Goal: Task Accomplishment & Management: Manage account settings

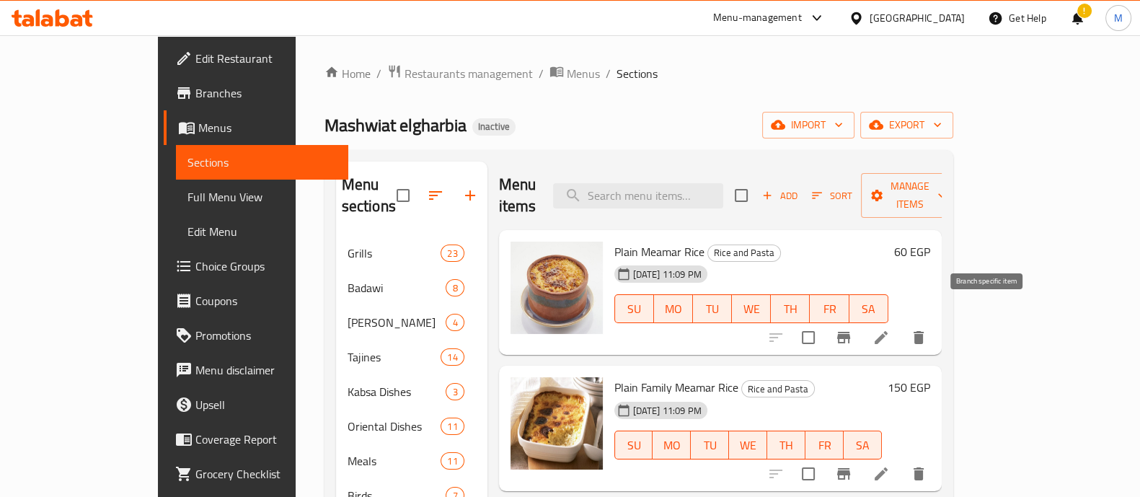
click at [850, 332] on icon "Branch-specific-item" at bounding box center [843, 338] width 13 height 12
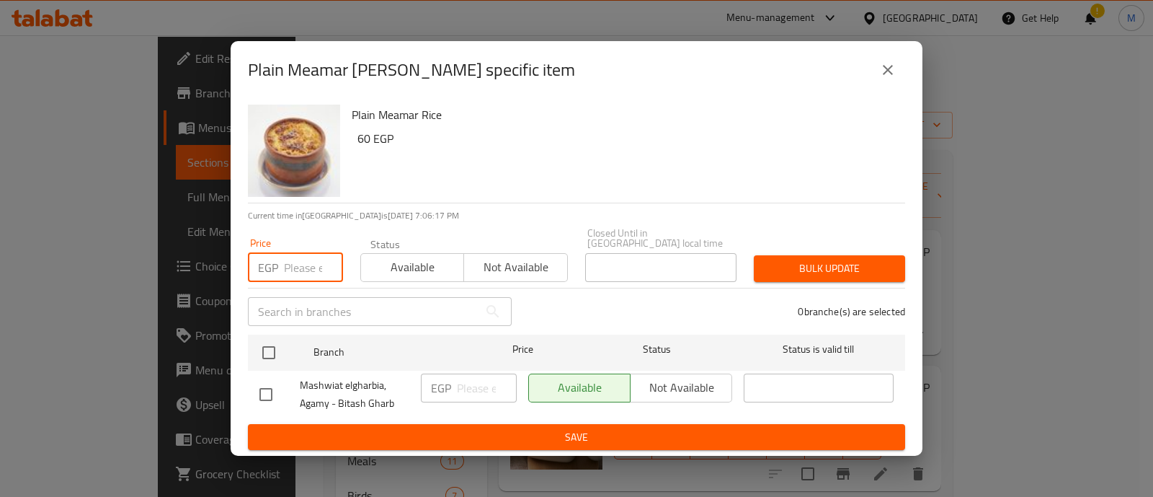
click at [309, 257] on input "number" at bounding box center [313, 267] width 59 height 29
paste input "69"
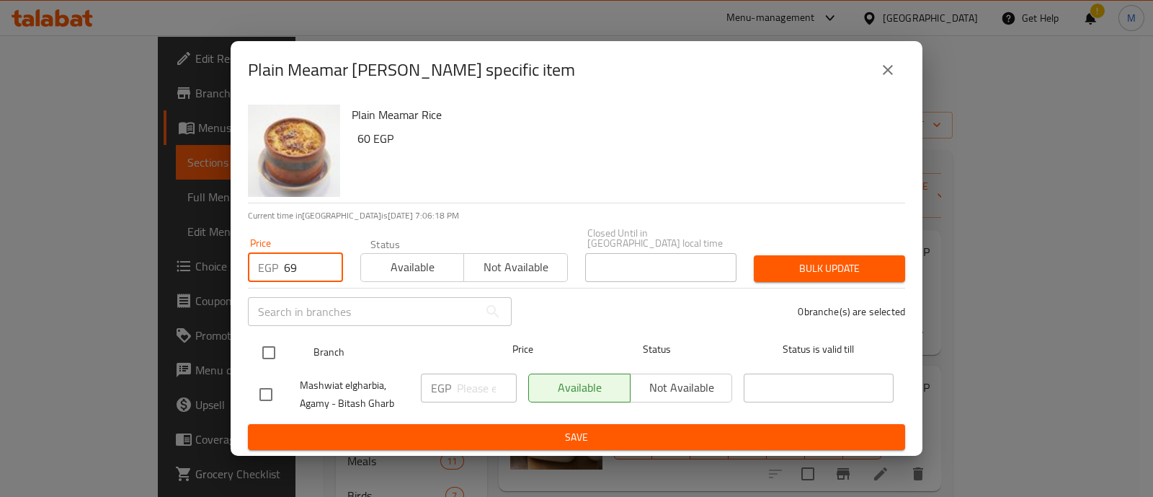
type input "69"
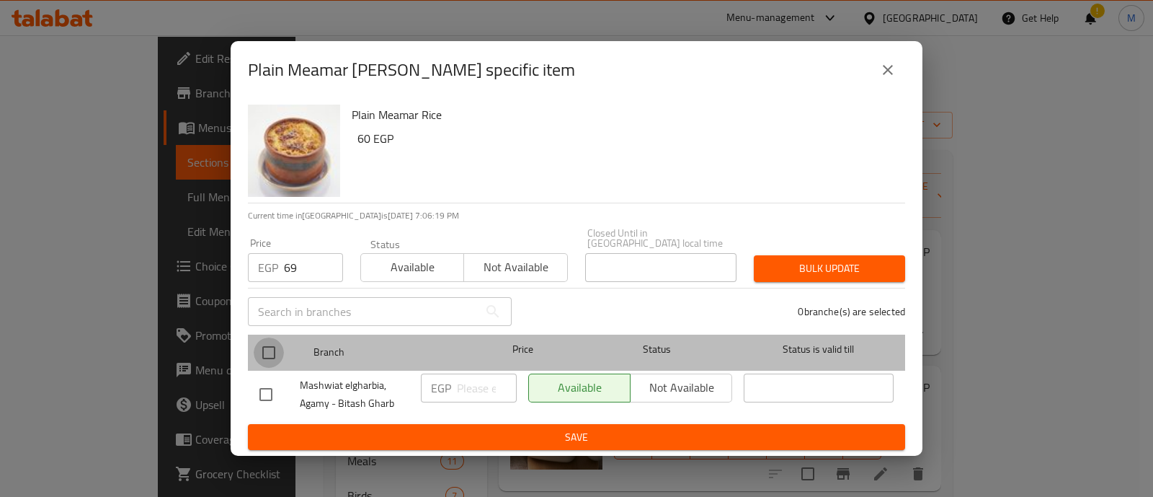
click at [268, 361] on input "checkbox" at bounding box center [269, 352] width 30 height 30
checkbox input "true"
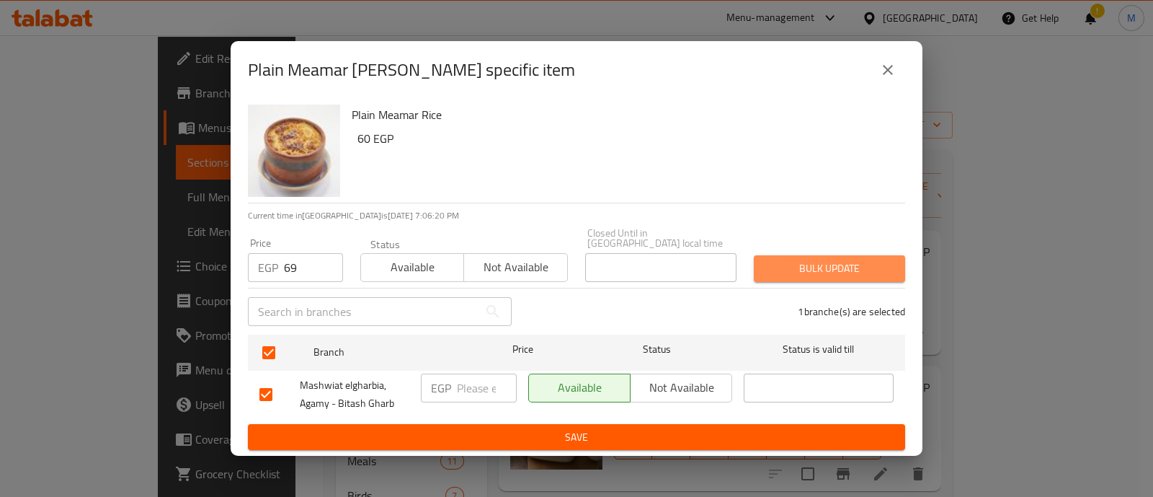
click at [800, 263] on span "Bulk update" at bounding box center [830, 268] width 128 height 18
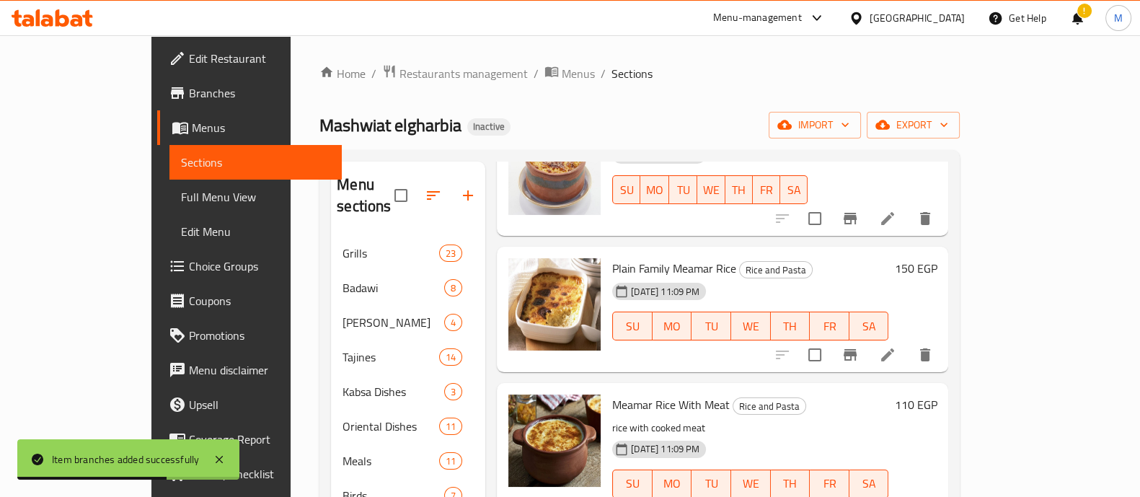
scroll to position [120, 0]
click at [856, 348] on icon "Branch-specific-item" at bounding box center [849, 354] width 13 height 12
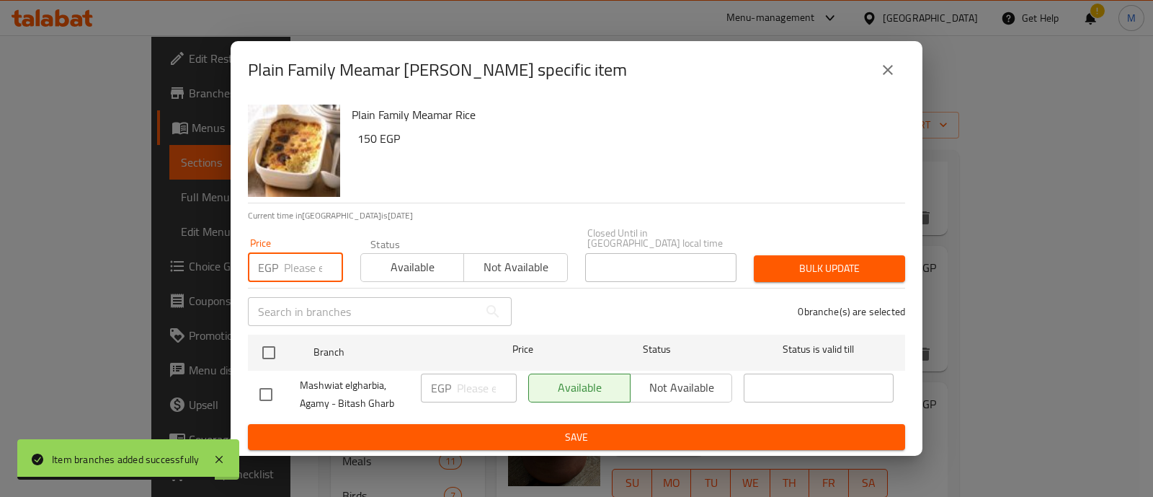
click at [299, 259] on input "number" at bounding box center [313, 267] width 59 height 29
paste input "172.5"
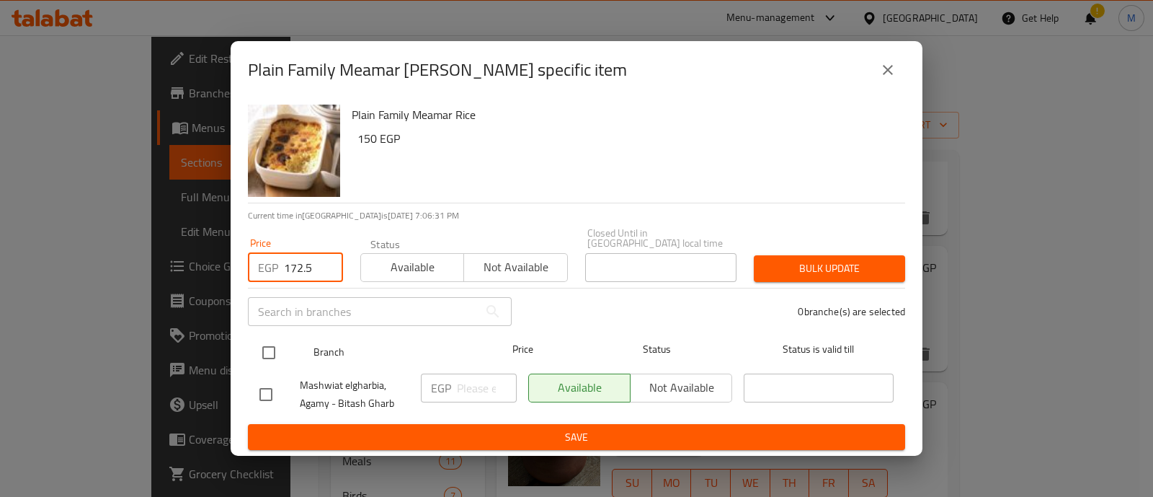
type input "172.5"
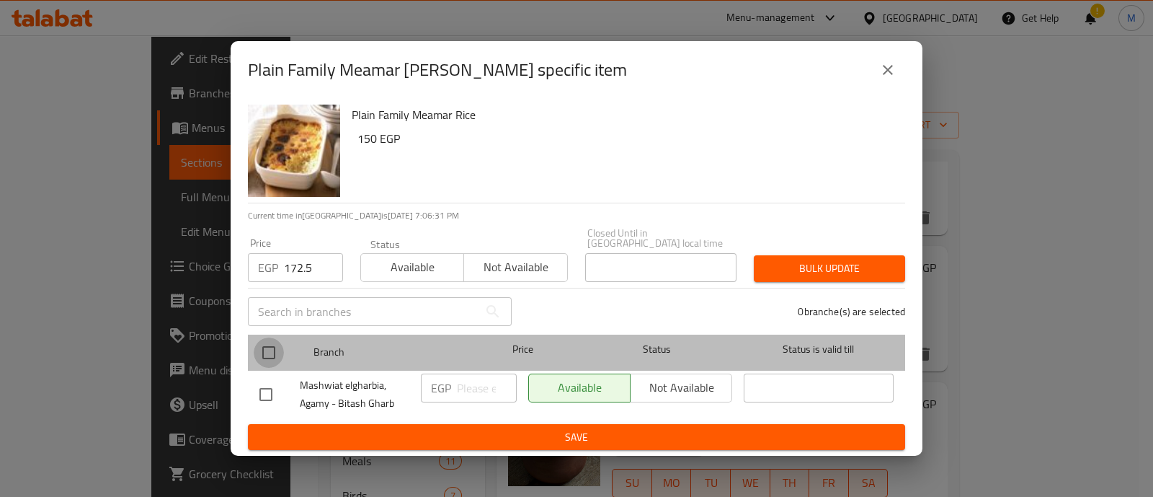
click at [274, 351] on input "checkbox" at bounding box center [269, 352] width 30 height 30
checkbox input "true"
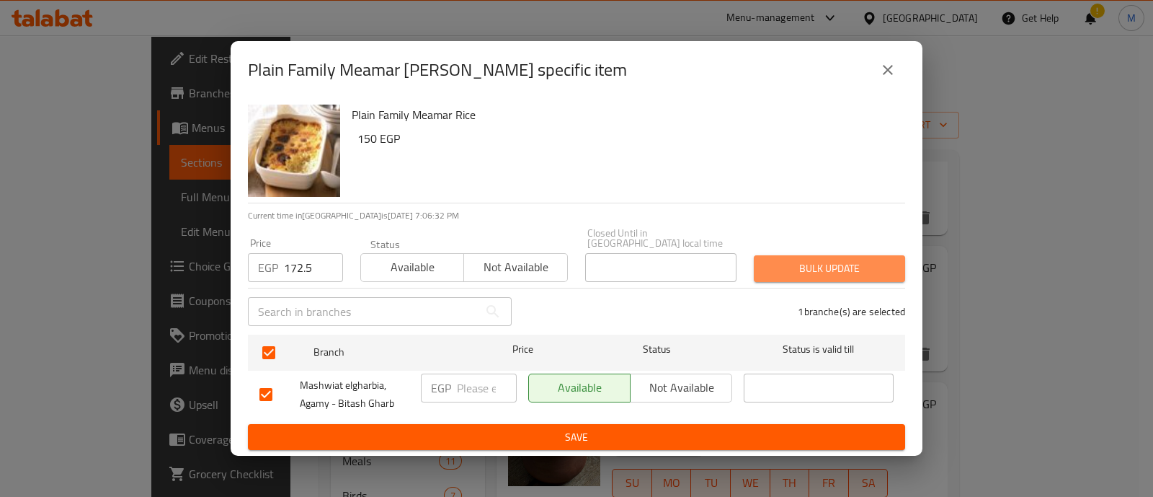
click at [856, 265] on span "Bulk update" at bounding box center [830, 268] width 128 height 18
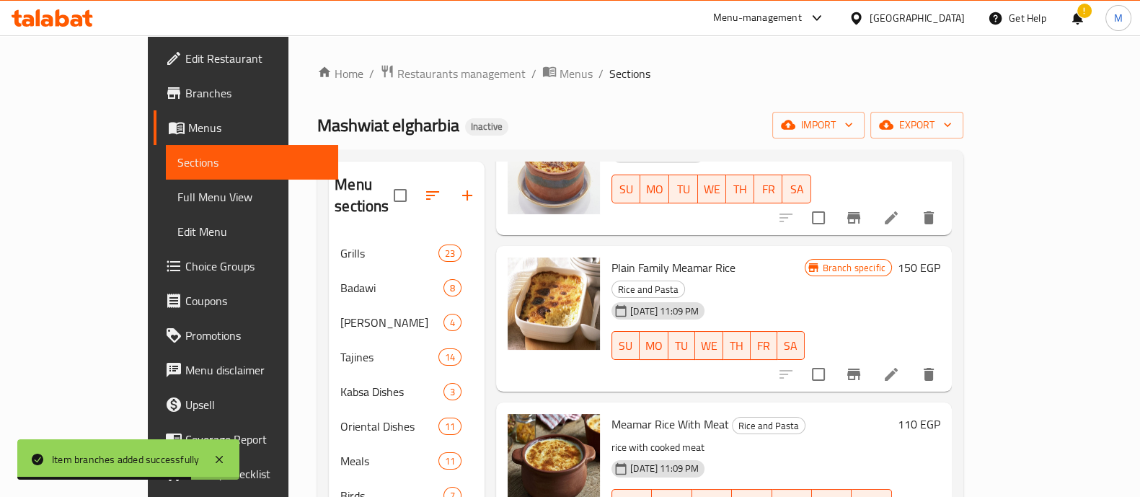
scroll to position [209, 0]
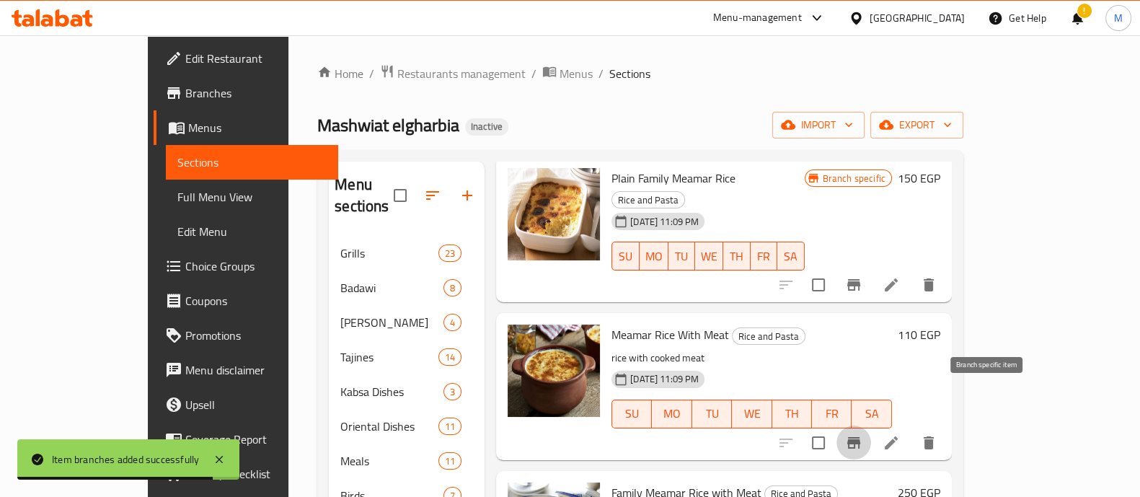
click at [862, 434] on icon "Branch-specific-item" at bounding box center [853, 442] width 17 height 17
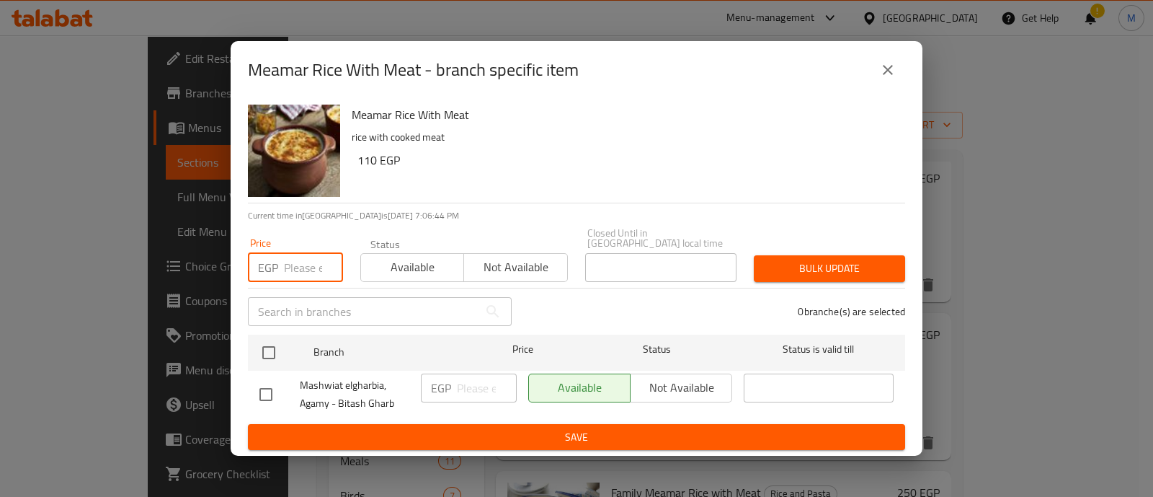
click at [290, 270] on input "number" at bounding box center [313, 267] width 59 height 29
paste input "126.5"
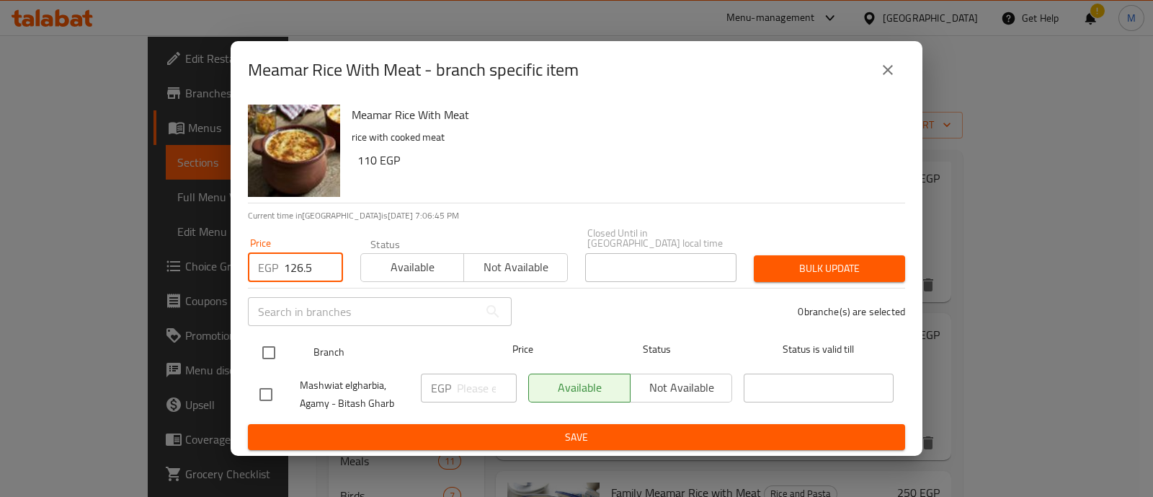
type input "126.5"
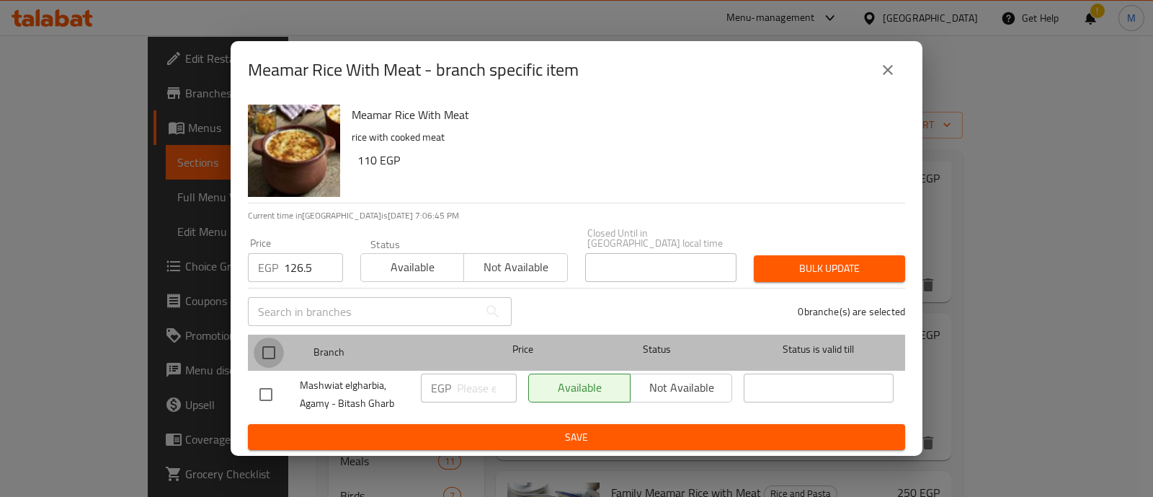
click at [278, 337] on input "checkbox" at bounding box center [269, 352] width 30 height 30
checkbox input "true"
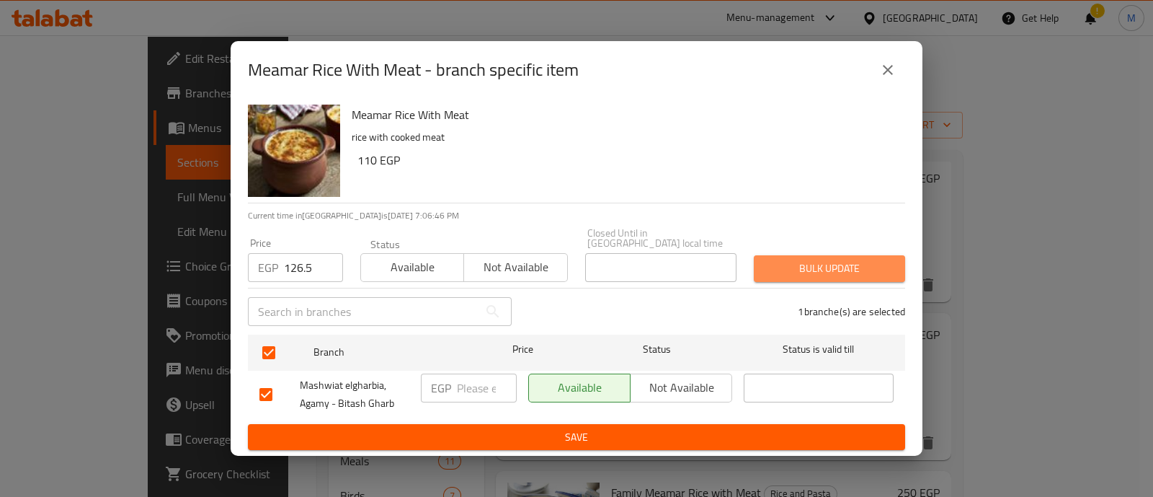
click at [815, 265] on span "Bulk update" at bounding box center [830, 268] width 128 height 18
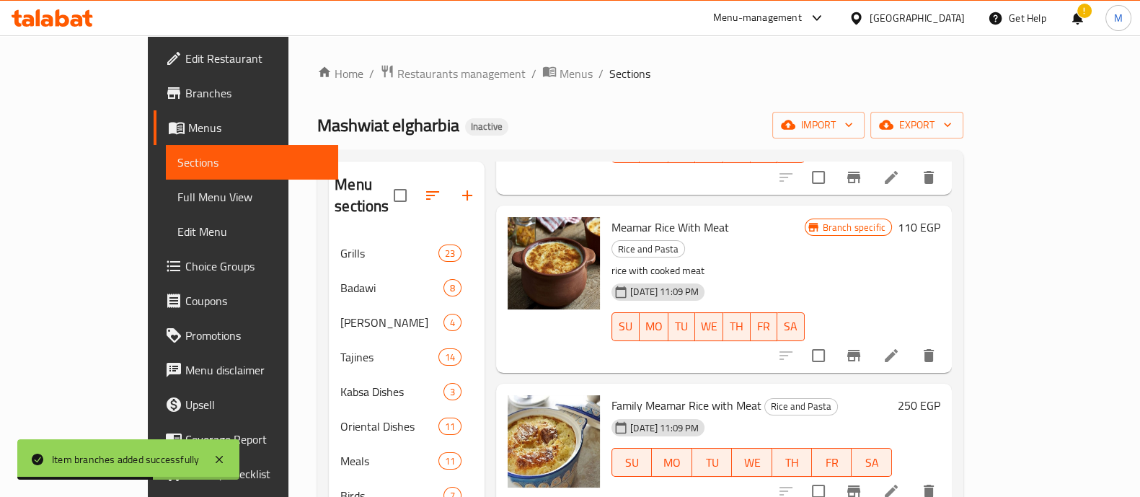
scroll to position [321, 0]
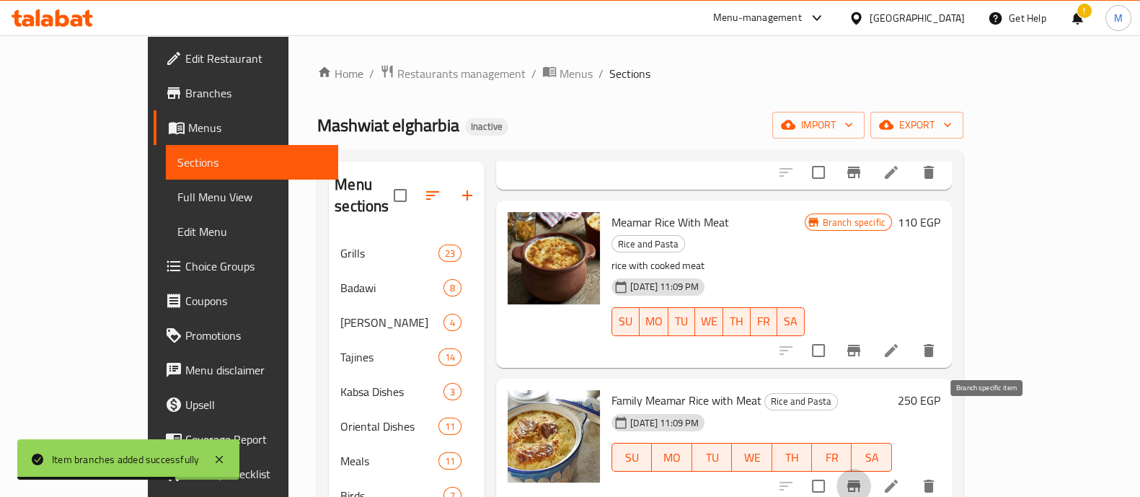
click at [860, 480] on icon "Branch-specific-item" at bounding box center [853, 486] width 13 height 12
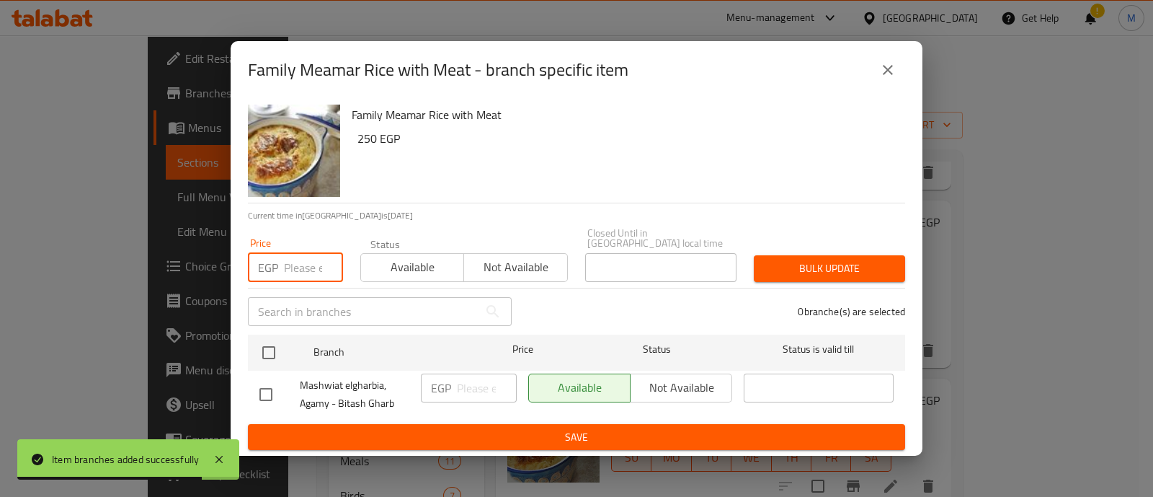
click at [306, 253] on input "number" at bounding box center [313, 267] width 59 height 29
paste input "287.5"
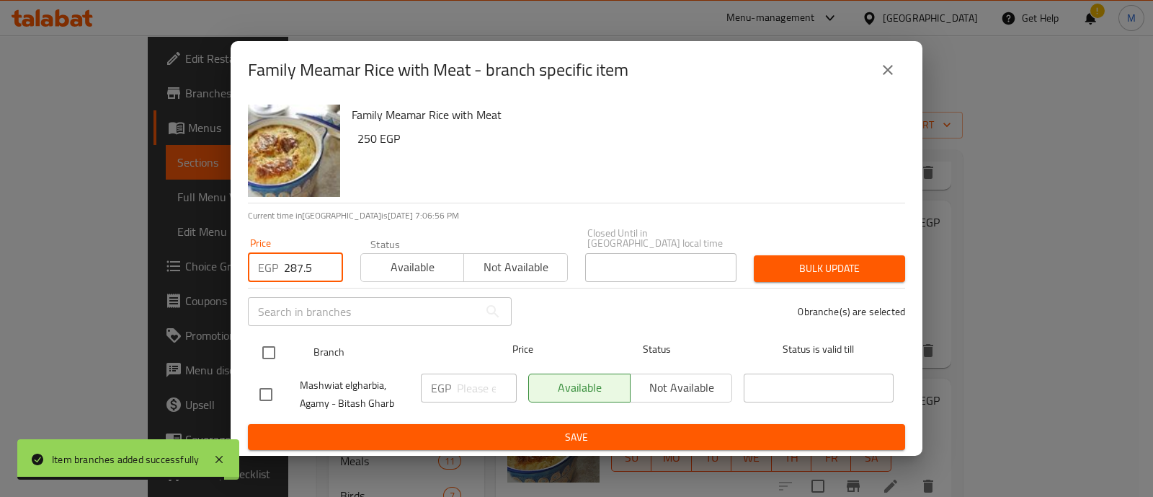
type input "287.5"
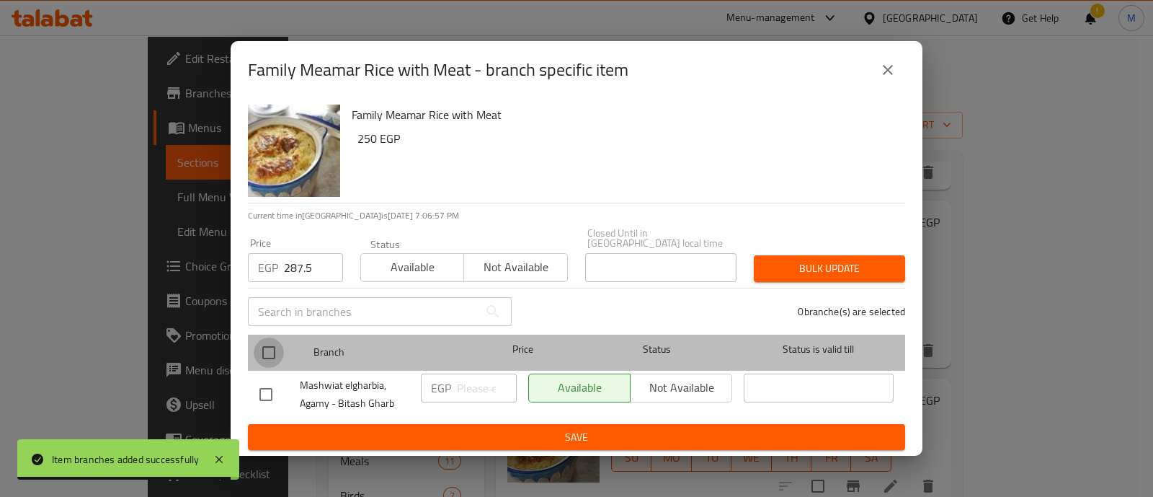
click at [283, 347] on input "checkbox" at bounding box center [269, 352] width 30 height 30
checkbox input "true"
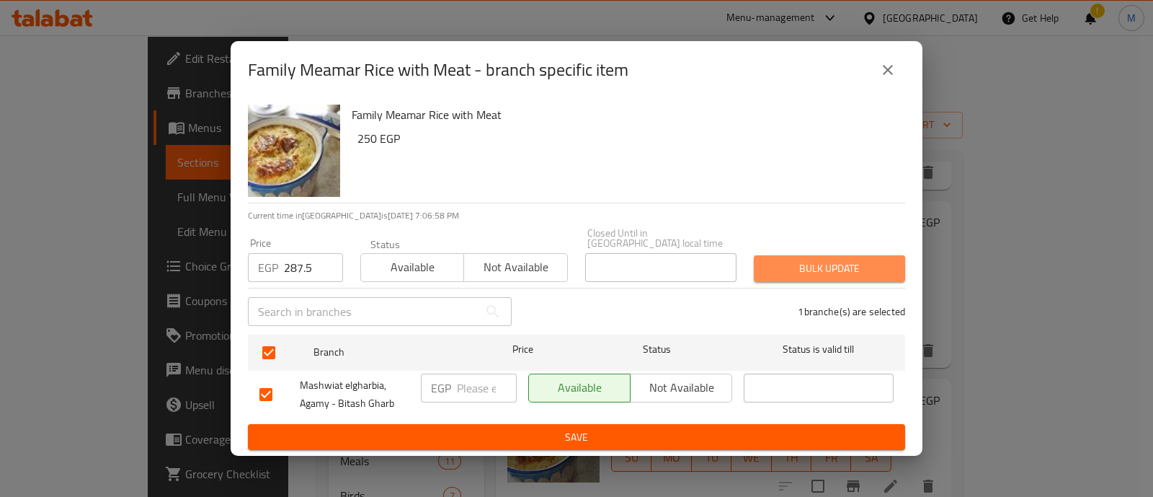
click at [828, 259] on span "Bulk update" at bounding box center [830, 268] width 128 height 18
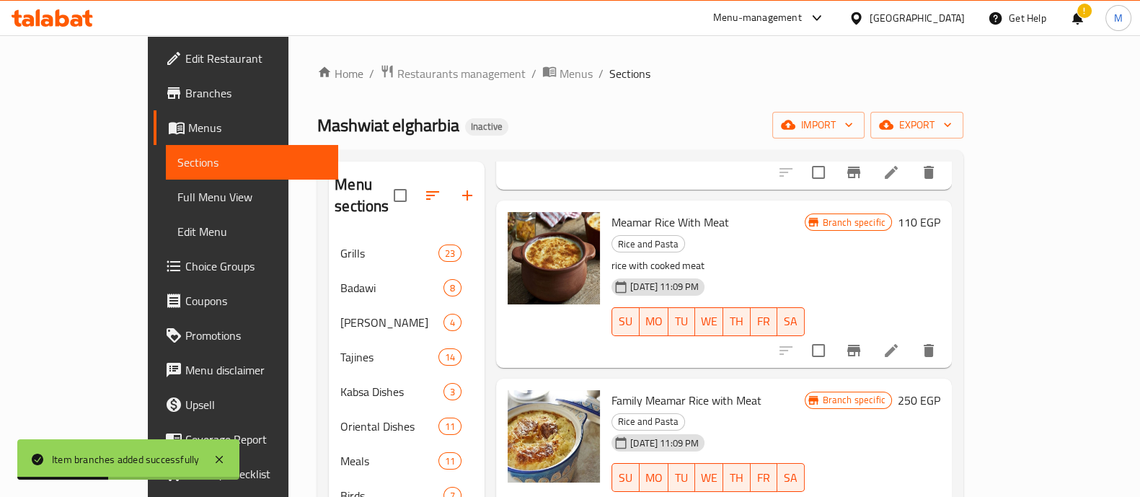
click at [992, 332] on div "Home / Restaurants management / Menus / Sections Mashwiat elgharbia Inactive im…" at bounding box center [640, 366] width 704 height 663
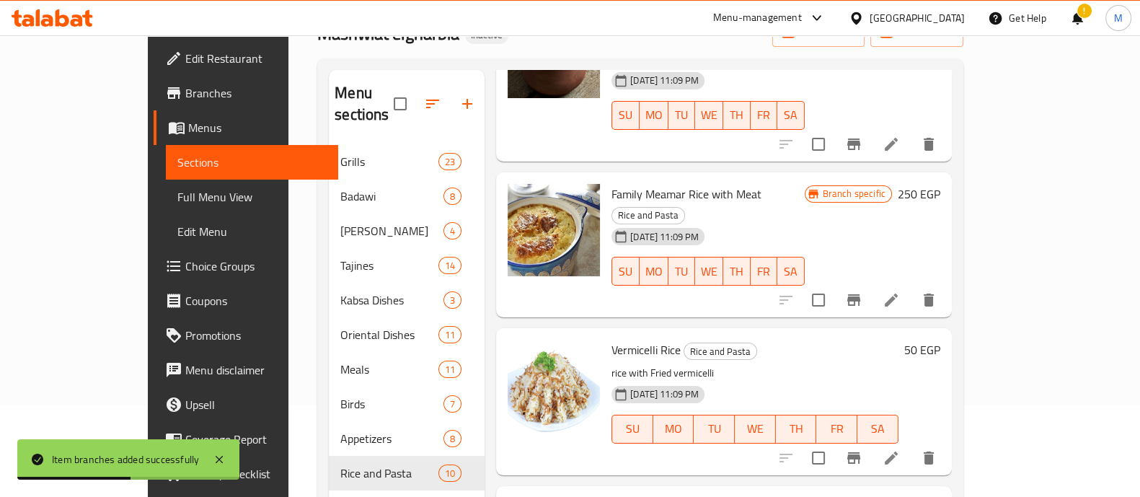
scroll to position [437, 0]
click at [860, 451] on icon "Branch-specific-item" at bounding box center [853, 457] width 13 height 12
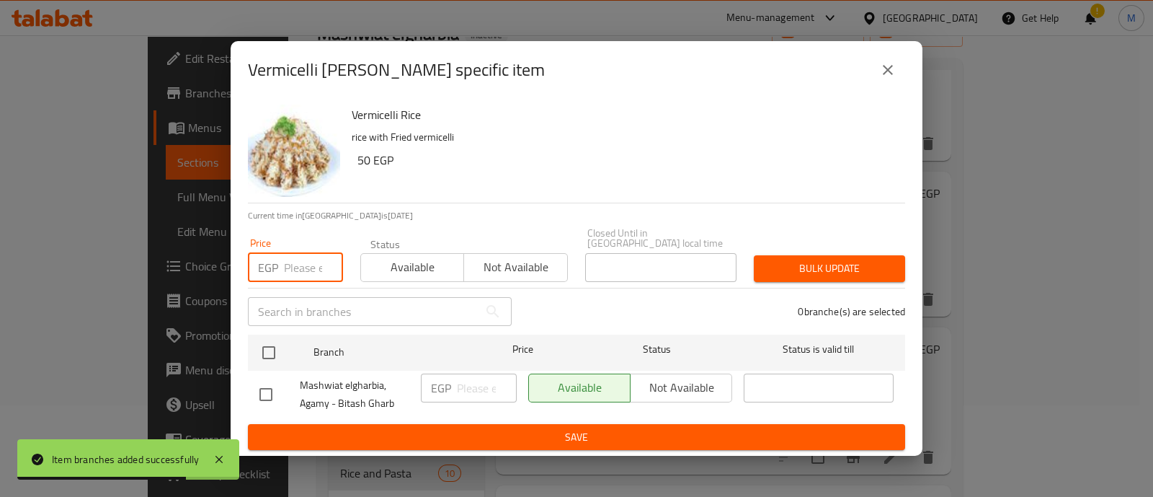
click at [297, 267] on input "number" at bounding box center [313, 267] width 59 height 29
paste input "57.5"
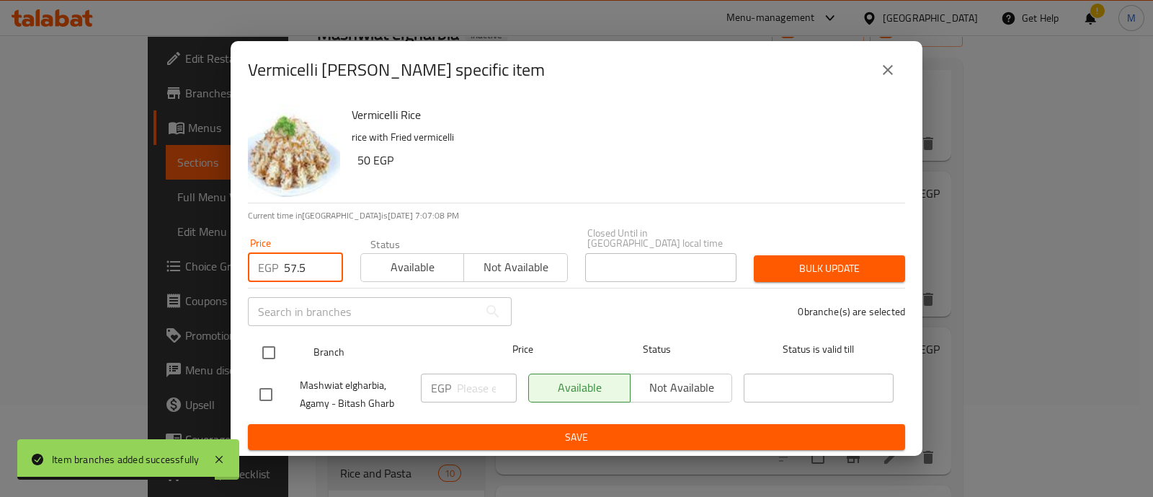
type input "57.5"
click at [262, 329] on ul "Branch Price Status Status is valid till Mashwiat elgharbia, Agamy - Bitash Gha…" at bounding box center [576, 376] width 657 height 95
click at [269, 345] on input "checkbox" at bounding box center [269, 352] width 30 height 30
checkbox input "true"
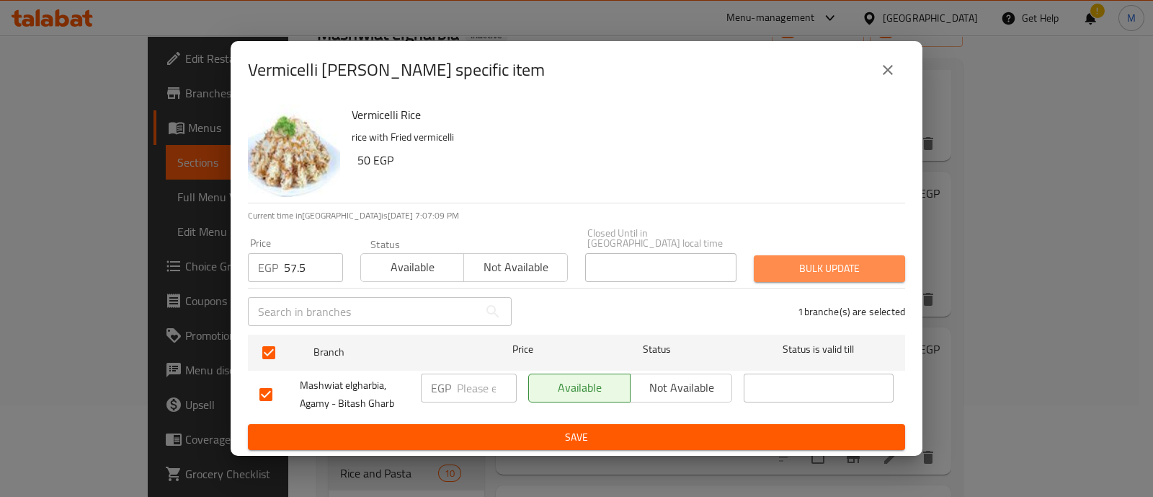
click at [812, 267] on span "Bulk update" at bounding box center [830, 268] width 128 height 18
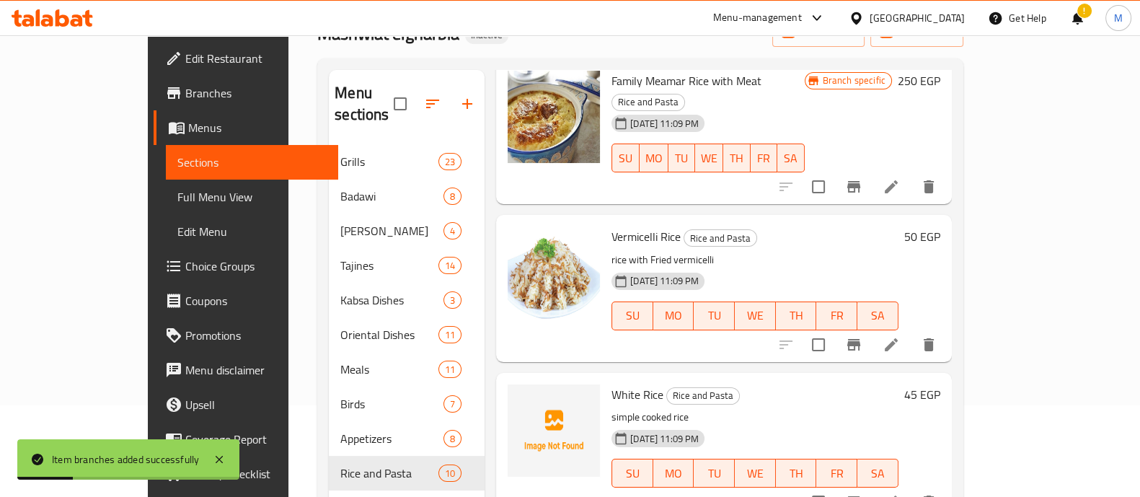
scroll to position [553, 0]
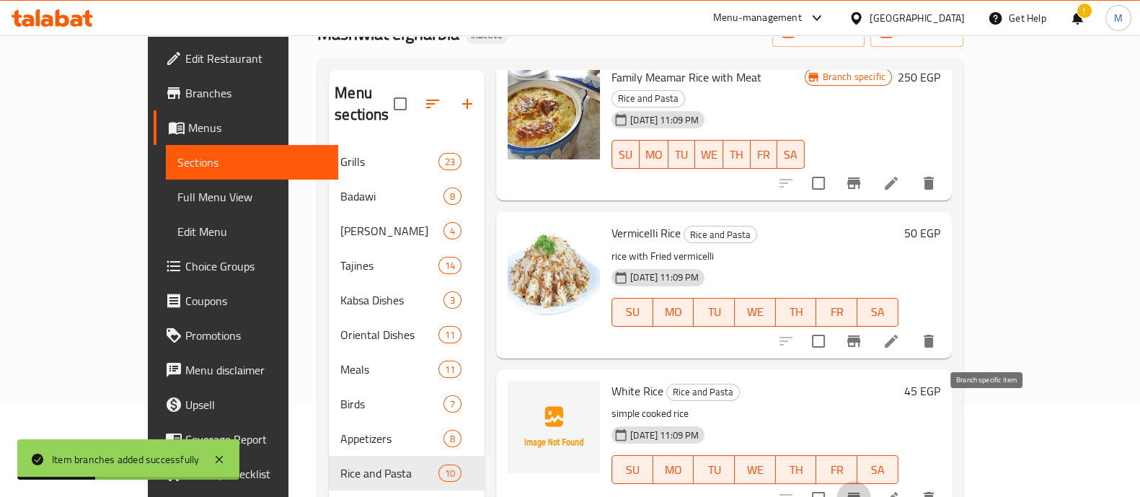
click at [860, 492] on icon "Branch-specific-item" at bounding box center [853, 498] width 13 height 12
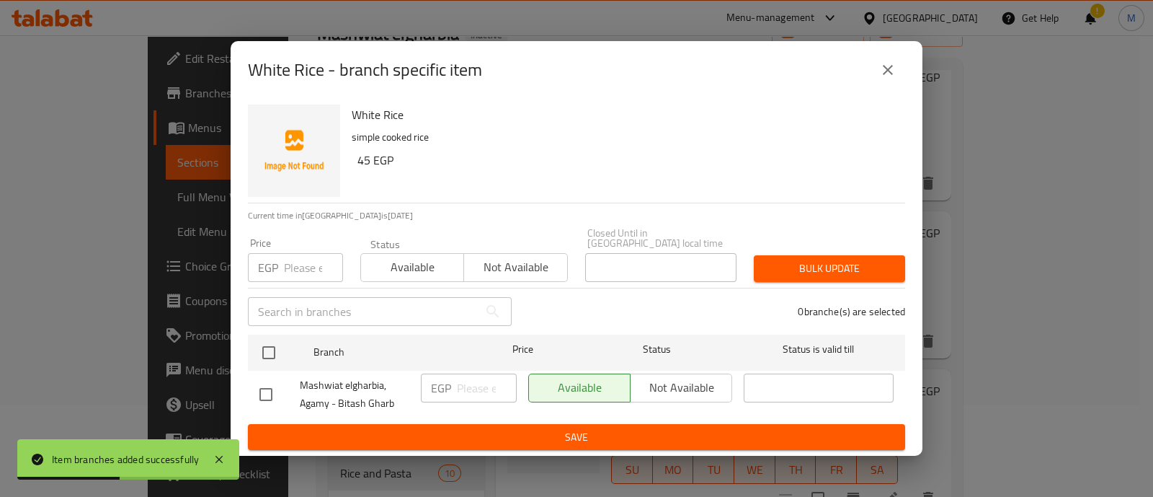
click at [295, 254] on input "number" at bounding box center [313, 267] width 59 height 29
paste input "51.75"
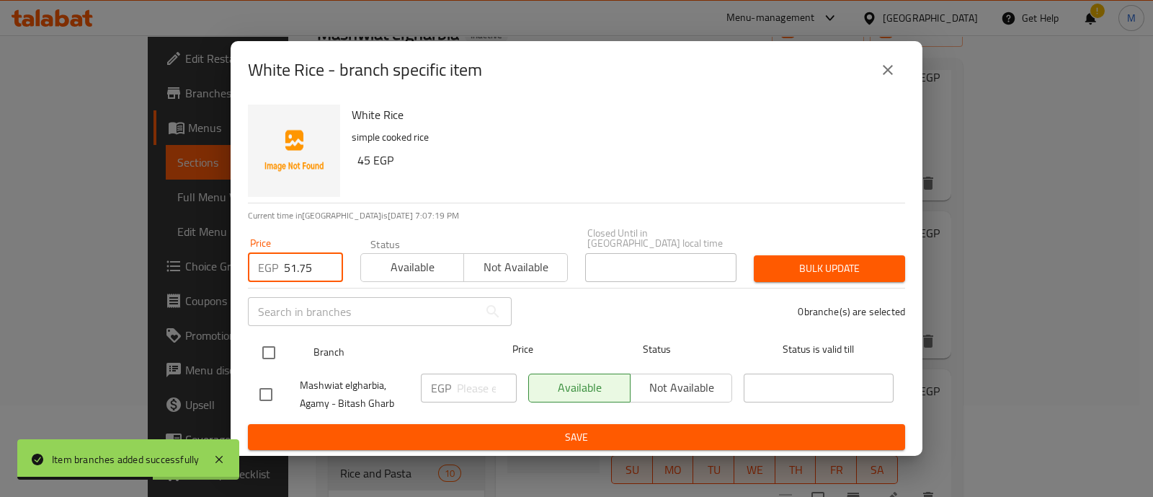
type input "51.75"
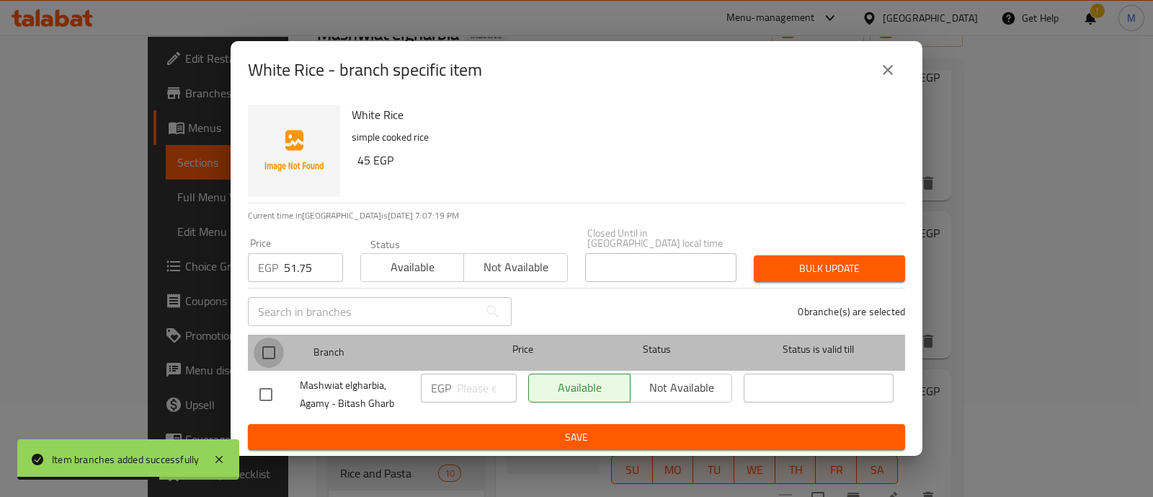
click at [272, 347] on input "checkbox" at bounding box center [269, 352] width 30 height 30
checkbox input "true"
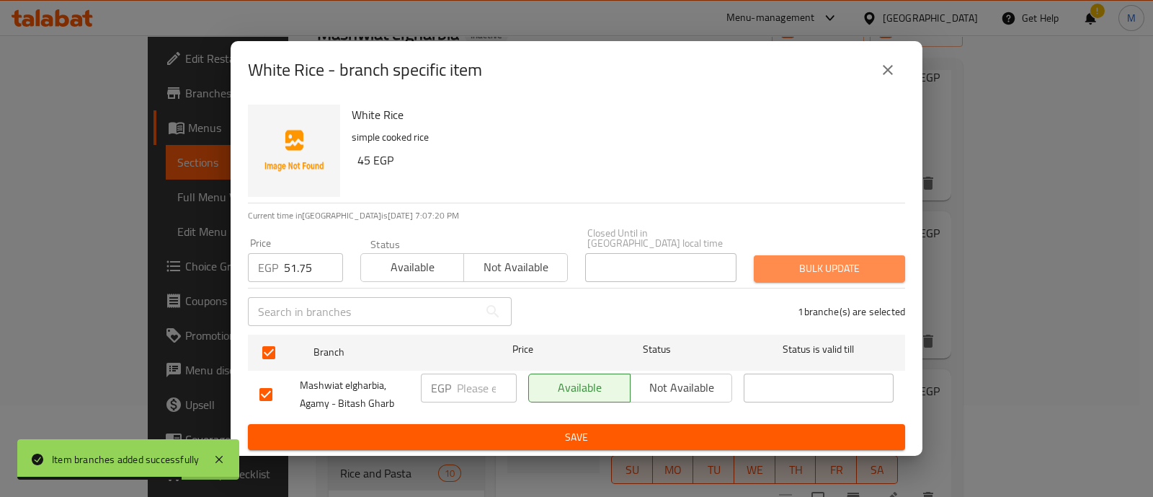
click at [815, 259] on span "Bulk update" at bounding box center [830, 268] width 128 height 18
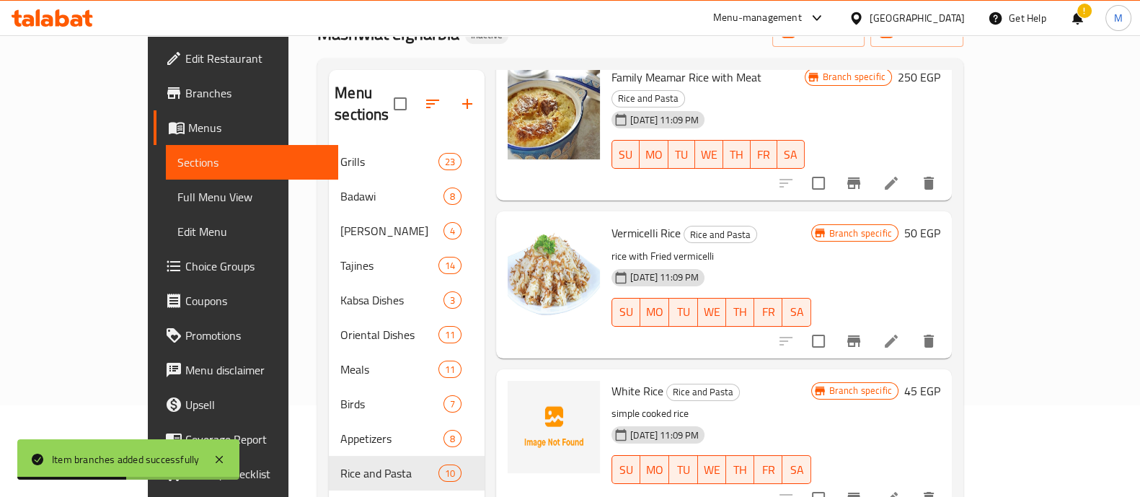
click at [992, 301] on div "Home / Restaurants management / Menus / Sections Mashwiat elgharbia Inactive im…" at bounding box center [640, 275] width 704 height 663
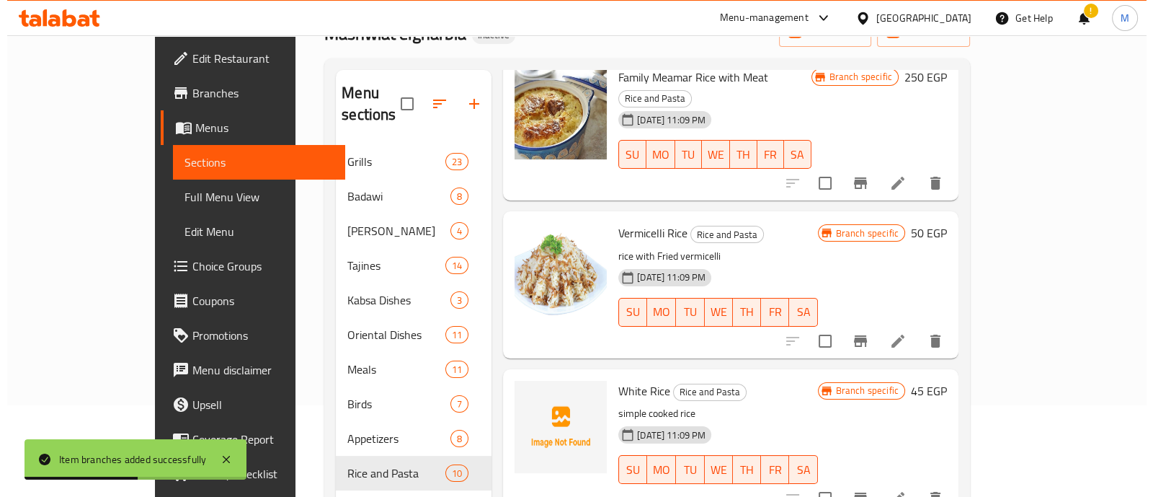
scroll to position [202, 0]
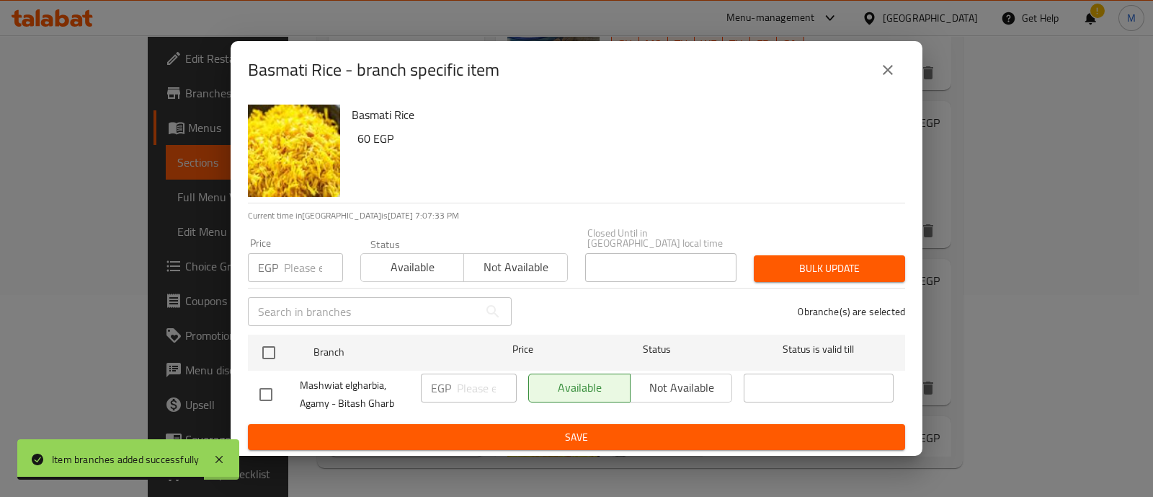
click at [299, 265] on input "number" at bounding box center [313, 267] width 59 height 29
paste input "69"
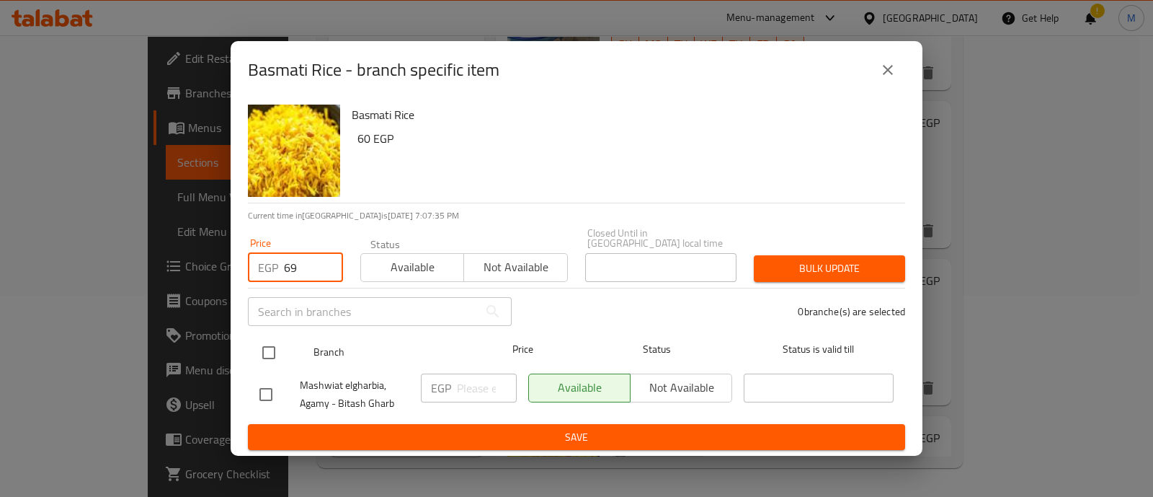
type input "69"
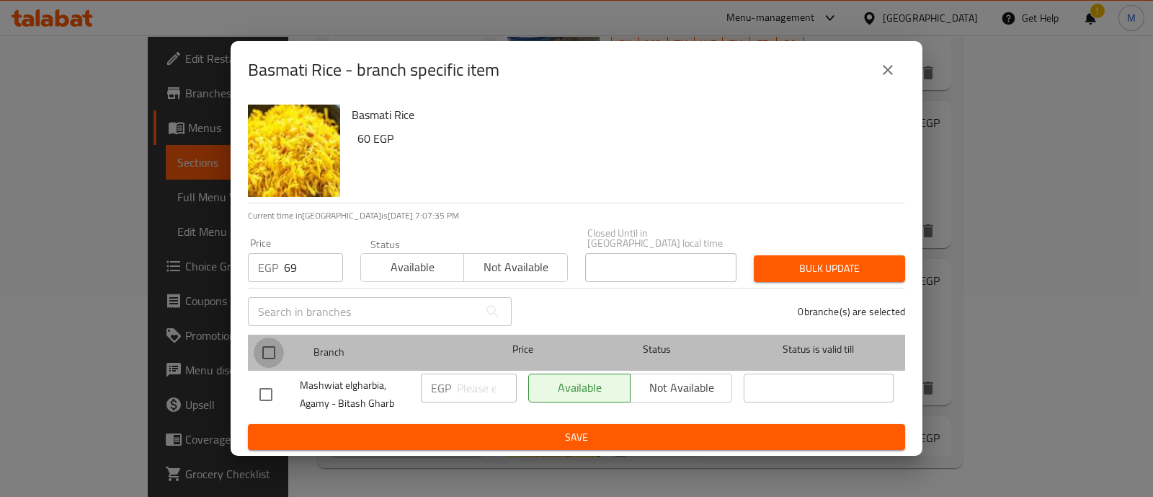
click at [269, 345] on input "checkbox" at bounding box center [269, 352] width 30 height 30
checkbox input "true"
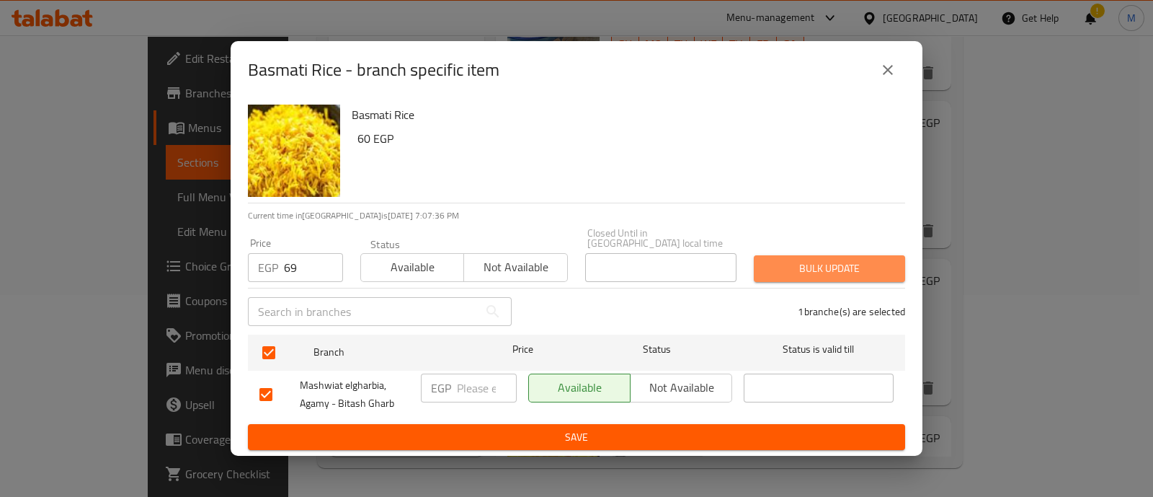
click at [857, 259] on span "Bulk update" at bounding box center [830, 268] width 128 height 18
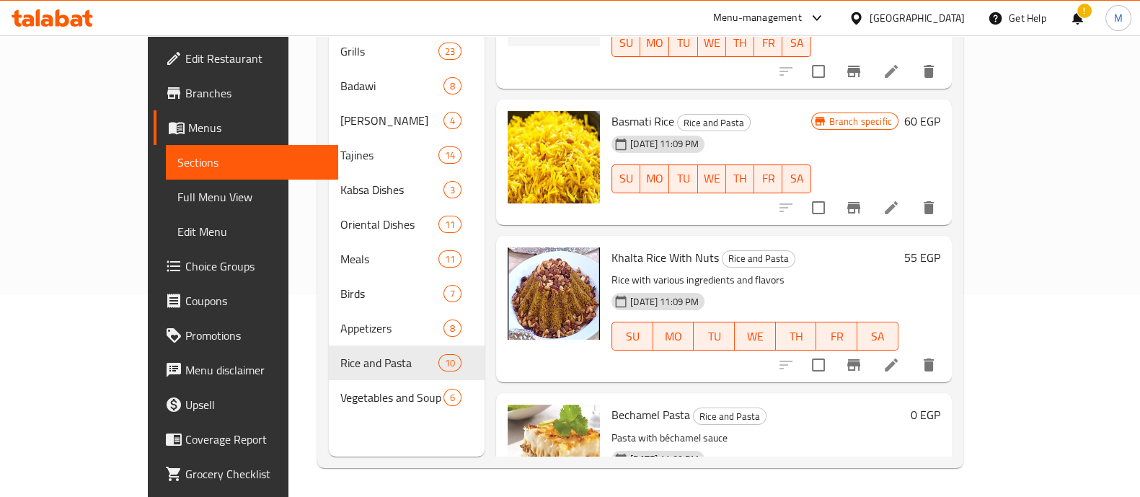
scroll to position [201, 0]
click at [860, 360] on icon "Branch-specific-item" at bounding box center [853, 366] width 13 height 12
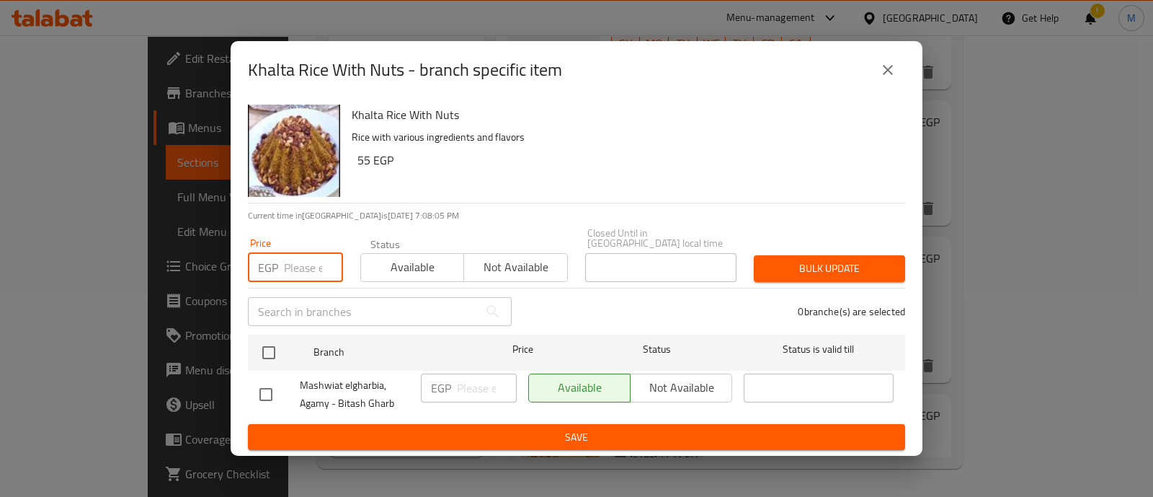
click at [313, 272] on input "number" at bounding box center [313, 267] width 59 height 29
paste input "63.25"
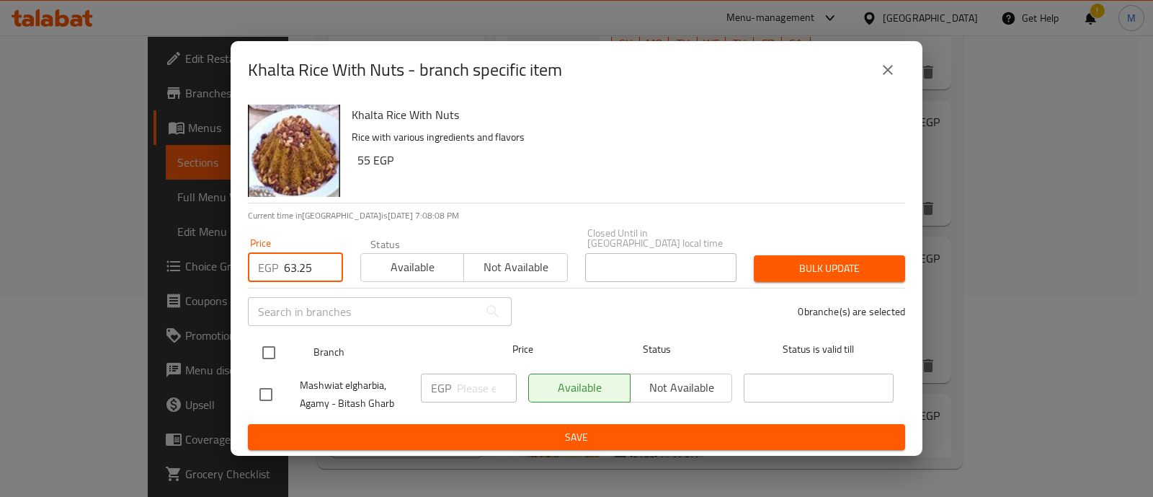
type input "63.25"
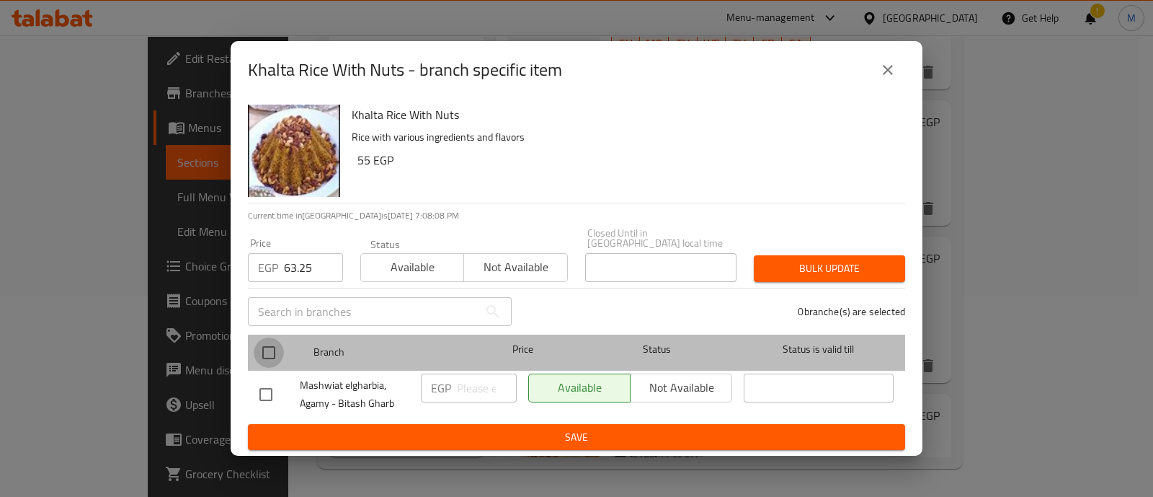
click at [271, 337] on input "checkbox" at bounding box center [269, 352] width 30 height 30
checkbox input "true"
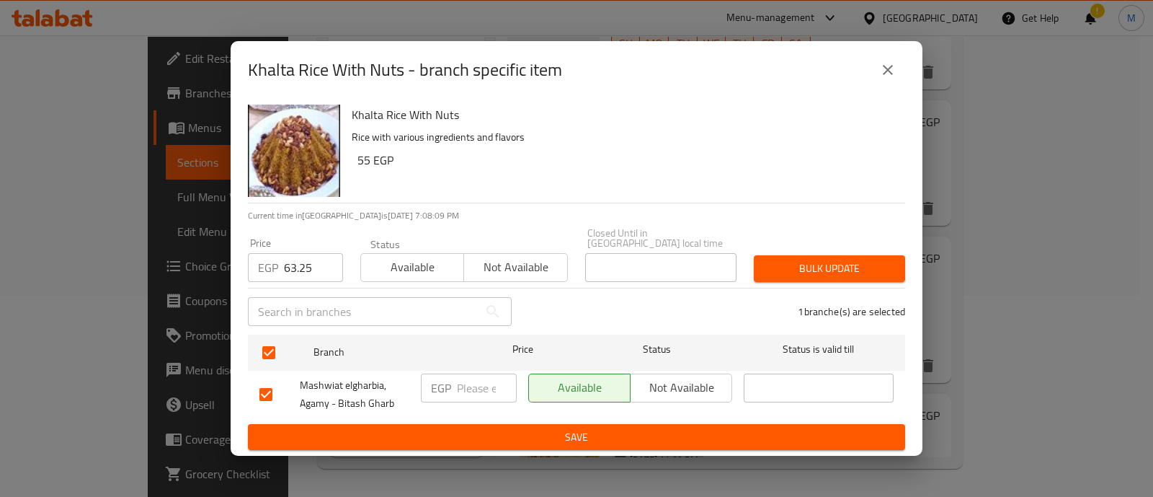
click at [851, 276] on div "Bulk update" at bounding box center [829, 269] width 169 height 44
click at [831, 259] on span "Bulk update" at bounding box center [830, 268] width 128 height 18
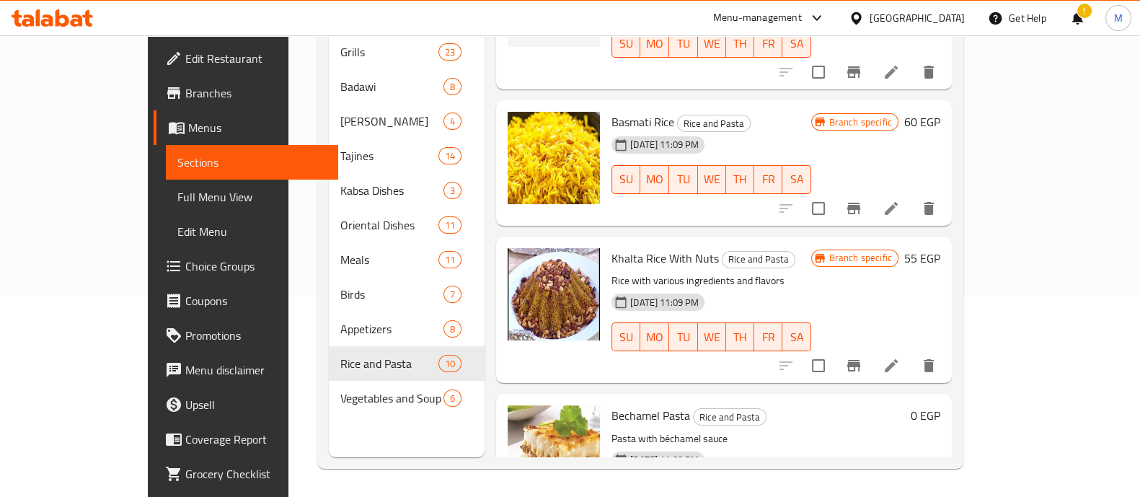
click at [910, 445] on div "15-08-2025 11:09 PM SU MO TU WE TH FR SA" at bounding box center [757, 484] width 305 height 78
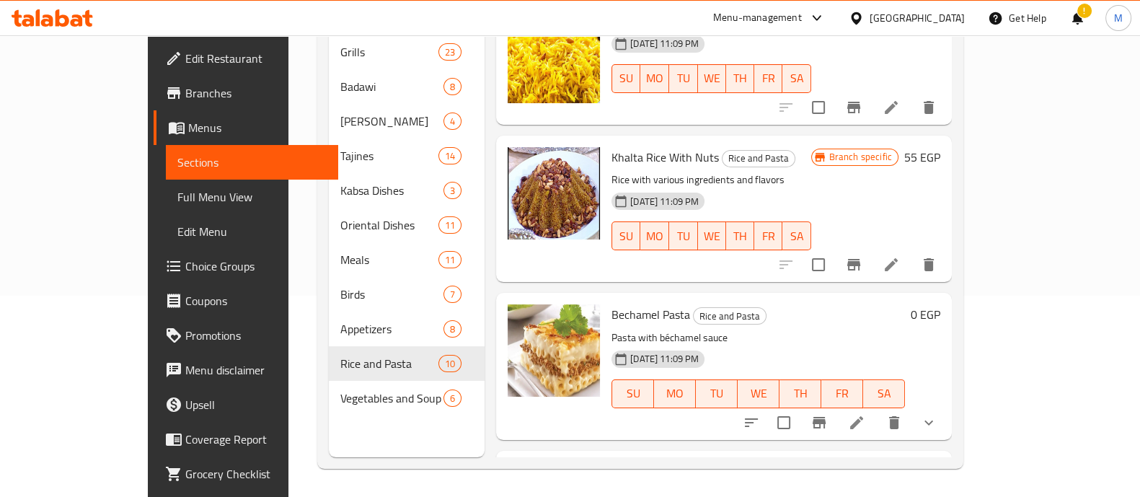
scroll to position [972, 0]
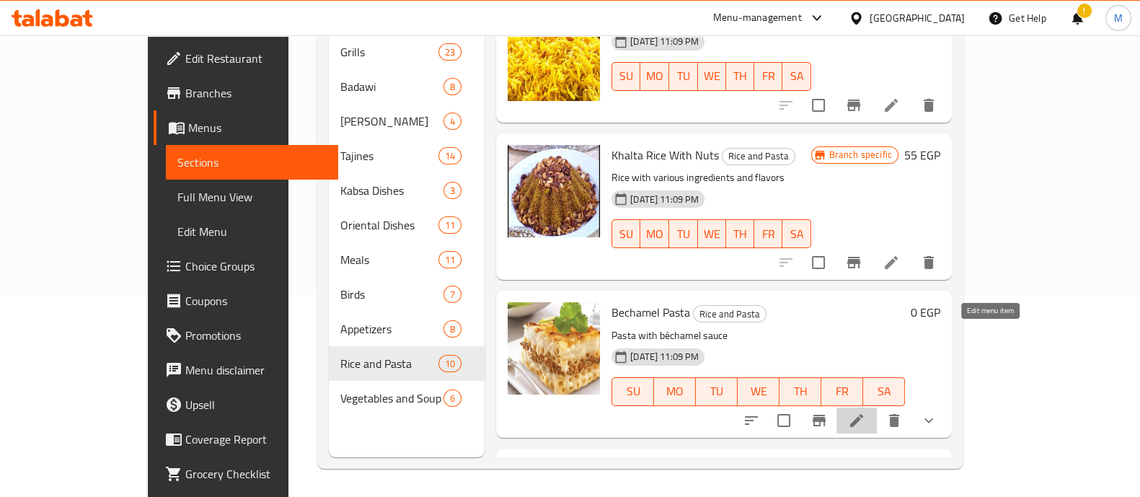
click at [863, 414] on icon at bounding box center [856, 420] width 13 height 13
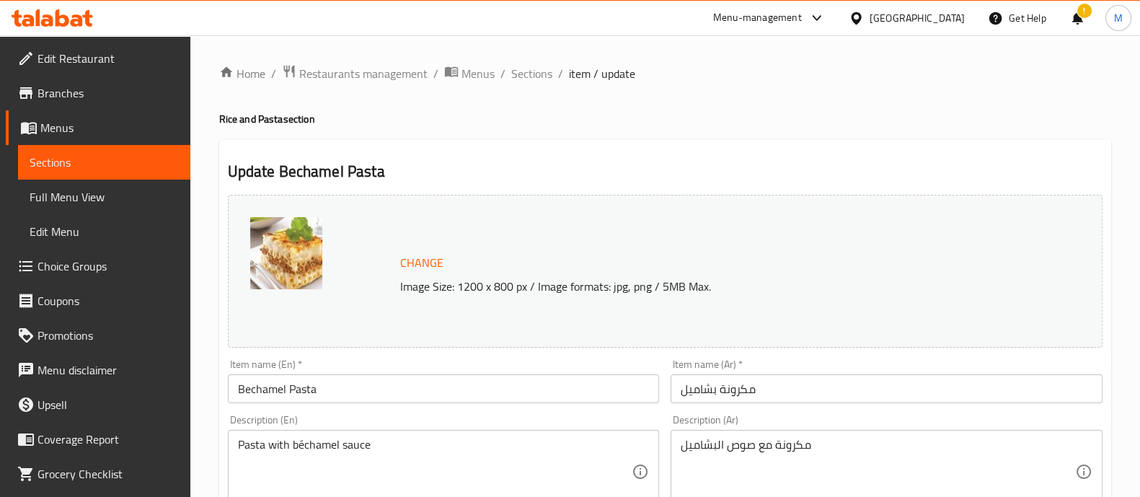
scroll to position [573, 0]
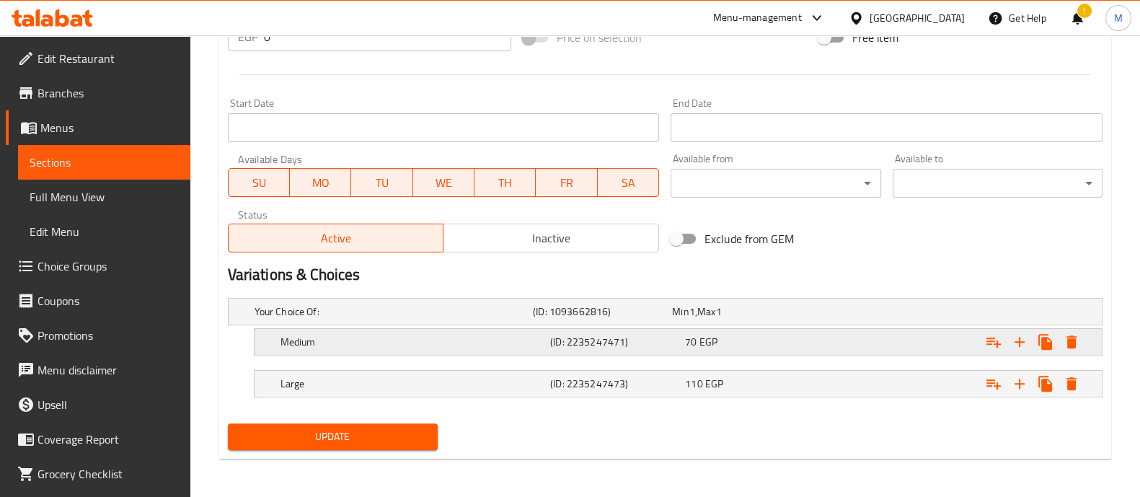
click at [756, 343] on div "70 EGP" at bounding box center [749, 341] width 129 height 14
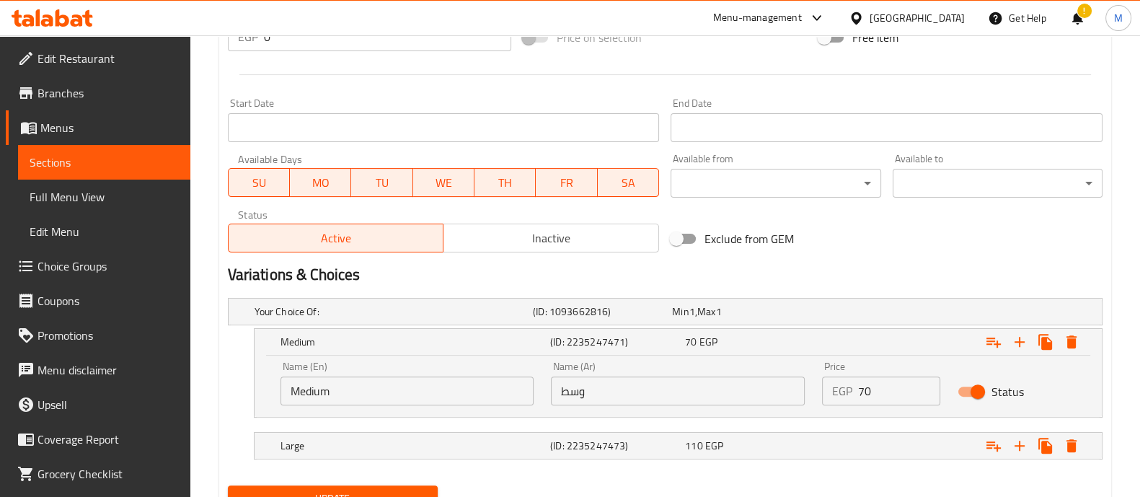
click at [871, 398] on input "70" at bounding box center [899, 390] width 82 height 29
drag, startPoint x: 871, startPoint y: 398, endPoint x: 831, endPoint y: 388, distance: 40.9
click at [831, 388] on div "EGP 70 Price" at bounding box center [881, 390] width 118 height 29
paste input "80.5"
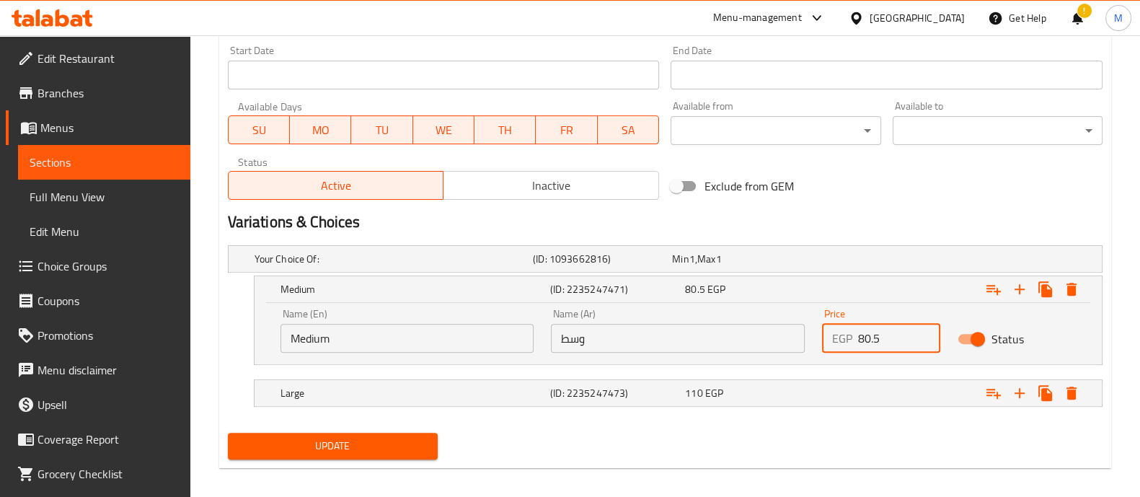
scroll to position [635, 0]
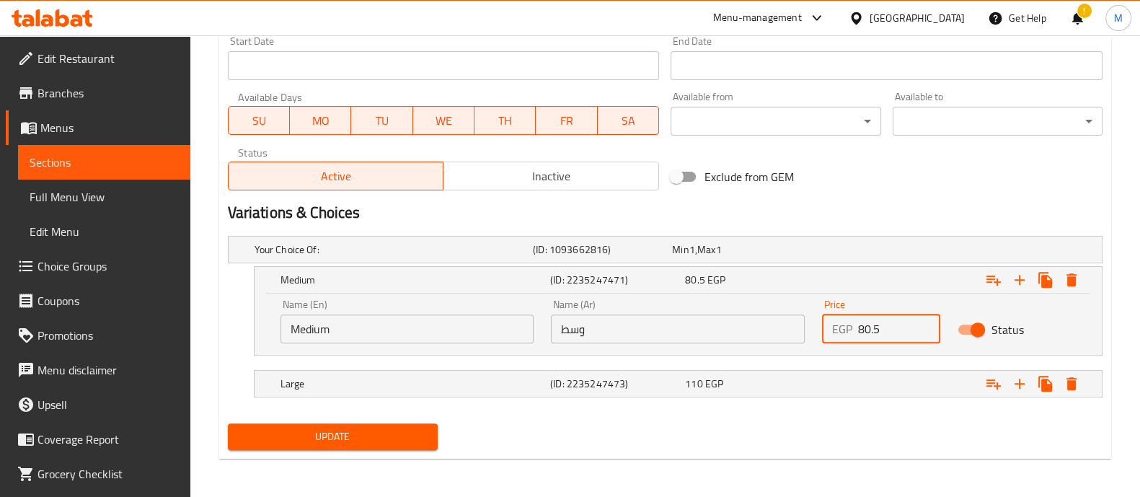
type input "80.5"
click at [926, 381] on div "Expand" at bounding box center [952, 384] width 270 height 32
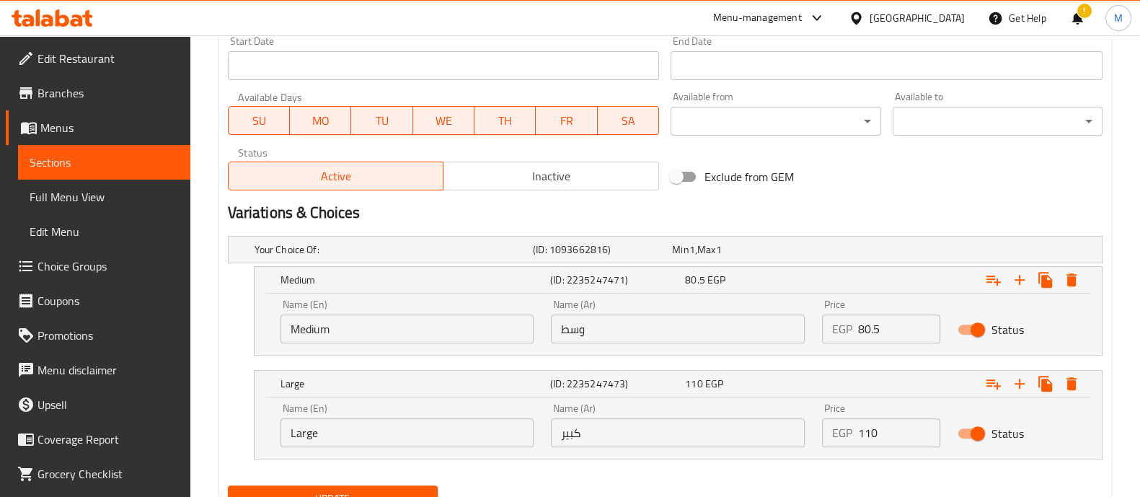
drag, startPoint x: 901, startPoint y: 429, endPoint x: 702, endPoint y: 418, distance: 199.2
click at [702, 418] on div "Name (En) Large Name (En) Name (Ar) كبير Name (Ar) Price EGP 110 Price Status" at bounding box center [678, 424] width 812 height 61
paste input "38"
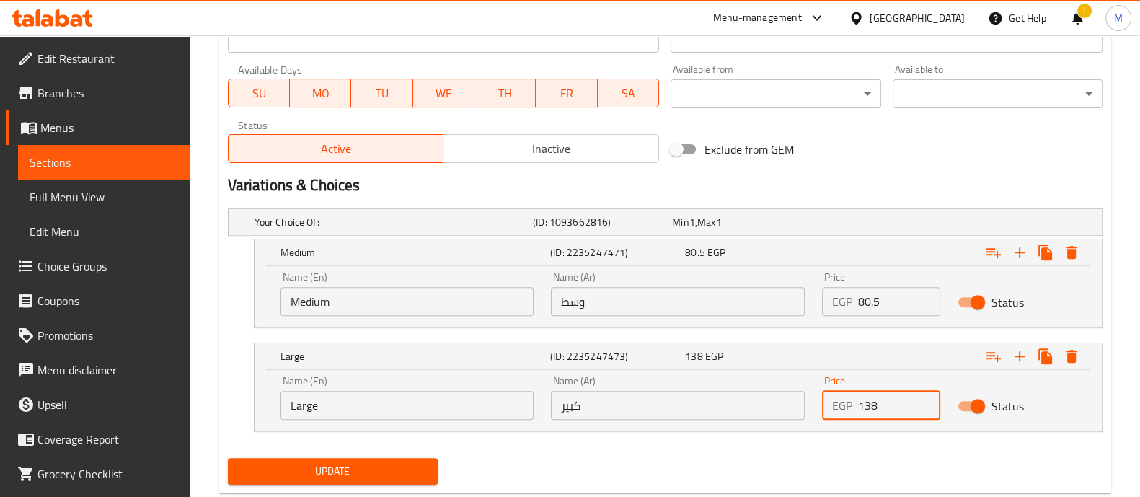
type input "138"
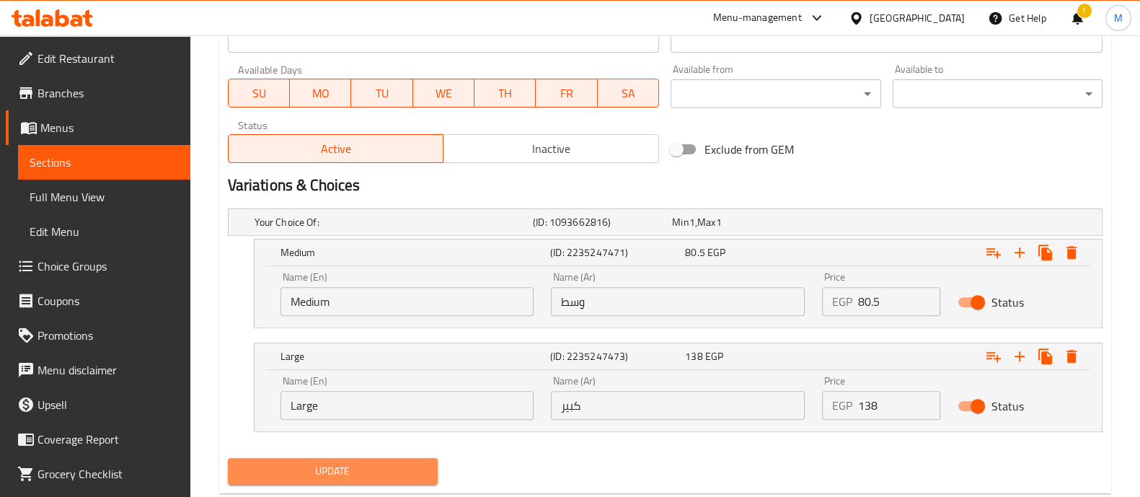
click at [341, 468] on span "Update" at bounding box center [332, 471] width 187 height 18
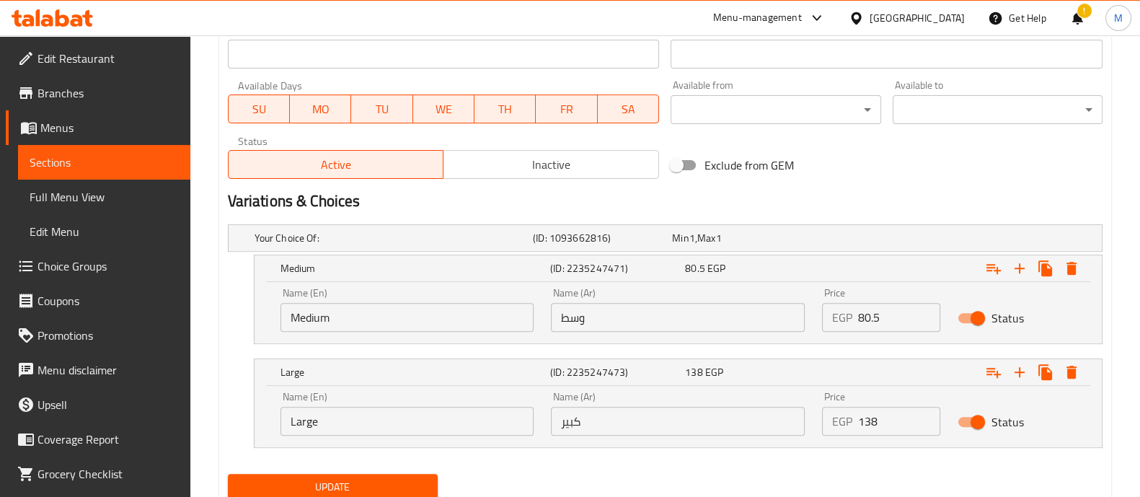
scroll to position [198, 0]
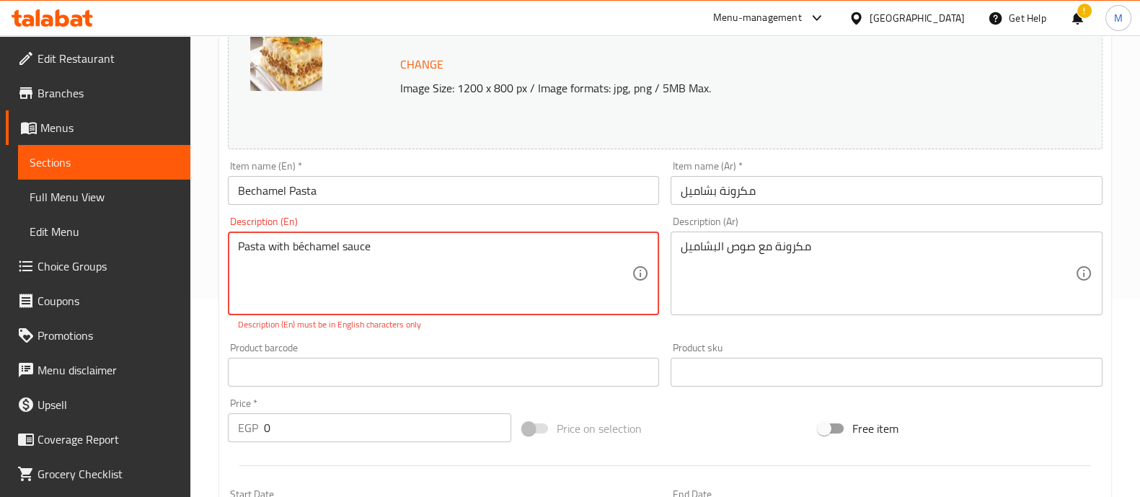
click at [445, 265] on textarea "Pasta with béchamel sauce" at bounding box center [435, 273] width 394 height 68
click at [303, 249] on textarea "Pasta with béchamel sauce" at bounding box center [435, 273] width 394 height 68
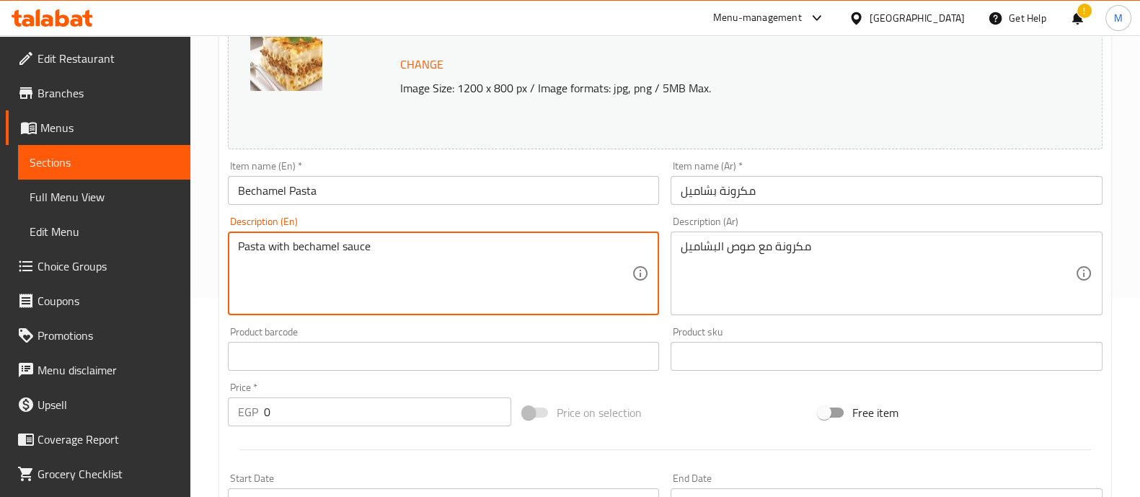
scroll to position [698, 0]
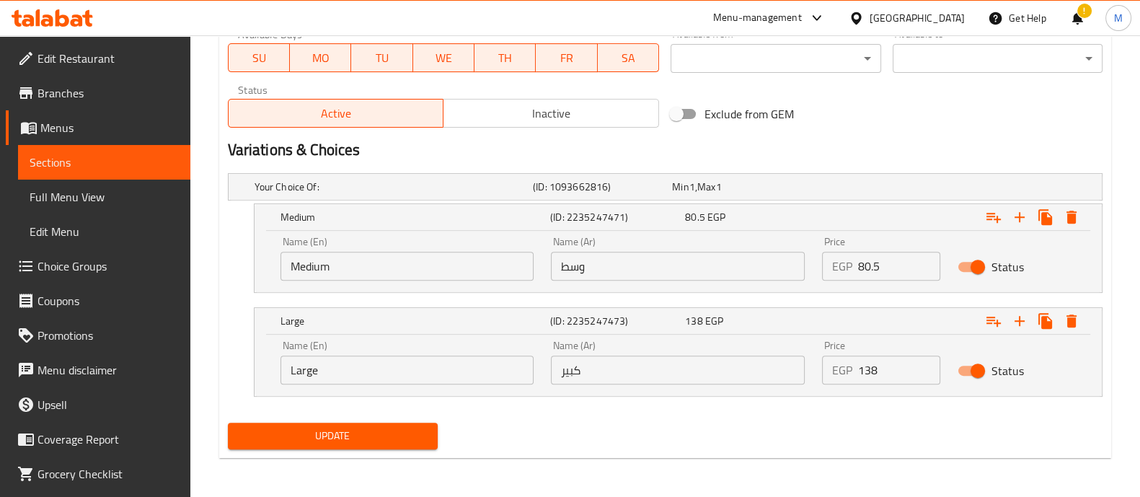
type textarea "Pasta with bechamel sauce"
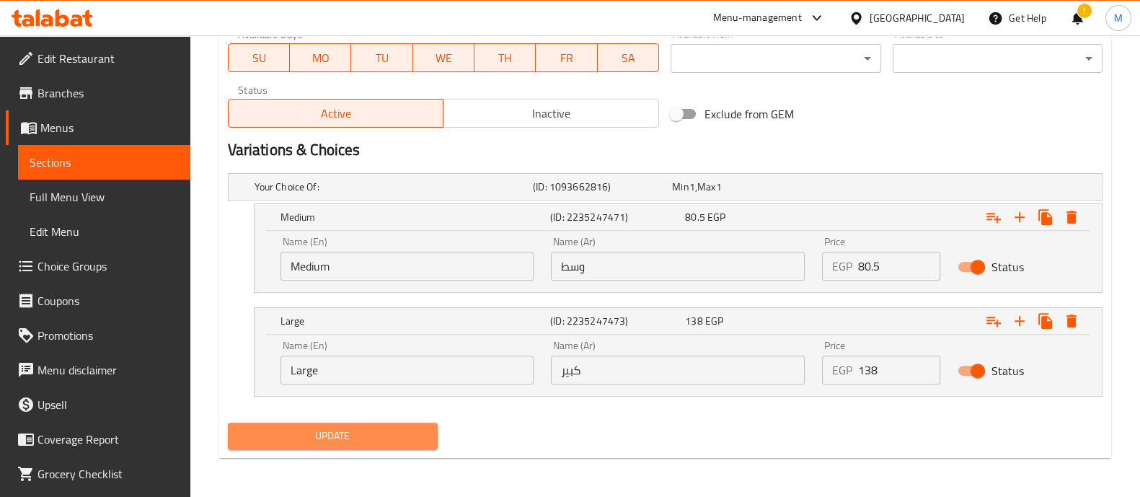
click at [316, 432] on span "Update" at bounding box center [332, 436] width 187 height 18
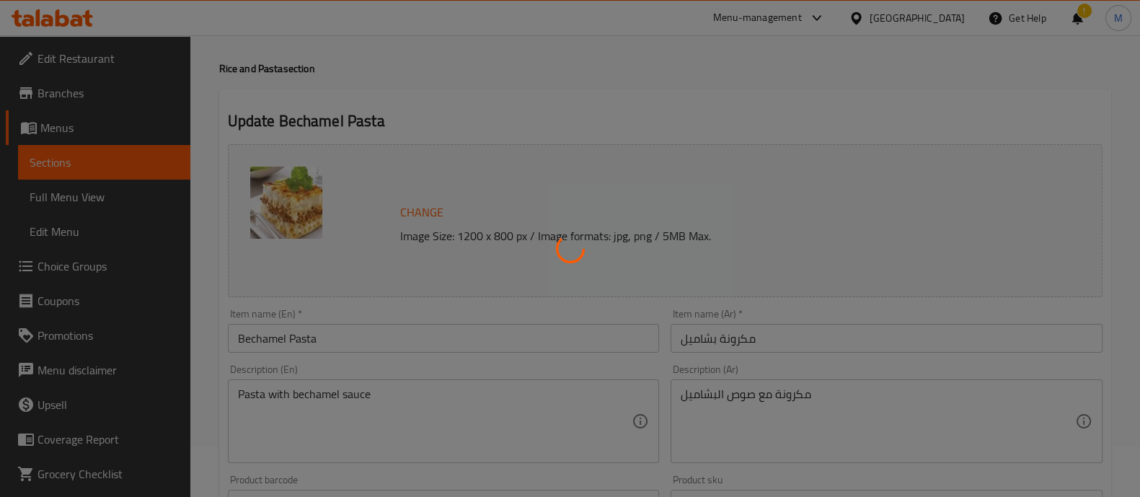
scroll to position [0, 0]
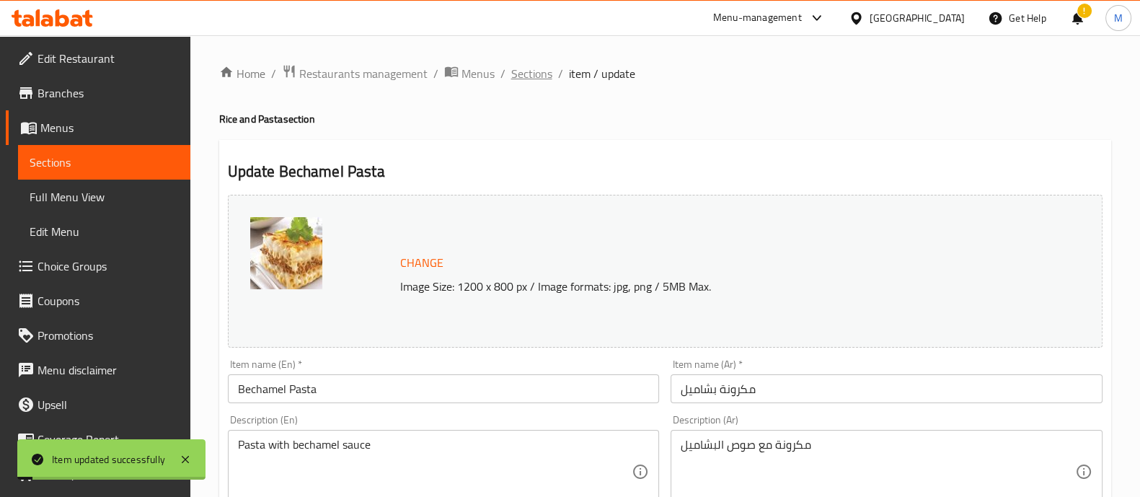
click at [539, 68] on span "Sections" at bounding box center [531, 73] width 41 height 17
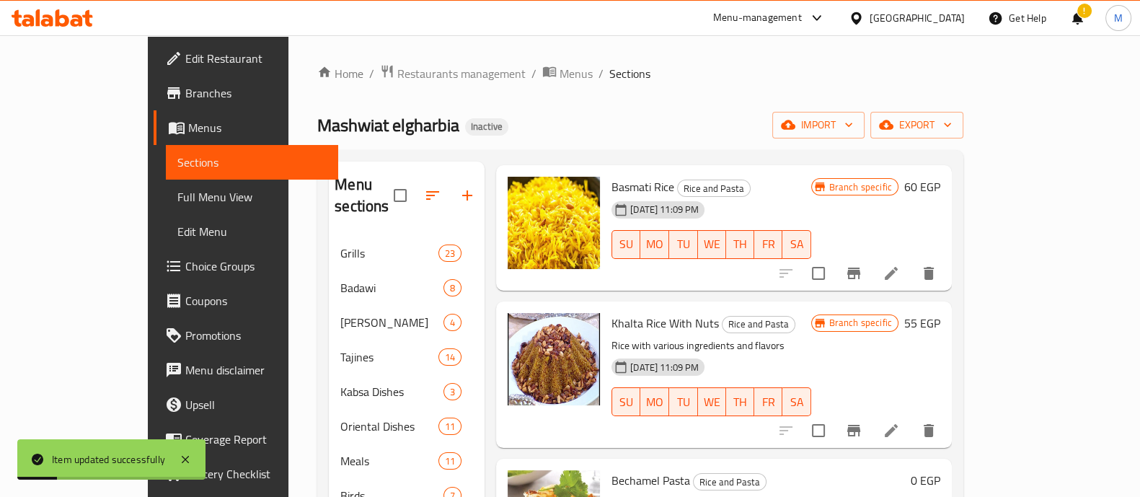
scroll to position [202, 0]
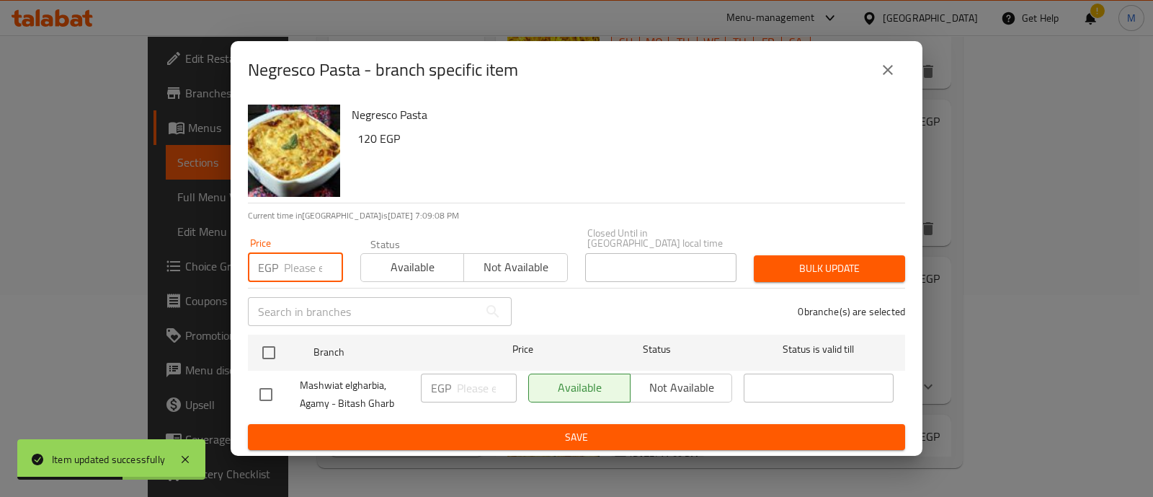
click at [288, 265] on input "number" at bounding box center [313, 267] width 59 height 29
paste input "138"
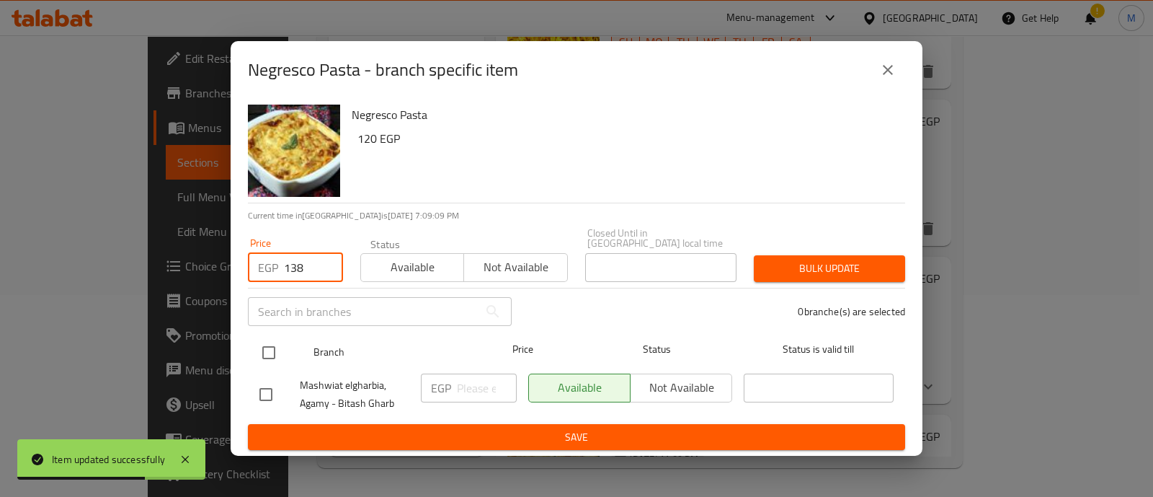
type input "138"
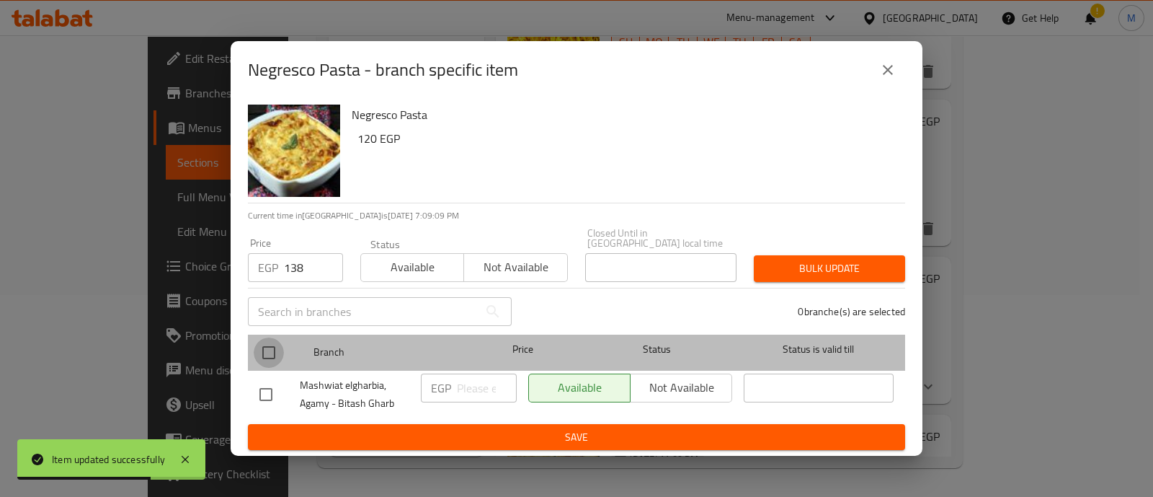
click at [270, 351] on input "checkbox" at bounding box center [269, 352] width 30 height 30
checkbox input "true"
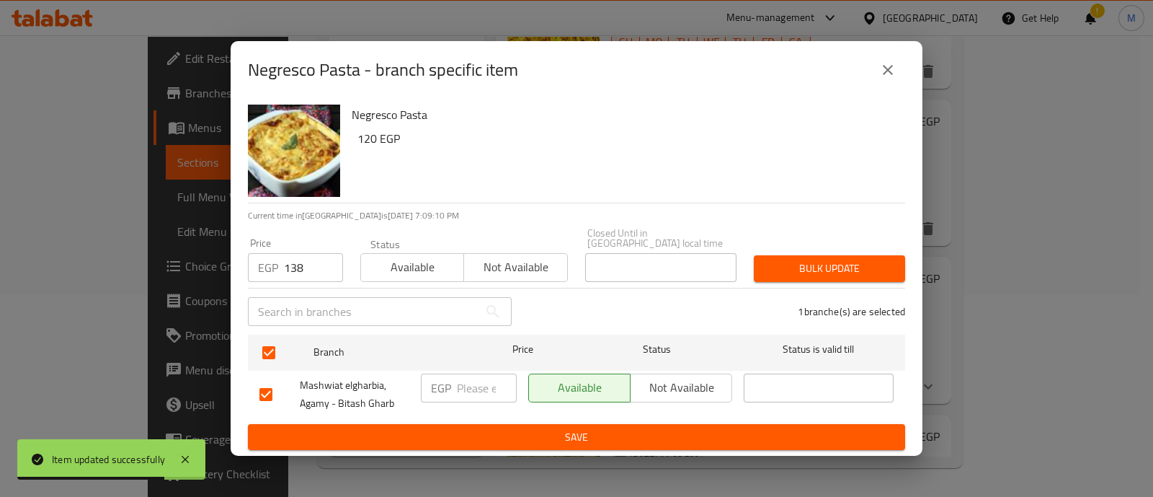
click at [828, 259] on span "Bulk update" at bounding box center [830, 268] width 128 height 18
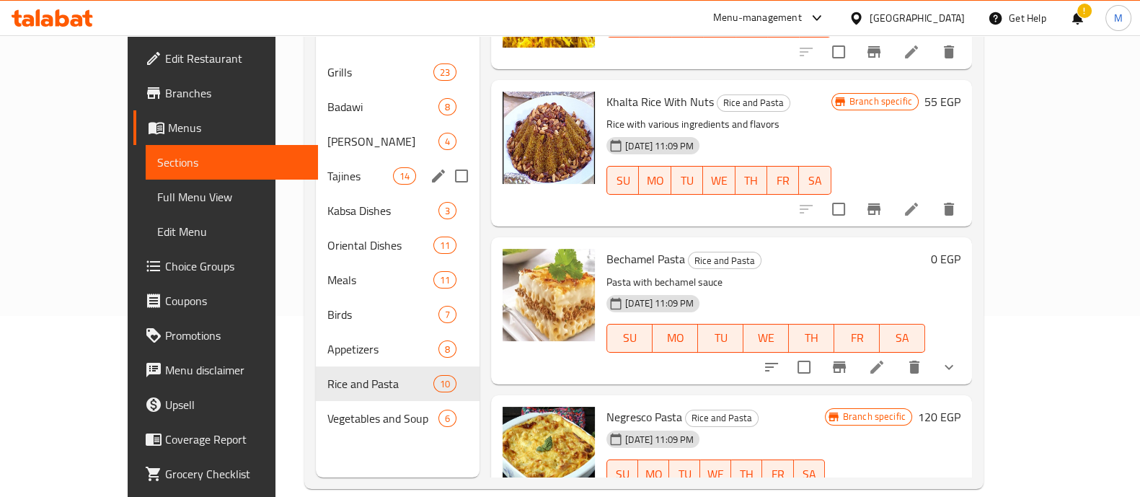
scroll to position [176, 0]
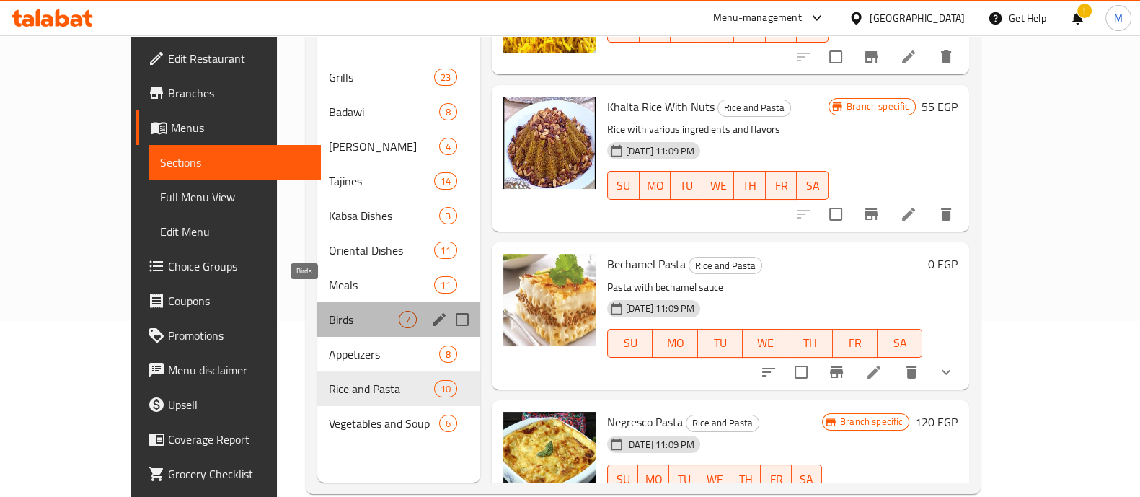
click at [329, 311] on span "Birds" at bounding box center [364, 319] width 70 height 17
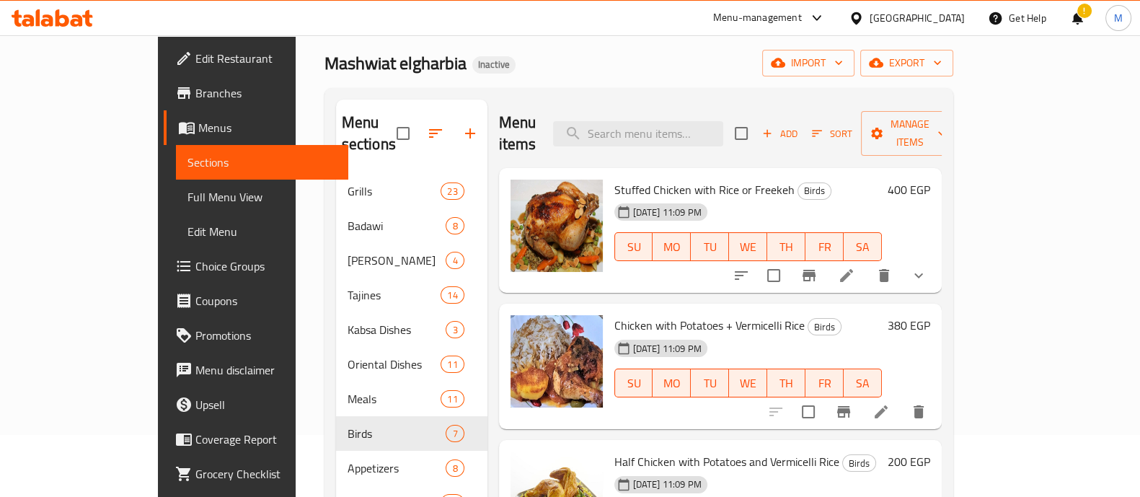
scroll to position [61, 0]
click at [817, 267] on icon "Branch-specific-item" at bounding box center [808, 275] width 17 height 17
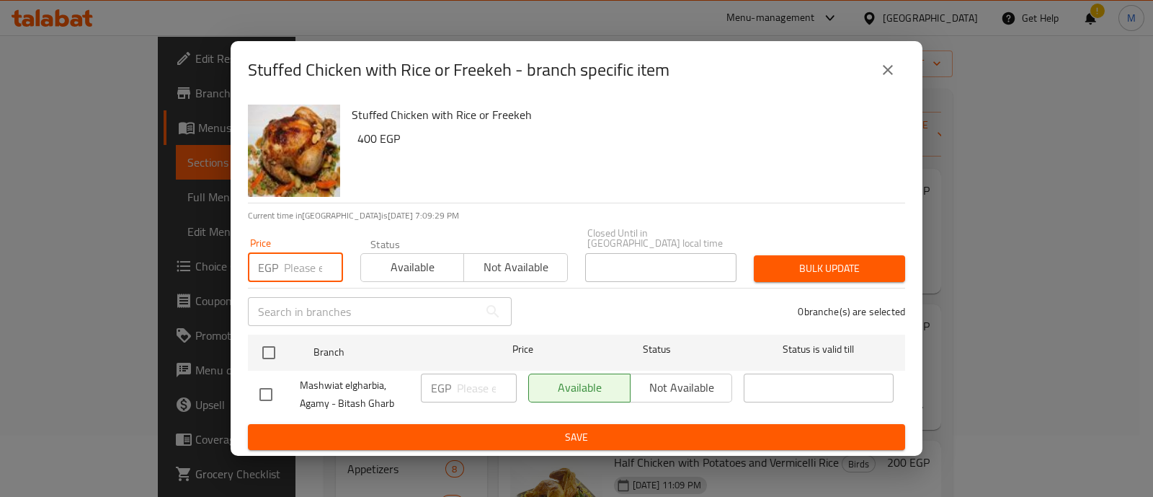
click at [315, 271] on input "number" at bounding box center [313, 267] width 59 height 29
paste input "460"
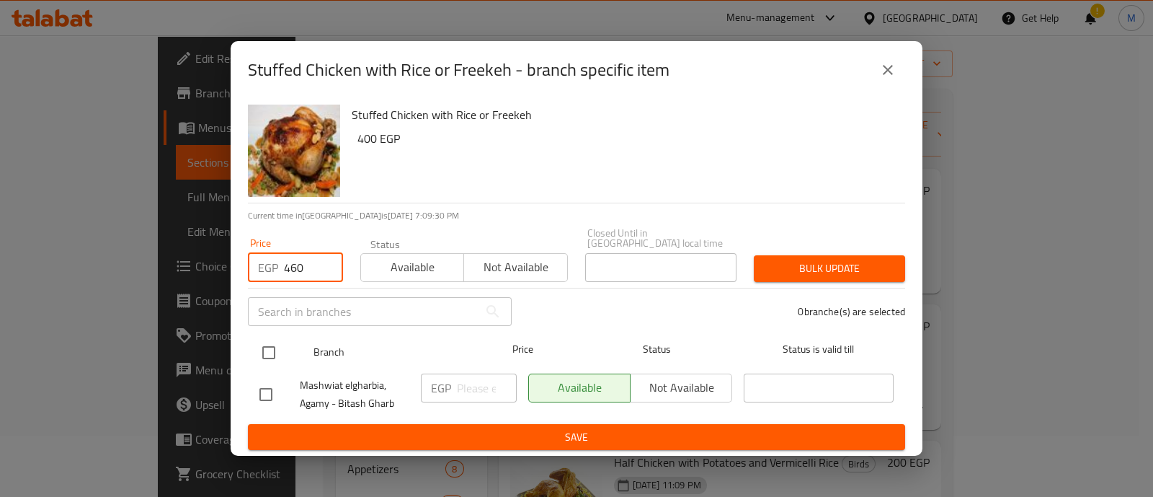
type input "460"
click at [267, 347] on input "checkbox" at bounding box center [269, 352] width 30 height 30
checkbox input "true"
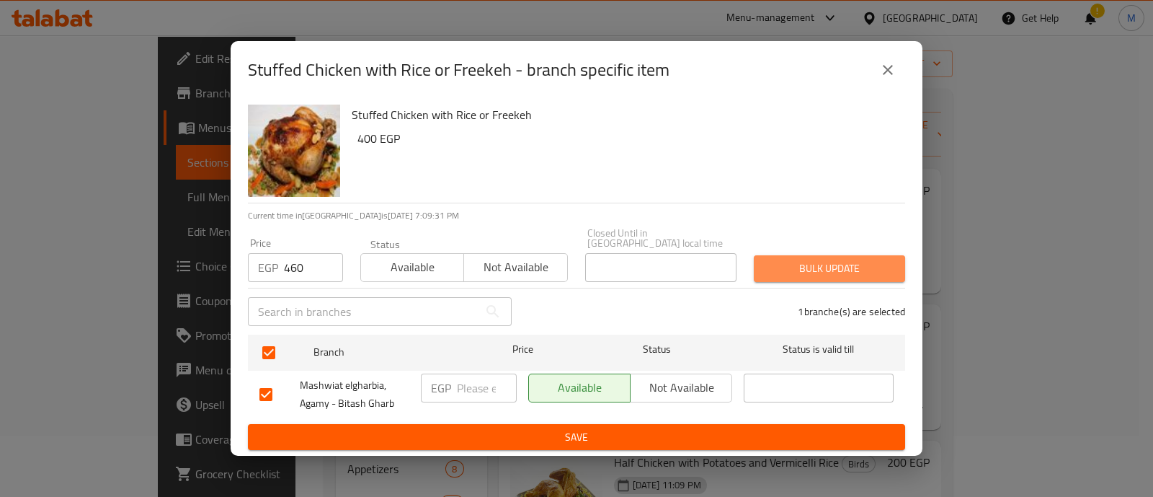
click at [804, 261] on span "Bulk update" at bounding box center [830, 268] width 128 height 18
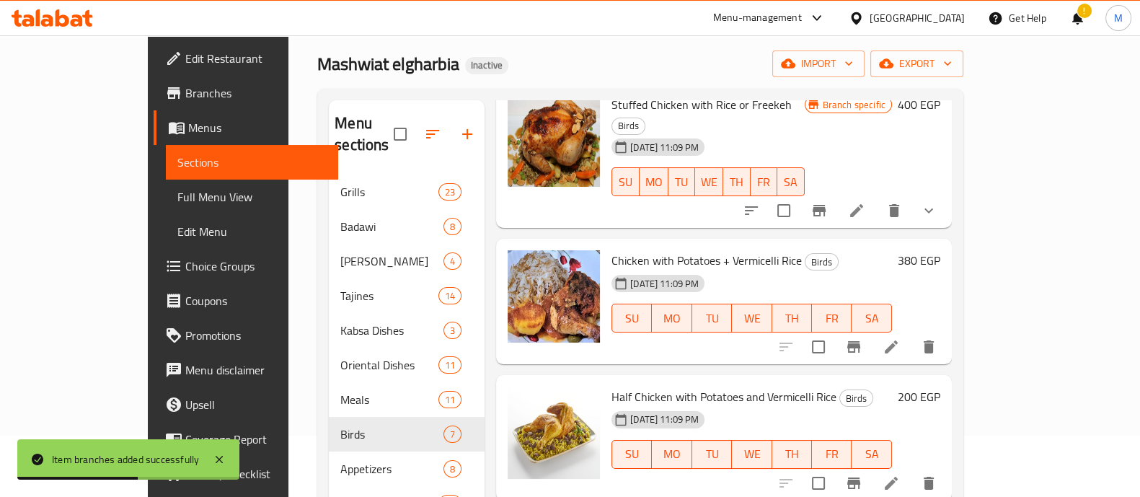
scroll to position [94, 0]
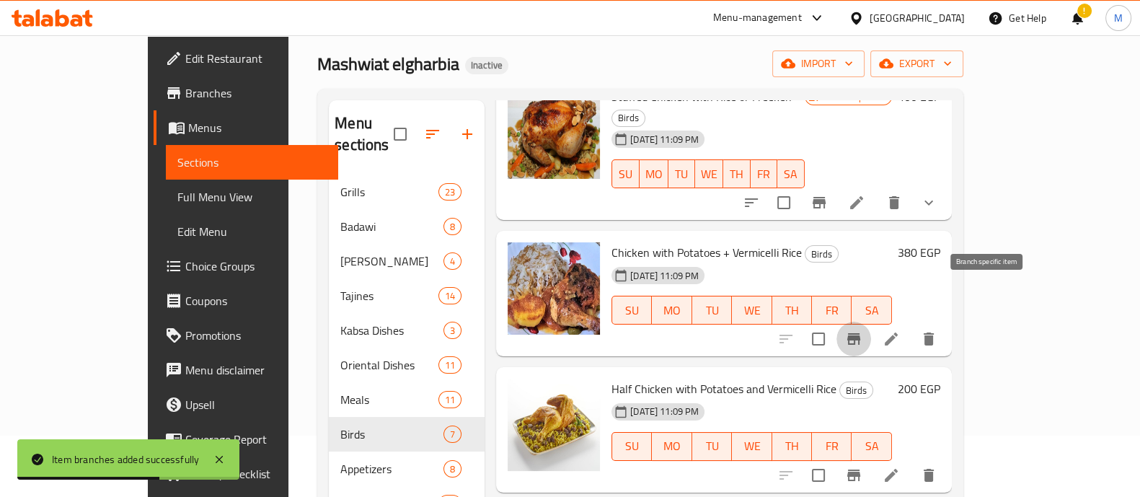
click at [860, 333] on icon "Branch-specific-item" at bounding box center [853, 339] width 13 height 12
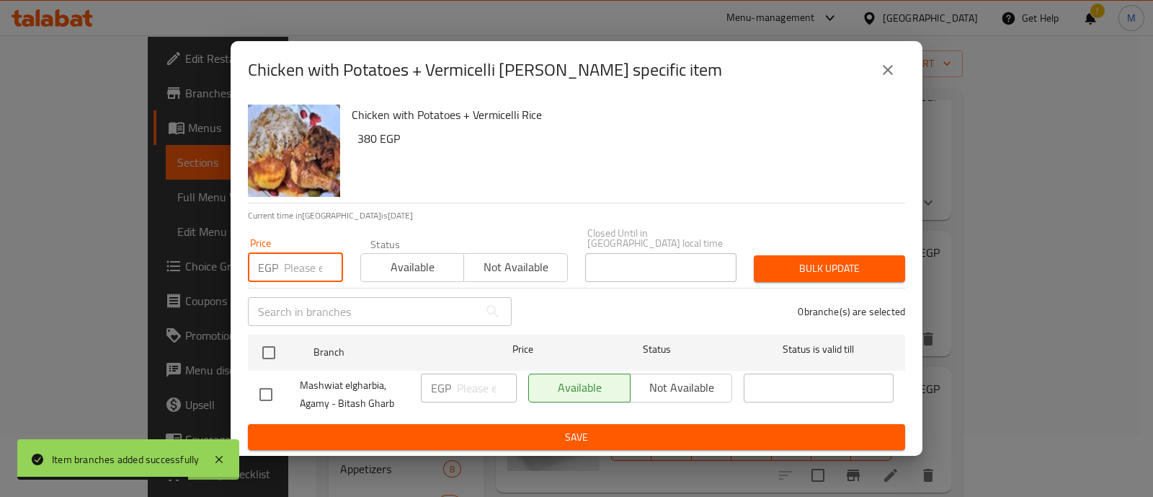
click at [310, 261] on input "number" at bounding box center [313, 267] width 59 height 29
paste input "437"
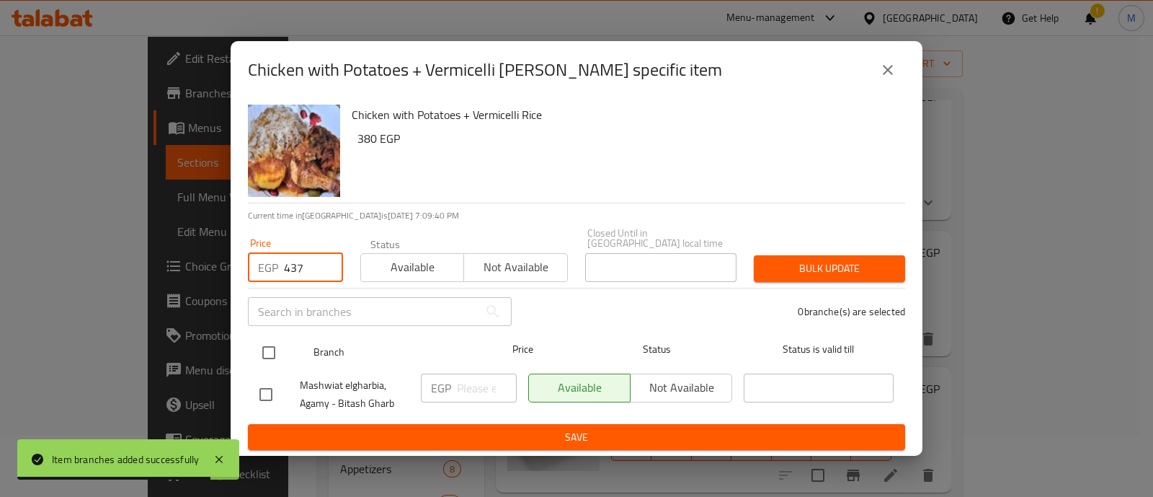
type input "437"
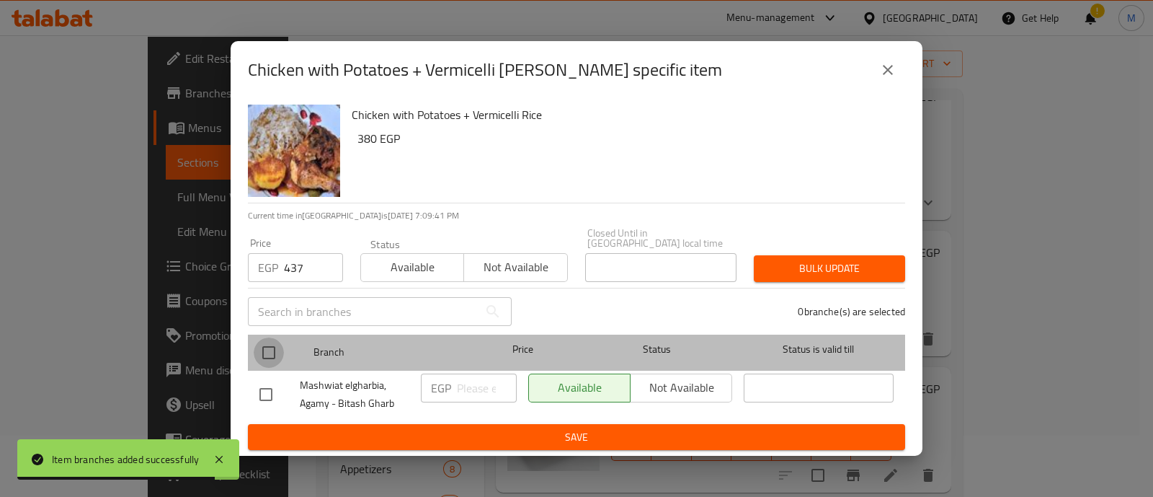
click at [271, 348] on input "checkbox" at bounding box center [269, 352] width 30 height 30
checkbox input "true"
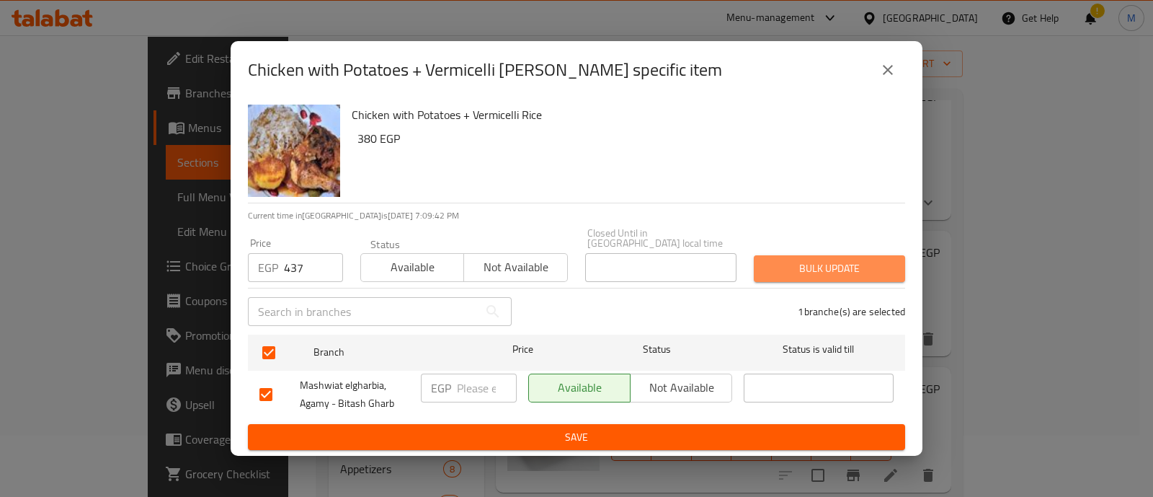
click at [815, 275] on button "Bulk update" at bounding box center [829, 268] width 151 height 27
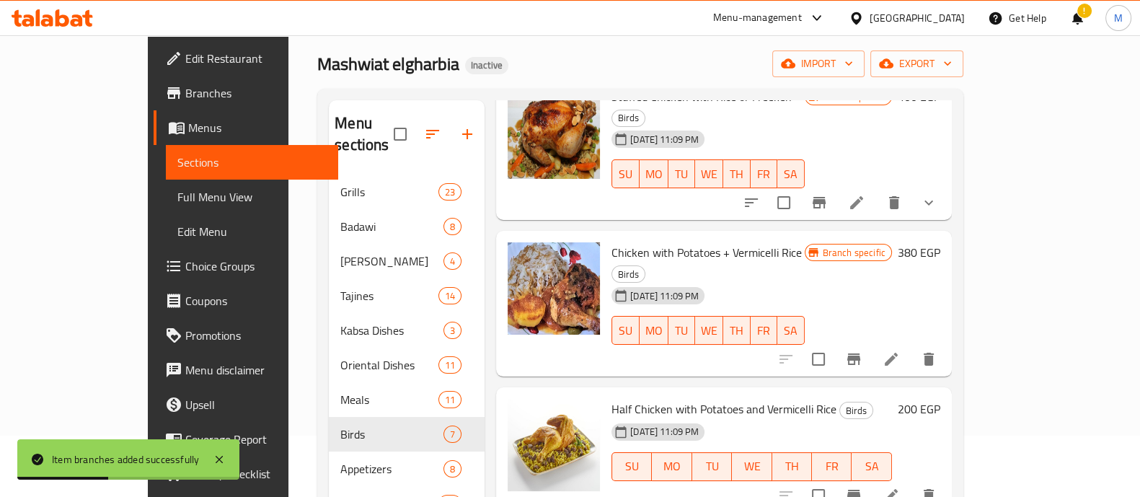
click at [992, 278] on div "Home / Restaurants management / Menus / Sections Mashwiat elgharbia Inactive im…" at bounding box center [640, 305] width 704 height 663
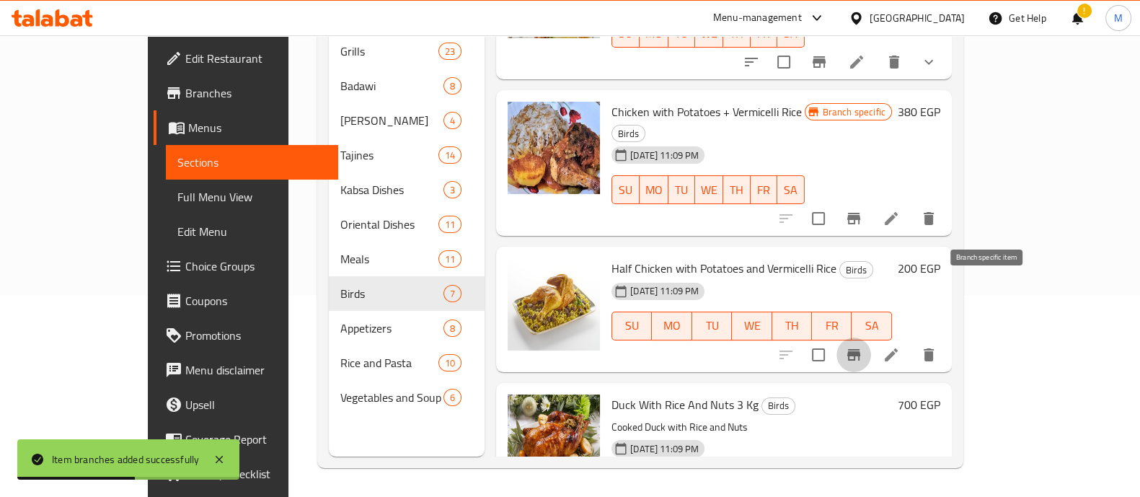
click at [862, 346] on icon "Branch-specific-item" at bounding box center [853, 354] width 17 height 17
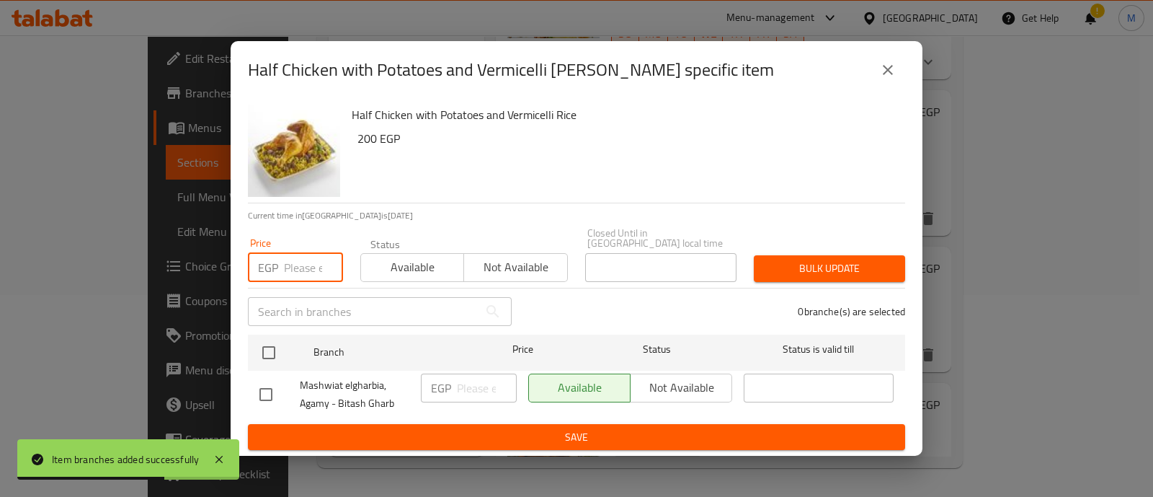
click at [299, 260] on input "number" at bounding box center [313, 267] width 59 height 29
paste input "230"
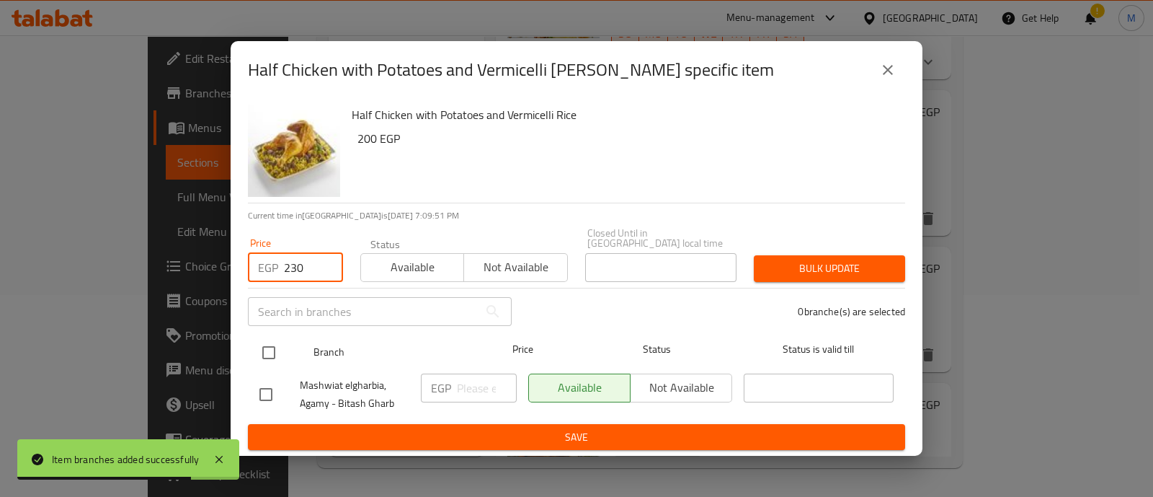
type input "230"
click at [275, 337] on input "checkbox" at bounding box center [269, 352] width 30 height 30
checkbox input "true"
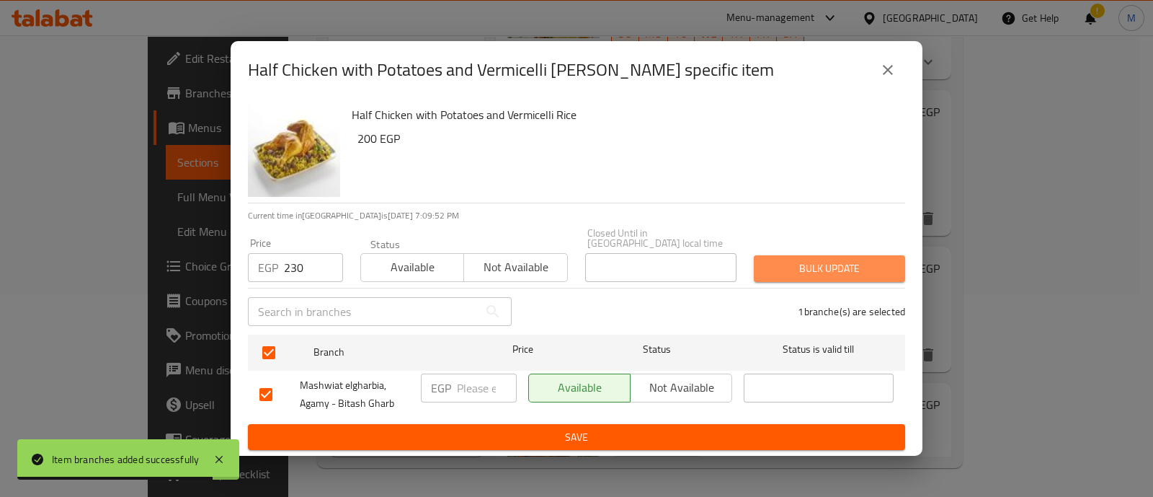
click at [835, 265] on span "Bulk update" at bounding box center [830, 268] width 128 height 18
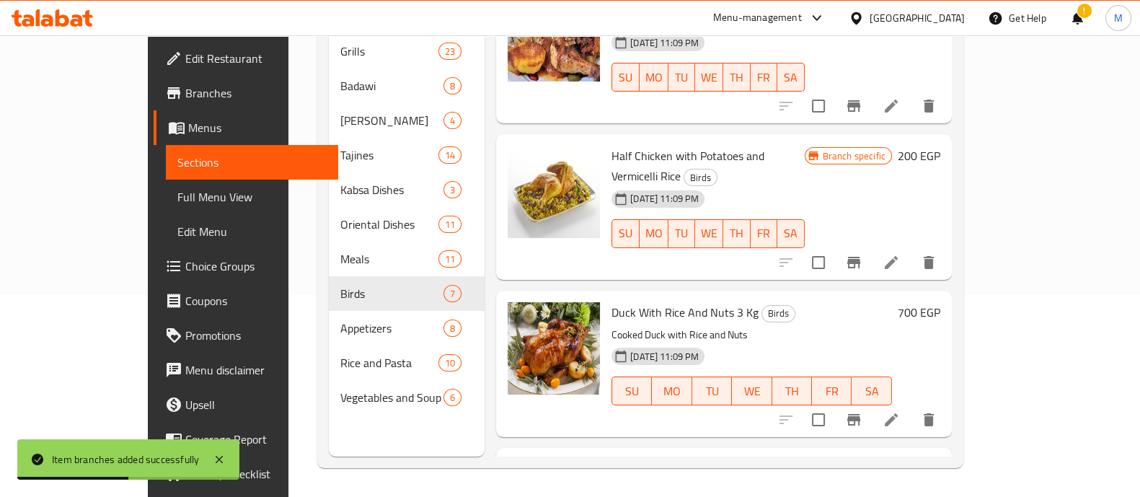
scroll to position [203, 0]
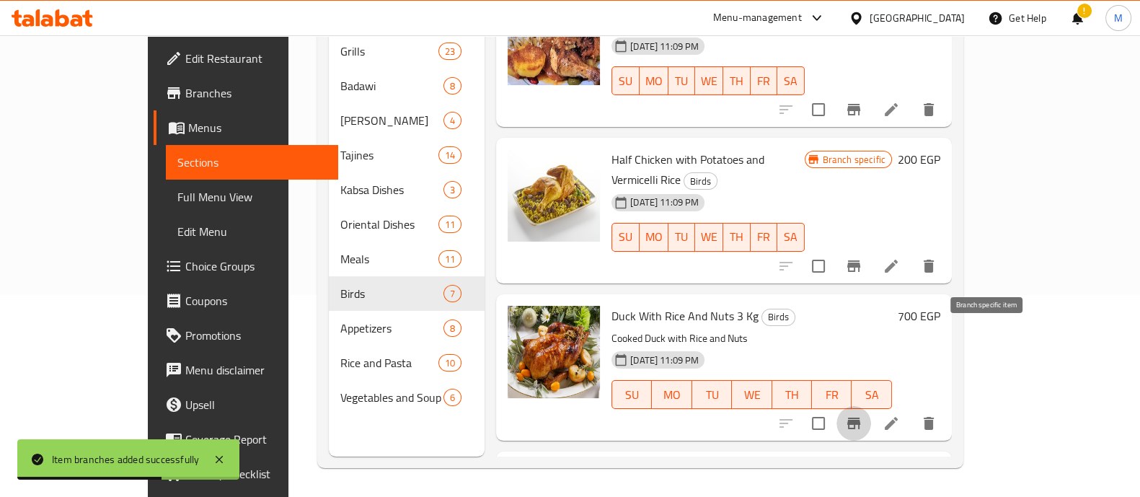
click at [860, 417] on icon "Branch-specific-item" at bounding box center [853, 423] width 13 height 12
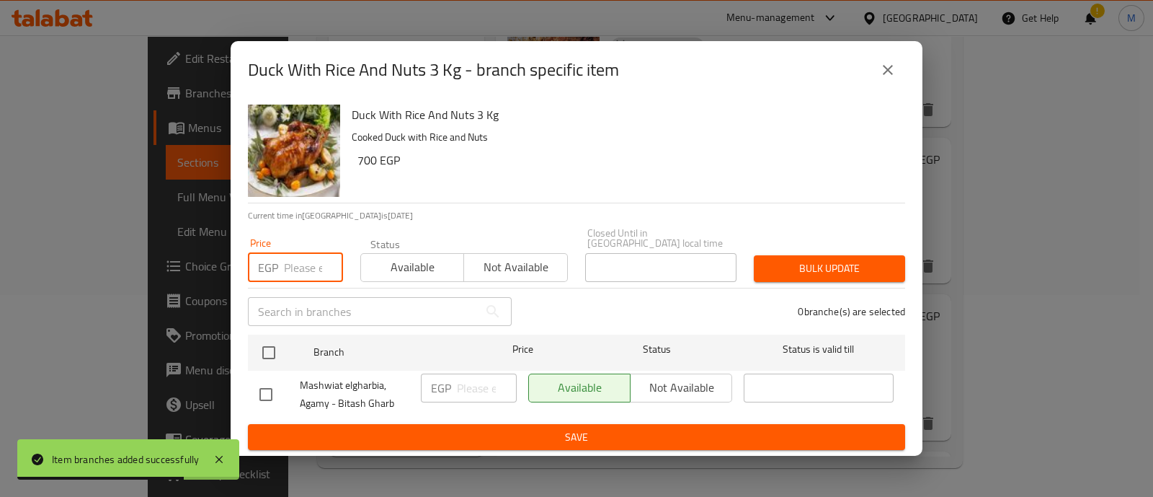
click at [310, 262] on input "number" at bounding box center [313, 267] width 59 height 29
paste input "805"
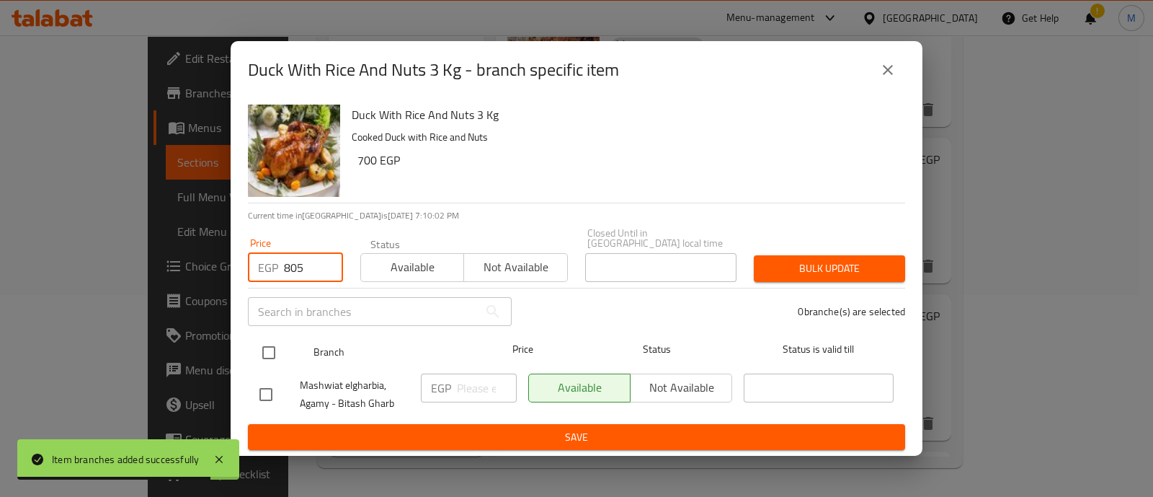
type input "805"
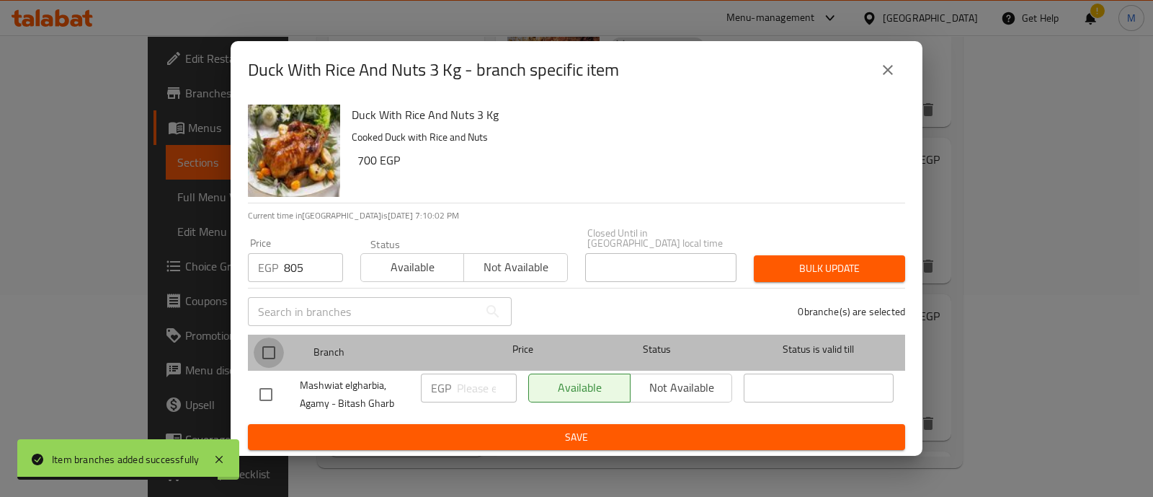
click at [270, 351] on input "checkbox" at bounding box center [269, 352] width 30 height 30
checkbox input "true"
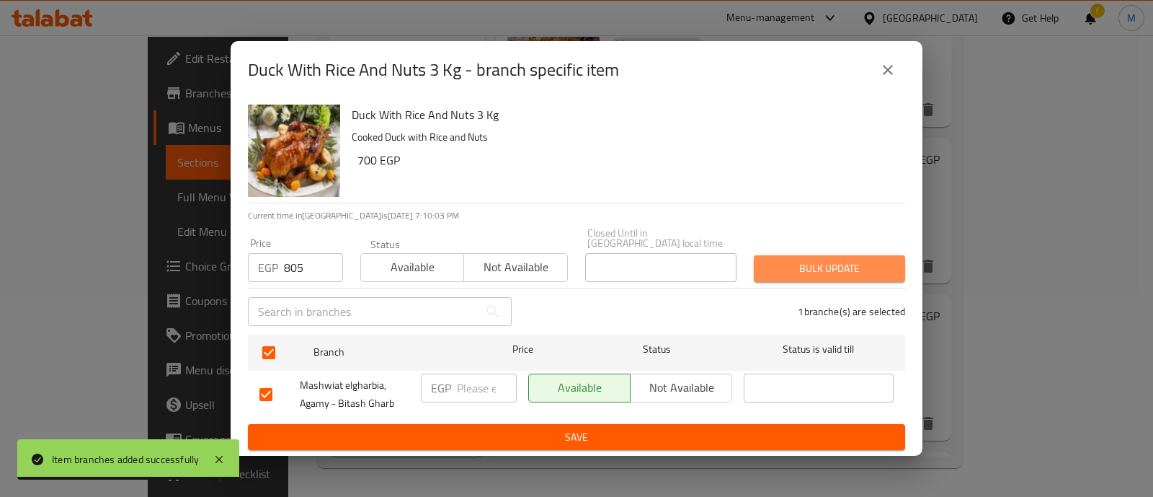
click at [856, 259] on span "Bulk update" at bounding box center [830, 268] width 128 height 18
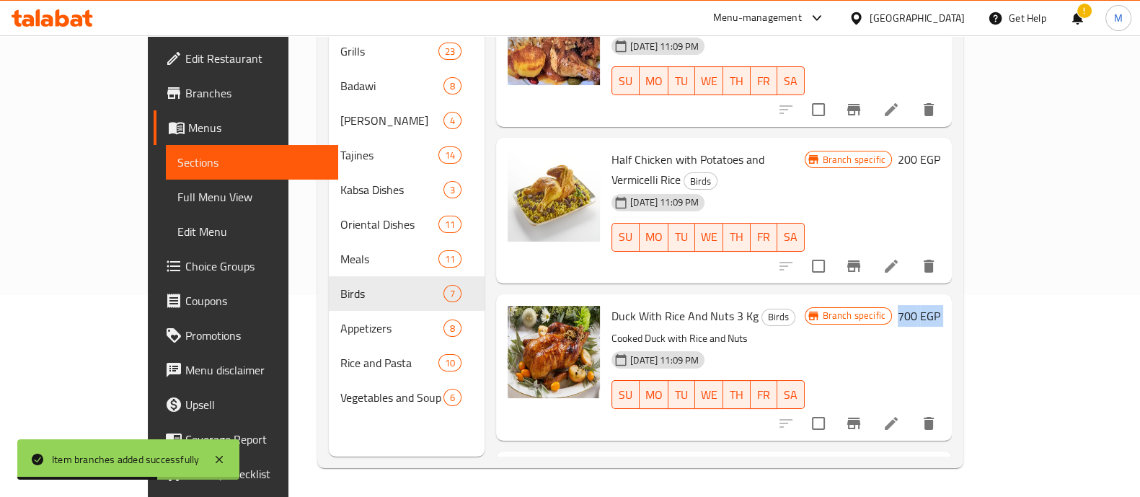
drag, startPoint x: 1137, startPoint y: 360, endPoint x: 1021, endPoint y: 280, distance: 141.1
click at [992, 280] on div "Home / Restaurants management / Menus / Sections Mashwiat elgharbia Inactive im…" at bounding box center [640, 164] width 704 height 663
click at [940, 306] on div "Branch specific 700 EGP" at bounding box center [872, 367] width 136 height 123
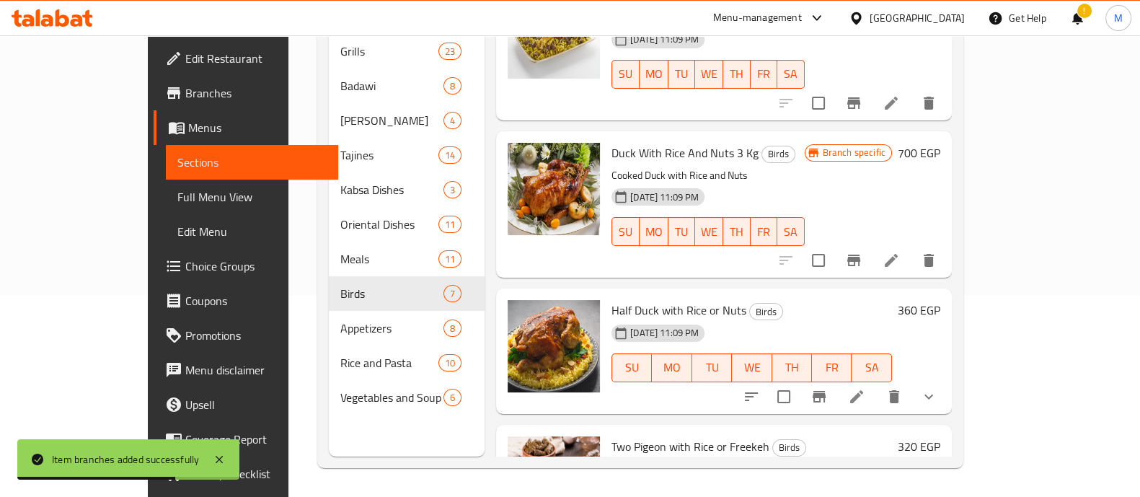
scroll to position [369, 0]
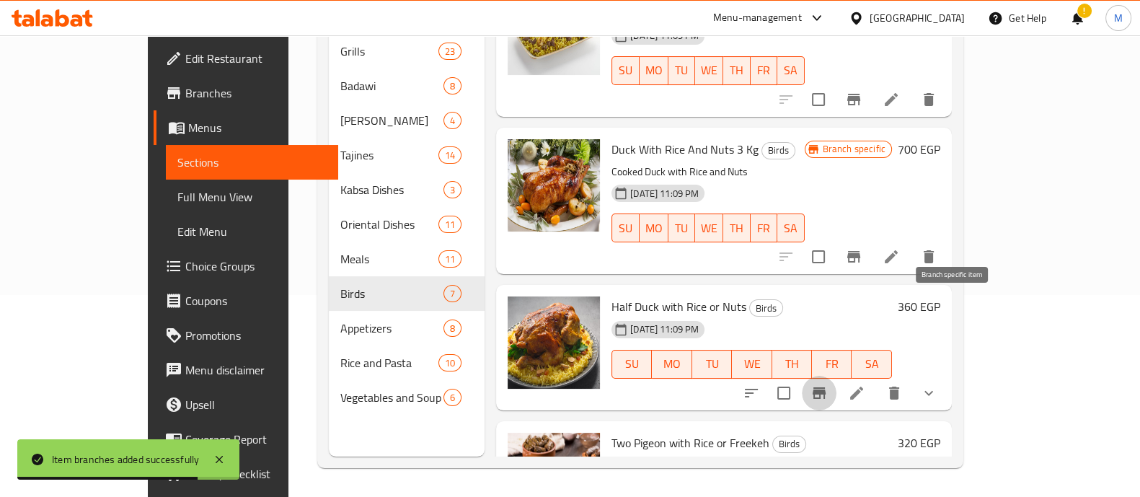
click at [825, 387] on icon "Branch-specific-item" at bounding box center [818, 393] width 13 height 12
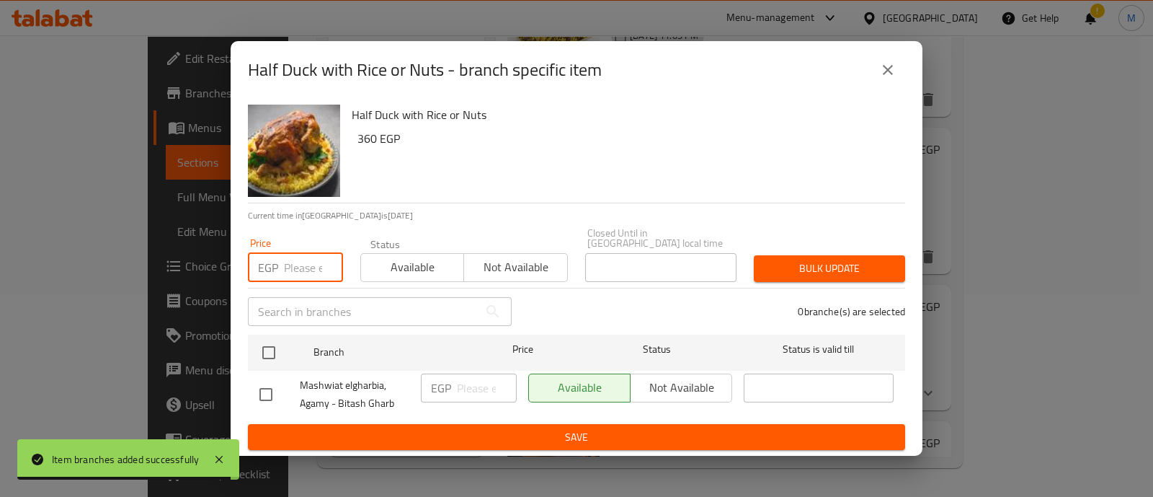
click at [296, 267] on input "number" at bounding box center [313, 267] width 59 height 29
paste input "414"
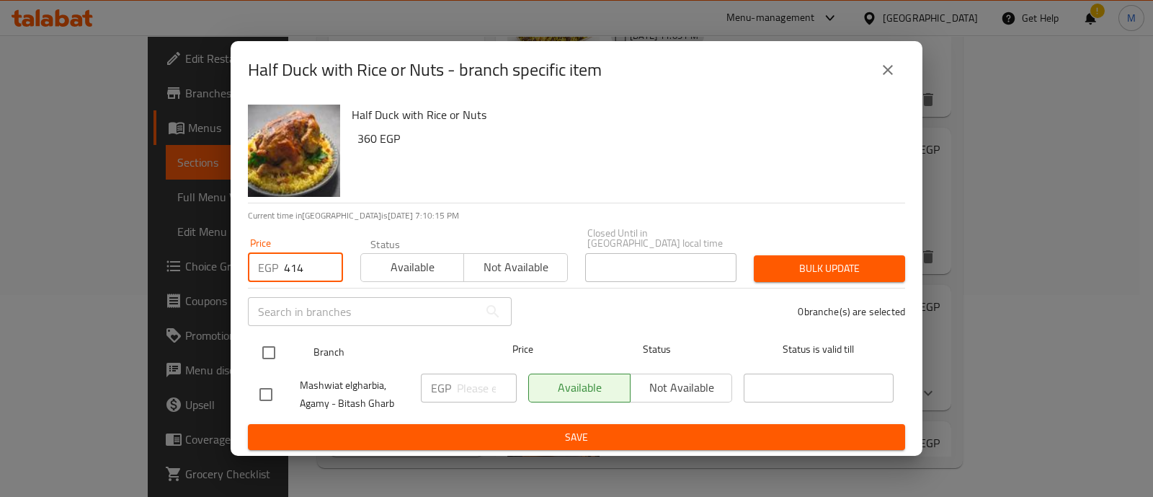
type input "414"
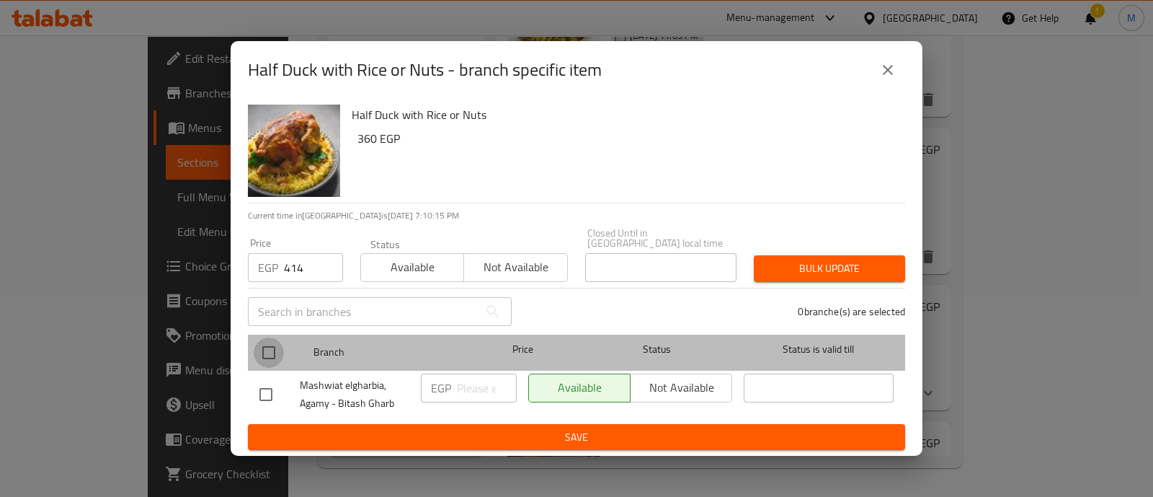
click at [278, 348] on input "checkbox" at bounding box center [269, 352] width 30 height 30
checkbox input "true"
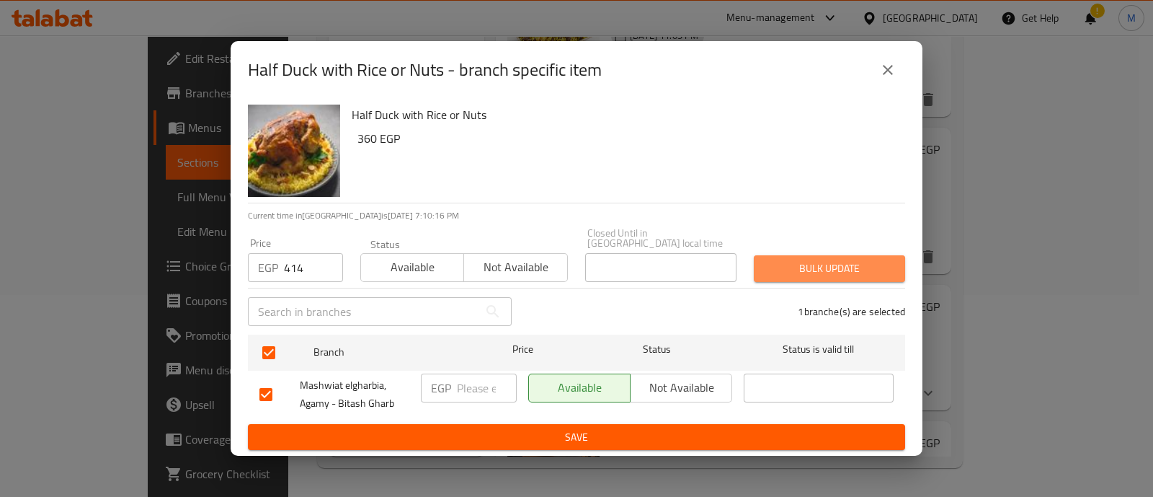
click at [799, 263] on span "Bulk update" at bounding box center [830, 268] width 128 height 18
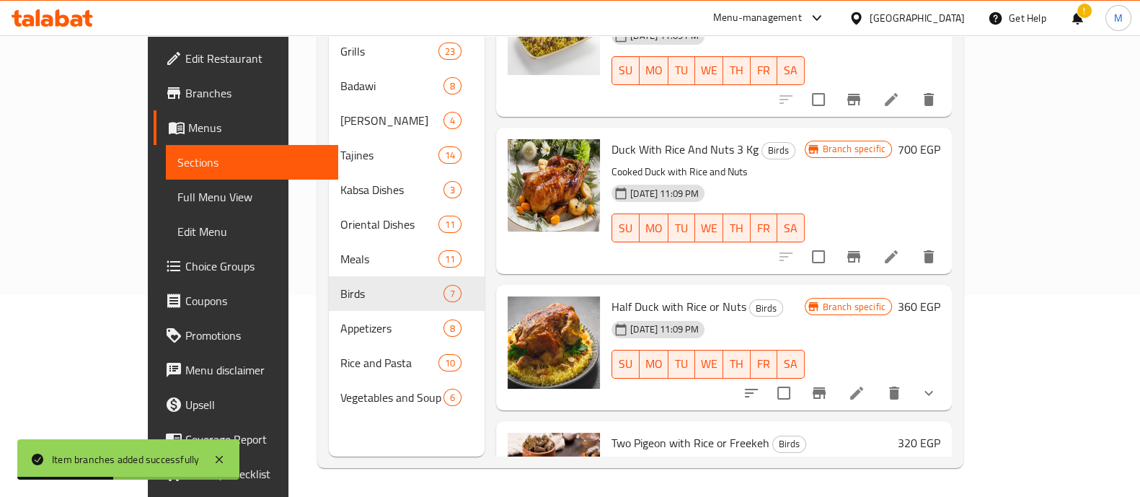
click at [992, 332] on div "Home / Restaurants management / Menus / Sections Mashwiat elgharbia Inactive im…" at bounding box center [640, 164] width 704 height 663
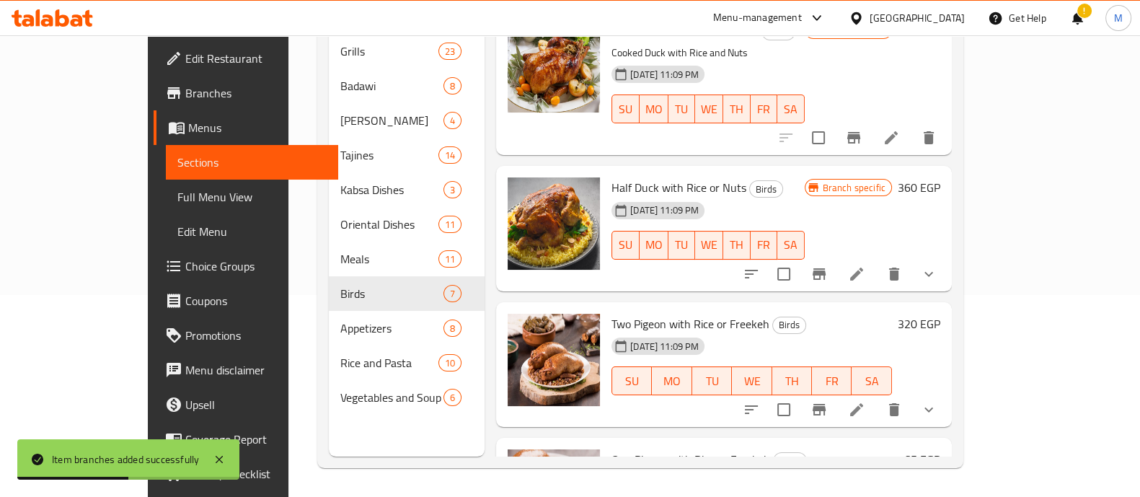
scroll to position [512, 0]
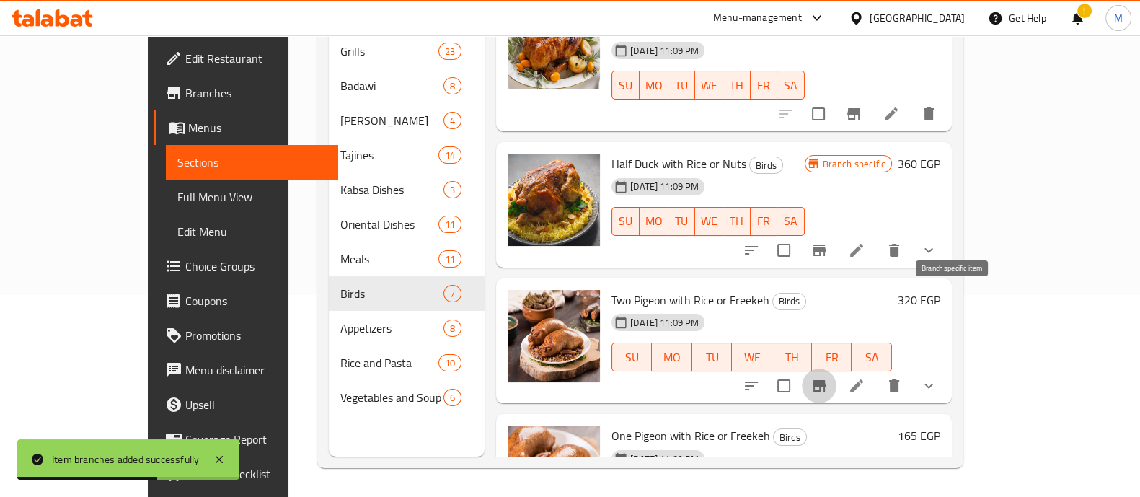
click at [836, 368] on button "Branch-specific-item" at bounding box center [819, 385] width 35 height 35
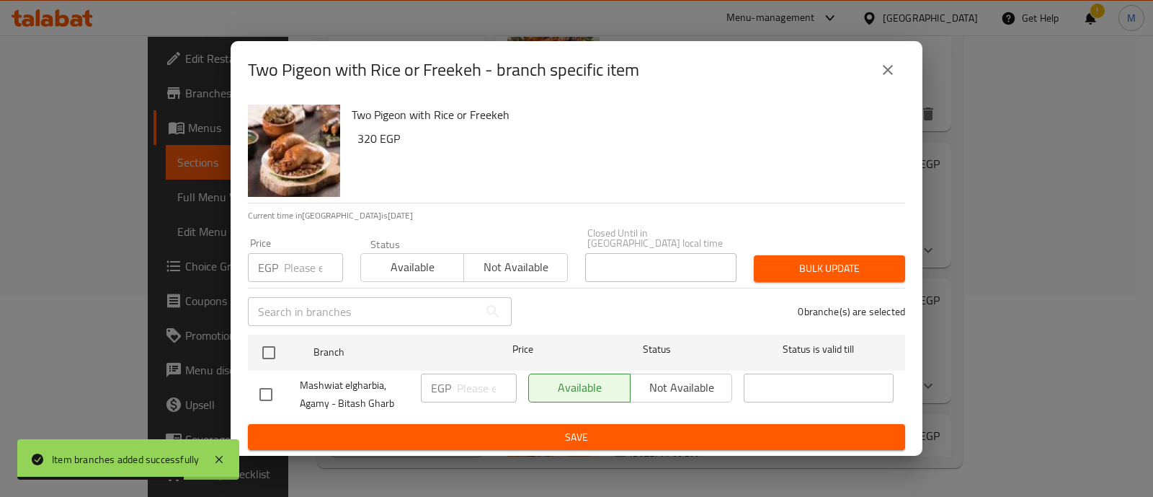
click at [281, 253] on div "EGP Price" at bounding box center [295, 267] width 95 height 29
paste input "368"
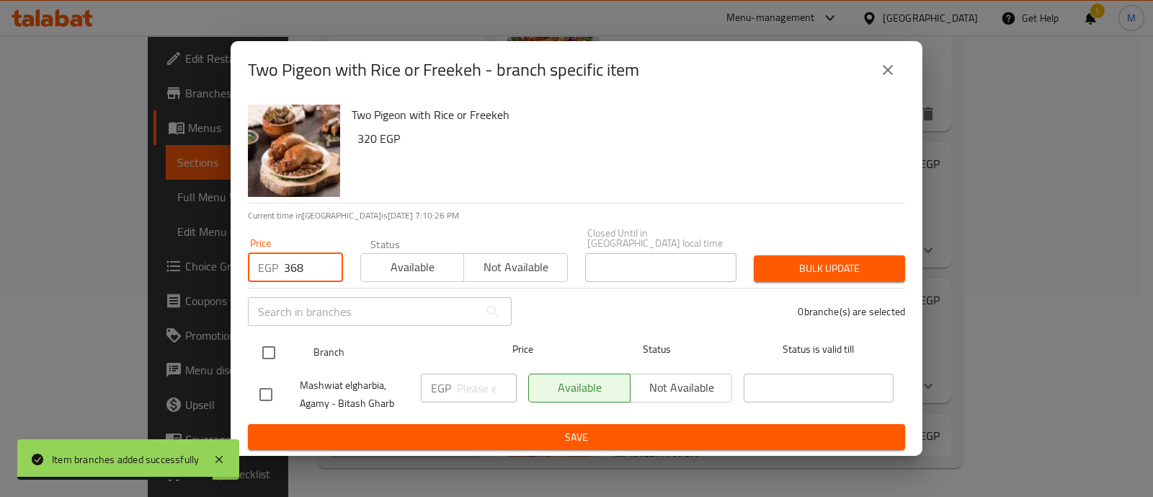
type input "368"
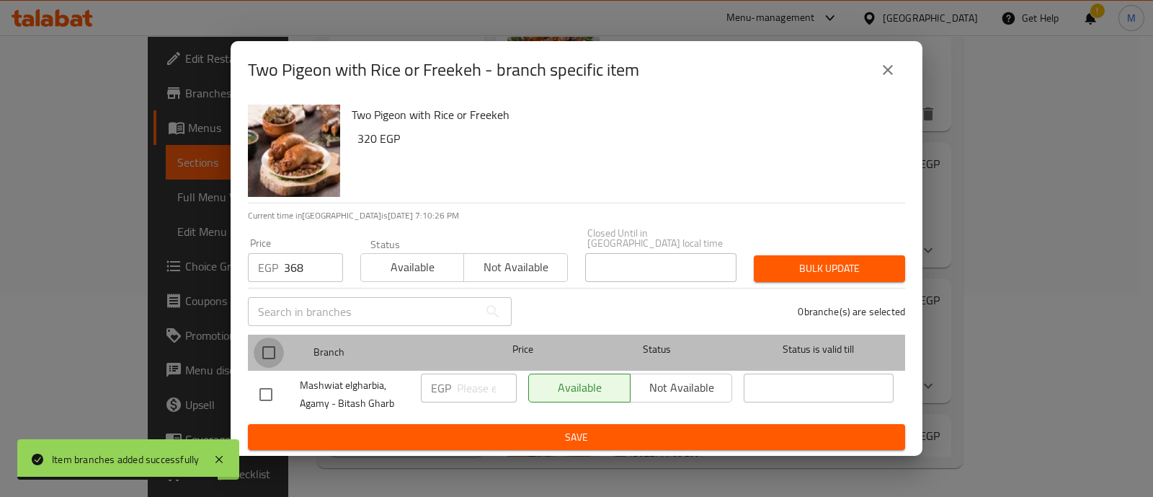
click at [275, 344] on input "checkbox" at bounding box center [269, 352] width 30 height 30
checkbox input "true"
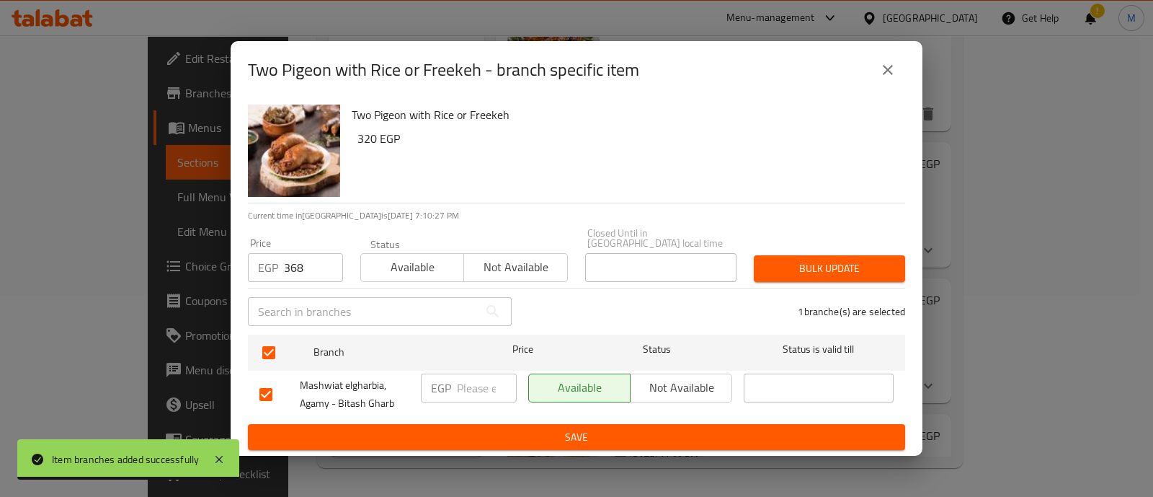
click at [879, 247] on div "Bulk update" at bounding box center [829, 269] width 169 height 44
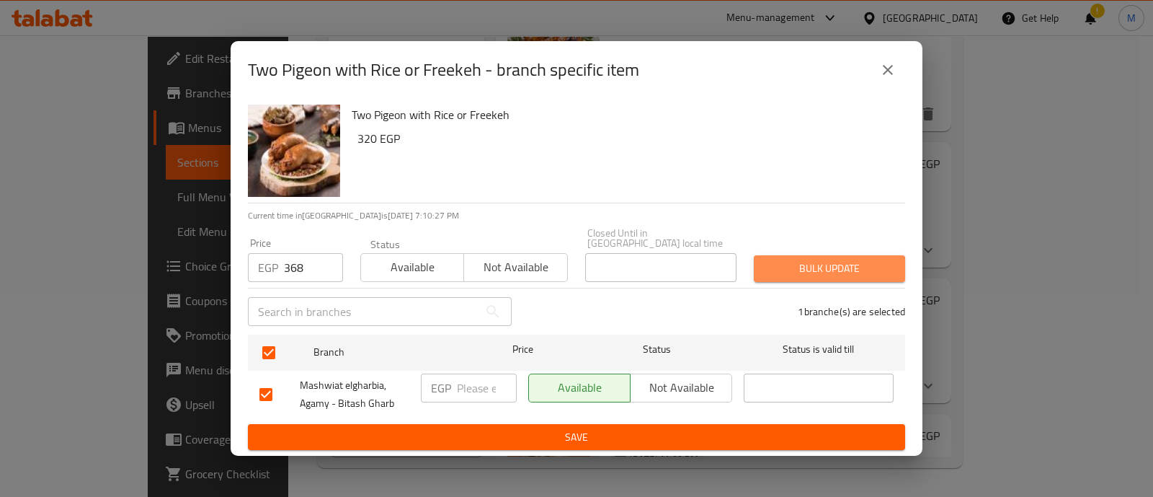
click at [877, 259] on span "Bulk update" at bounding box center [830, 268] width 128 height 18
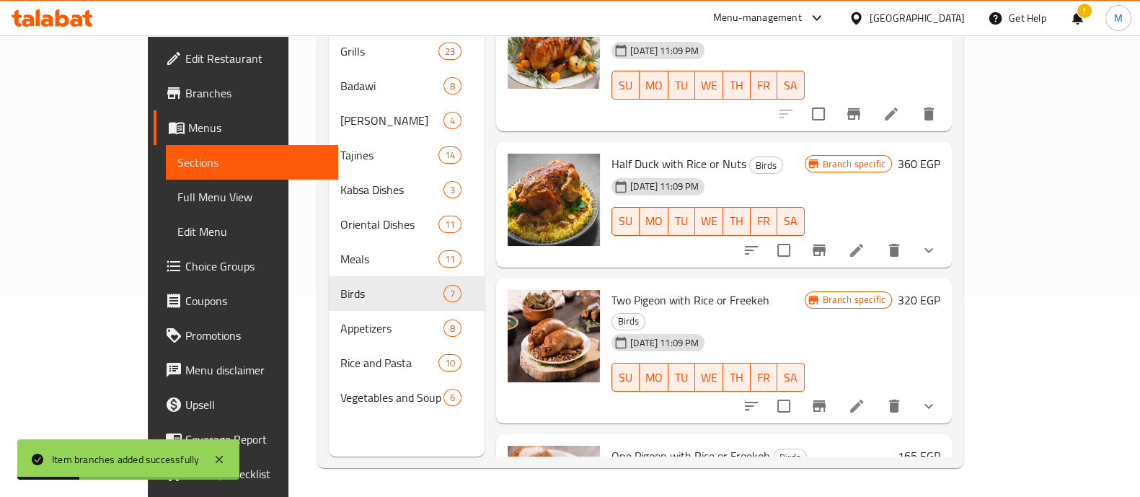
click at [992, 342] on div "Home / Restaurants management / Menus / Sections Mashwiat elgharbia Inactive im…" at bounding box center [640, 164] width 704 height 663
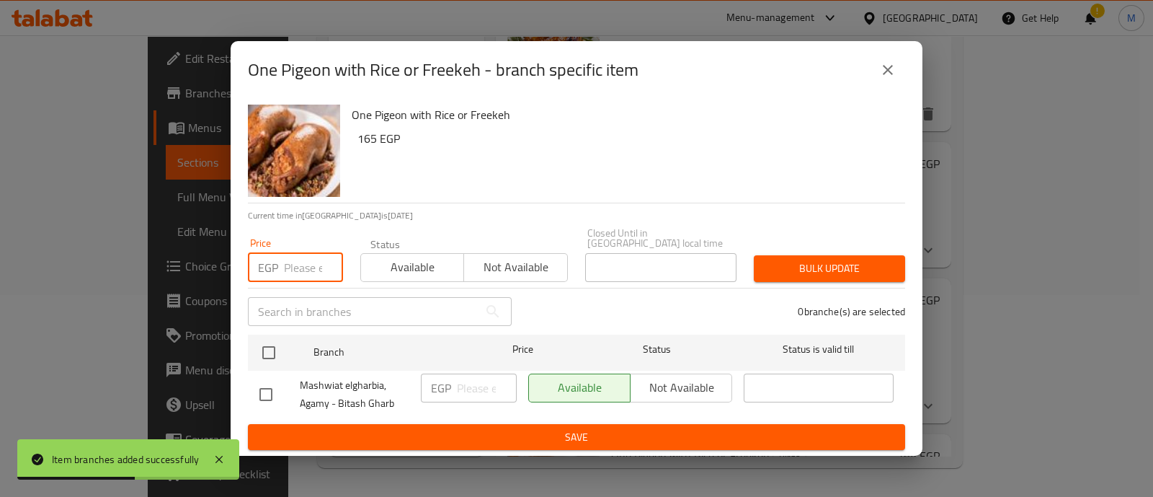
click at [303, 261] on input "number" at bounding box center [313, 267] width 59 height 29
paste input "189.5"
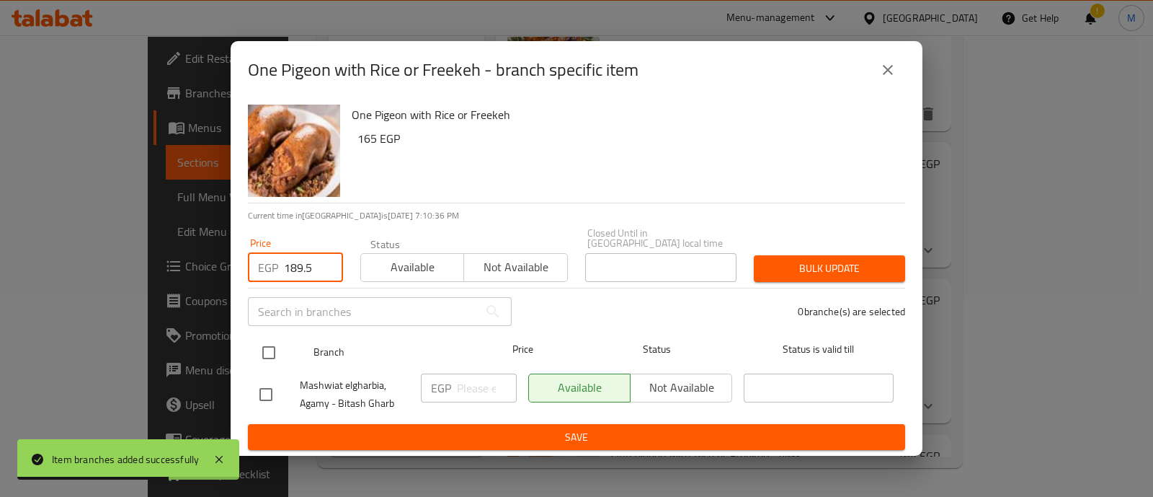
type input "189.5"
click at [276, 347] on input "checkbox" at bounding box center [269, 352] width 30 height 30
checkbox input "true"
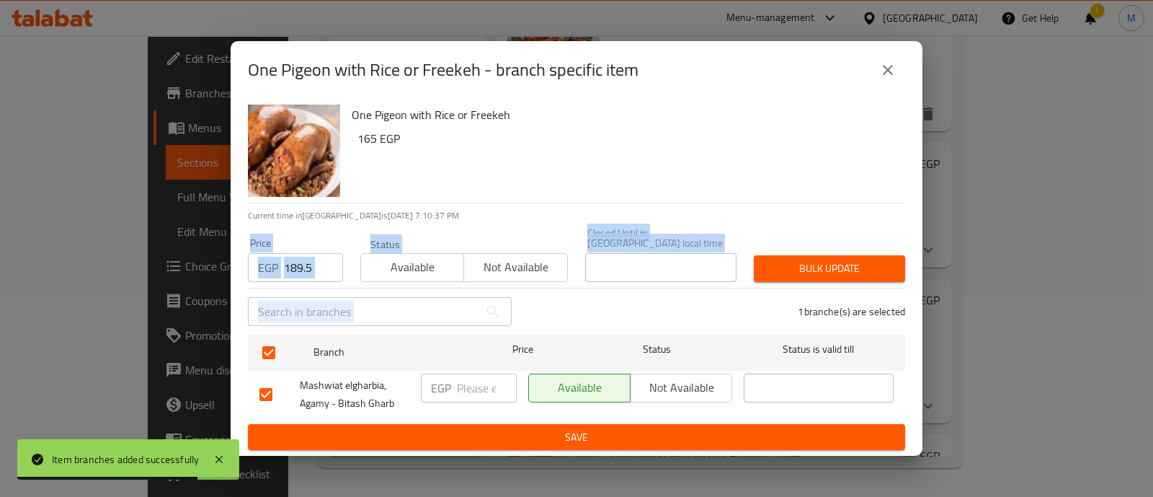
drag, startPoint x: 797, startPoint y: 283, endPoint x: 790, endPoint y: 258, distance: 26.0
click at [790, 258] on div "One Pigeon with Rice or Freekeh 165 EGP Current time in Egypt is 31 Aug 2025 7:…" at bounding box center [577, 278] width 692 height 358
click at [790, 259] on span "Bulk update" at bounding box center [830, 268] width 128 height 18
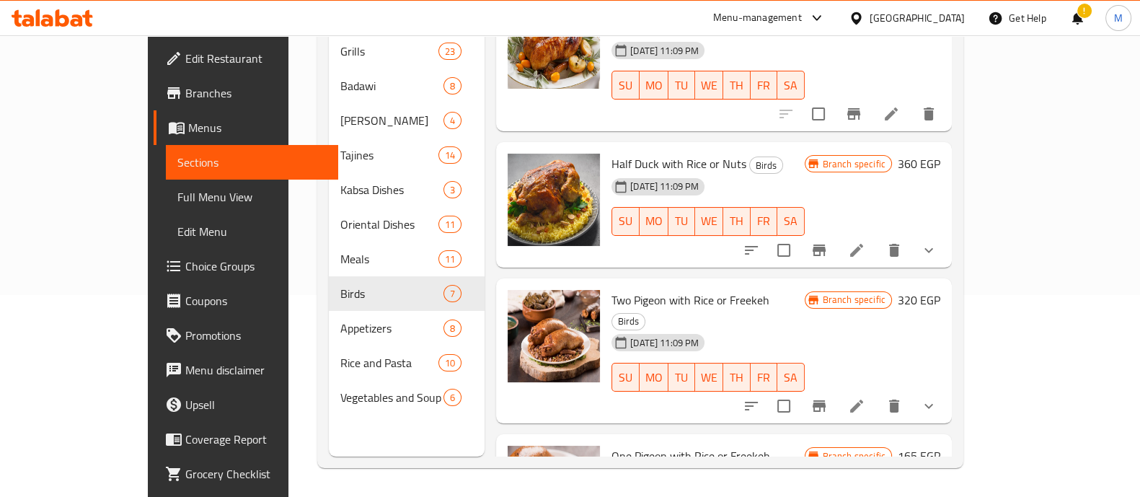
scroll to position [0, 0]
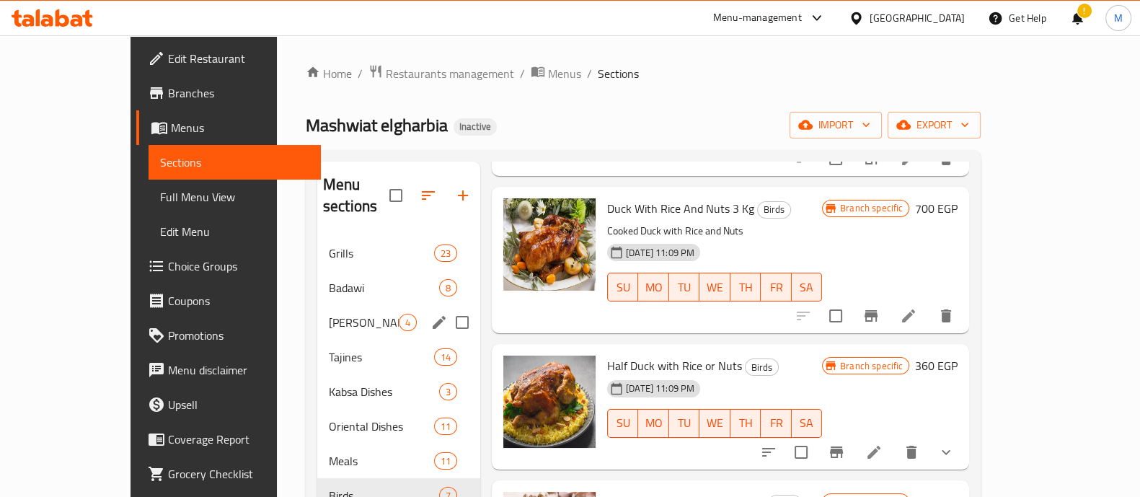
click at [317, 311] on div "Al Hawashi 4" at bounding box center [398, 322] width 163 height 35
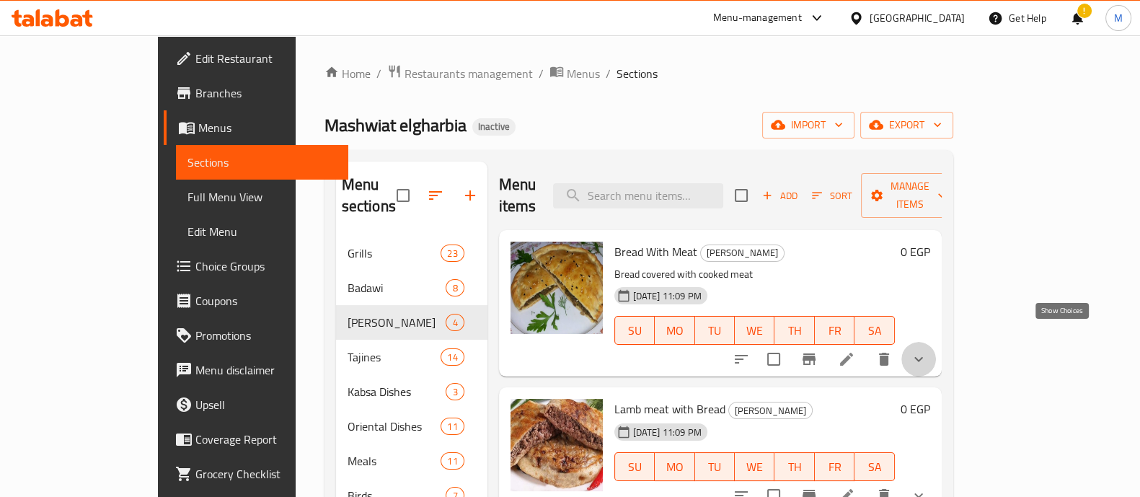
click at [927, 350] on icon "show more" at bounding box center [918, 358] width 17 height 17
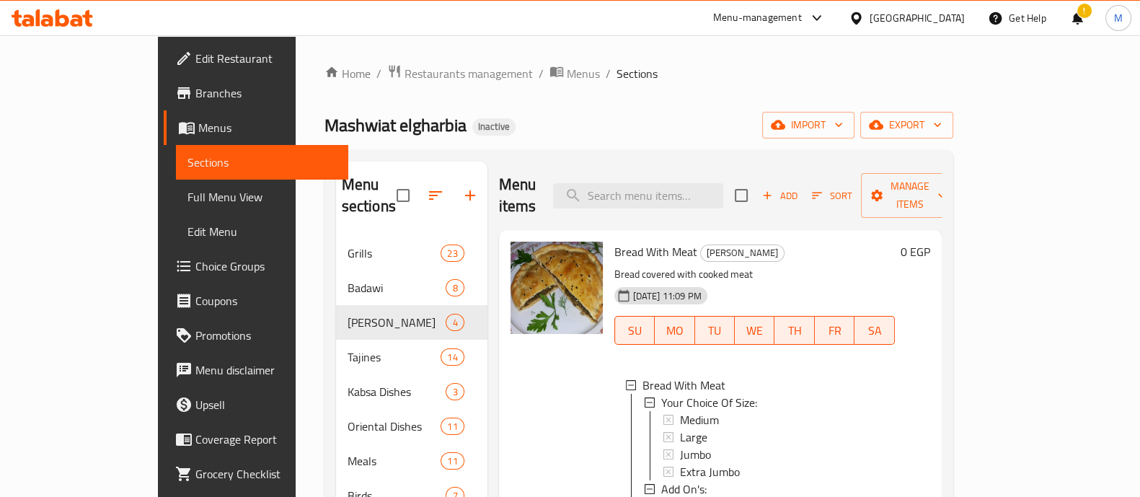
scroll to position [1, 0]
click at [883, 427] on div "Large" at bounding box center [781, 435] width 203 height 17
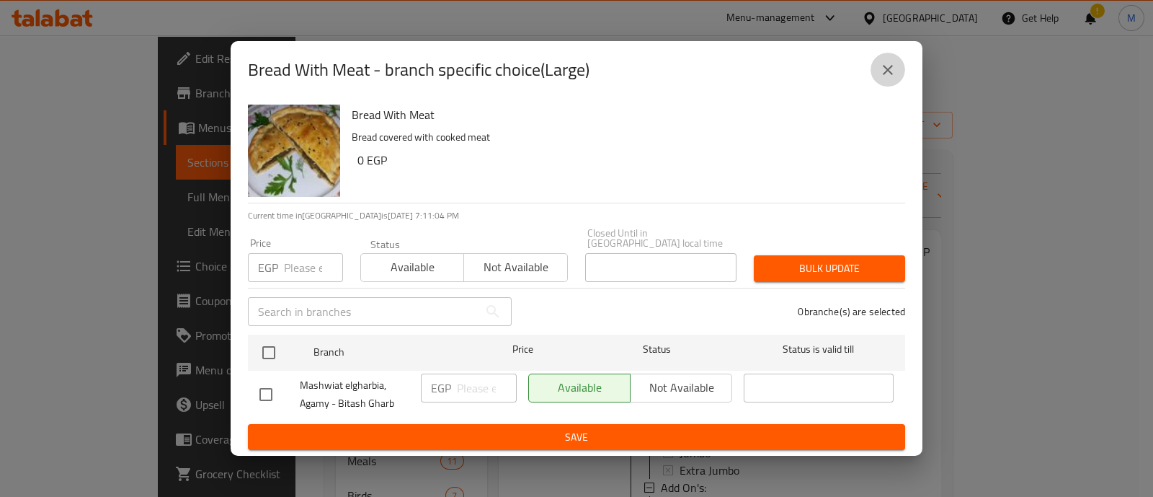
click at [879, 79] on icon "close" at bounding box center [887, 69] width 17 height 17
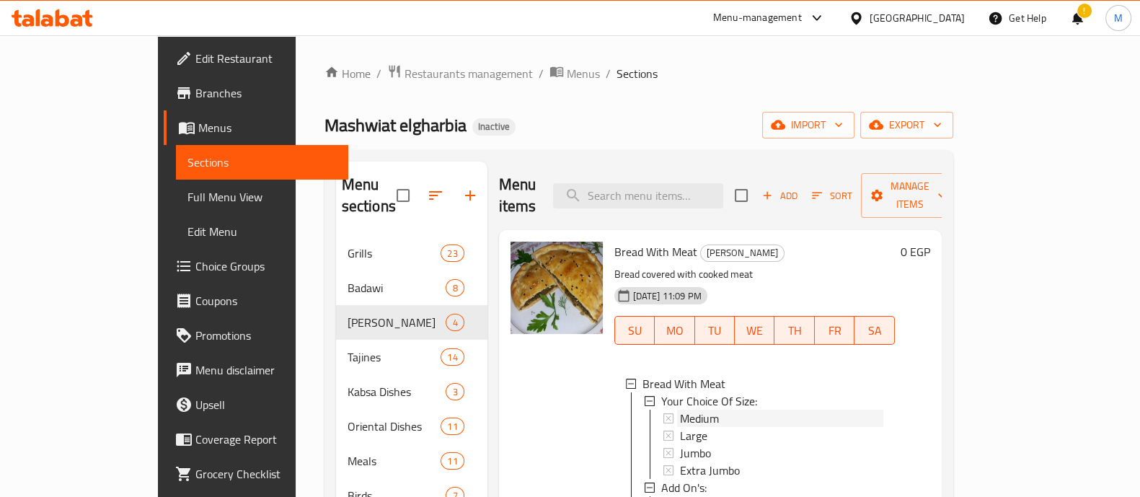
click at [680, 409] on span "Medium" at bounding box center [699, 417] width 39 height 17
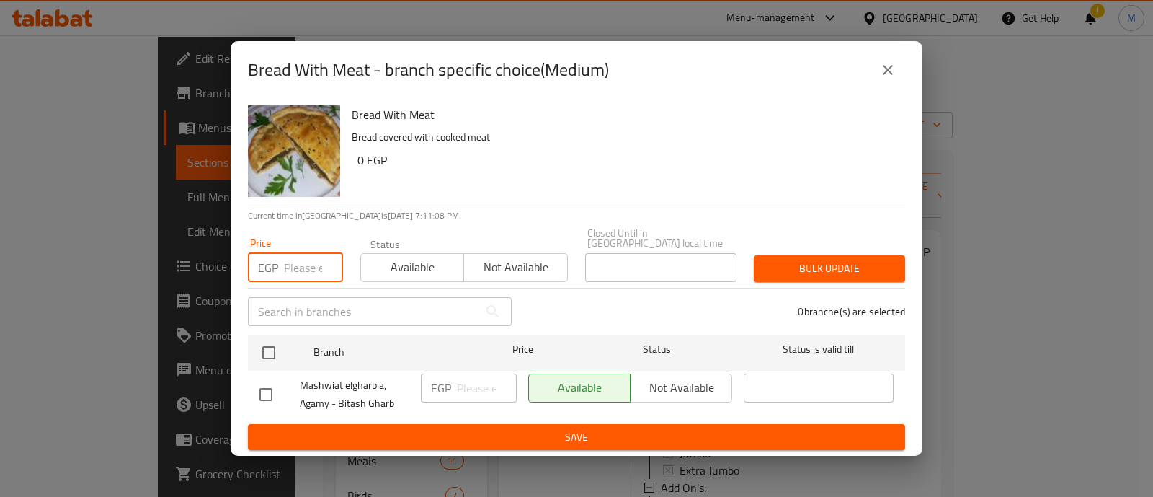
click at [299, 260] on input "number" at bounding box center [313, 267] width 59 height 29
paste input "103.5"
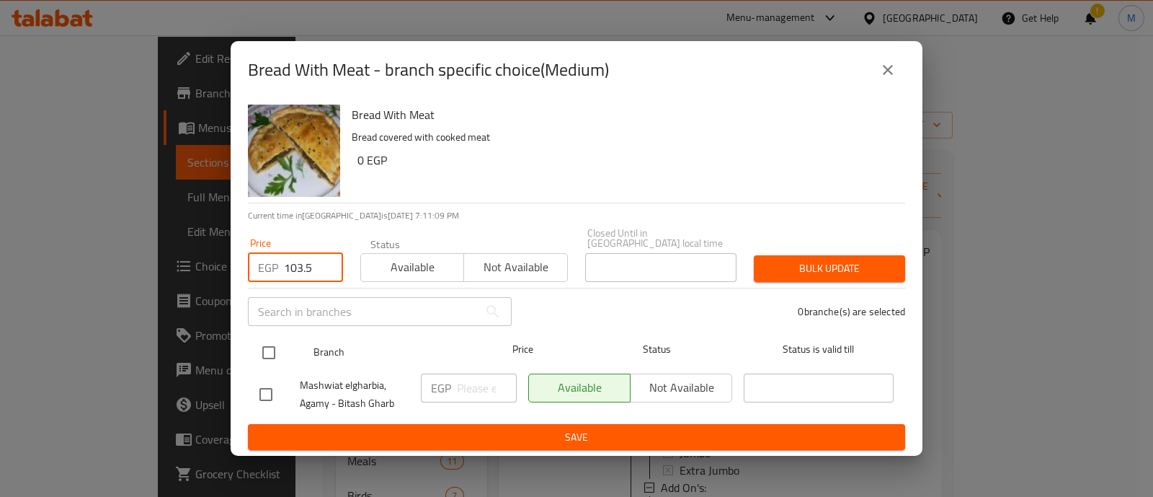
type input "103.5"
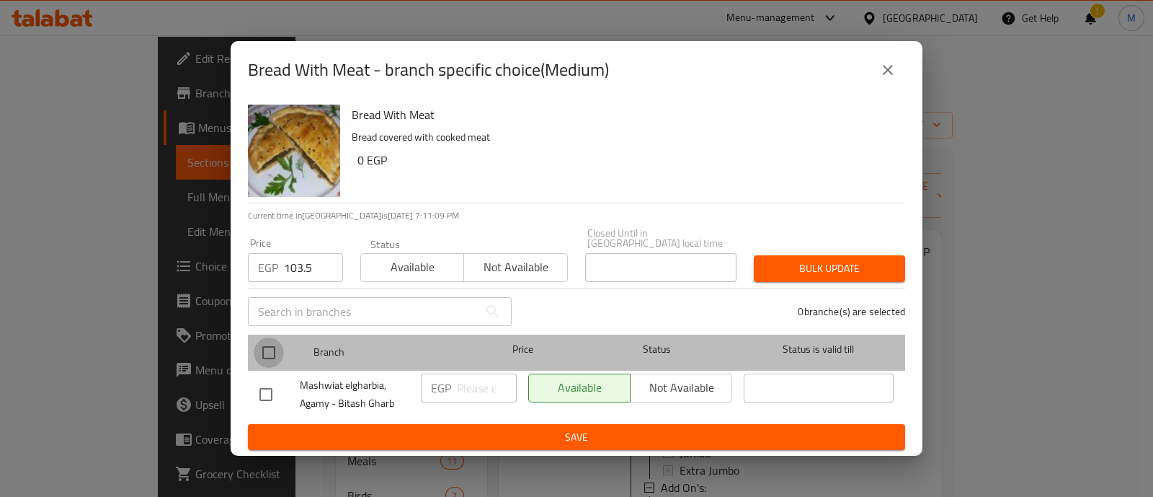
click at [267, 347] on input "checkbox" at bounding box center [269, 352] width 30 height 30
checkbox input "true"
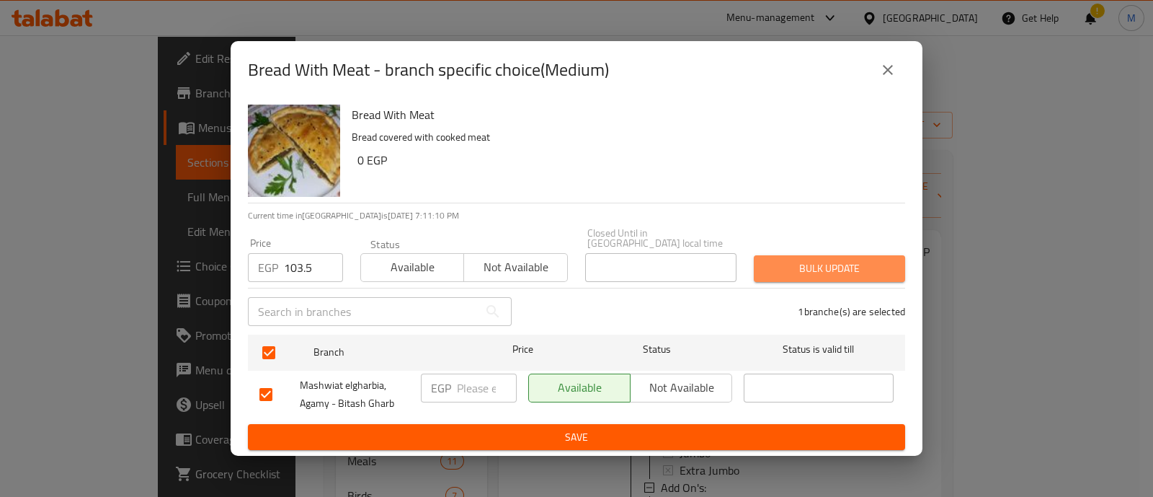
click at [809, 270] on span "Bulk update" at bounding box center [830, 268] width 128 height 18
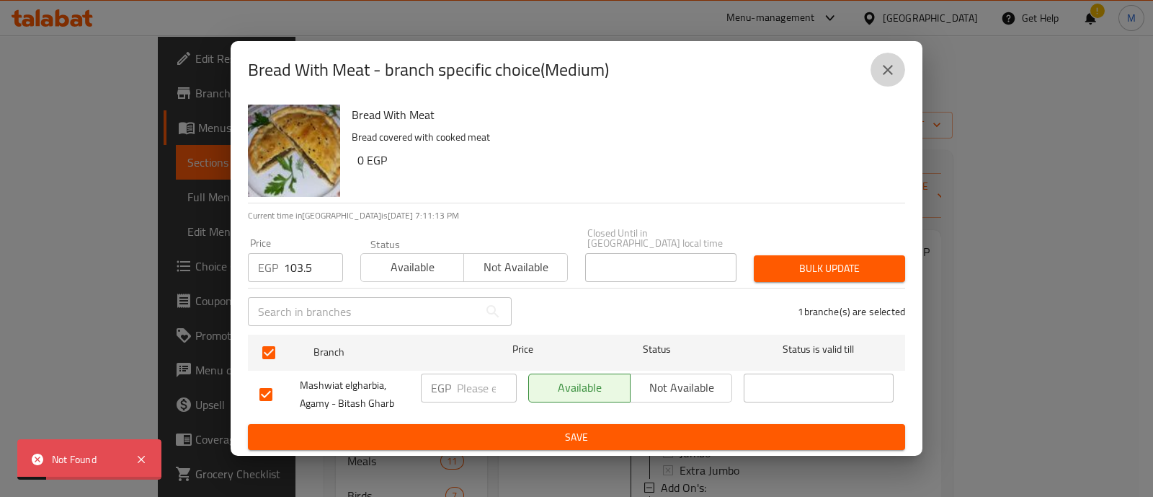
click at [883, 87] on button "close" at bounding box center [888, 70] width 35 height 35
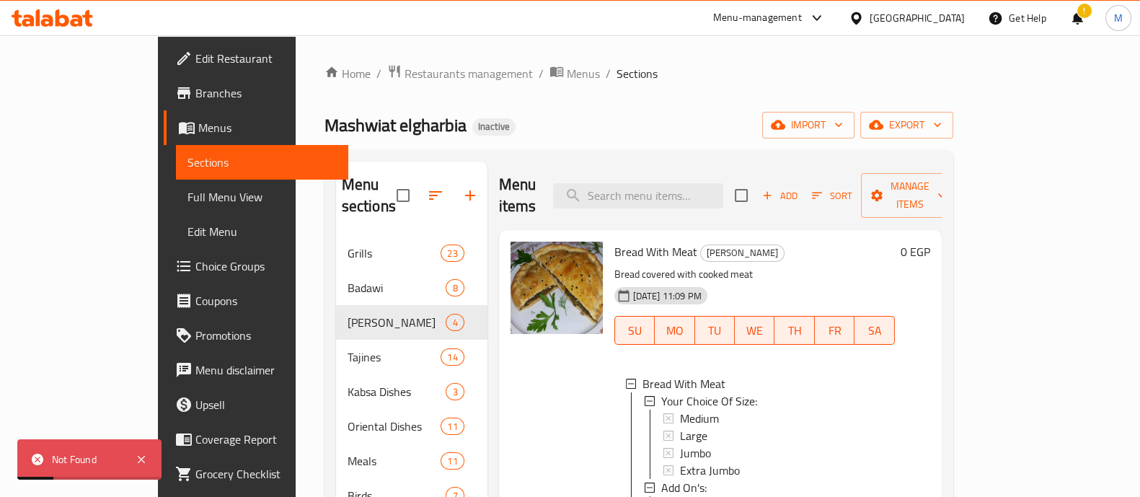
scroll to position [291, 0]
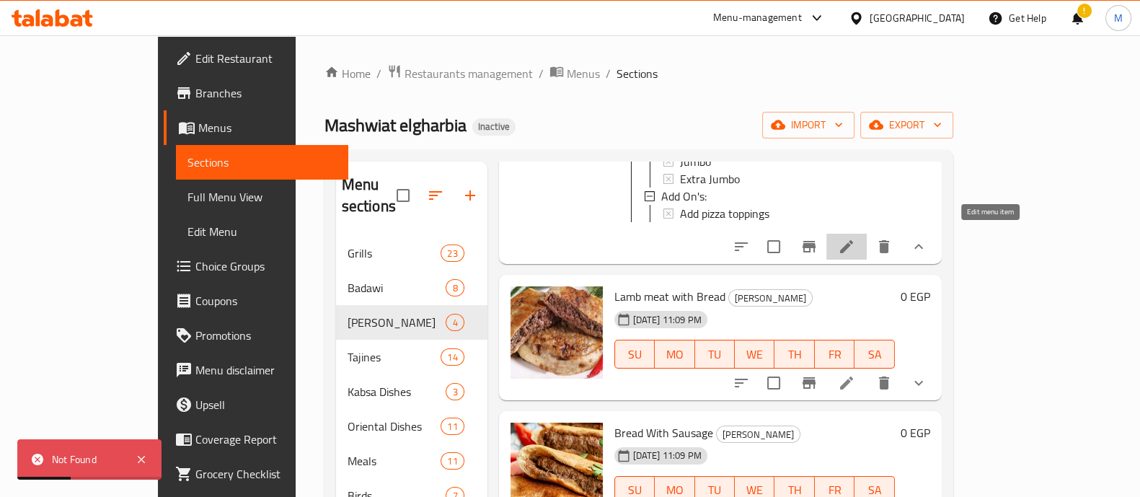
click at [855, 242] on icon at bounding box center [846, 246] width 17 height 17
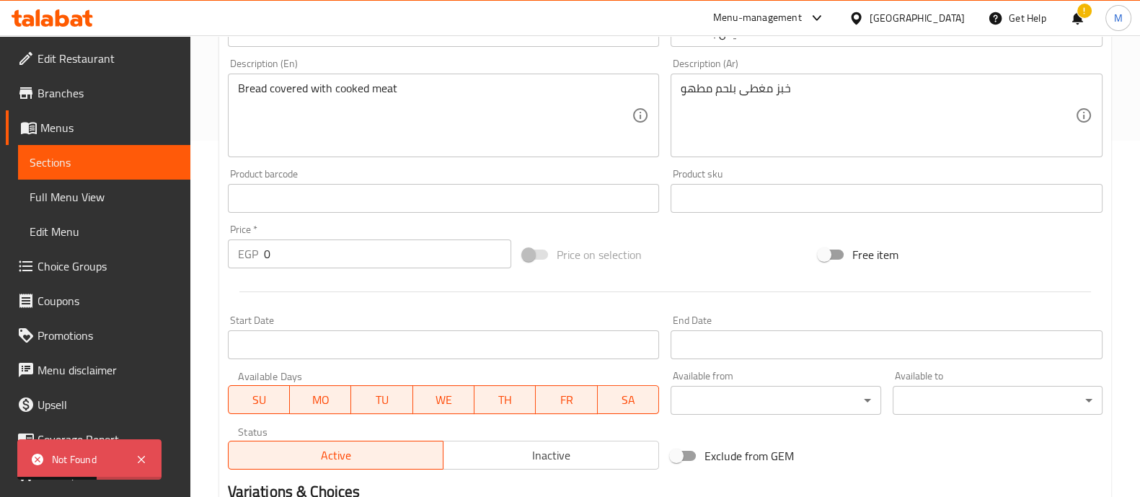
scroll to position [624, 0]
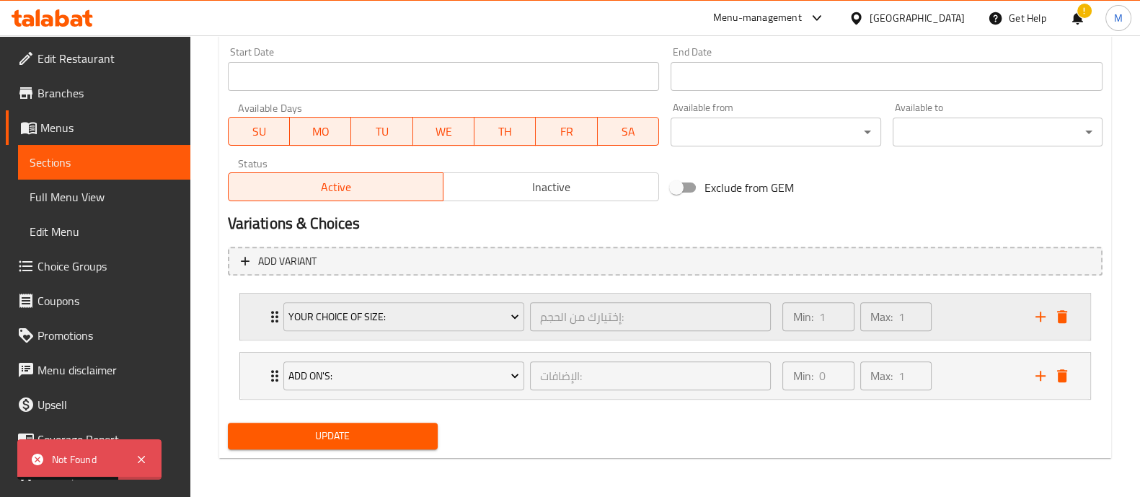
click at [955, 322] on div "Min: 1 ​ Max: 1 ​" at bounding box center [899, 316] width 252 height 46
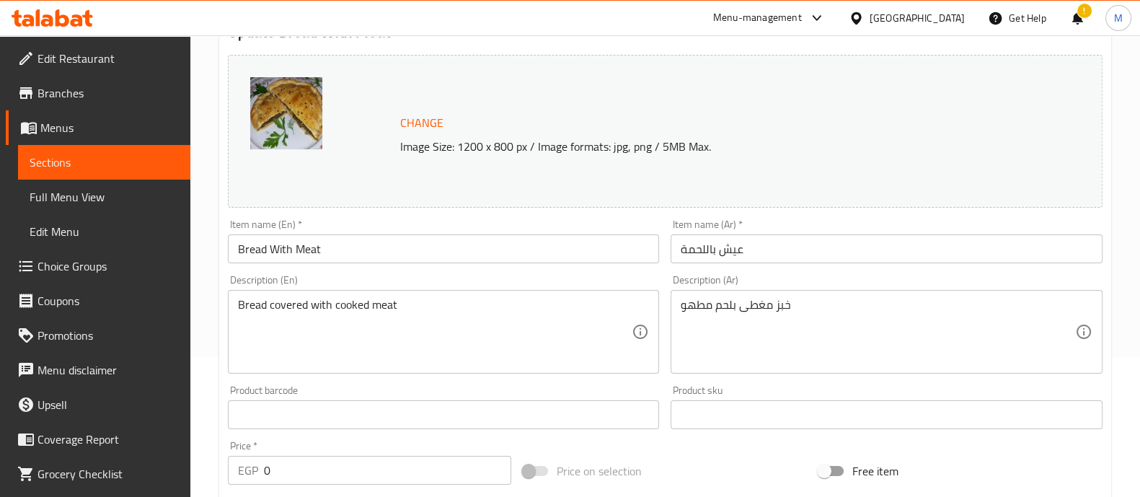
scroll to position [136, 0]
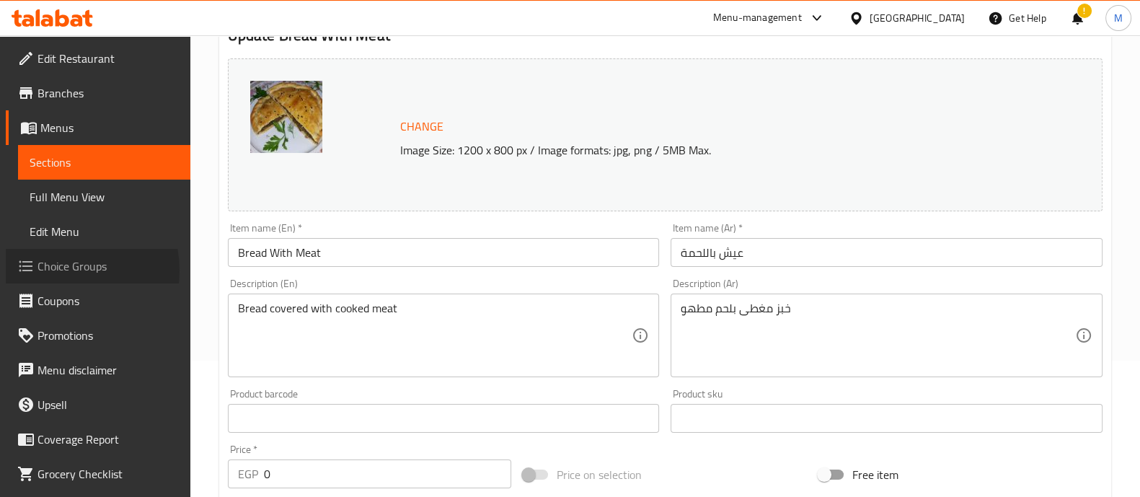
click at [58, 270] on span "Choice Groups" at bounding box center [107, 265] width 141 height 17
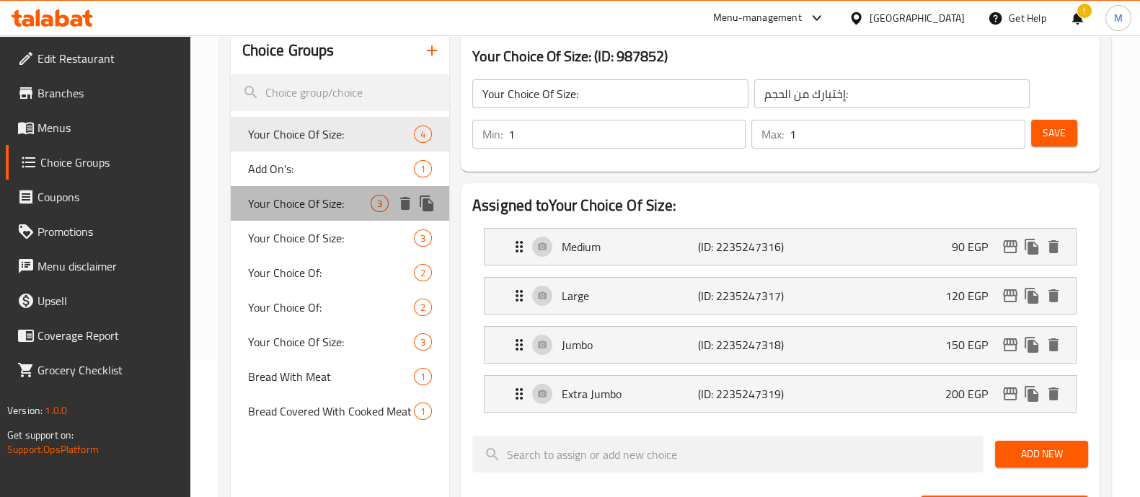
click at [328, 209] on span "Your Choice Of Size:" at bounding box center [309, 203] width 123 height 17
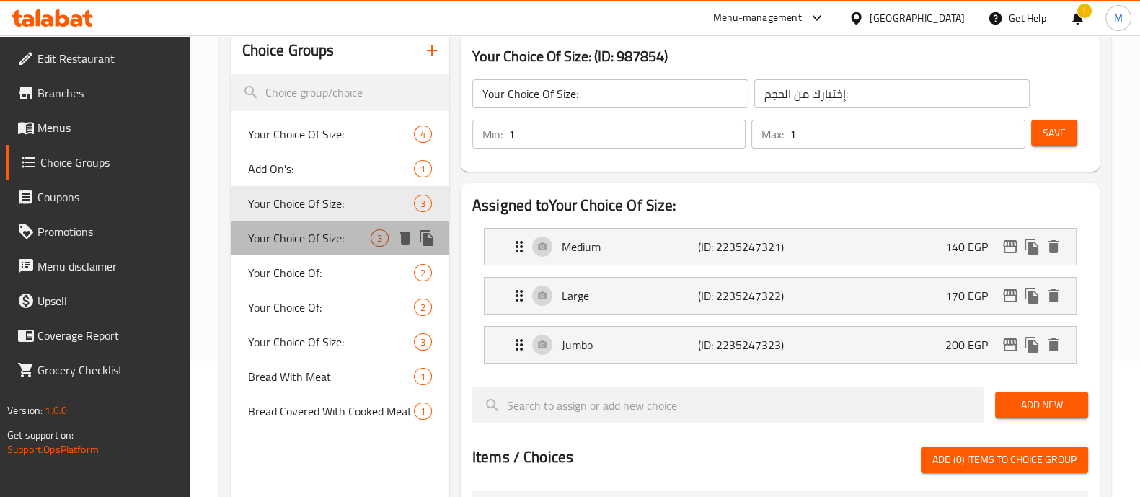
click at [338, 243] on span "Your Choice Of Size:" at bounding box center [309, 237] width 123 height 17
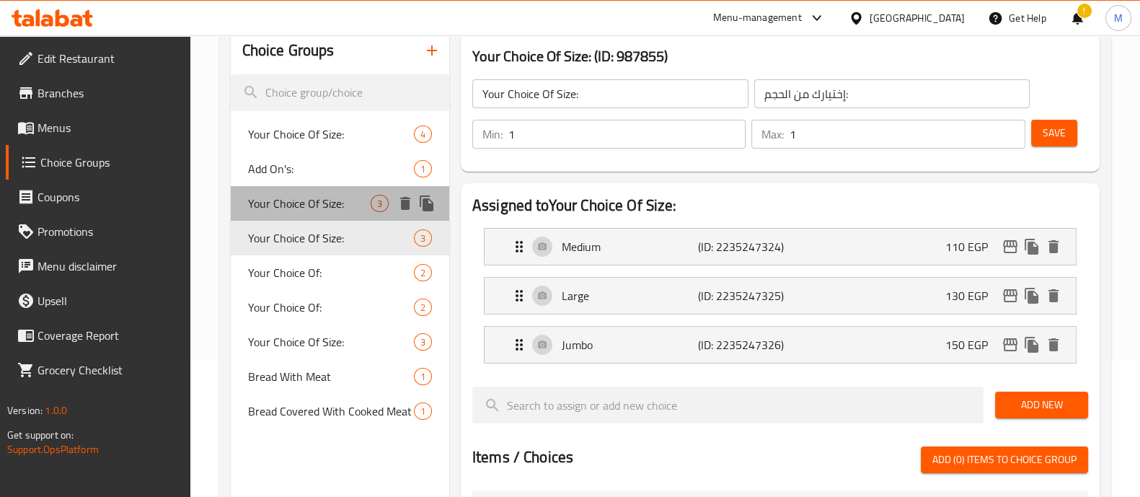
click at [332, 210] on span "Your Choice Of Size:" at bounding box center [309, 203] width 123 height 17
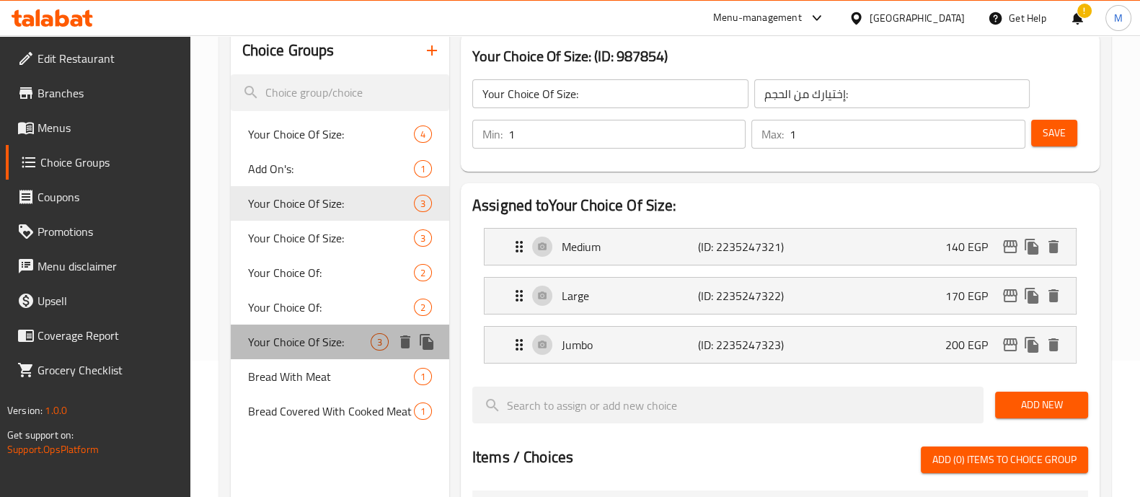
click at [350, 328] on div "Your Choice Of Size: 3" at bounding box center [340, 341] width 218 height 35
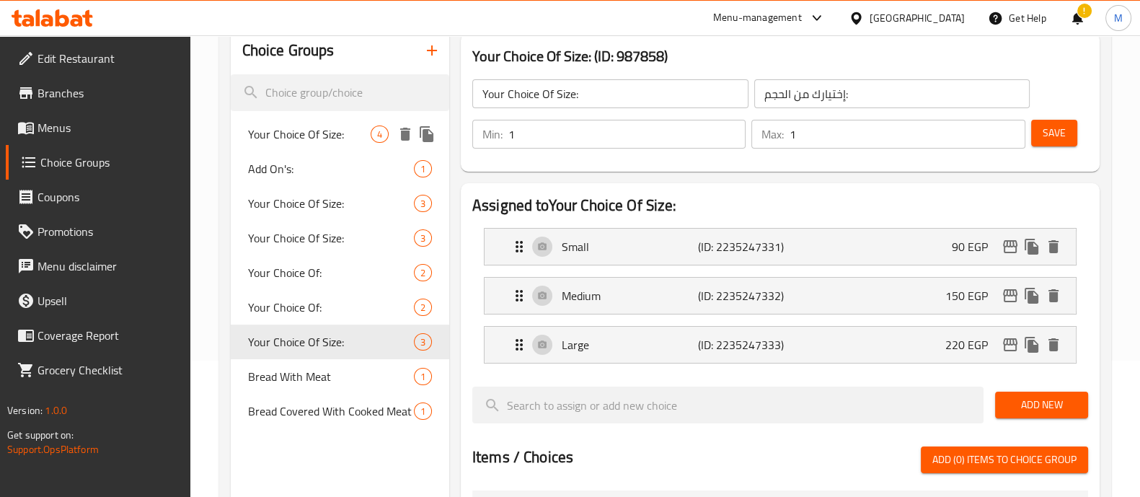
click at [356, 123] on div "Your Choice Of Size: 4" at bounding box center [340, 134] width 218 height 35
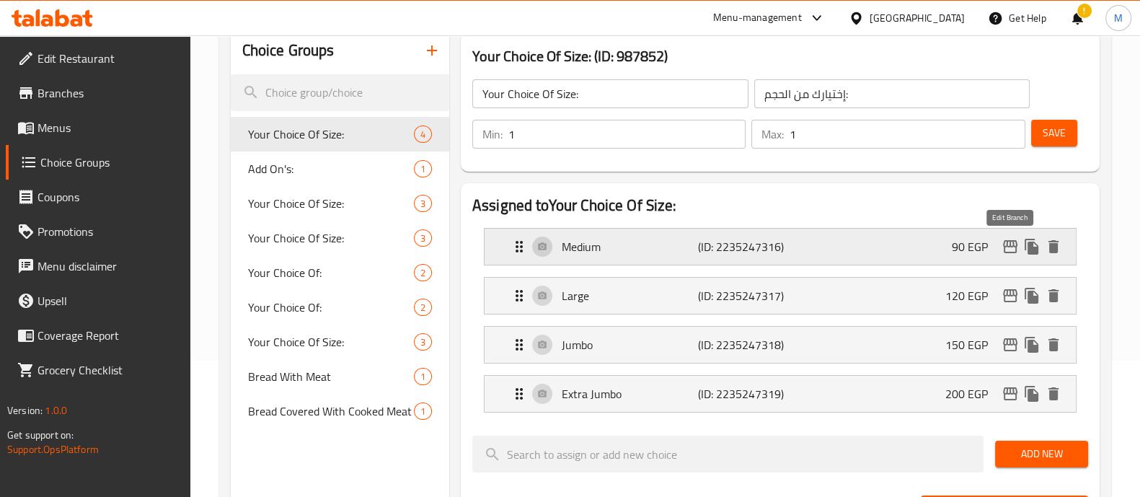
click at [1010, 242] on icon "edit" at bounding box center [1010, 246] width 14 height 13
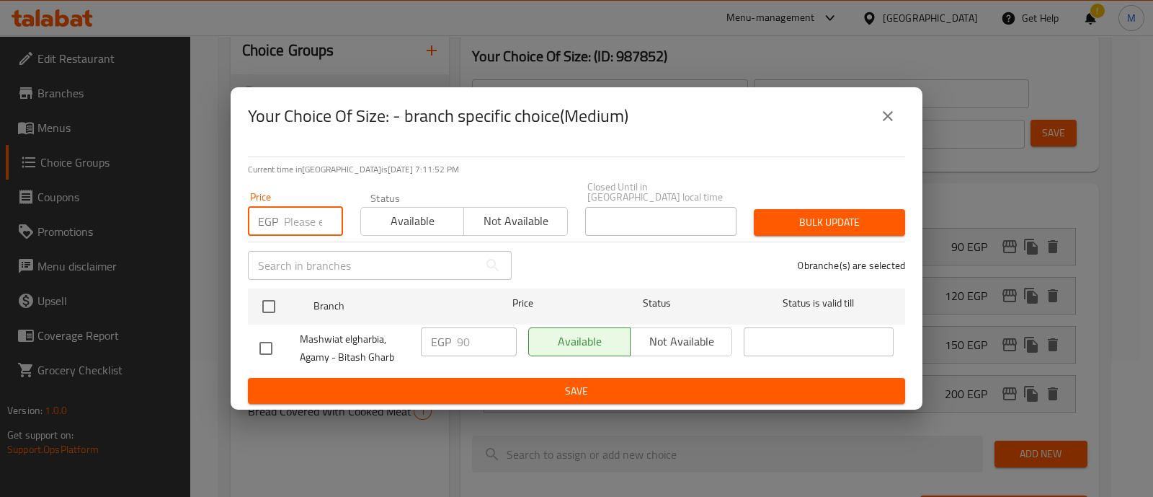
click at [305, 216] on input "number" at bounding box center [313, 221] width 59 height 29
paste input "103.5"
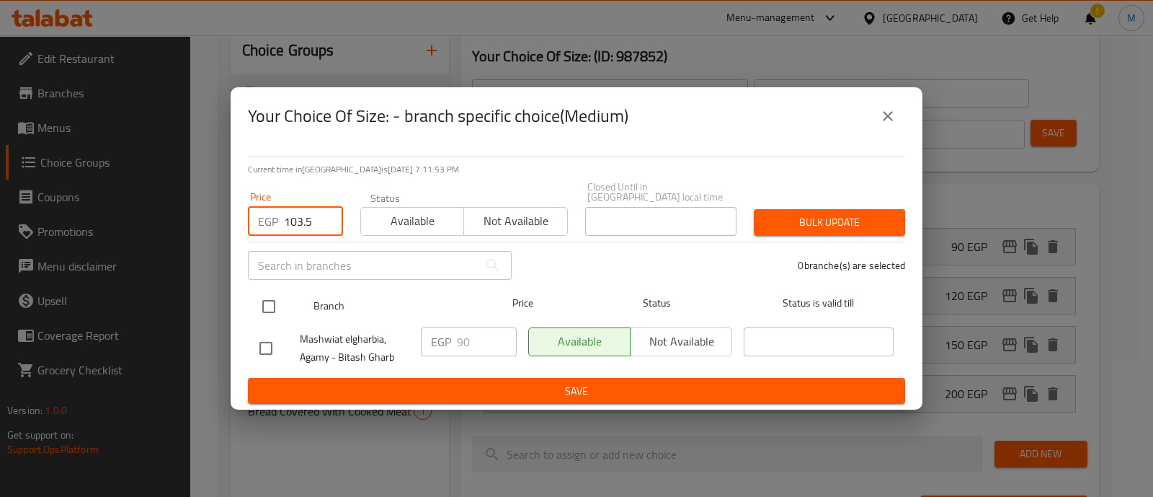
type input "103.5"
click at [266, 301] on input "checkbox" at bounding box center [269, 306] width 30 height 30
checkbox input "true"
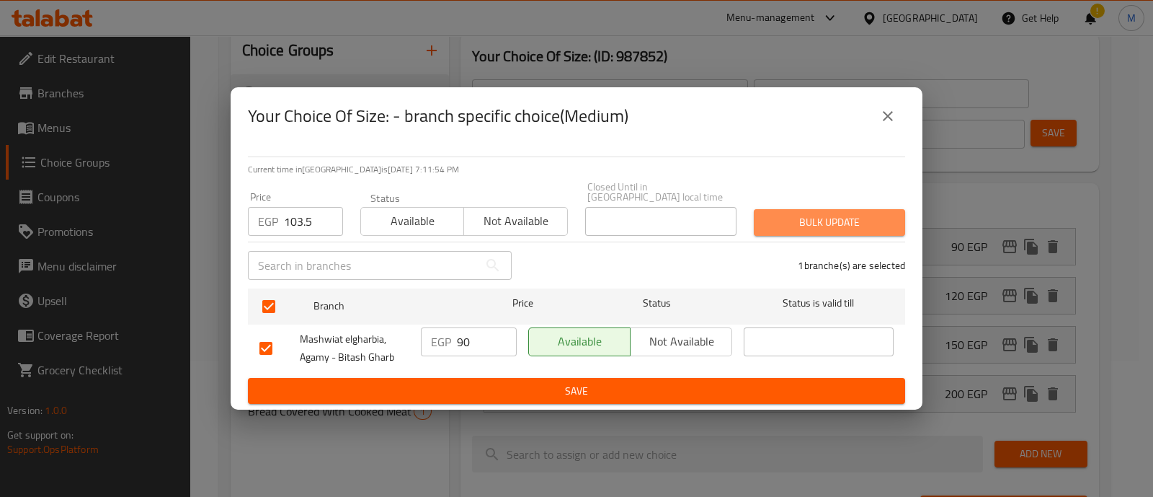
click at [827, 213] on span "Bulk update" at bounding box center [830, 222] width 128 height 18
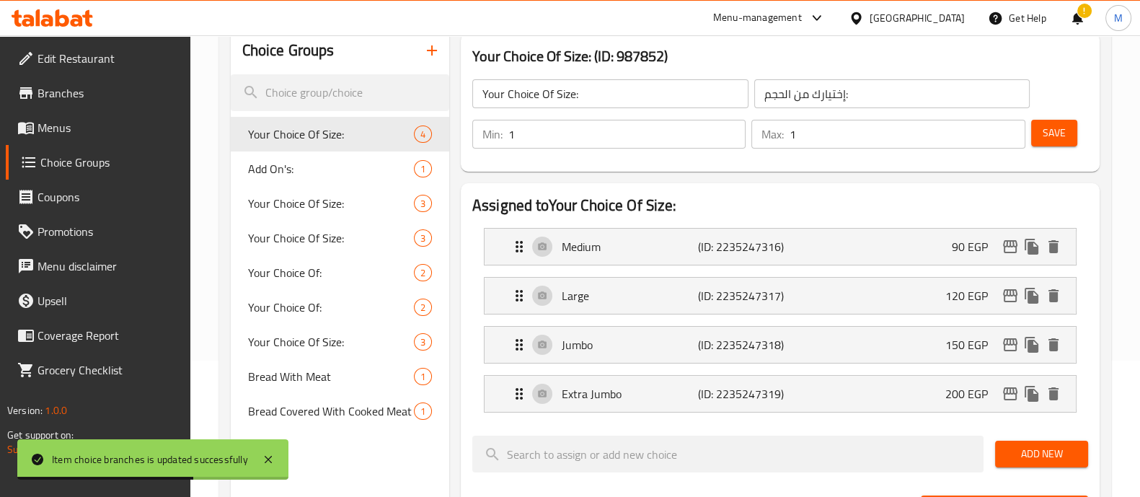
click at [1012, 292] on icon "edit" at bounding box center [1009, 295] width 17 height 17
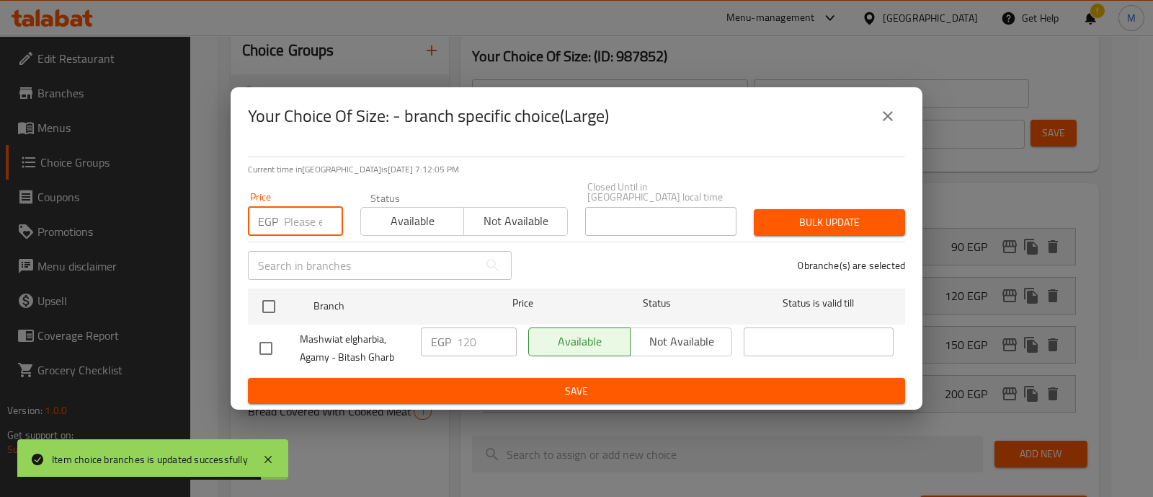
click at [309, 215] on input "number" at bounding box center [313, 221] width 59 height 29
paste input "138"
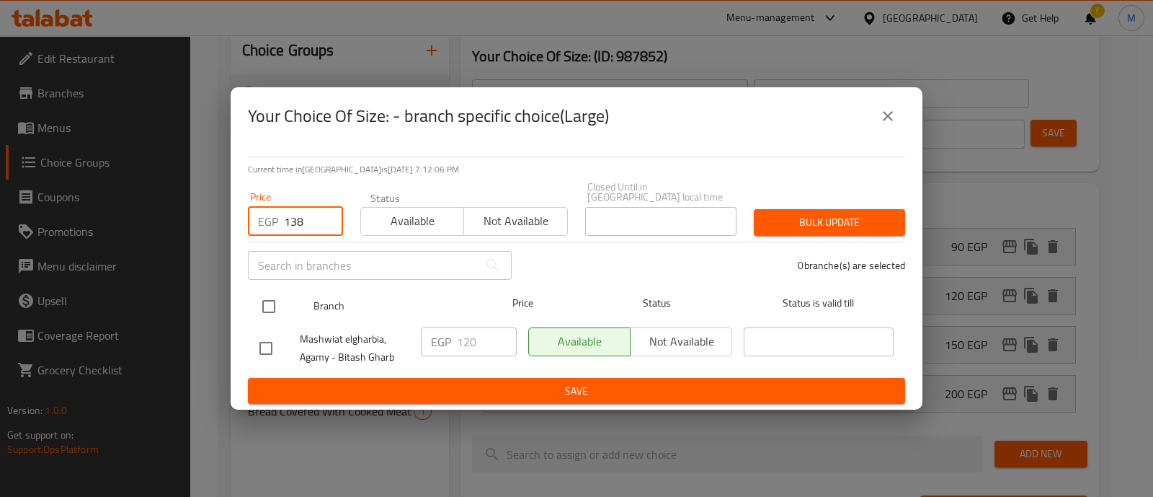
type input "138"
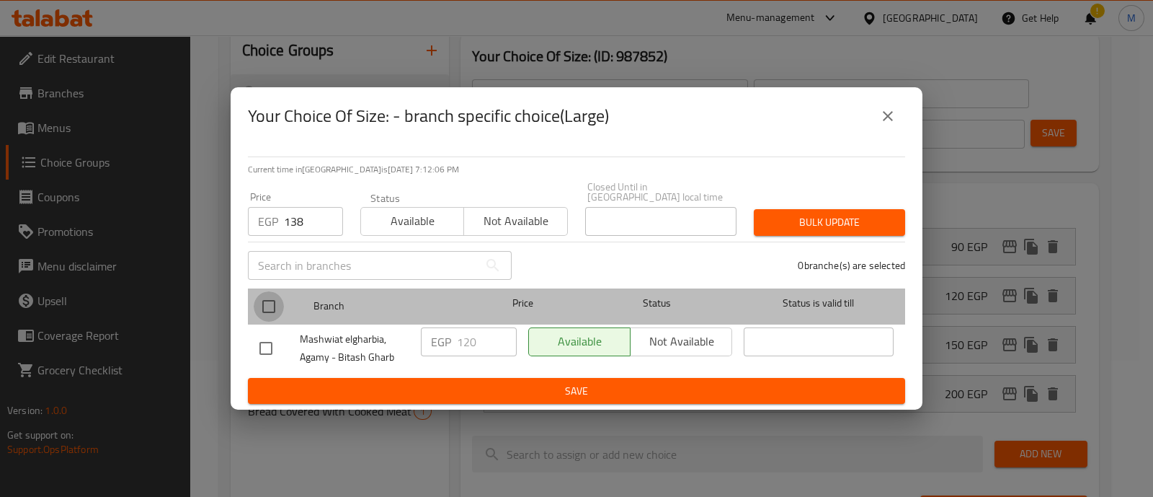
click at [271, 303] on input "checkbox" at bounding box center [269, 306] width 30 height 30
checkbox input "true"
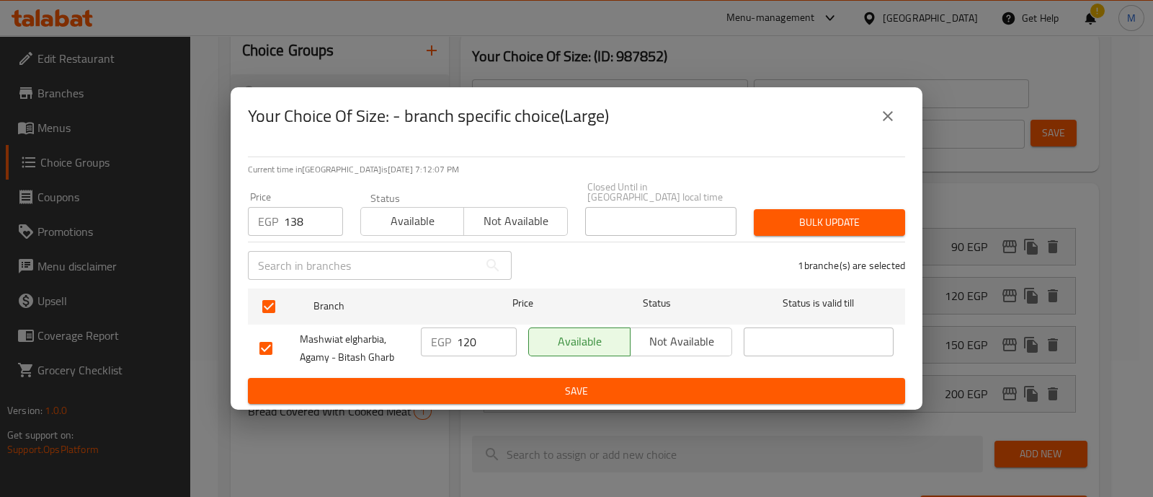
click at [846, 213] on span "Bulk update" at bounding box center [830, 222] width 128 height 18
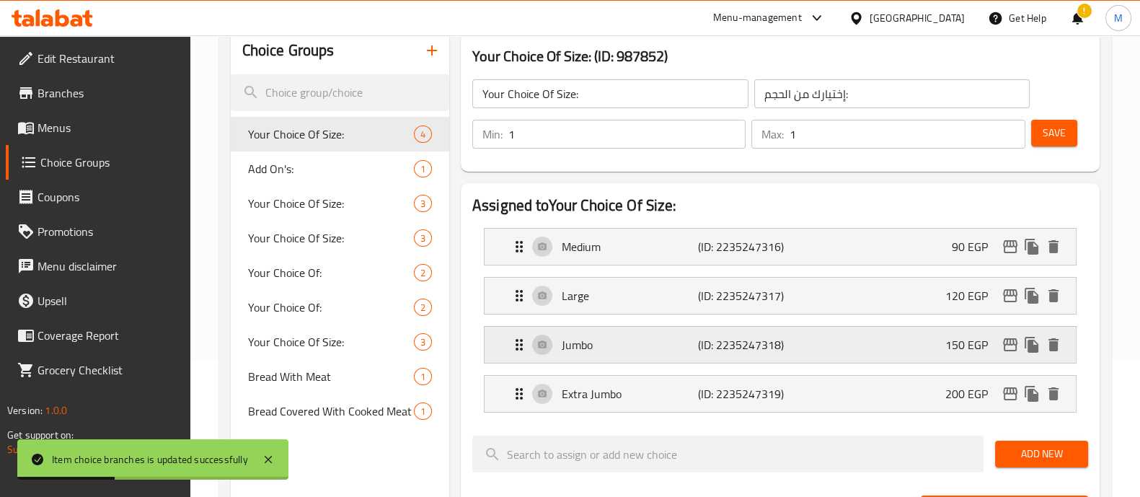
click at [1011, 355] on div "Jumbo (ID: 2235247318) 150 EGP" at bounding box center [784, 345] width 548 height 36
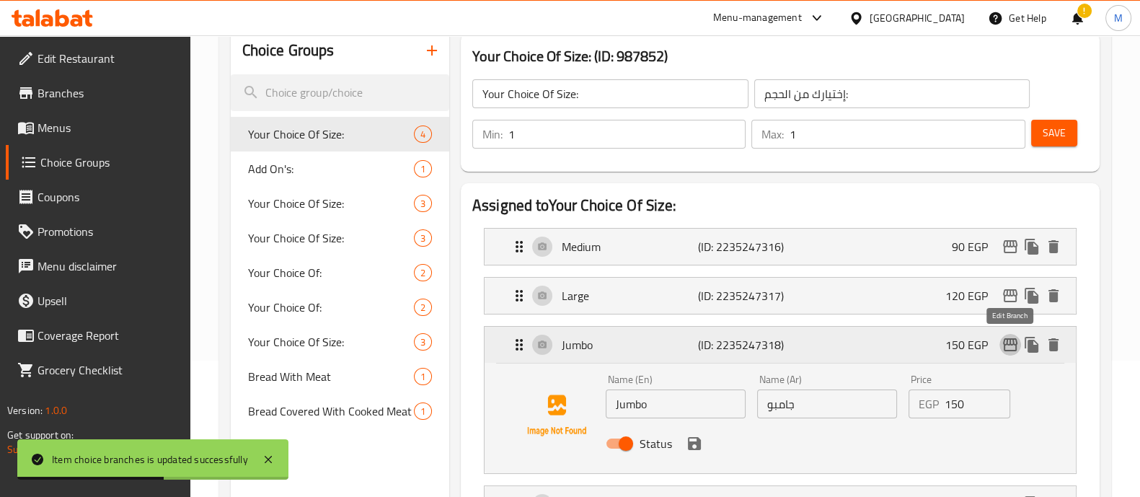
click at [1007, 337] on icon "edit" at bounding box center [1009, 344] width 17 height 17
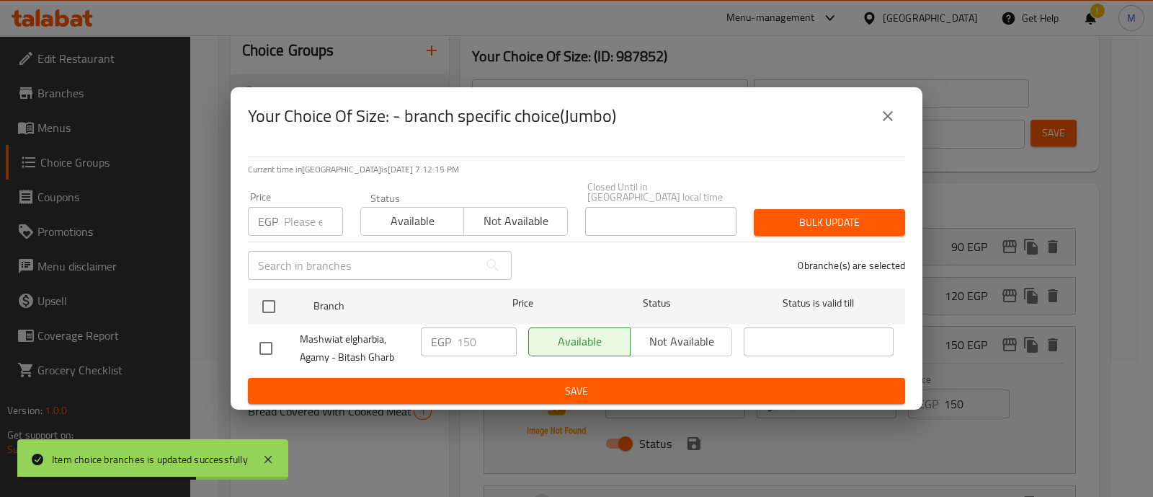
click at [299, 214] on input "number" at bounding box center [313, 221] width 59 height 29
paste input "172.5"
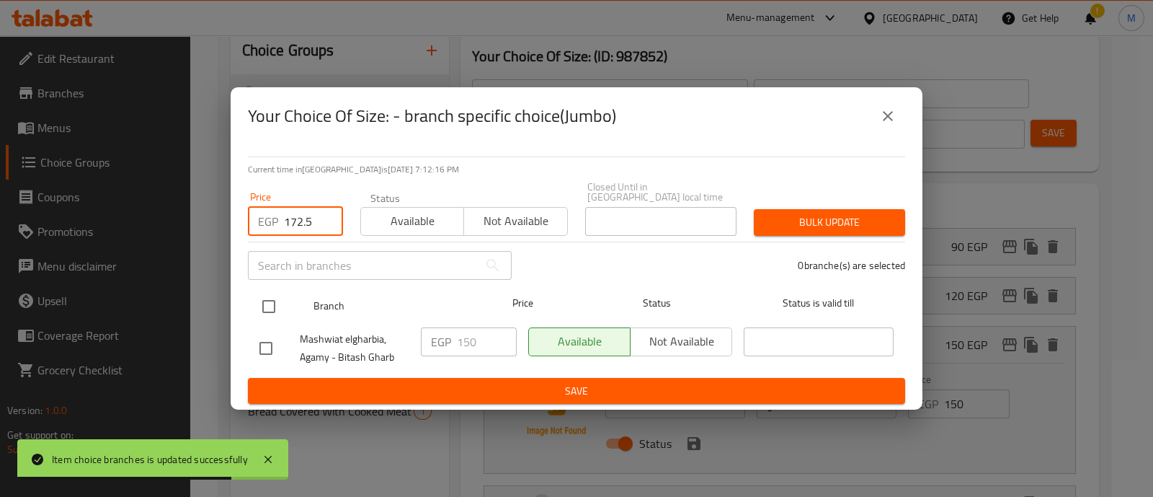
type input "172.5"
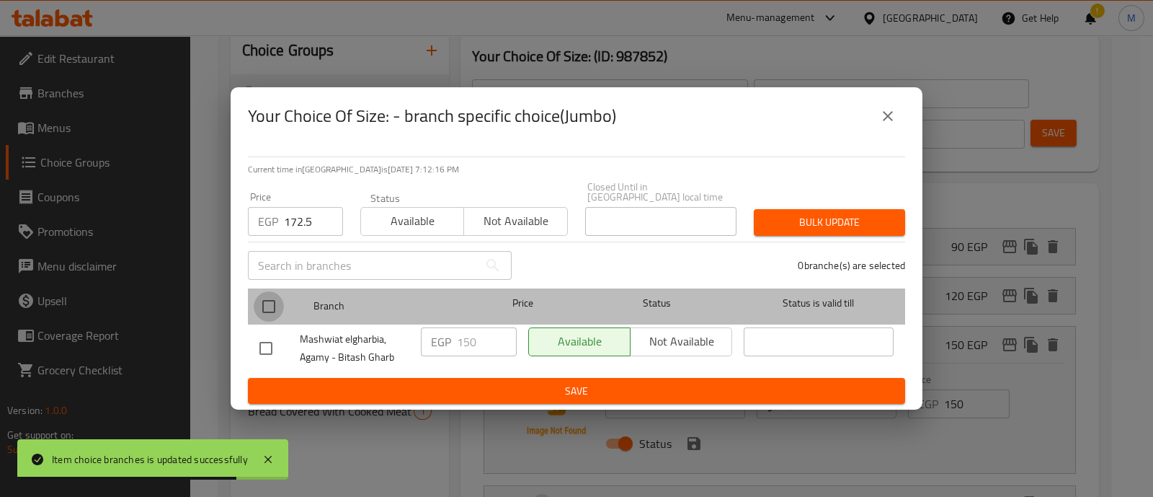
click at [267, 298] on input "checkbox" at bounding box center [269, 306] width 30 height 30
checkbox input "true"
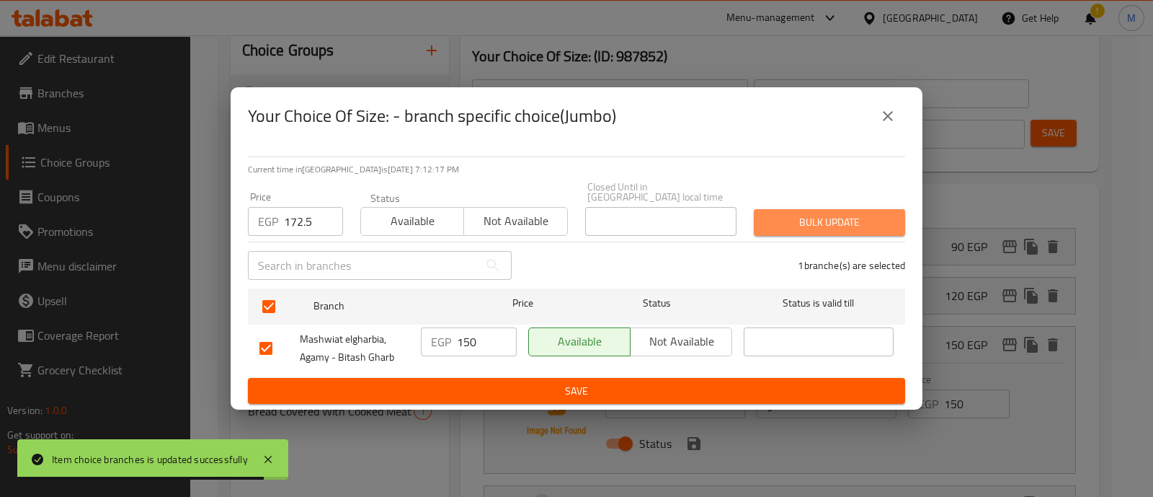
click at [843, 213] on span "Bulk update" at bounding box center [830, 222] width 128 height 18
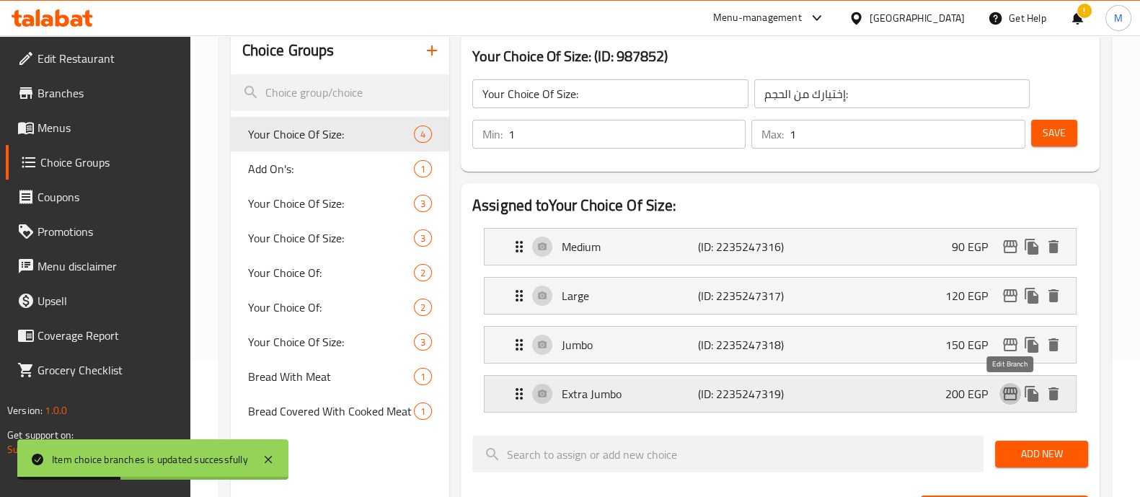
click at [1008, 391] on icon "edit" at bounding box center [1009, 393] width 17 height 17
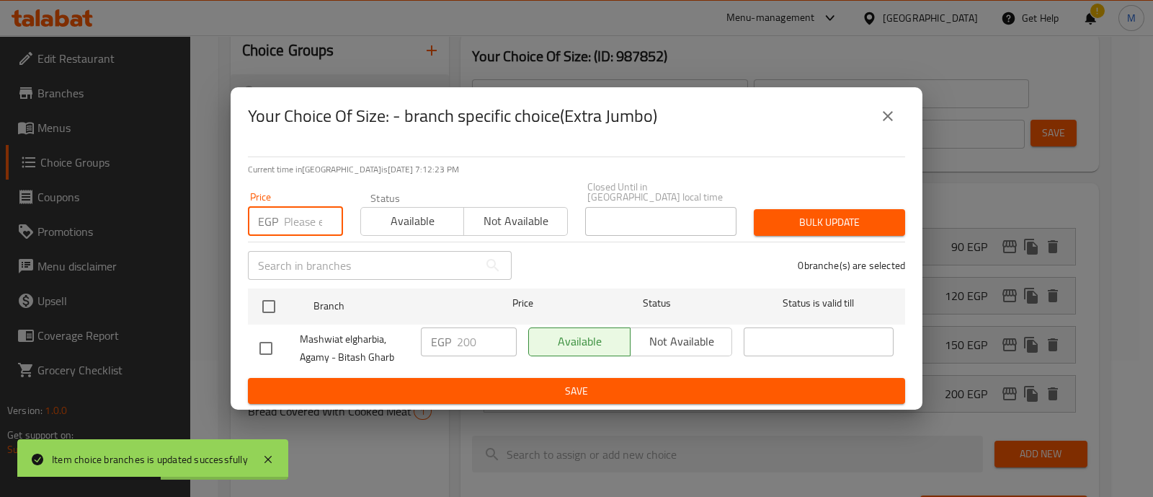
click at [317, 213] on input "number" at bounding box center [313, 221] width 59 height 29
paste input "230"
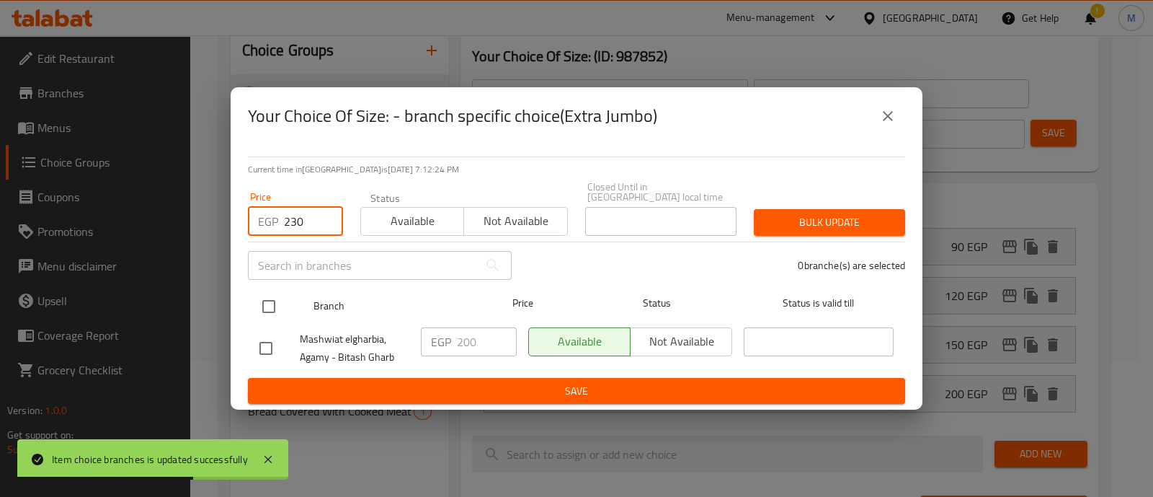
type input "230"
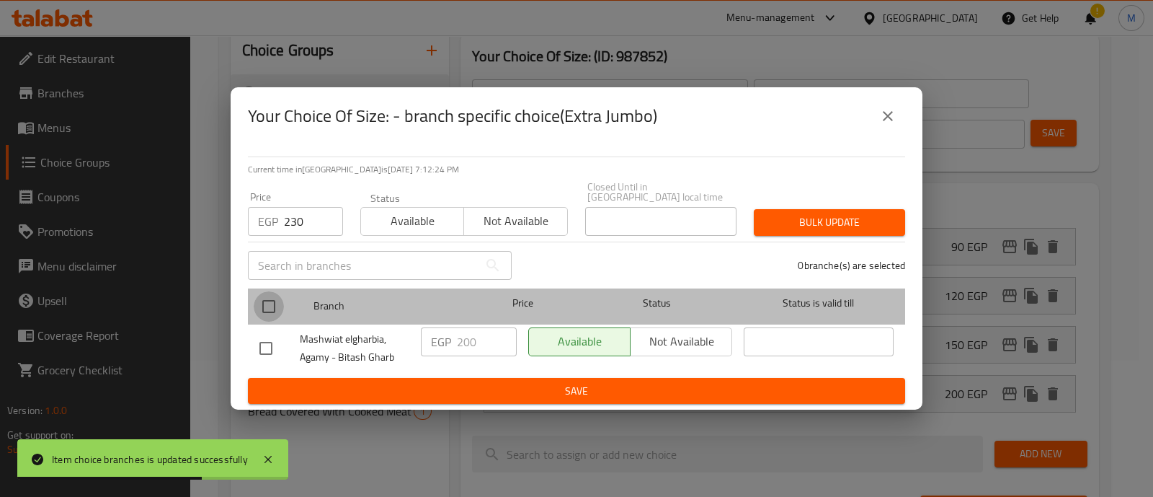
click at [272, 301] on input "checkbox" at bounding box center [269, 306] width 30 height 30
checkbox input "true"
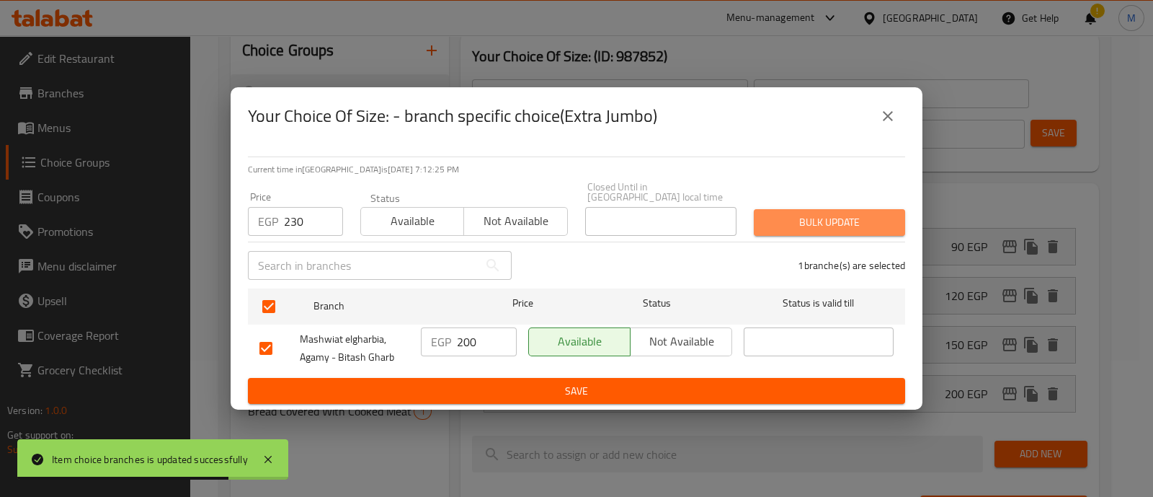
click at [809, 224] on span "Bulk update" at bounding box center [830, 222] width 128 height 18
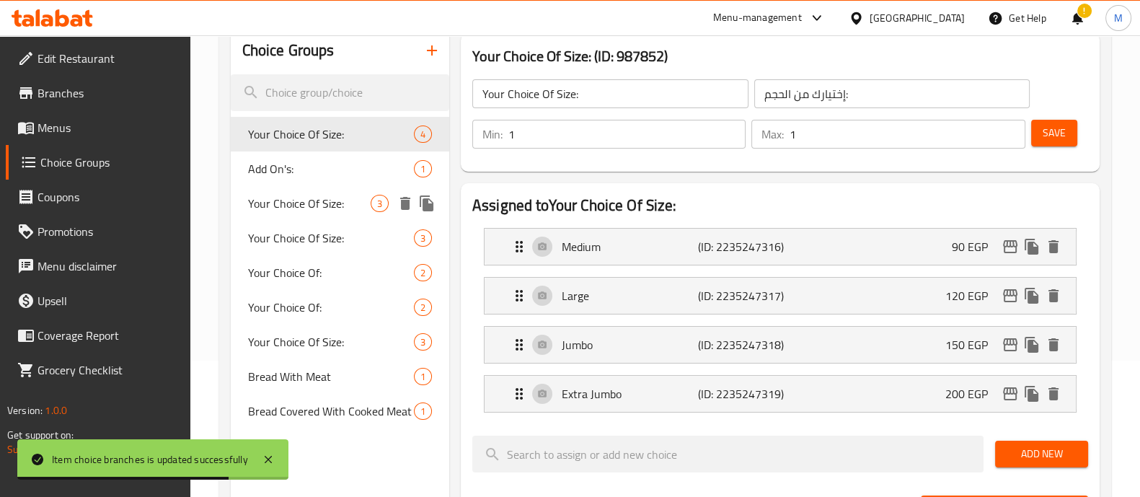
click at [329, 196] on span "Your Choice Of Size:" at bounding box center [309, 203] width 123 height 17
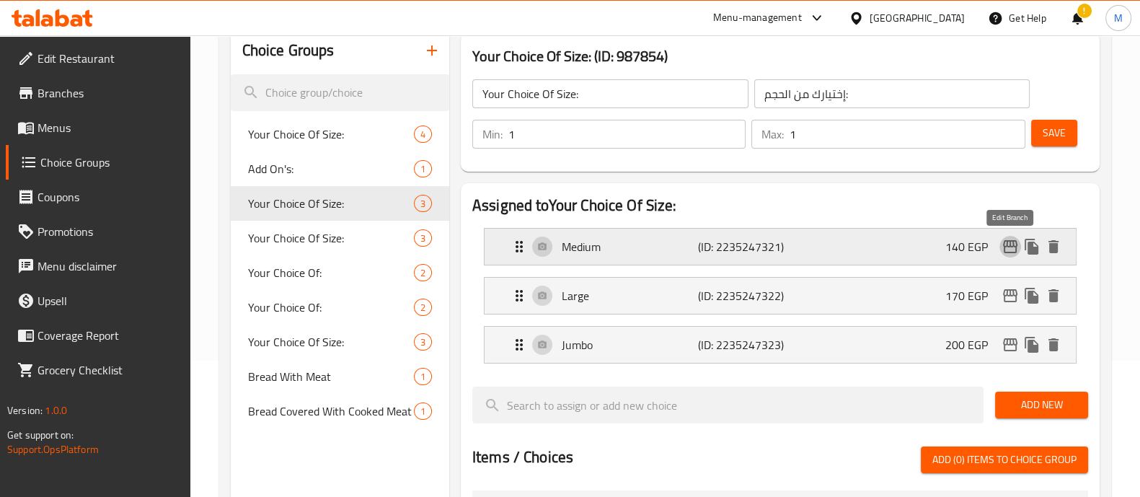
click at [1013, 247] on icon "edit" at bounding box center [1009, 246] width 17 height 17
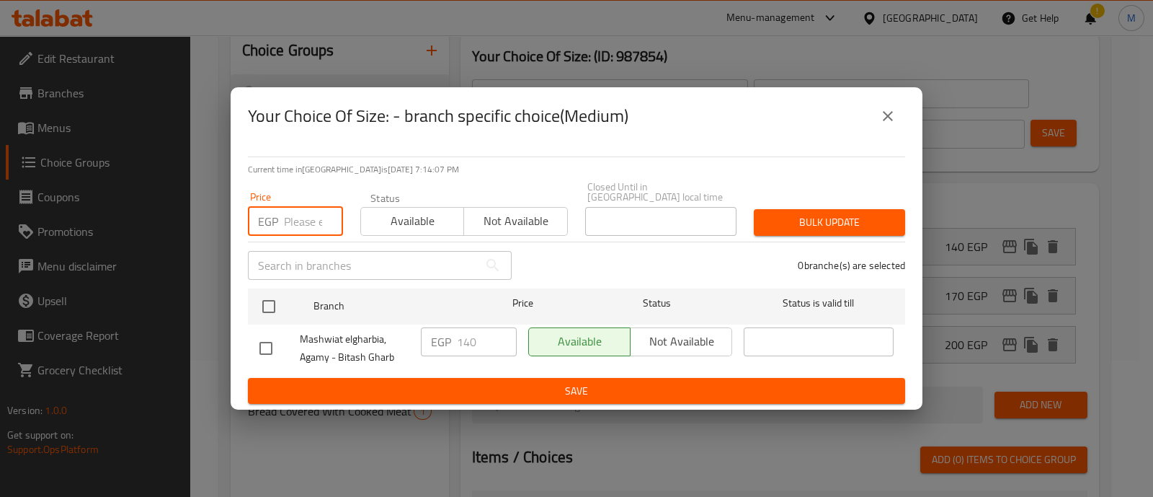
click at [301, 215] on input "number" at bounding box center [313, 221] width 59 height 29
paste input "161"
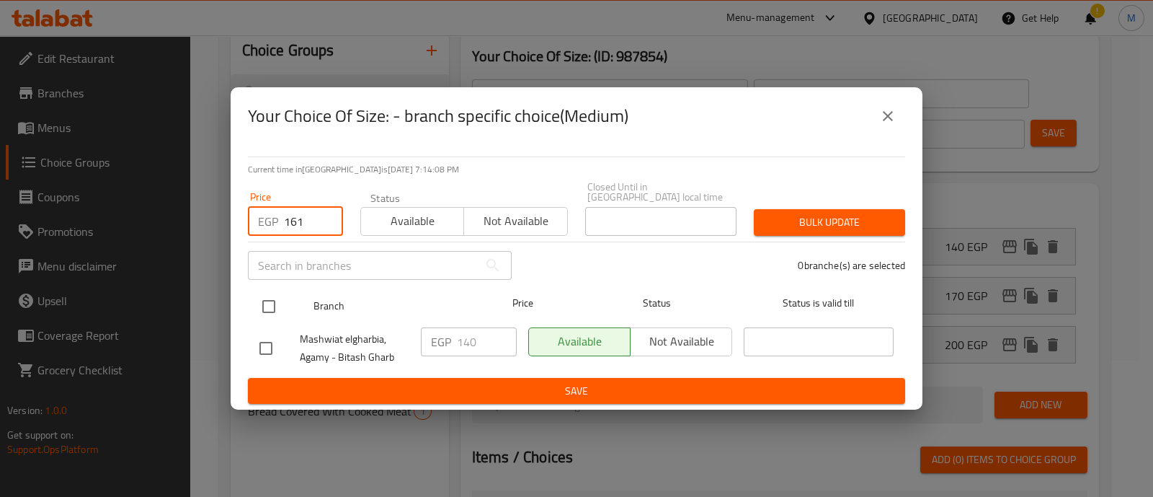
type input "161"
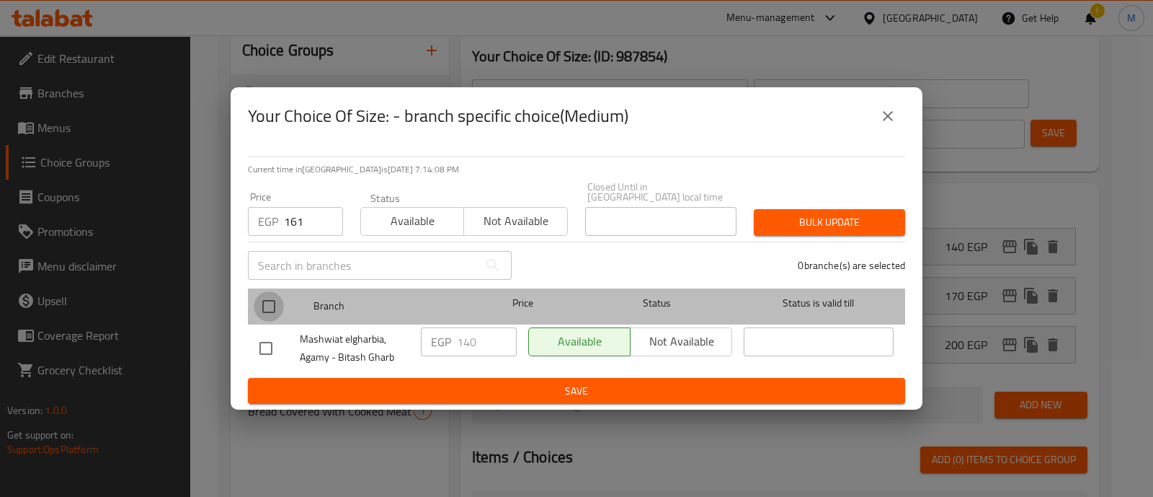
click at [267, 308] on input "checkbox" at bounding box center [269, 306] width 30 height 30
checkbox input "true"
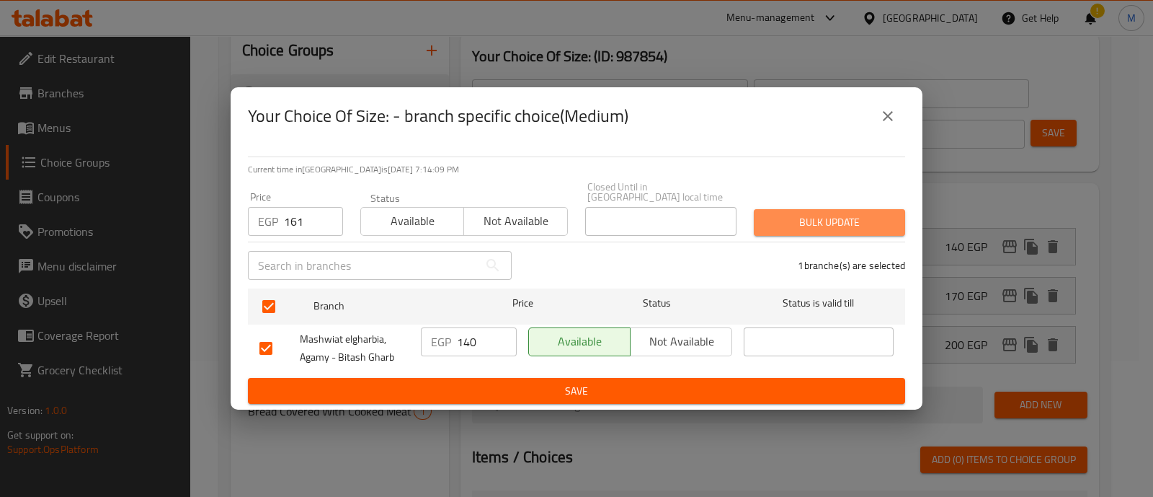
click at [840, 209] on button "Bulk update" at bounding box center [829, 222] width 151 height 27
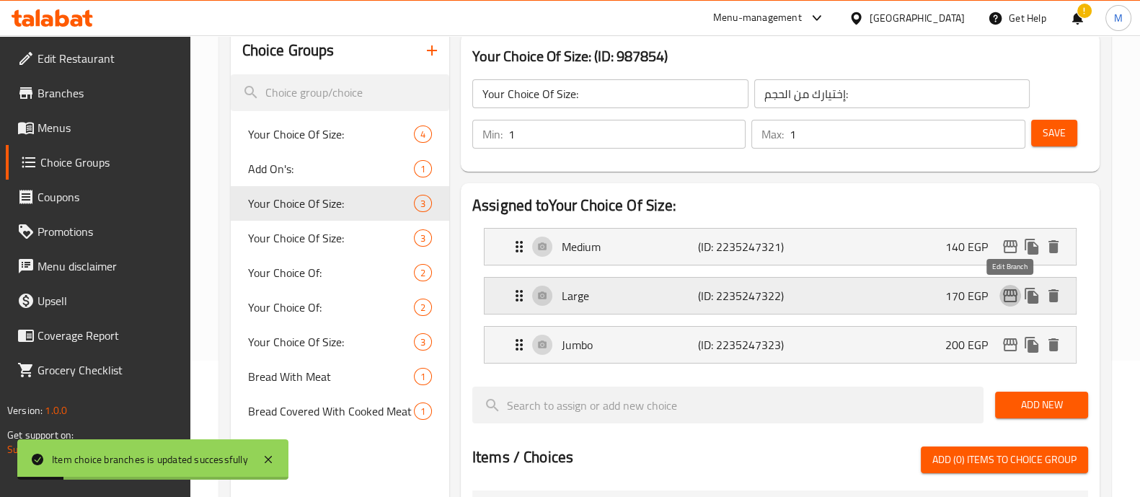
click at [1019, 293] on button "edit" at bounding box center [1010, 296] width 22 height 22
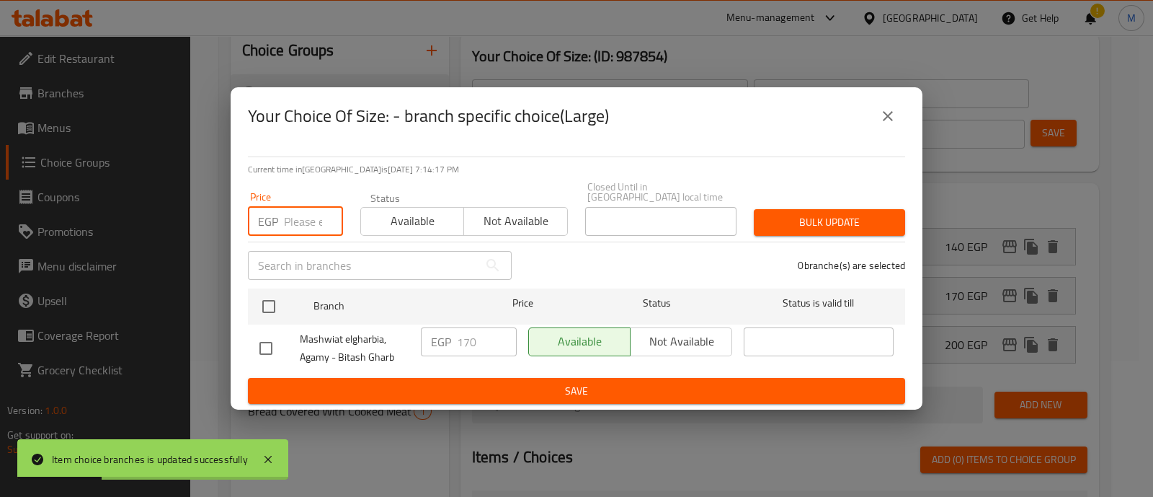
click at [332, 227] on input "number" at bounding box center [313, 221] width 59 height 29
click at [290, 214] on input "number" at bounding box center [313, 221] width 59 height 29
paste input "195.5"
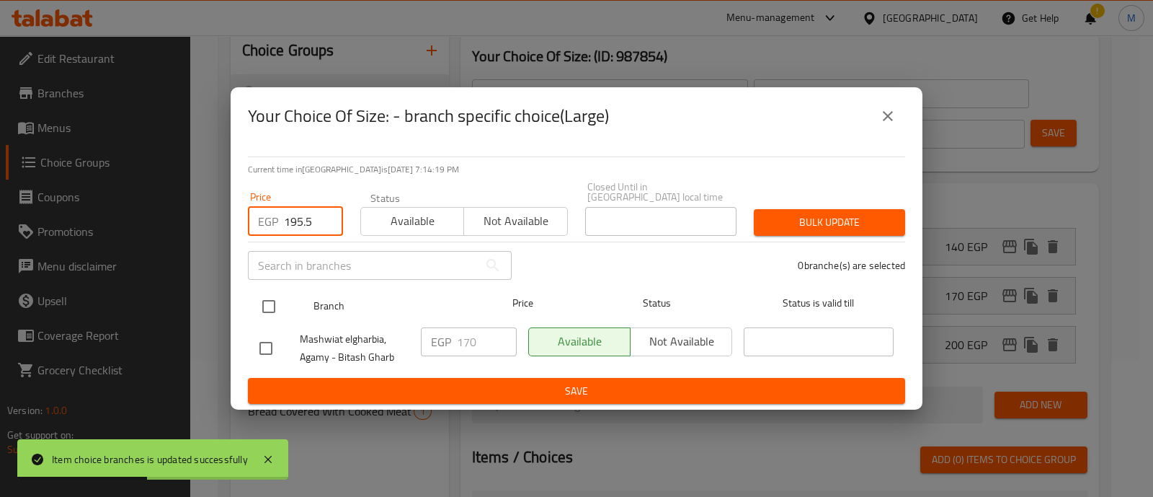
type input "195.5"
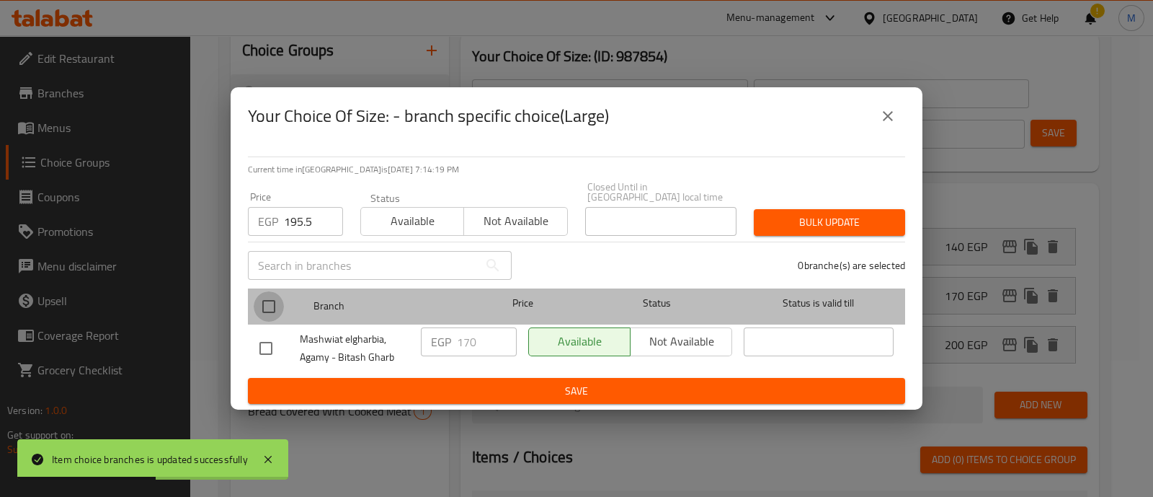
click at [274, 309] on input "checkbox" at bounding box center [269, 306] width 30 height 30
checkbox input "true"
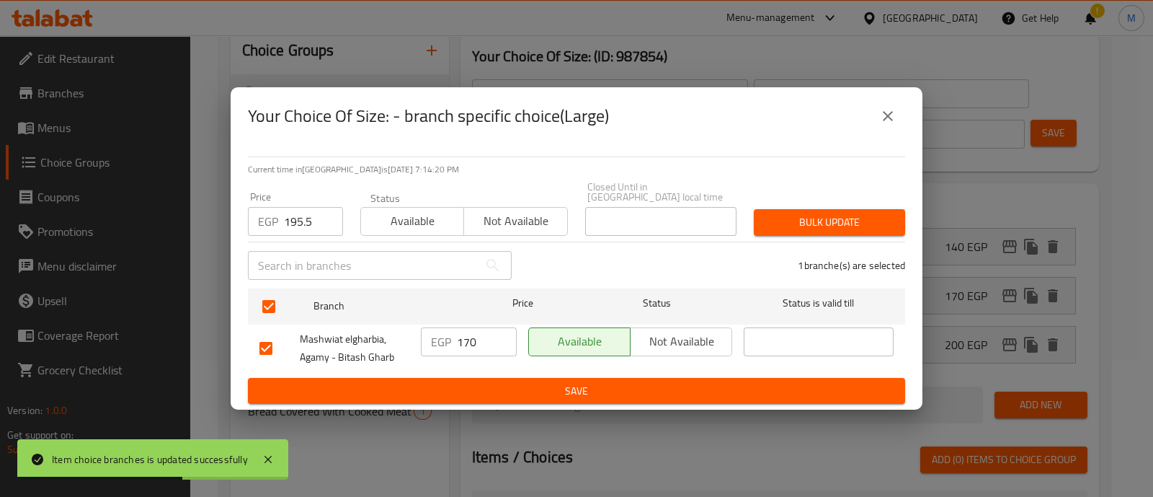
click at [875, 224] on span "Bulk update" at bounding box center [830, 222] width 128 height 18
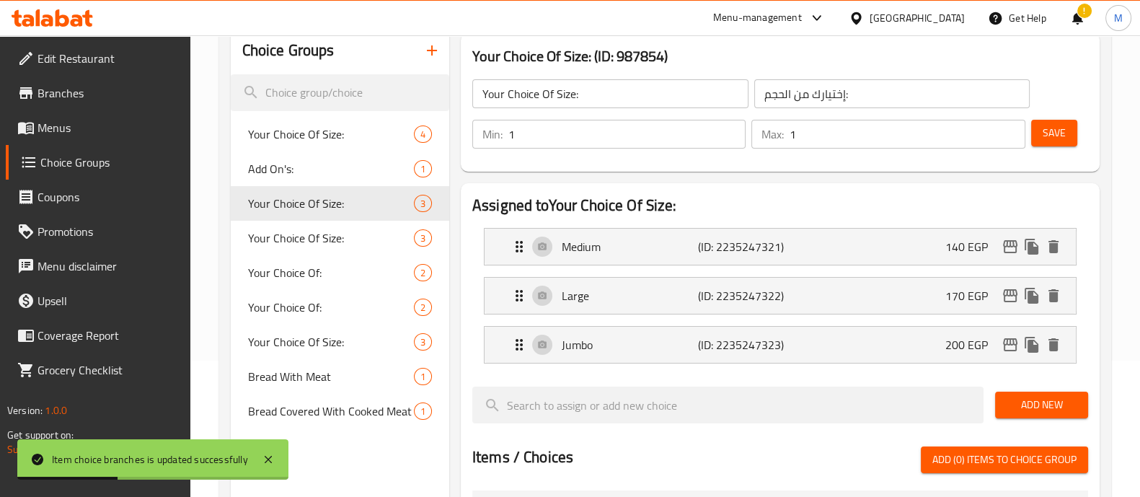
click at [1109, 233] on div "Choice Groups Your Choice Of Size: 4 Add On's: 1 Your Choice Of Size: 3 Your Ch…" at bounding box center [665, 464] width 892 height 896
click at [1013, 343] on icon "edit" at bounding box center [1010, 344] width 14 height 13
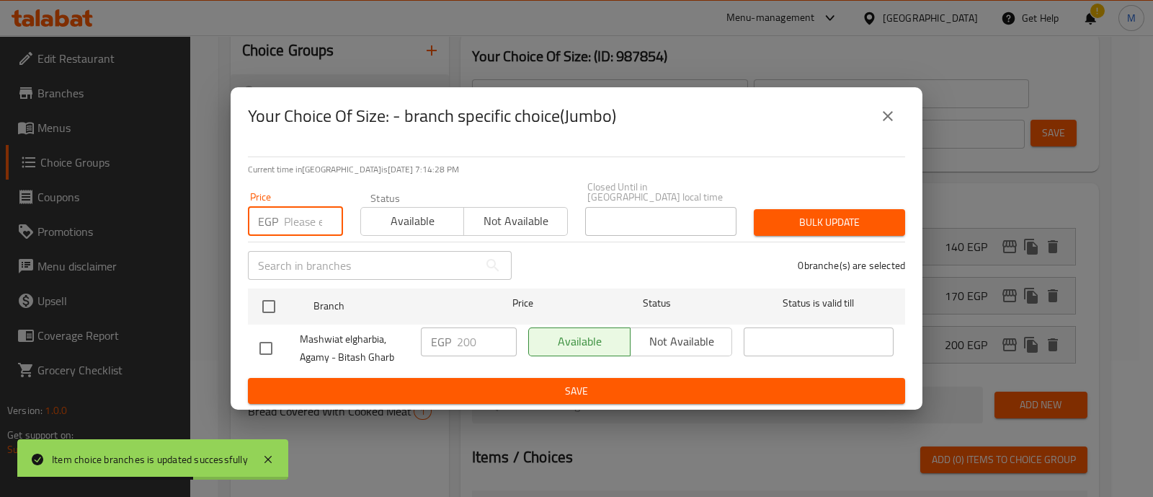
click at [306, 219] on input "number" at bounding box center [313, 221] width 59 height 29
paste input "230"
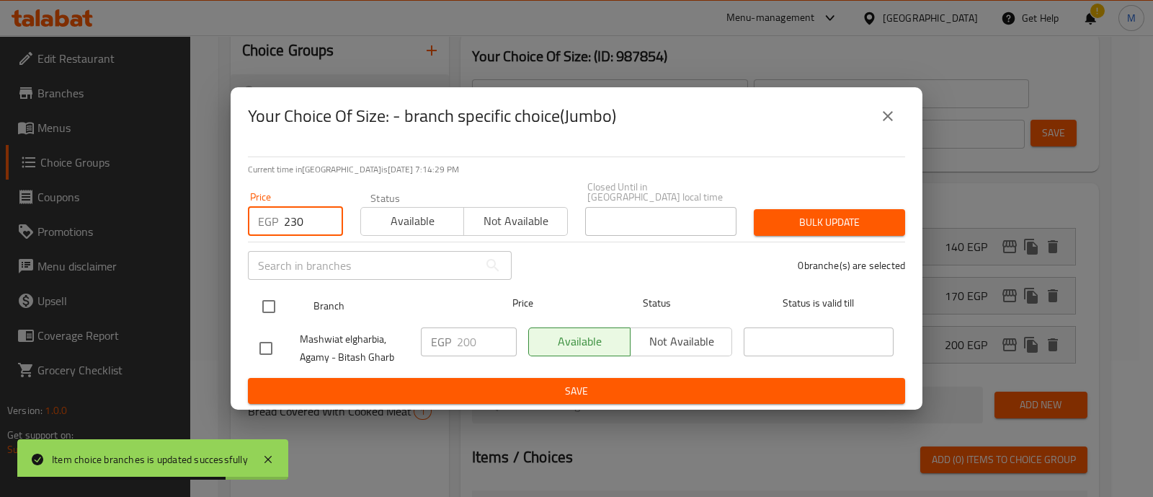
type input "230"
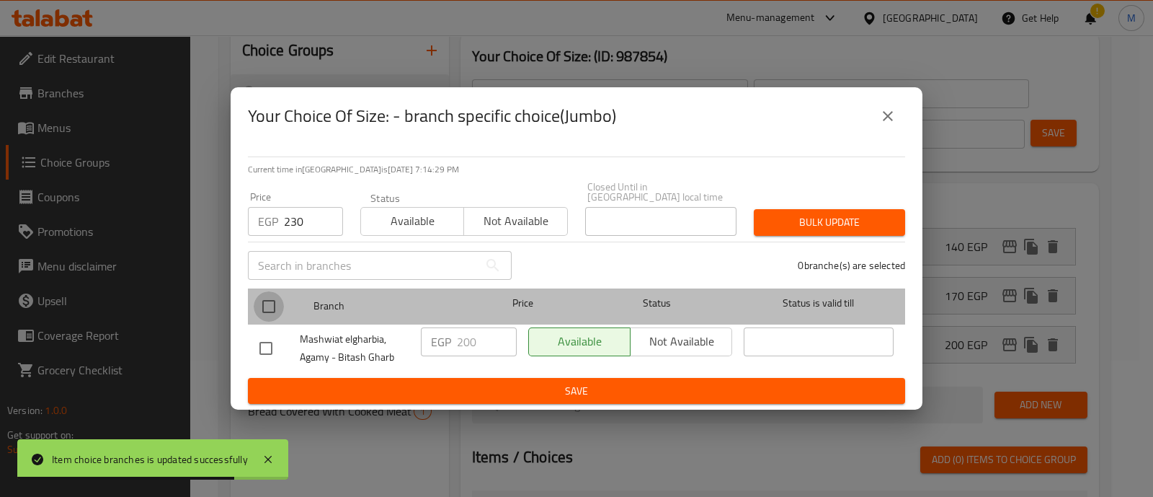
click at [269, 301] on input "checkbox" at bounding box center [269, 306] width 30 height 30
checkbox input "true"
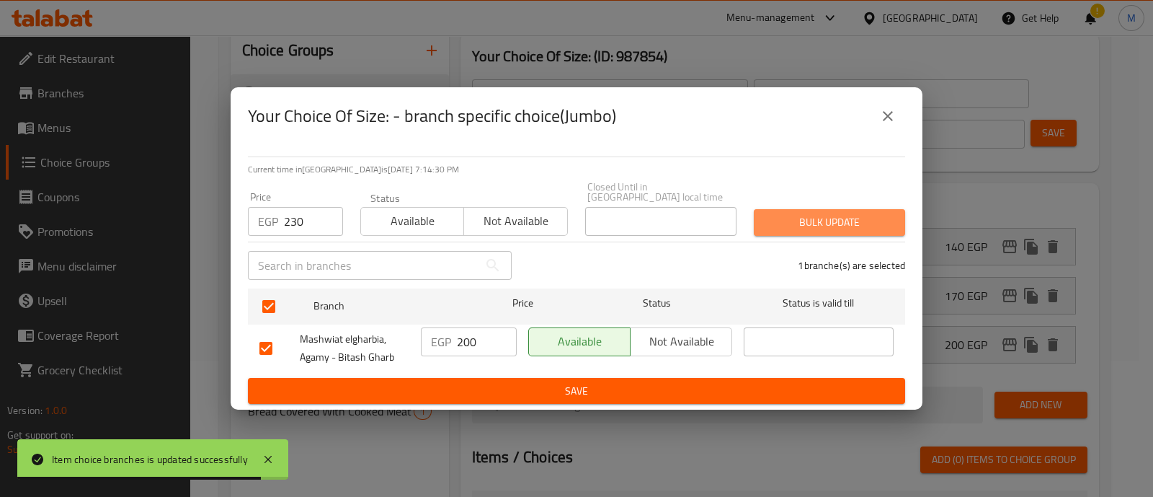
click at [814, 223] on span "Bulk update" at bounding box center [830, 222] width 128 height 18
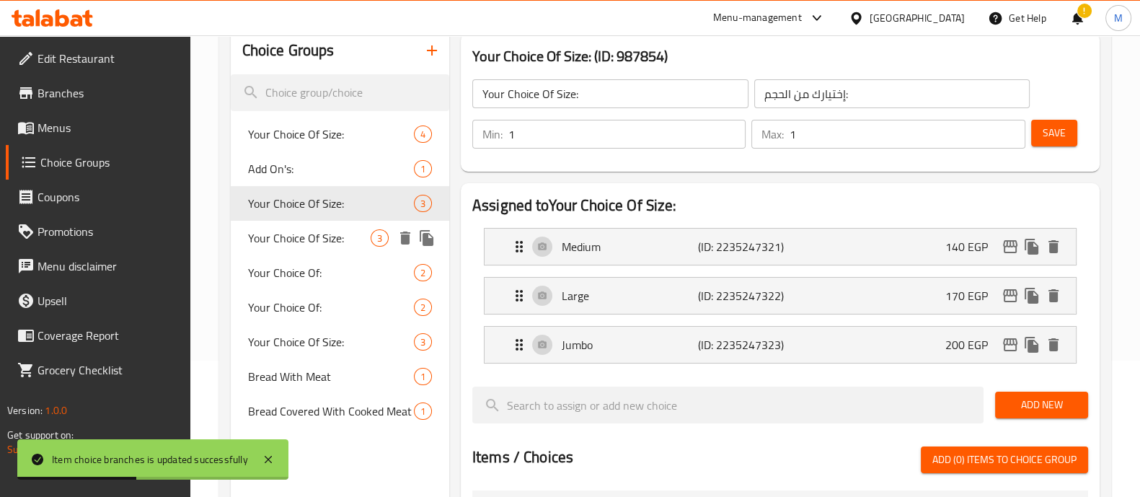
click at [321, 237] on span "Your Choice Of Size:" at bounding box center [309, 237] width 123 height 17
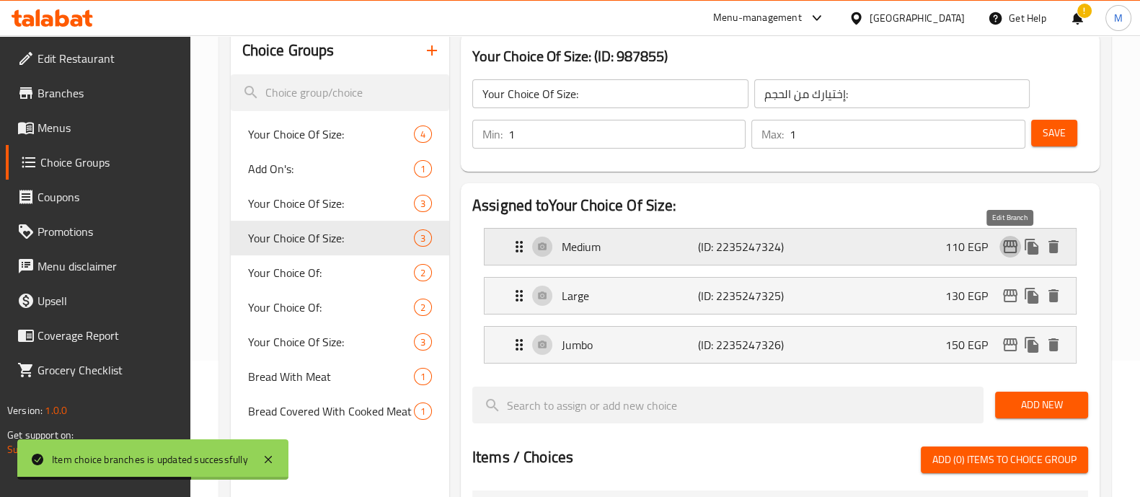
click at [1016, 243] on icon "edit" at bounding box center [1010, 246] width 14 height 13
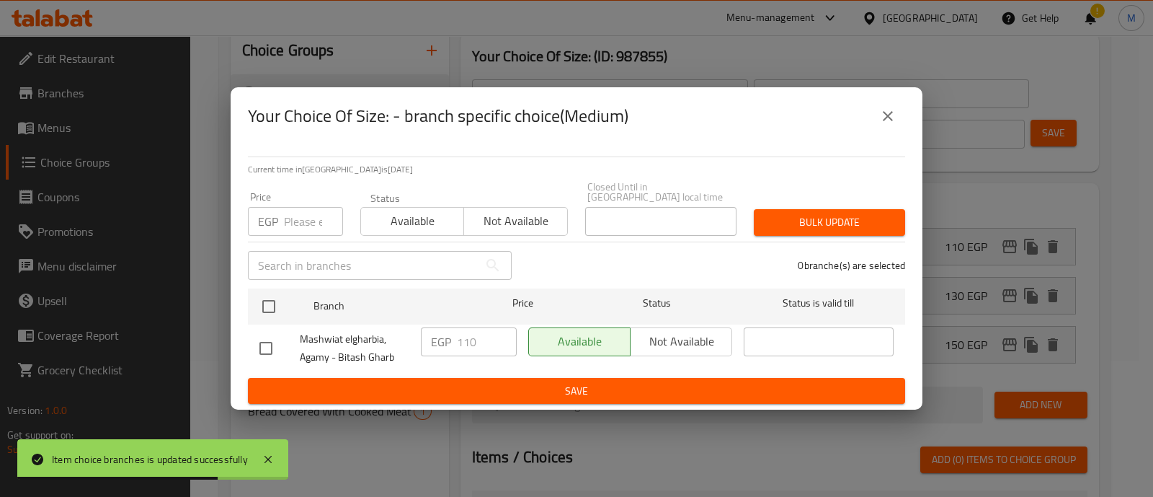
click at [297, 221] on input "number" at bounding box center [313, 221] width 59 height 29
paste input "126.5"
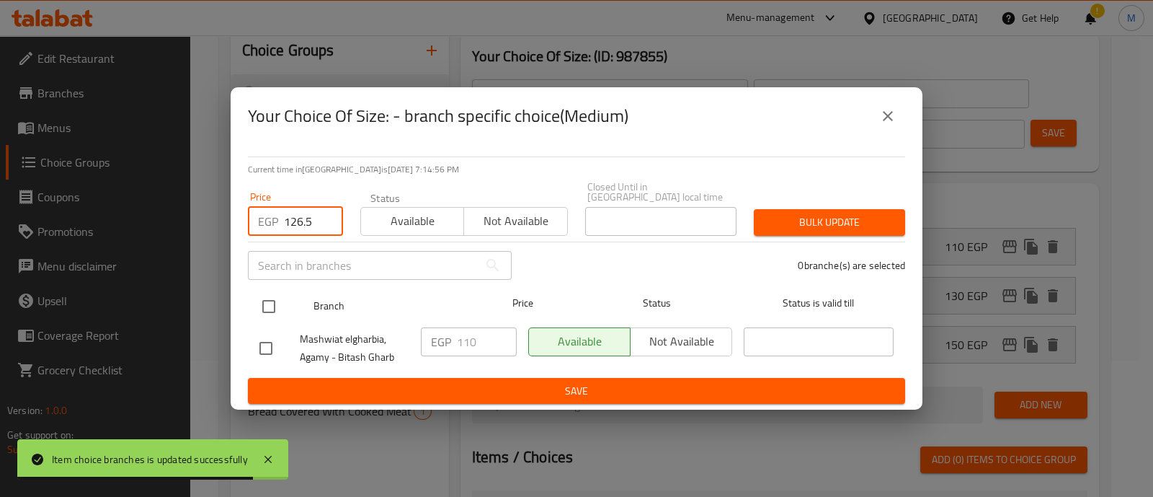
type input "126.5"
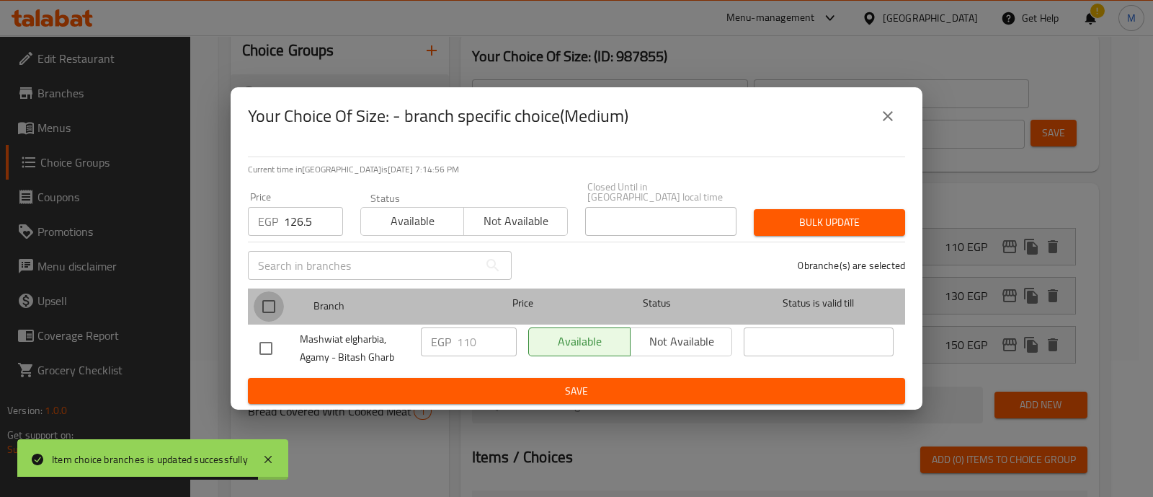
click at [268, 292] on input "checkbox" at bounding box center [269, 306] width 30 height 30
checkbox input "true"
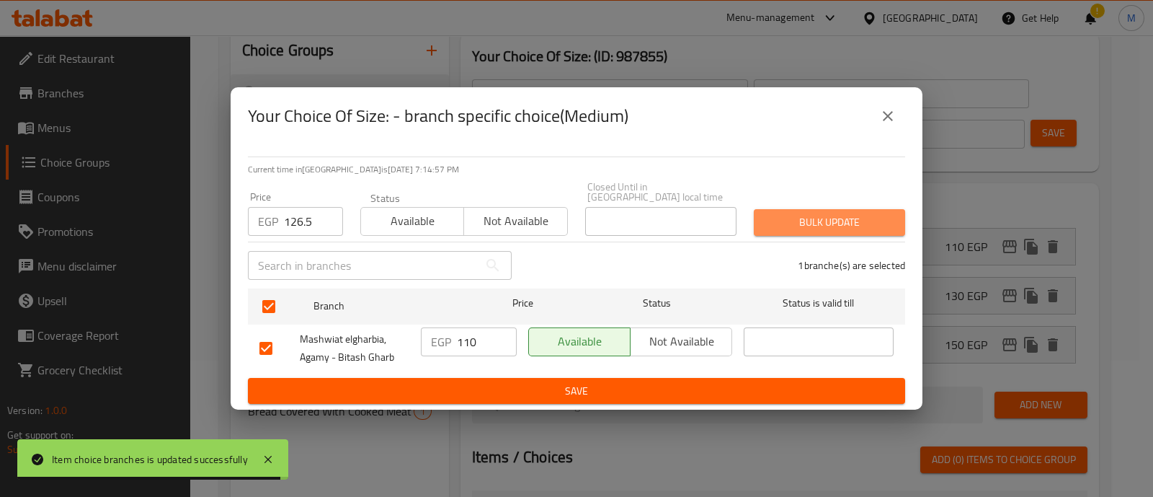
click at [837, 225] on span "Bulk update" at bounding box center [830, 222] width 128 height 18
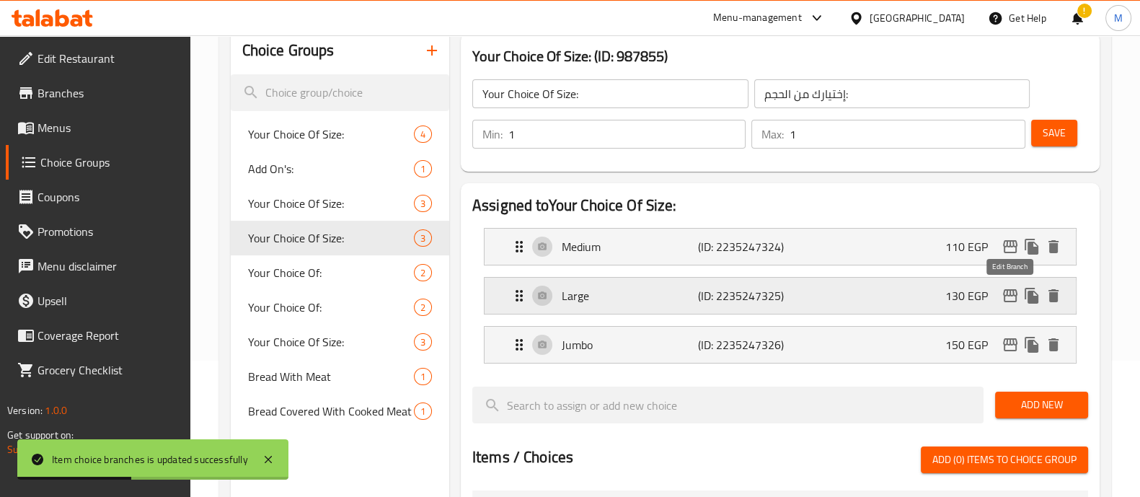
click at [1009, 296] on icon "edit" at bounding box center [1009, 295] width 17 height 17
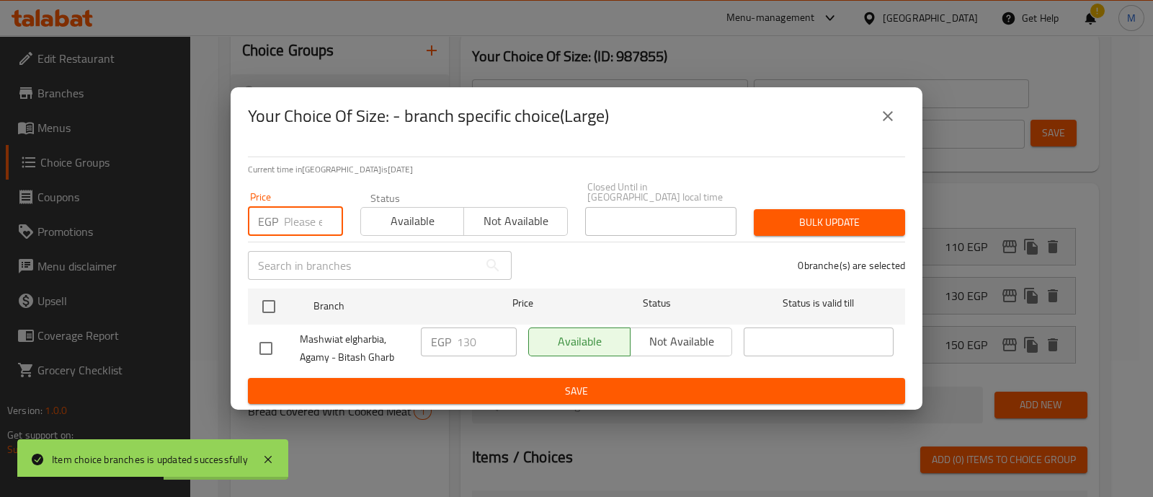
click at [313, 218] on input "number" at bounding box center [313, 221] width 59 height 29
paste input "149.5"
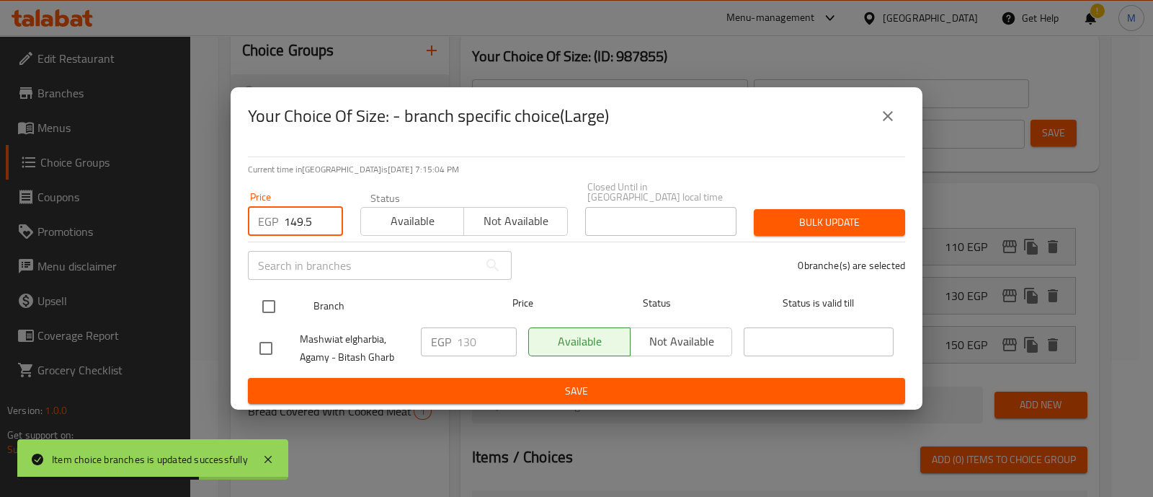
type input "149.5"
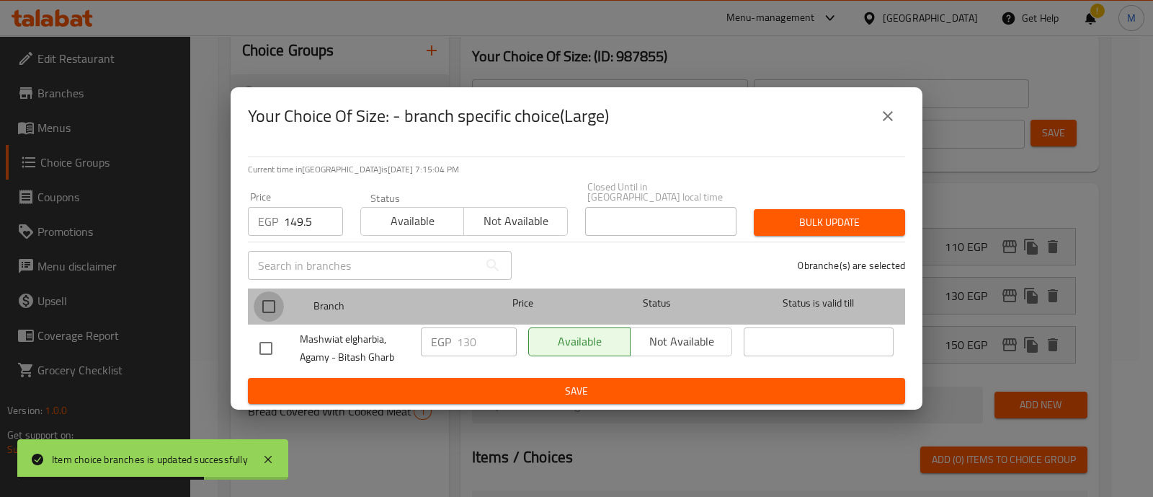
click at [276, 291] on input "checkbox" at bounding box center [269, 306] width 30 height 30
checkbox input "true"
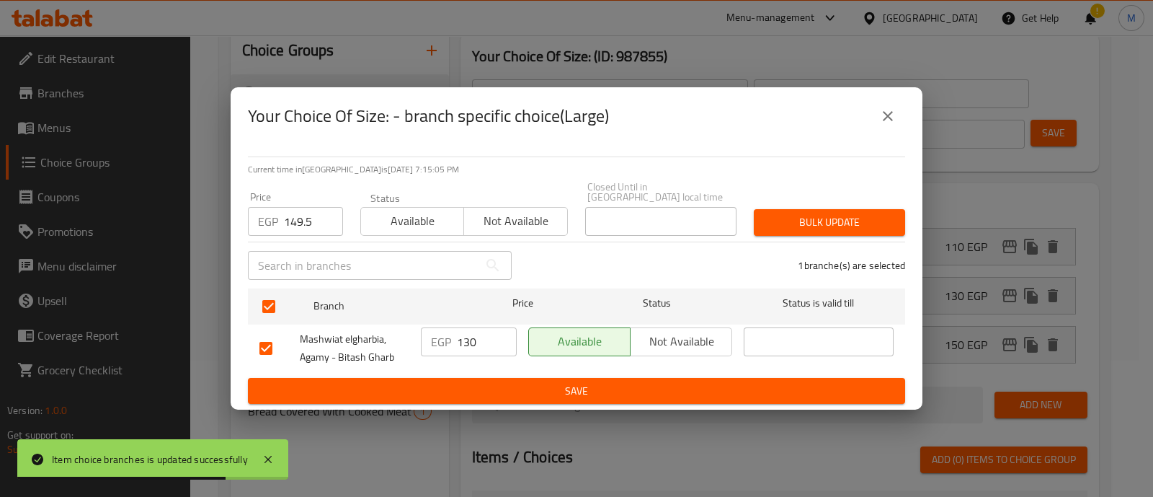
click at [802, 222] on span "Bulk update" at bounding box center [830, 222] width 128 height 18
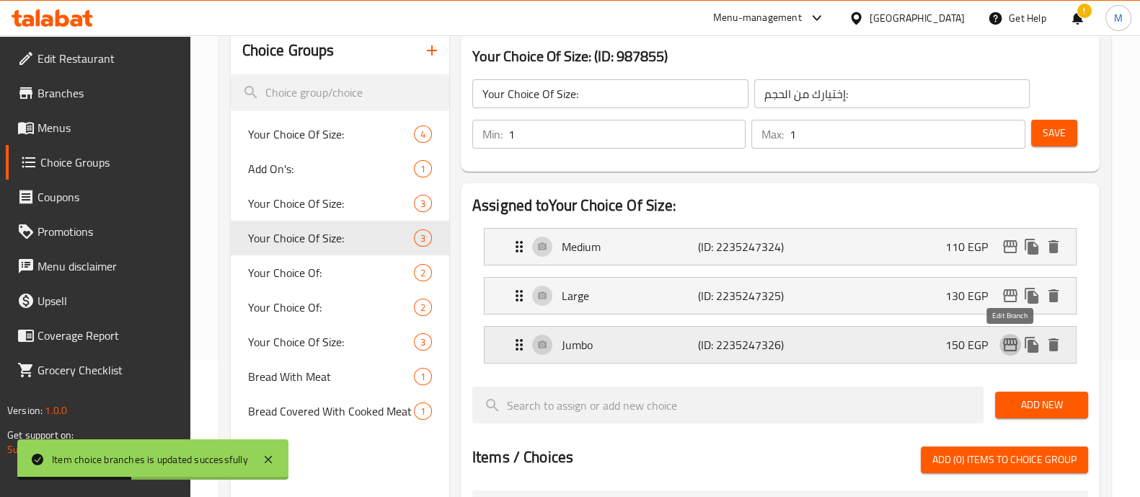
click at [1011, 342] on icon "edit" at bounding box center [1009, 344] width 17 height 17
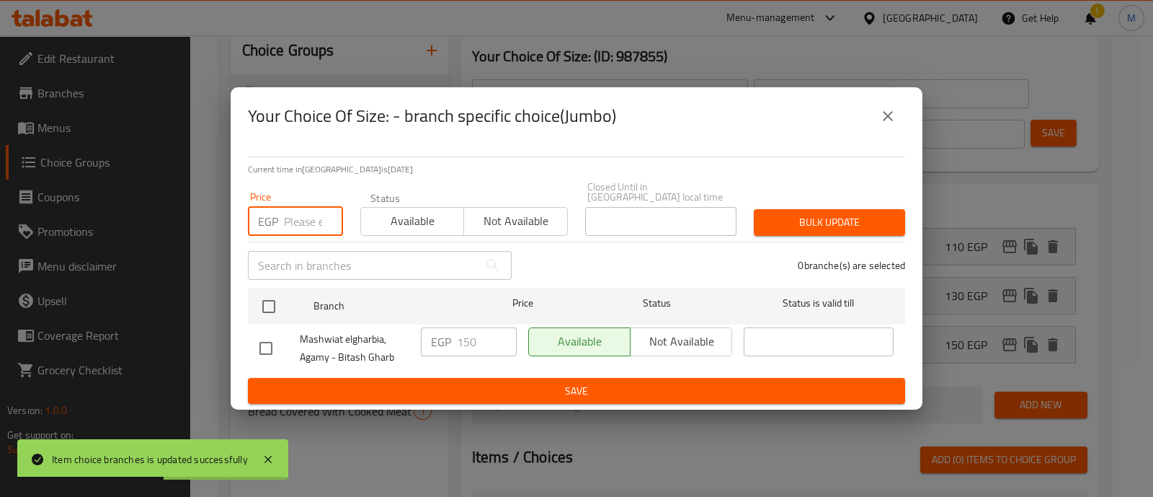
click at [309, 221] on input "number" at bounding box center [313, 221] width 59 height 29
paste input "172.5"
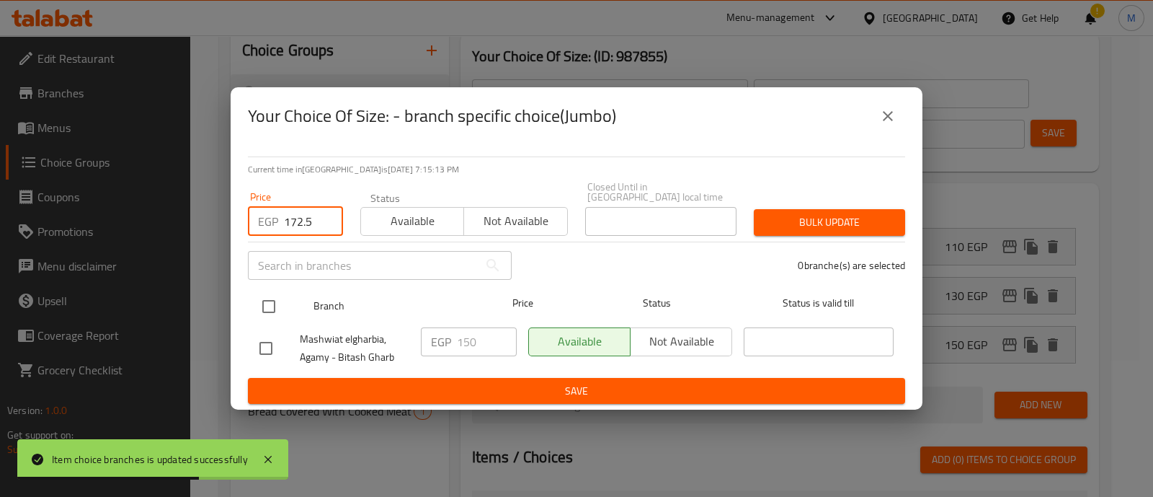
type input "172.5"
click at [257, 301] on input "checkbox" at bounding box center [269, 306] width 30 height 30
checkbox input "true"
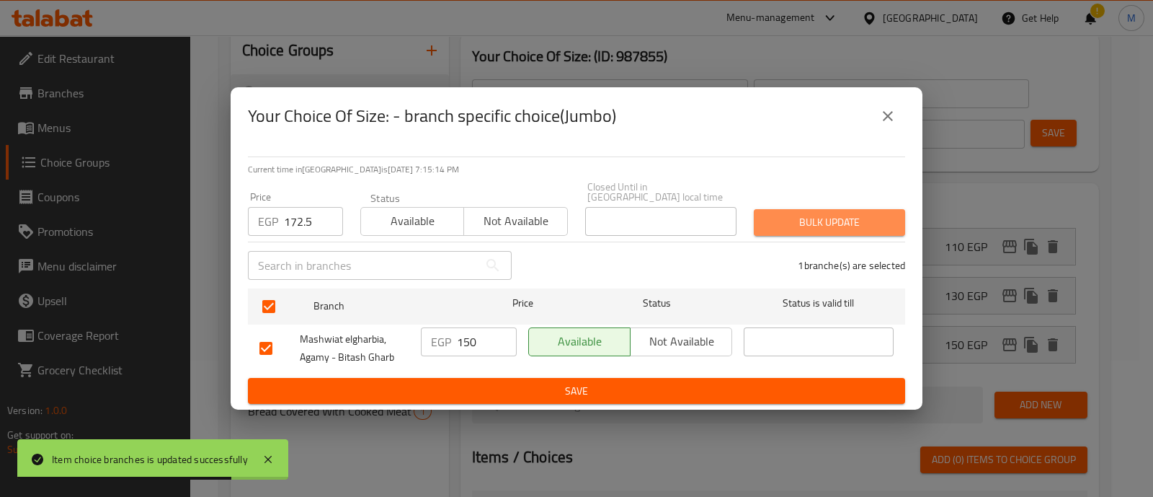
click at [825, 214] on span "Bulk update" at bounding box center [830, 222] width 128 height 18
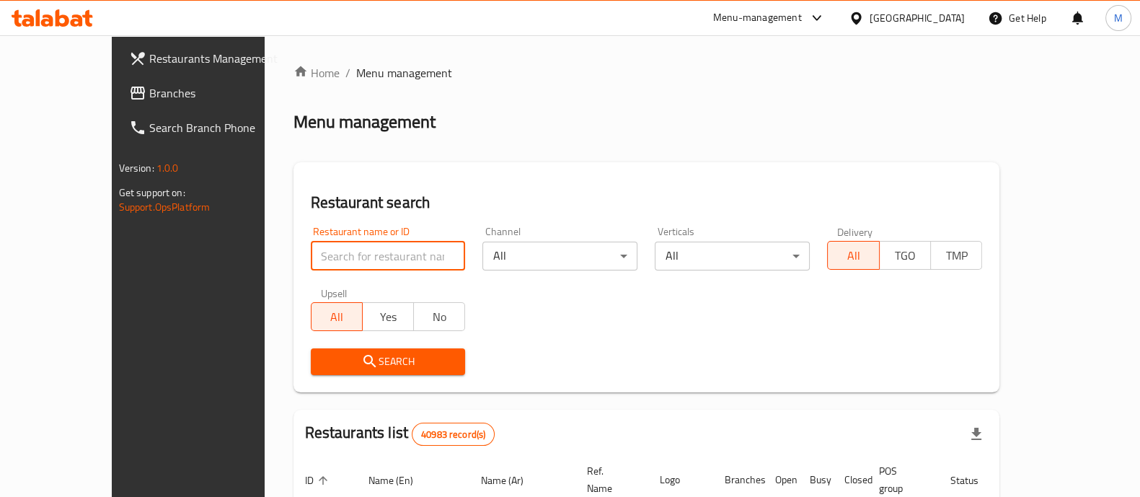
click at [327, 263] on input "search" at bounding box center [388, 255] width 155 height 29
paste input "774186"
type input "774186"
click button "Search" at bounding box center [388, 361] width 155 height 27
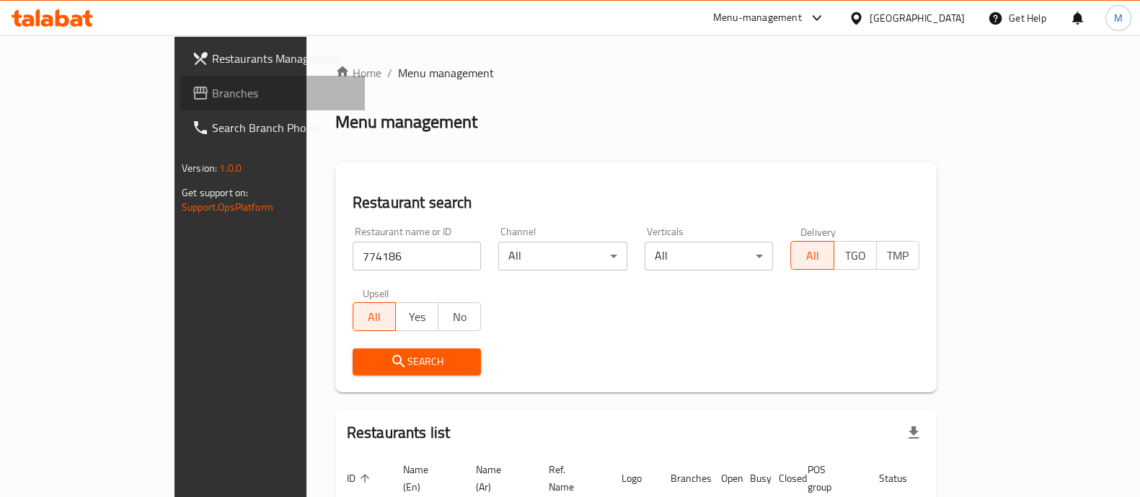
click at [212, 84] on span "Branches" at bounding box center [282, 92] width 141 height 17
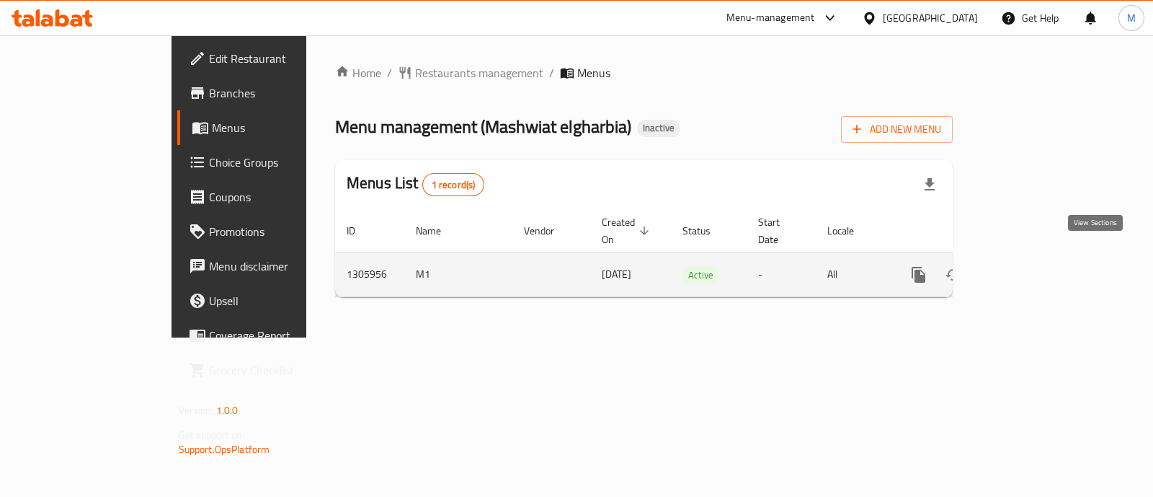
click at [1032, 266] on icon "enhanced table" at bounding box center [1022, 274] width 17 height 17
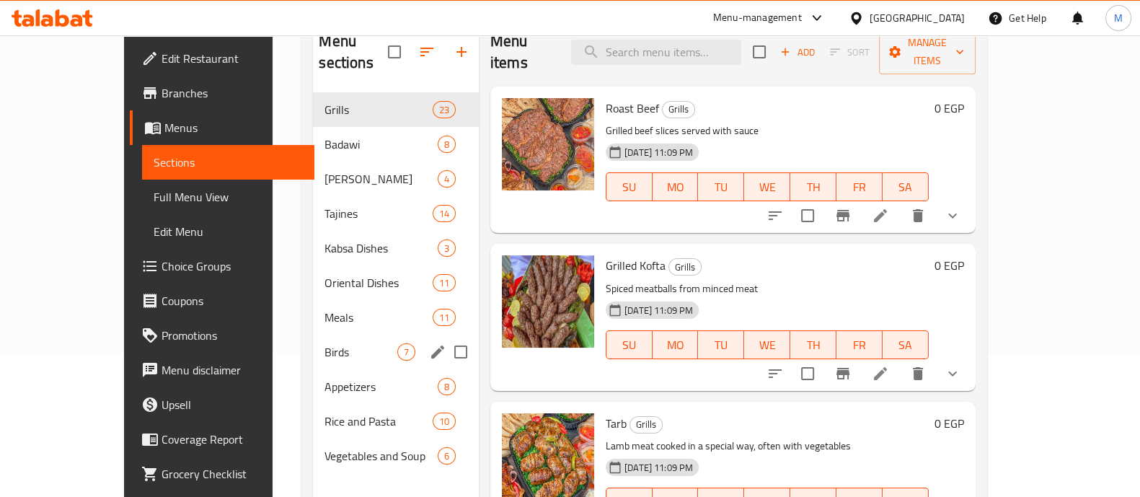
scroll to position [145, 0]
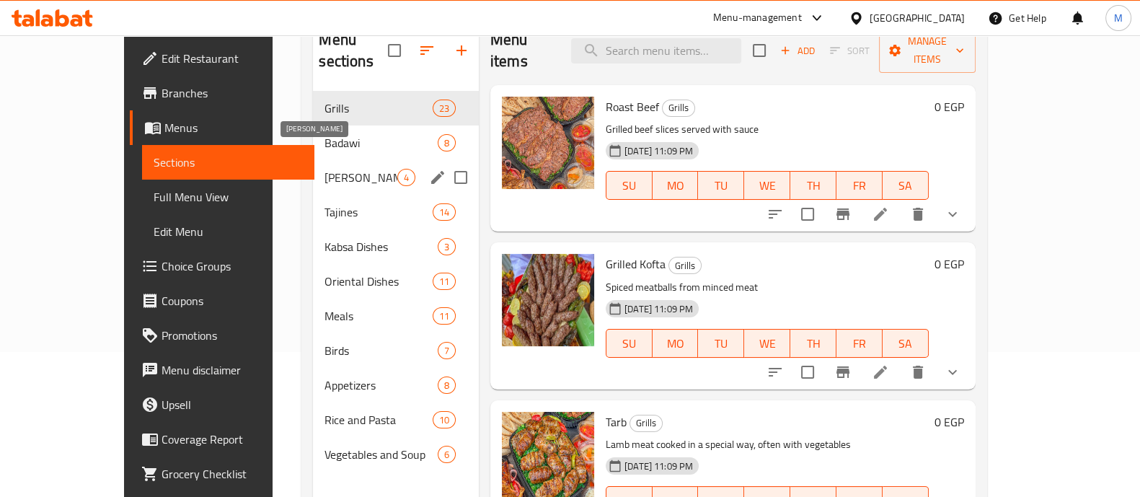
click at [324, 169] on span "[PERSON_NAME]" at bounding box center [360, 177] width 72 height 17
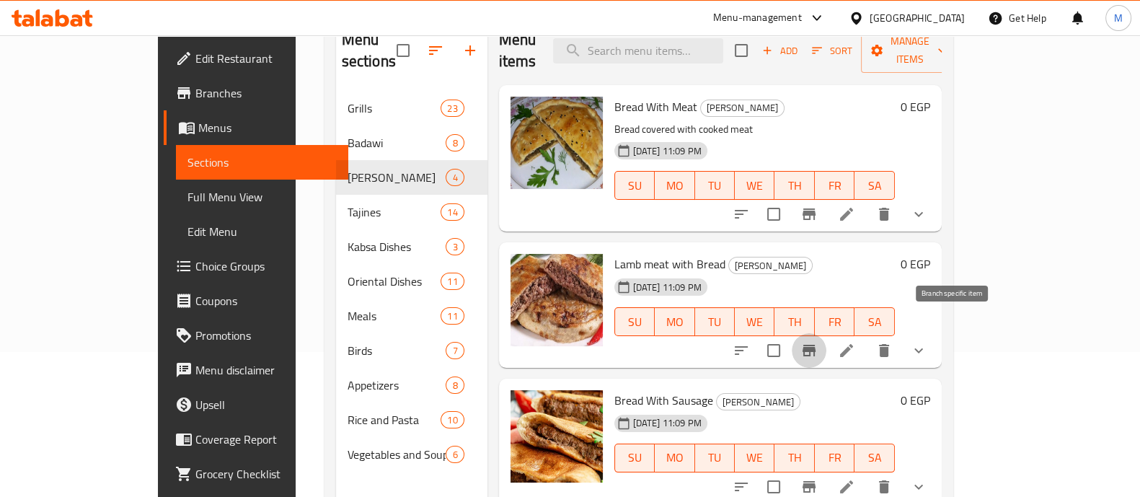
click at [817, 342] on icon "Branch-specific-item" at bounding box center [808, 350] width 17 height 17
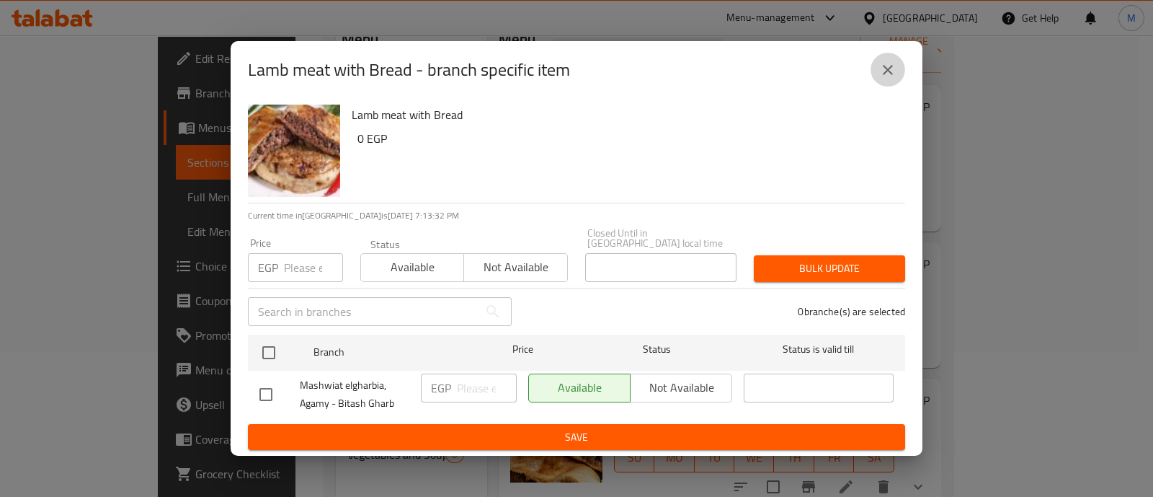
click at [882, 74] on icon "close" at bounding box center [887, 69] width 17 height 17
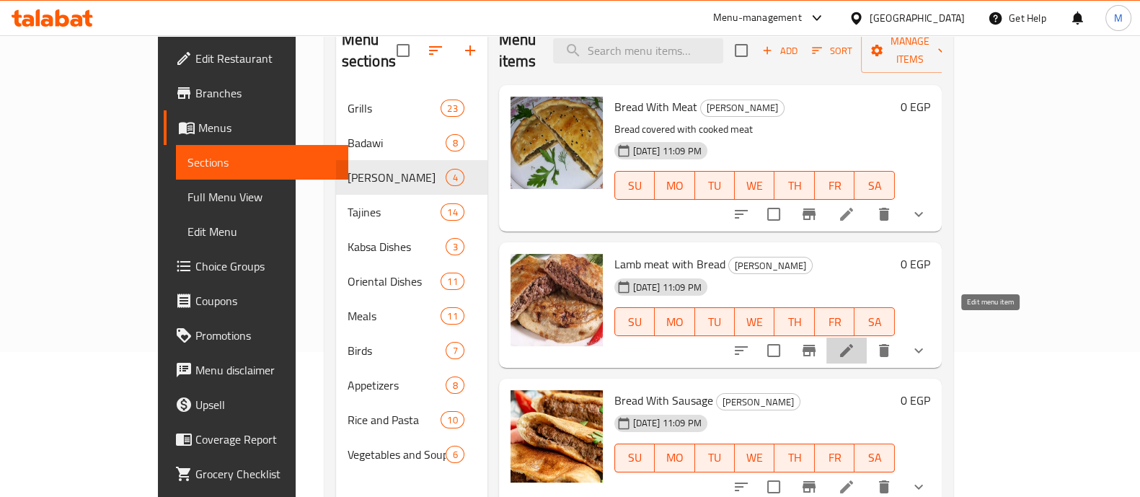
click at [855, 342] on icon at bounding box center [846, 350] width 17 height 17
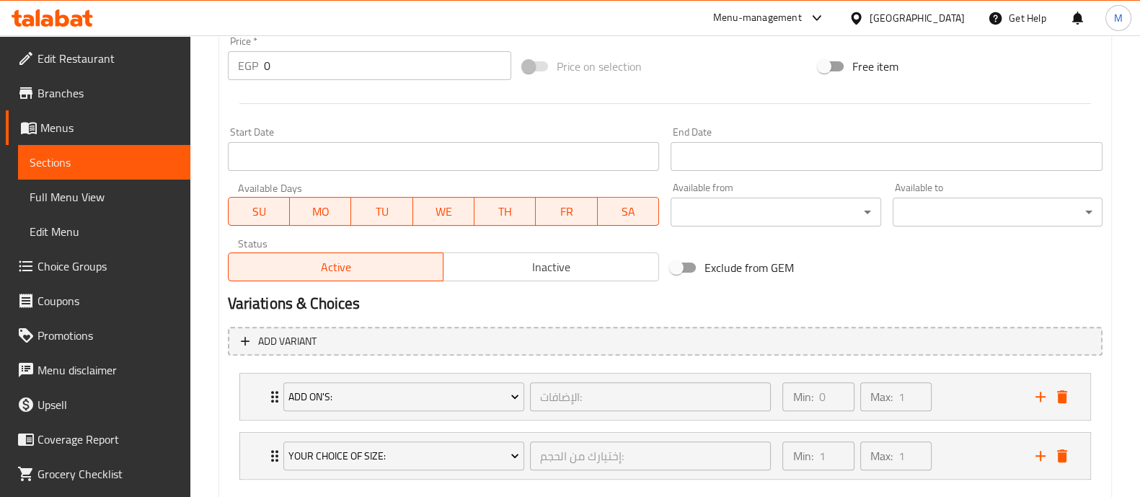
scroll to position [546, 0]
click at [959, 443] on div "Min: 1 ​ Max: 1 ​" at bounding box center [899, 454] width 252 height 46
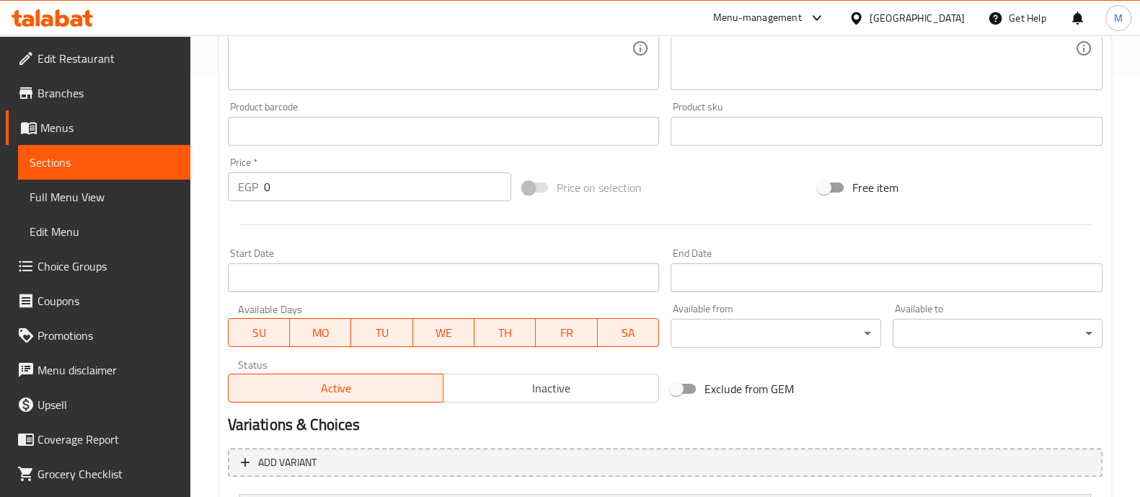
scroll to position [0, 0]
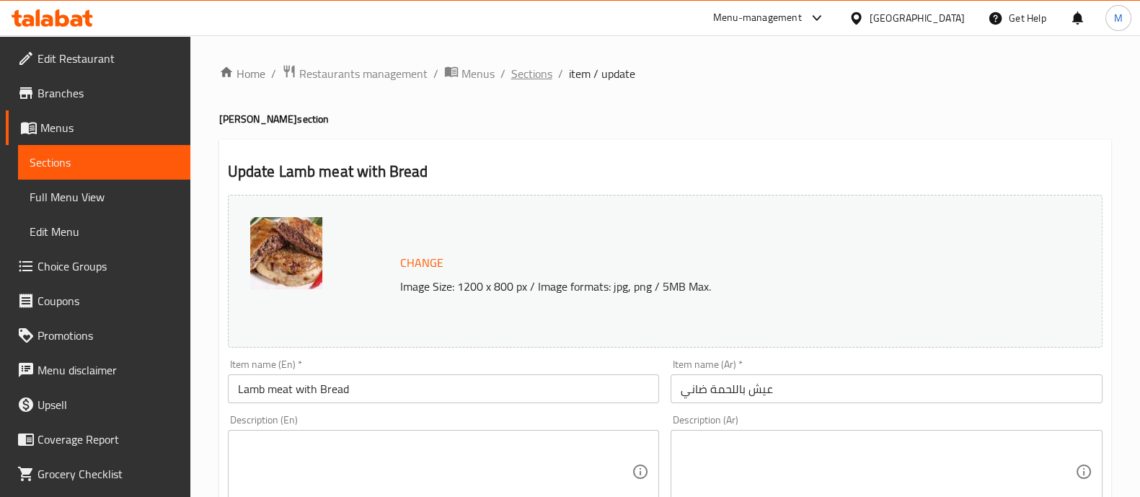
click at [539, 76] on span "Sections" at bounding box center [531, 73] width 41 height 17
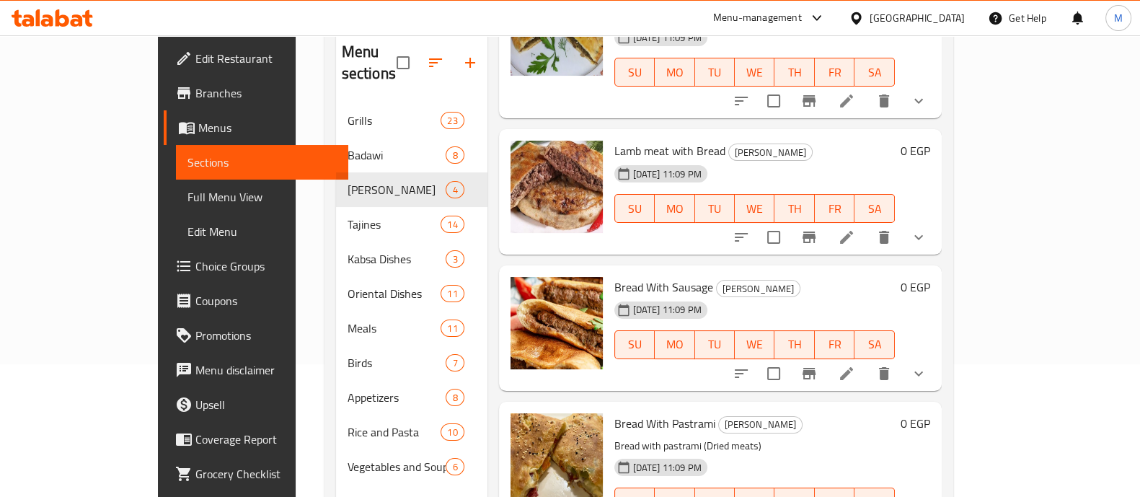
scroll to position [136, 0]
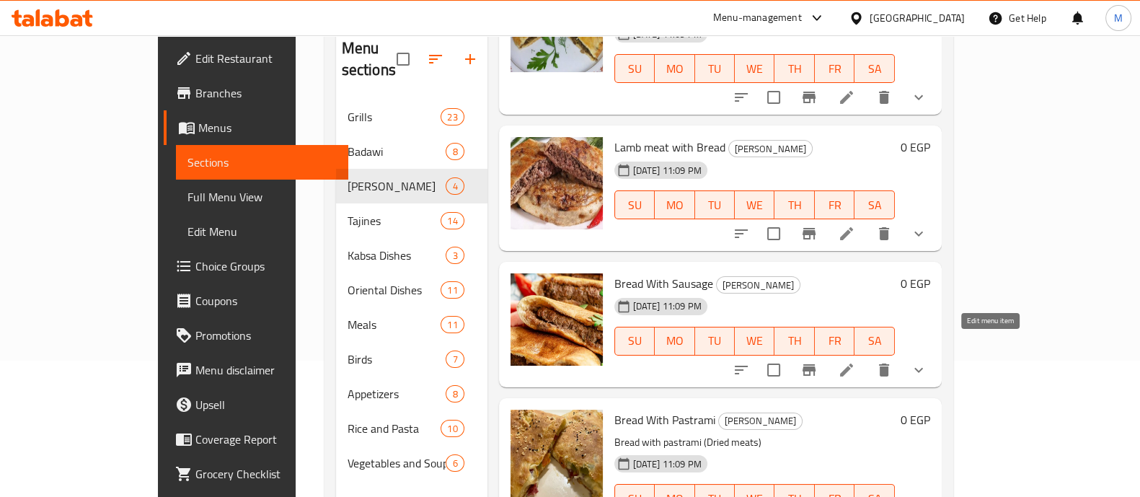
click at [855, 361] on icon at bounding box center [846, 369] width 17 height 17
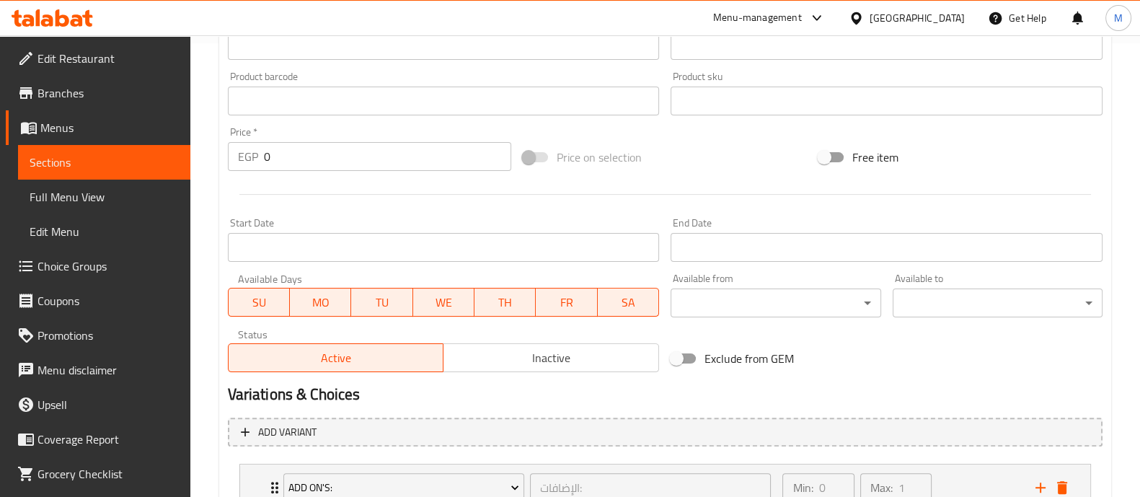
scroll to position [624, 0]
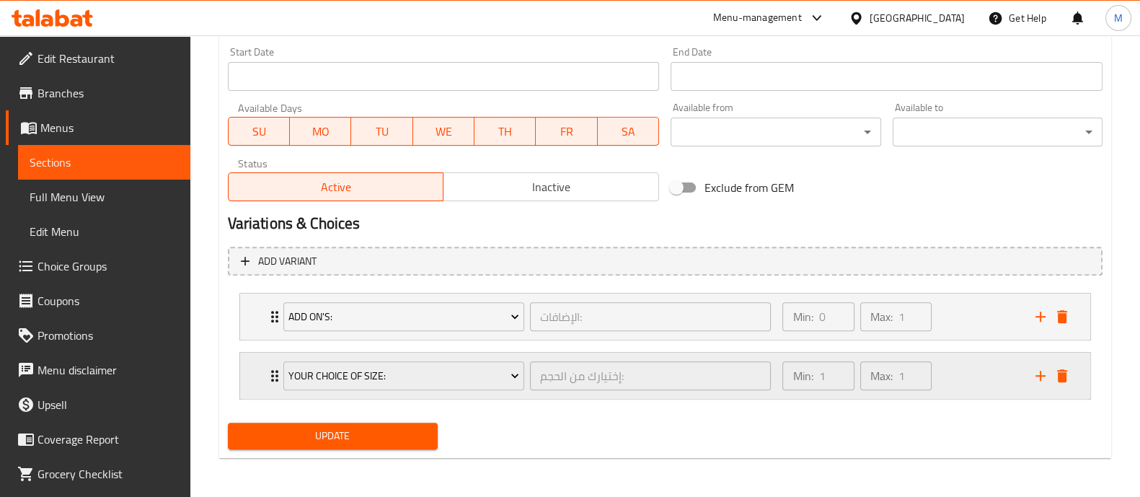
click at [1006, 381] on div "Min: 1 ​ Max: 1 ​" at bounding box center [899, 375] width 252 height 46
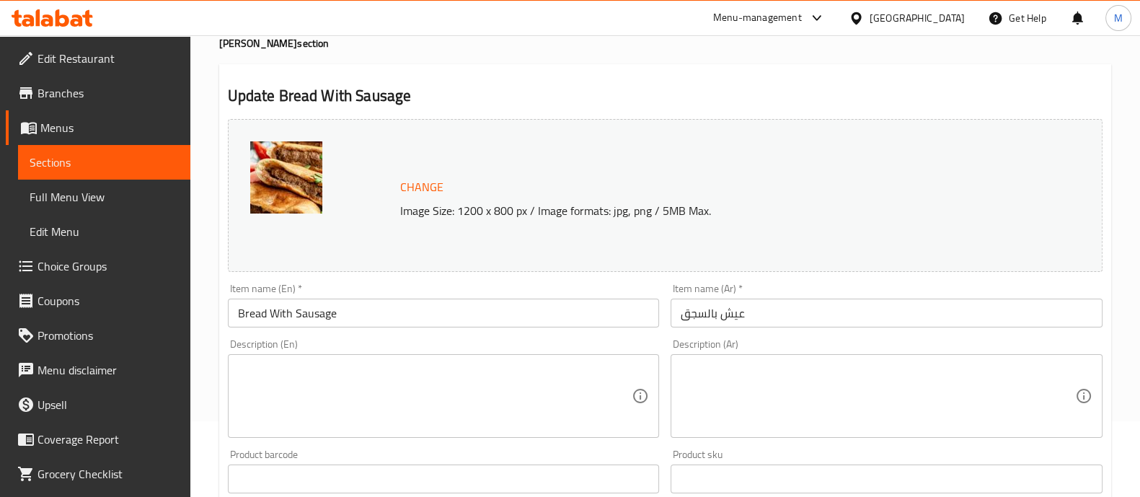
scroll to position [0, 0]
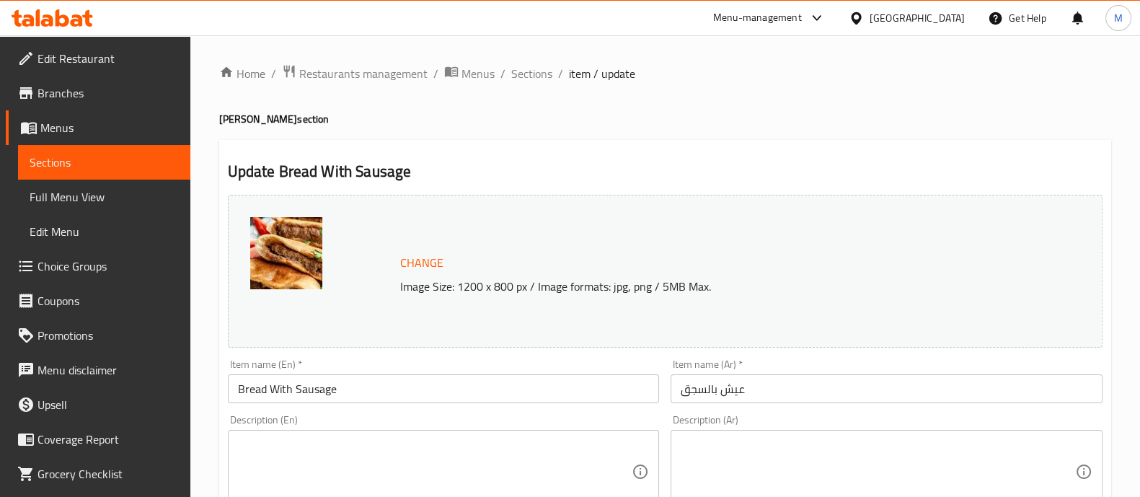
click at [552, 68] on ol "Home / Restaurants management / Menus / Sections / item / update" at bounding box center [665, 73] width 892 height 19
click at [537, 69] on span "Sections" at bounding box center [531, 73] width 41 height 17
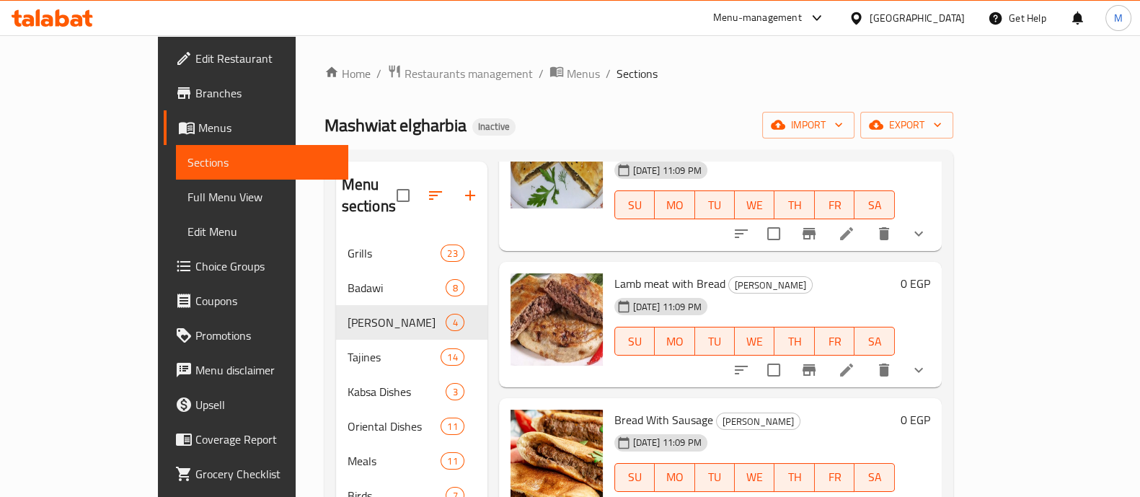
scroll to position [202, 0]
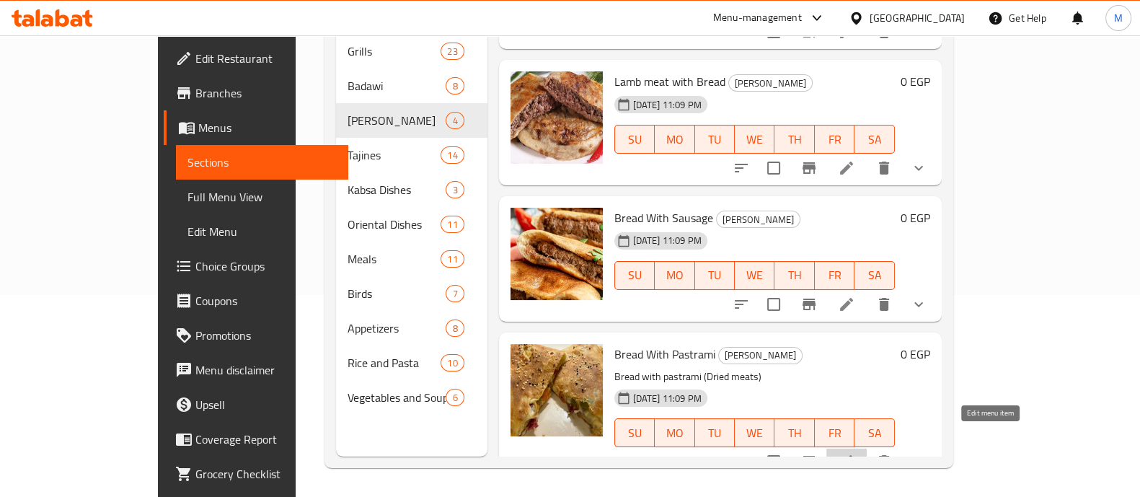
click at [855, 453] on icon at bounding box center [846, 461] width 17 height 17
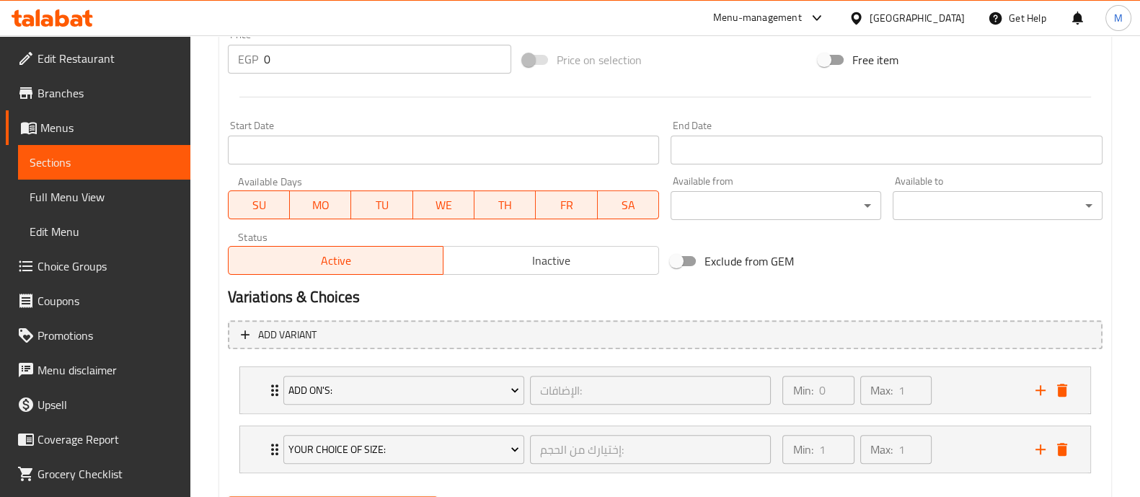
scroll to position [624, 0]
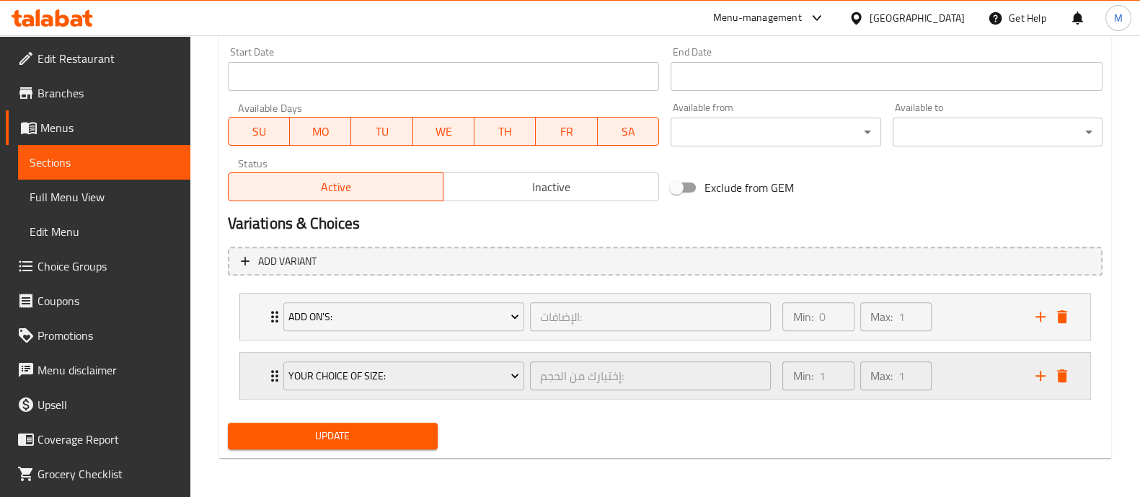
click at [977, 370] on div "Min: 1 ​ Max: 1 ​" at bounding box center [899, 375] width 252 height 46
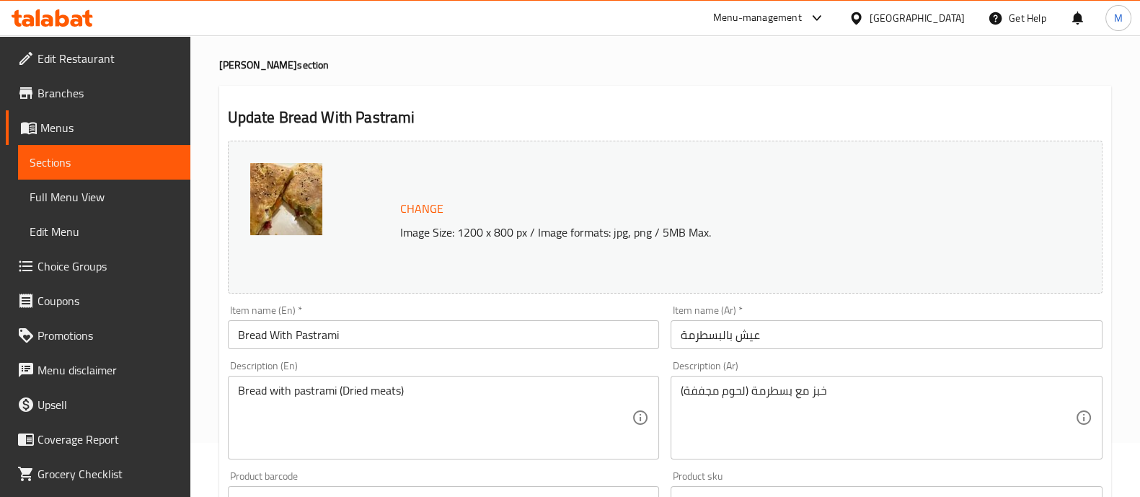
scroll to position [0, 0]
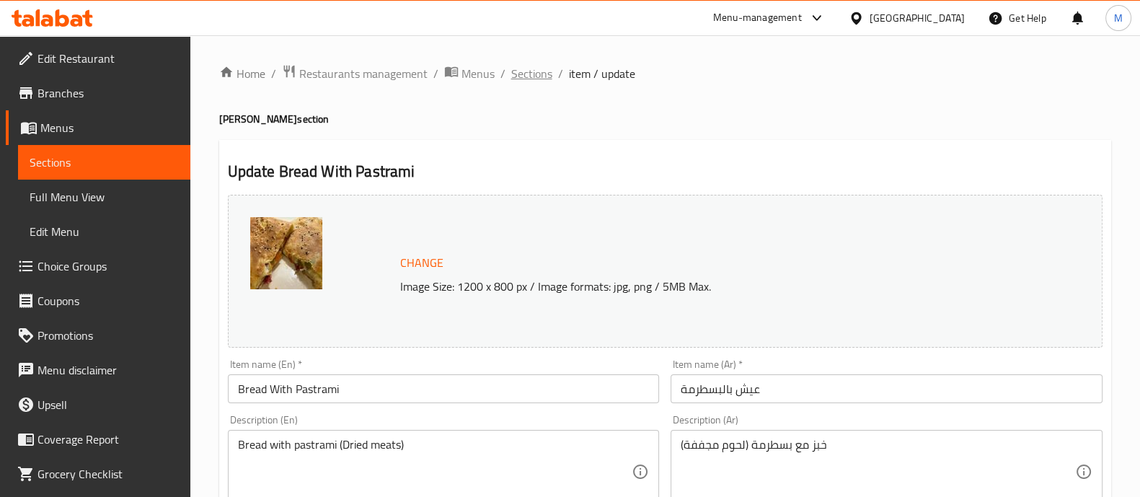
click at [538, 68] on span "Sections" at bounding box center [531, 73] width 41 height 17
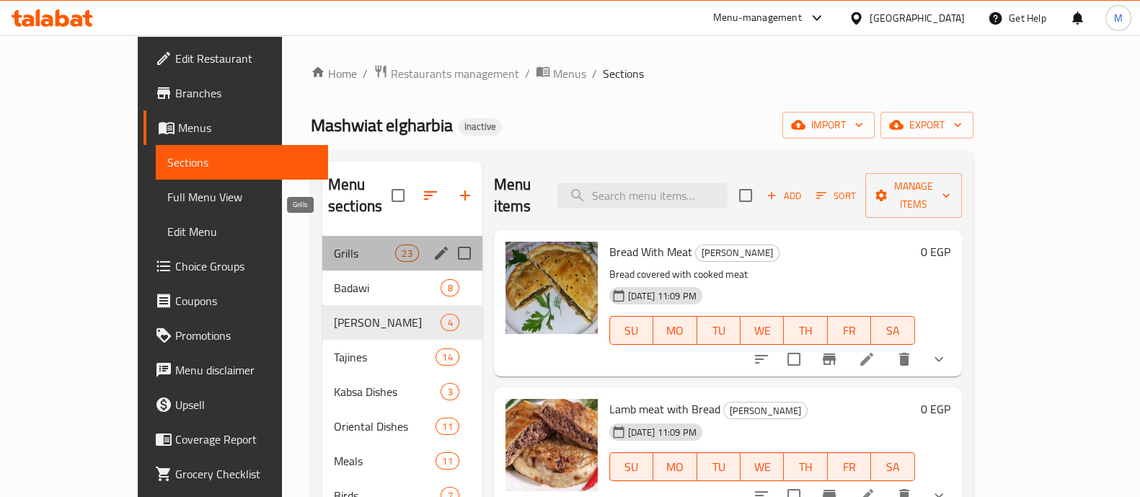
click at [334, 244] on span "Grills" at bounding box center [364, 252] width 61 height 17
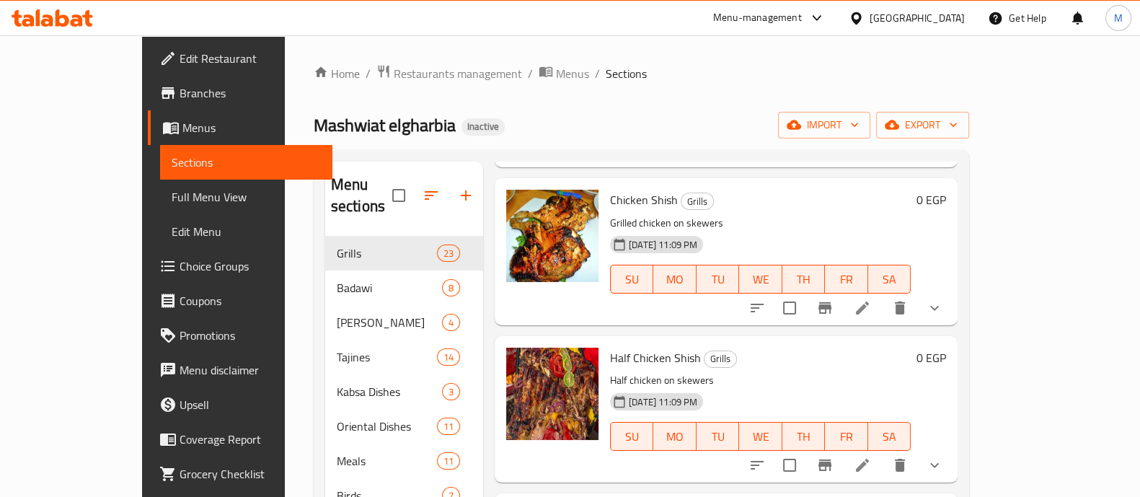
scroll to position [3117, 0]
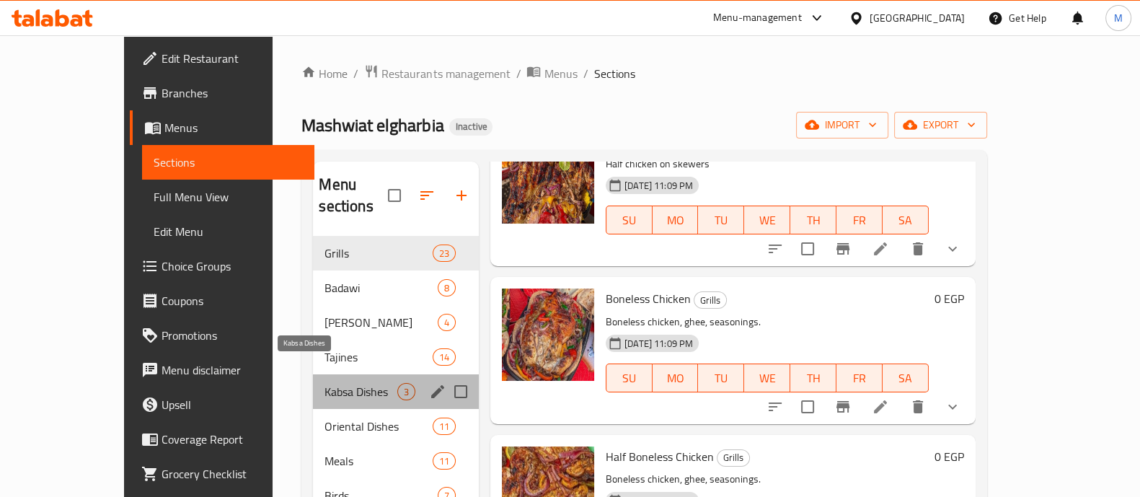
click at [328, 383] on span "Kabsa Dishes" at bounding box center [360, 391] width 72 height 17
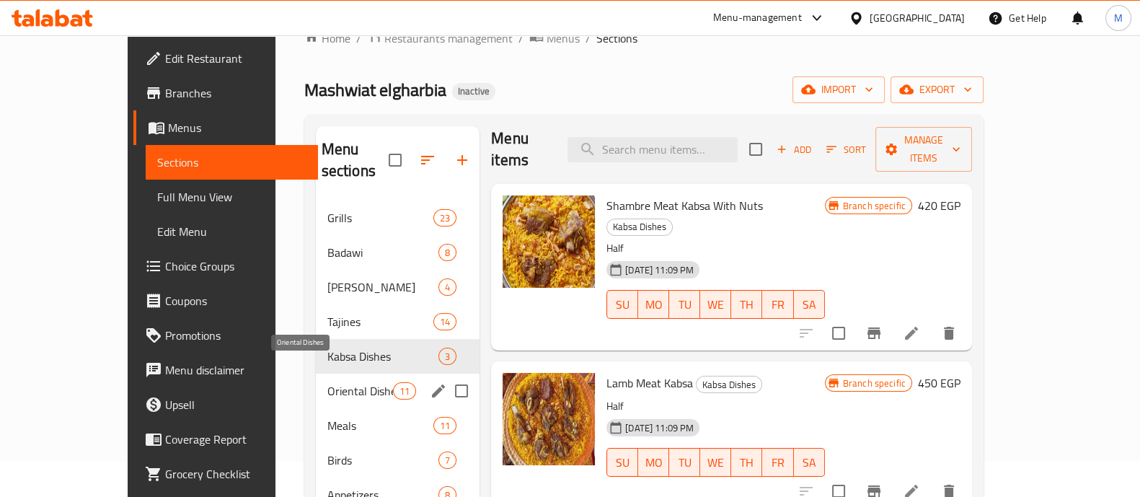
scroll to position [45, 0]
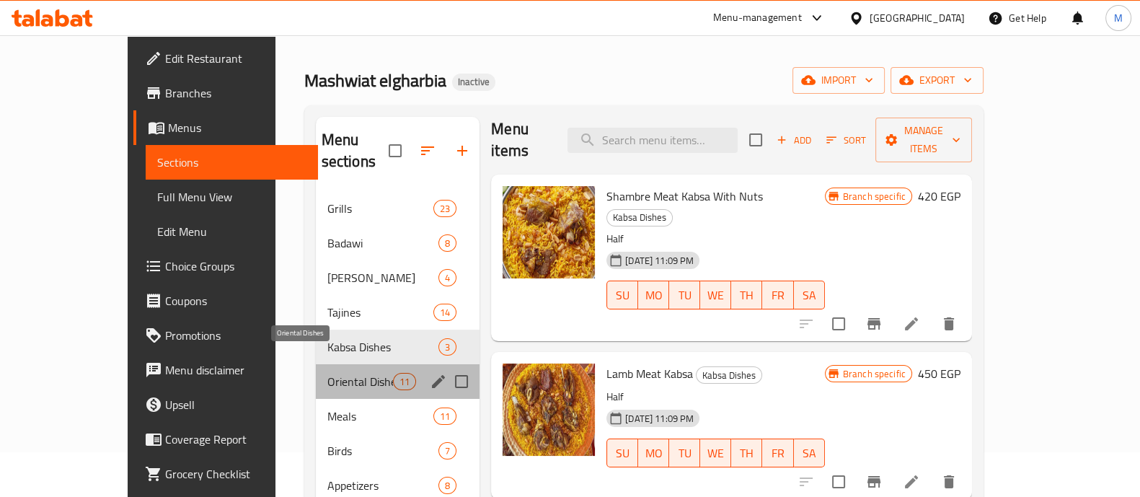
click at [327, 373] on span "Oriental Dishes" at bounding box center [360, 381] width 66 height 17
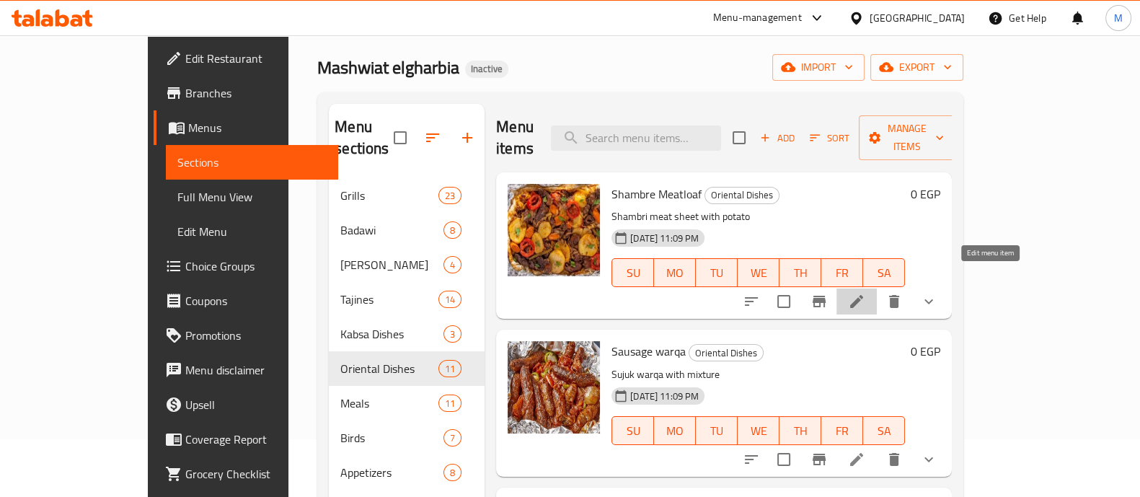
click at [865, 293] on icon at bounding box center [856, 301] width 17 height 17
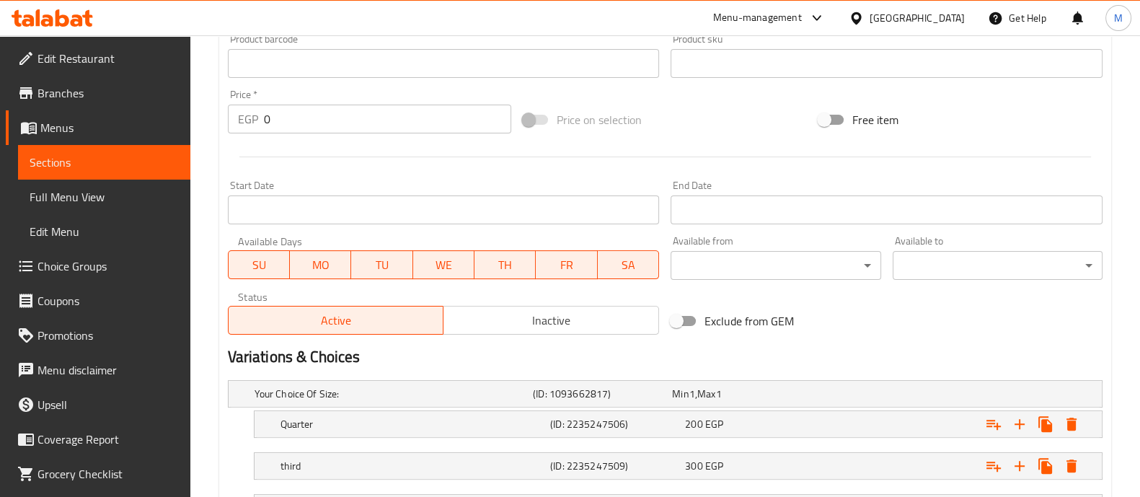
scroll to position [615, 0]
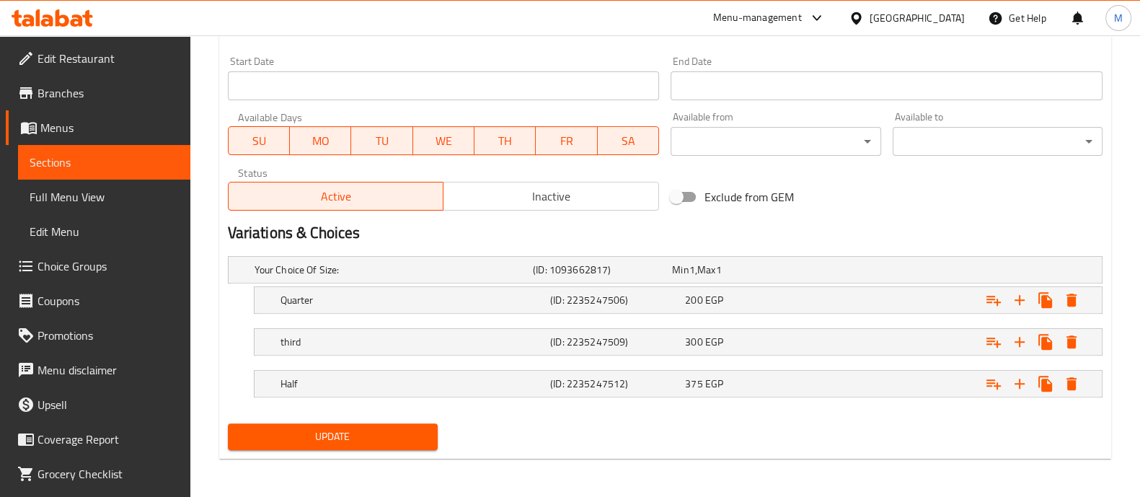
click at [1019, 219] on div "Variations & Choices" at bounding box center [665, 232] width 886 height 33
click at [836, 309] on div "Expand" at bounding box center [952, 300] width 270 height 32
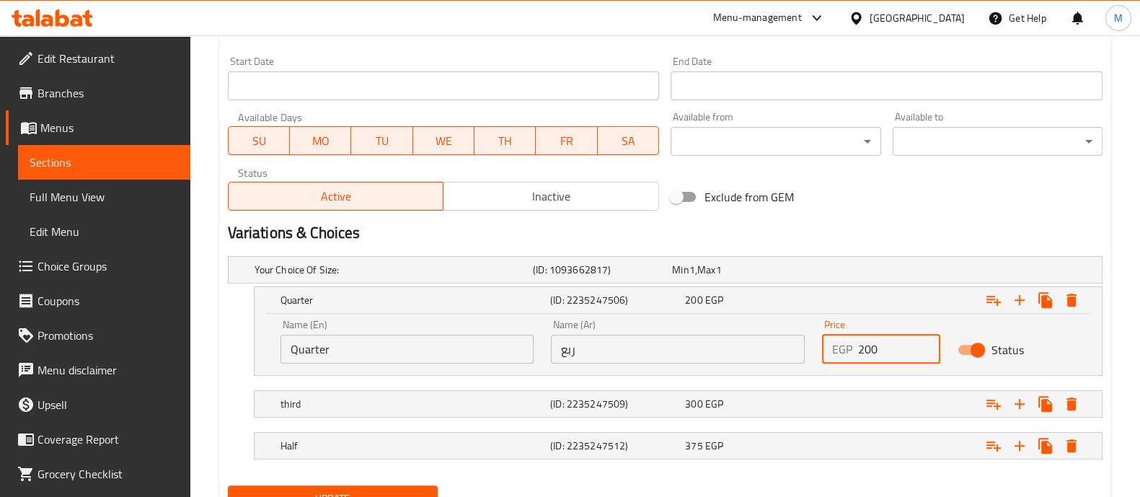
drag, startPoint x: 891, startPoint y: 350, endPoint x: 442, endPoint y: 242, distance: 461.7
click at [442, 242] on div "Change Image Size: 1200 x 800 px / Image formats: jpg, png / 5MB Max. Item name…" at bounding box center [665, 45] width 886 height 943
paste input "3"
type input "230"
click at [907, 404] on div "Expand" at bounding box center [952, 404] width 270 height 32
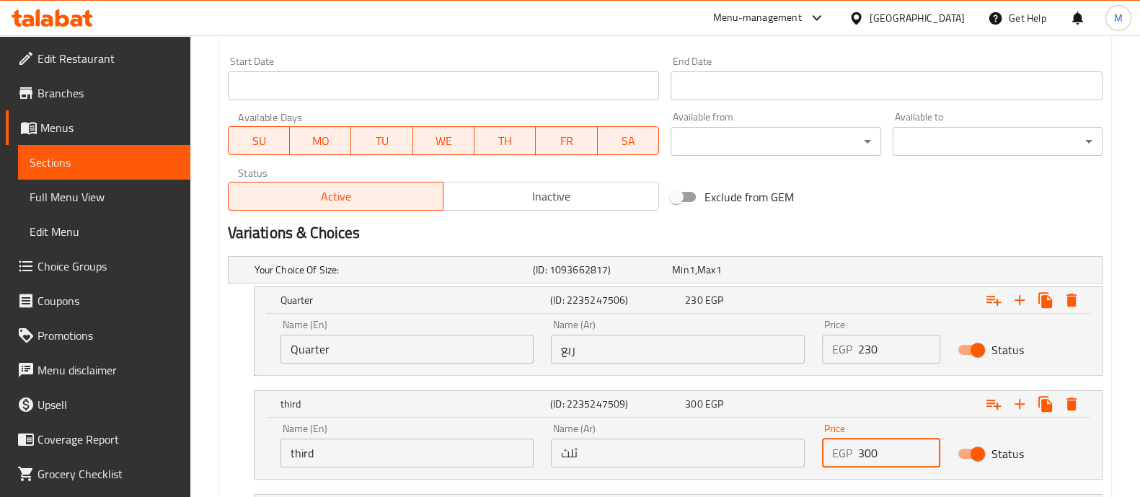
drag, startPoint x: 894, startPoint y: 438, endPoint x: 820, endPoint y: 441, distance: 74.3
click at [820, 441] on div "Price EGP 300 Price" at bounding box center [881, 444] width 136 height 61
paste input "45"
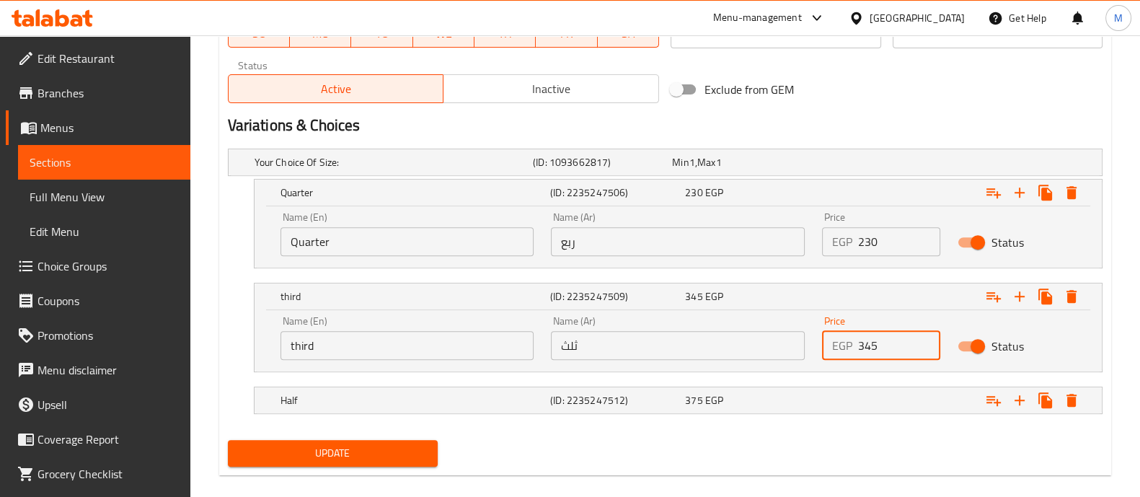
scroll to position [729, 0]
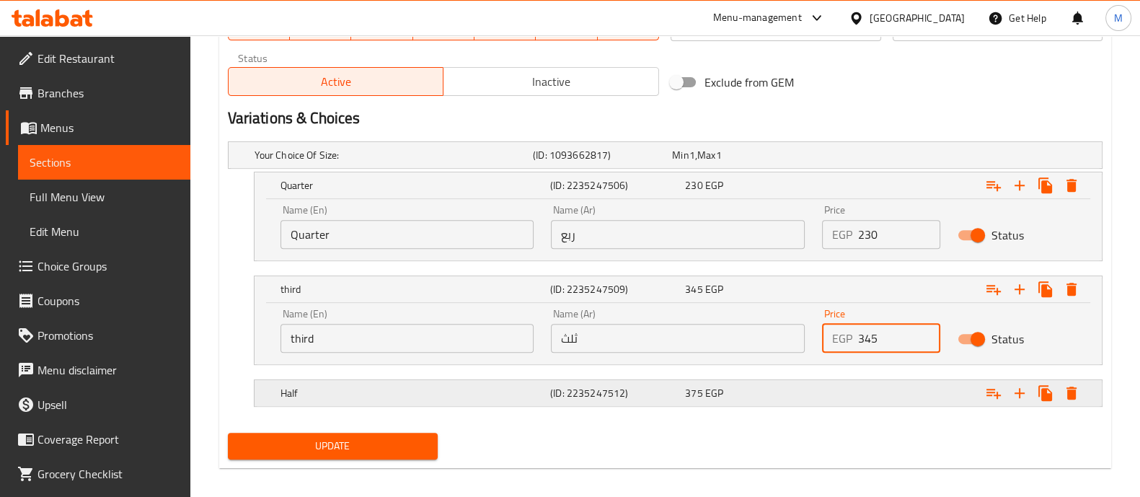
type input "345"
click at [862, 378] on div "Expand" at bounding box center [952, 393] width 270 height 32
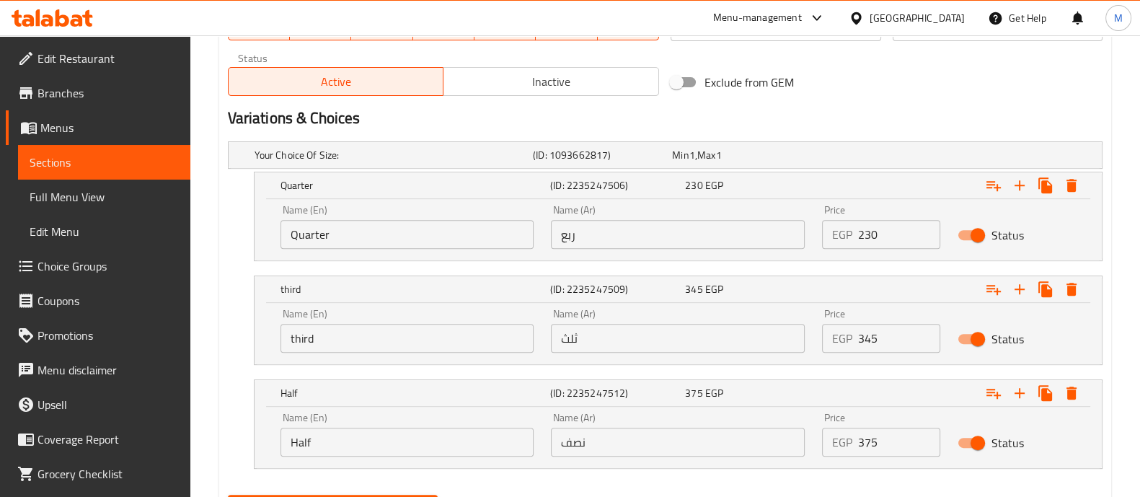
drag, startPoint x: 882, startPoint y: 441, endPoint x: 686, endPoint y: 425, distance: 196.7
click at [686, 425] on div "Name (En) Half Name (En) Name (Ar) نصف Name (Ar) Price EGP 375 Price Status" at bounding box center [678, 434] width 812 height 61
paste input "432"
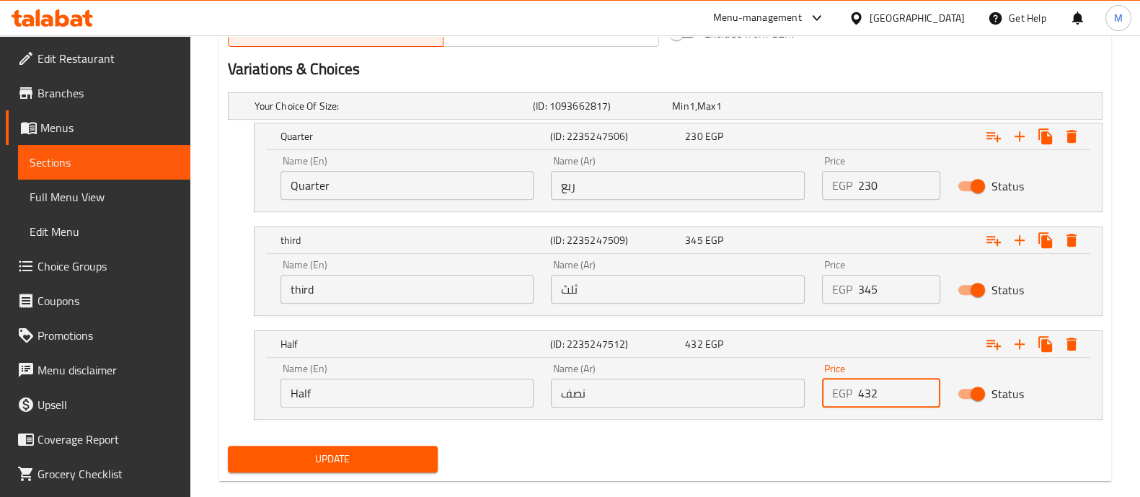
scroll to position [778, 0]
type input "432"
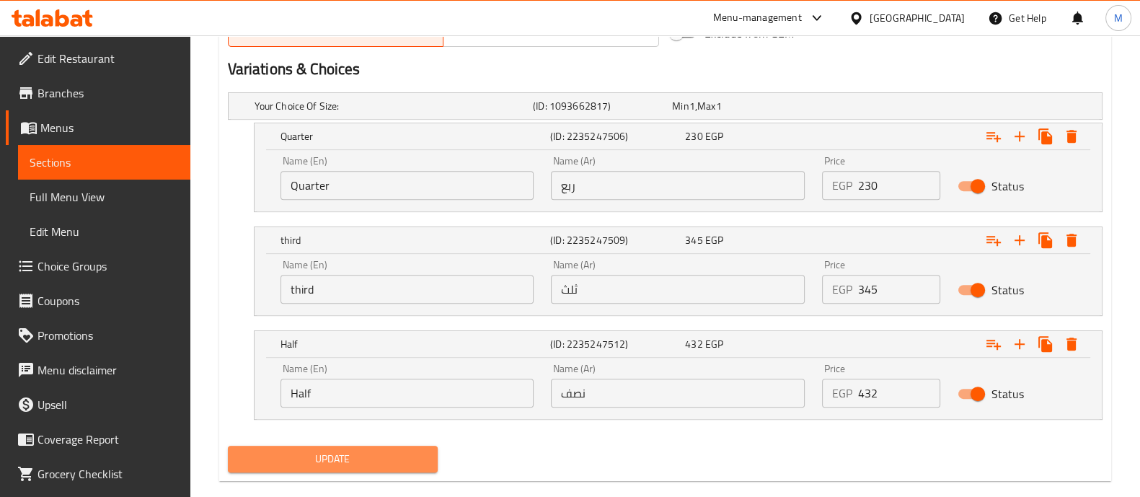
click at [396, 450] on span "Update" at bounding box center [332, 459] width 187 height 18
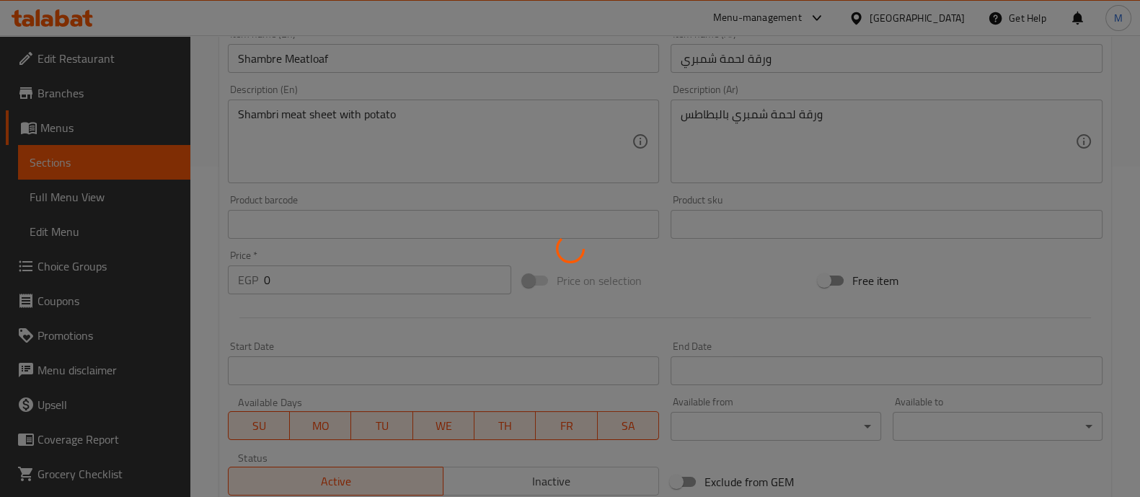
scroll to position [0, 0]
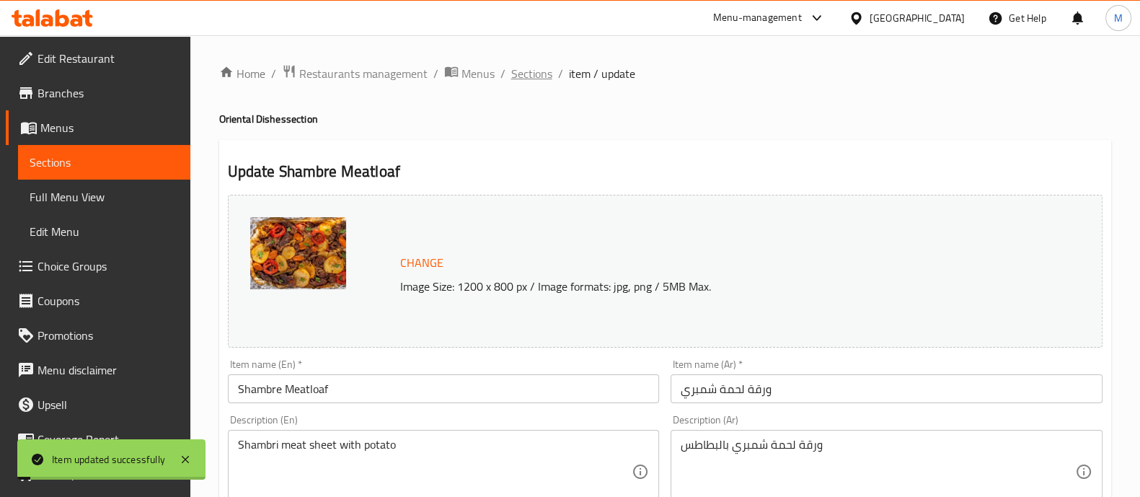
click at [531, 71] on span "Sections" at bounding box center [531, 73] width 41 height 17
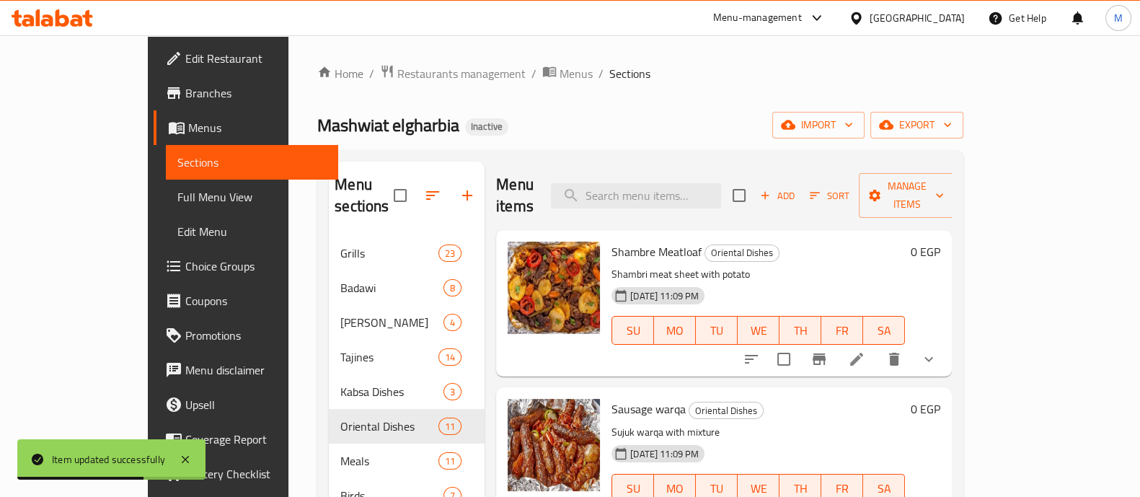
click at [992, 322] on div "Home / Restaurants management / Menus / Sections Mashwiat elgharbia Inactive im…" at bounding box center [640, 366] width 704 height 663
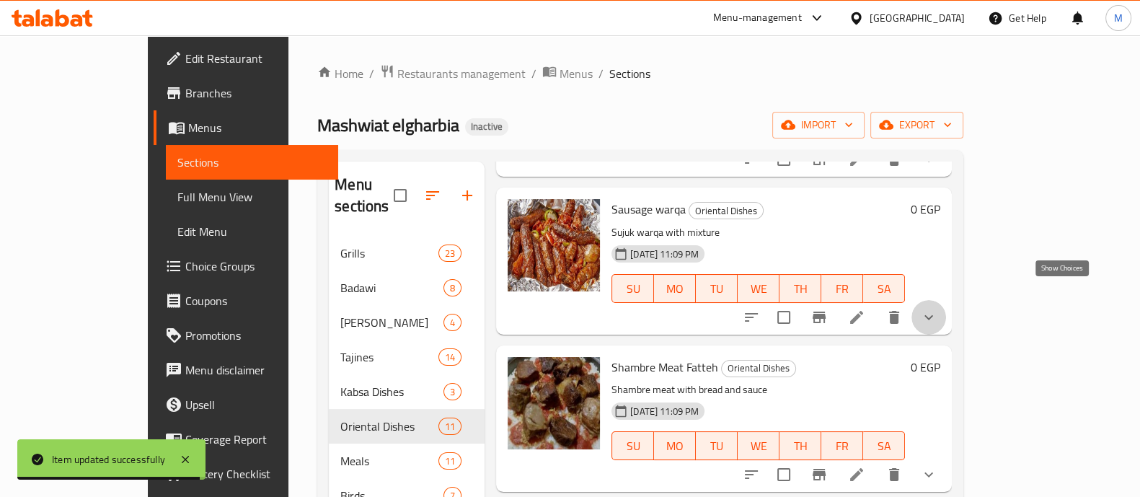
click at [937, 309] on icon "show more" at bounding box center [928, 317] width 17 height 17
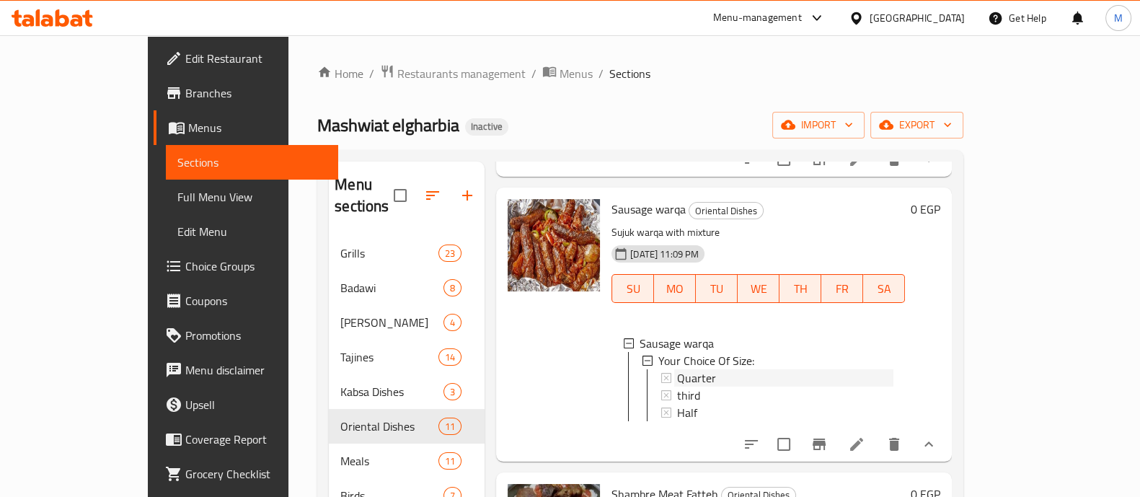
click at [677, 369] on span "Quarter" at bounding box center [696, 377] width 39 height 17
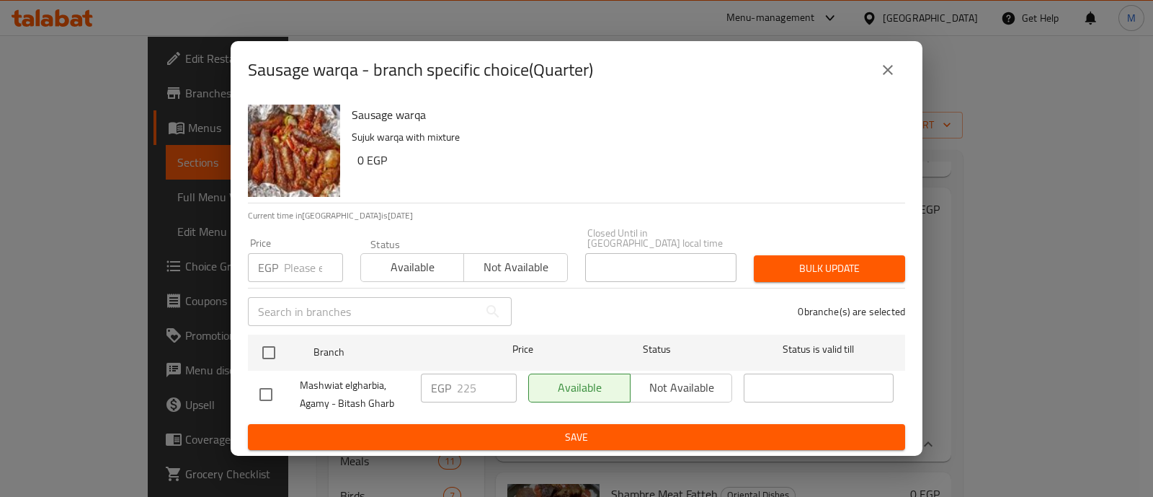
click at [279, 257] on div "EGP Price" at bounding box center [295, 267] width 95 height 29
paste input "224.5"
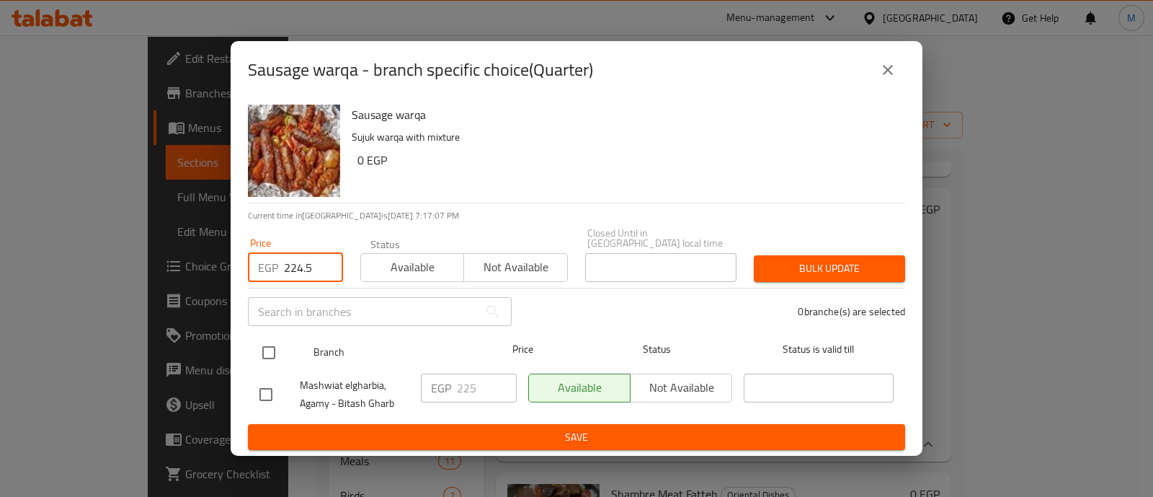
type input "224.5"
click at [275, 337] on input "checkbox" at bounding box center [269, 352] width 30 height 30
checkbox input "true"
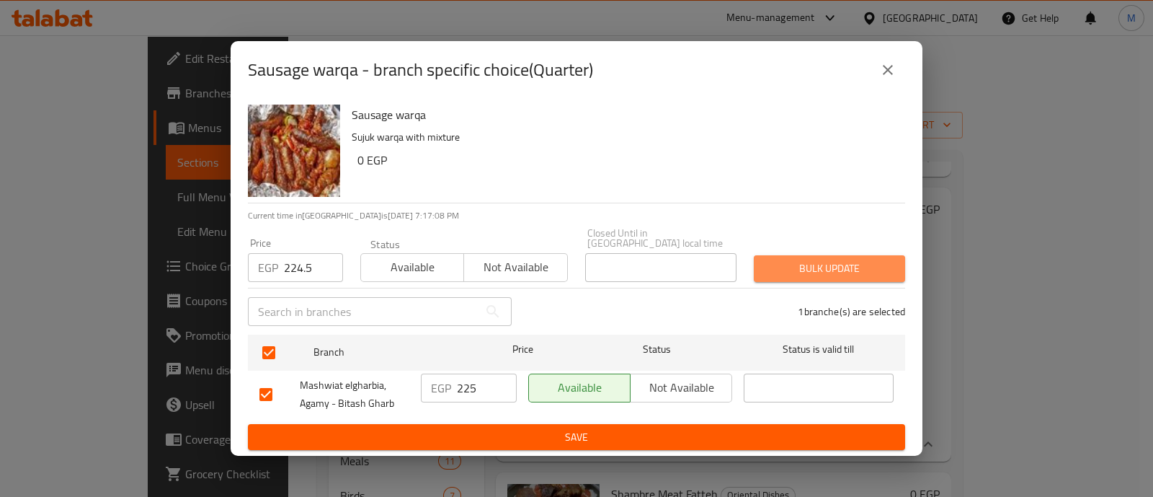
click at [805, 262] on span "Bulk update" at bounding box center [830, 268] width 128 height 18
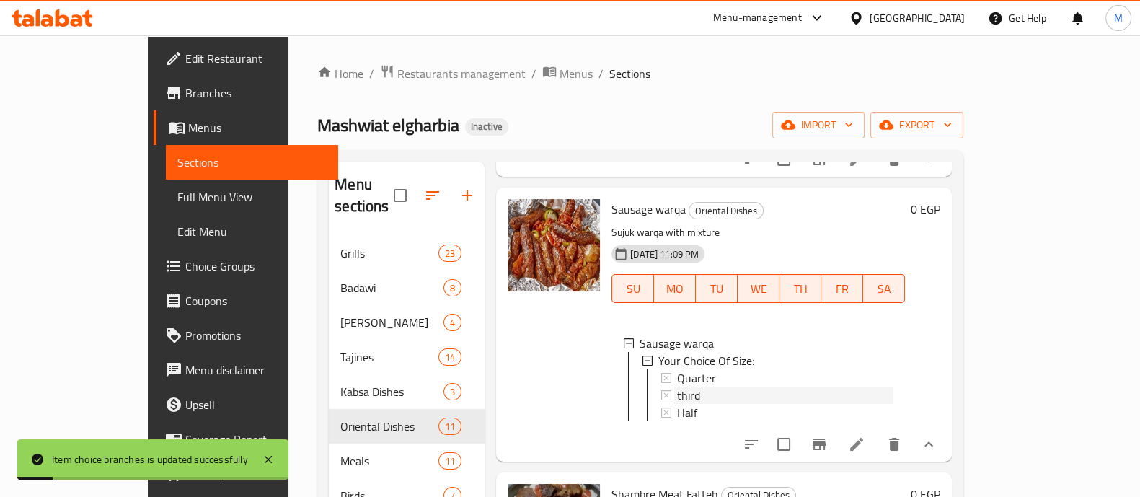
click at [677, 386] on span "third" at bounding box center [688, 394] width 23 height 17
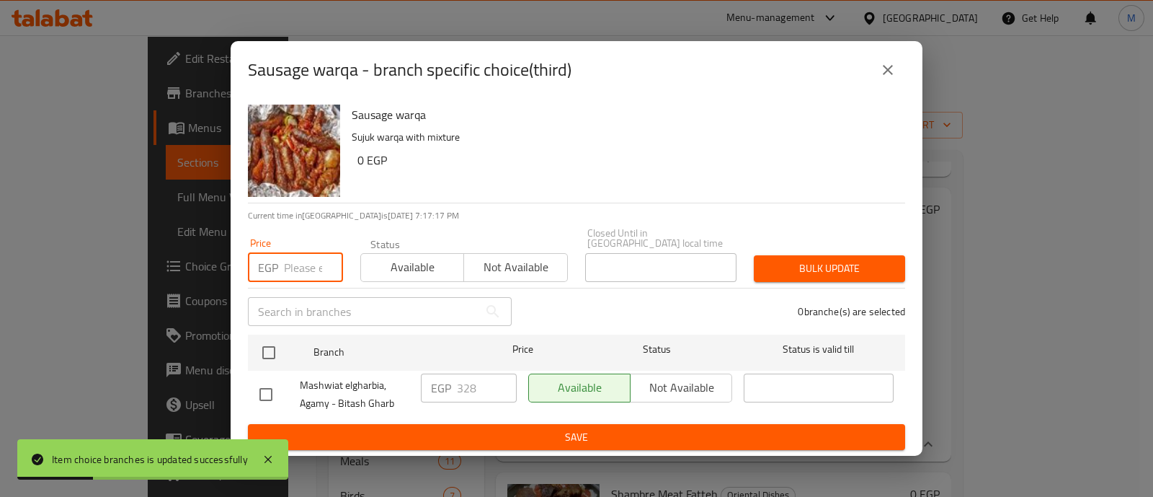
click at [307, 268] on input "number" at bounding box center [313, 267] width 59 height 29
paste input "327.5"
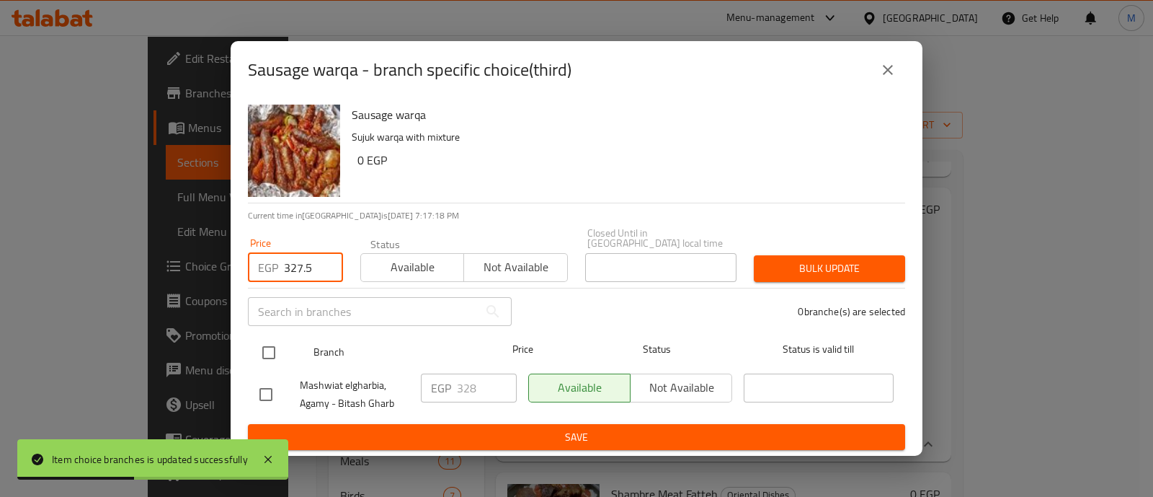
type input "327.5"
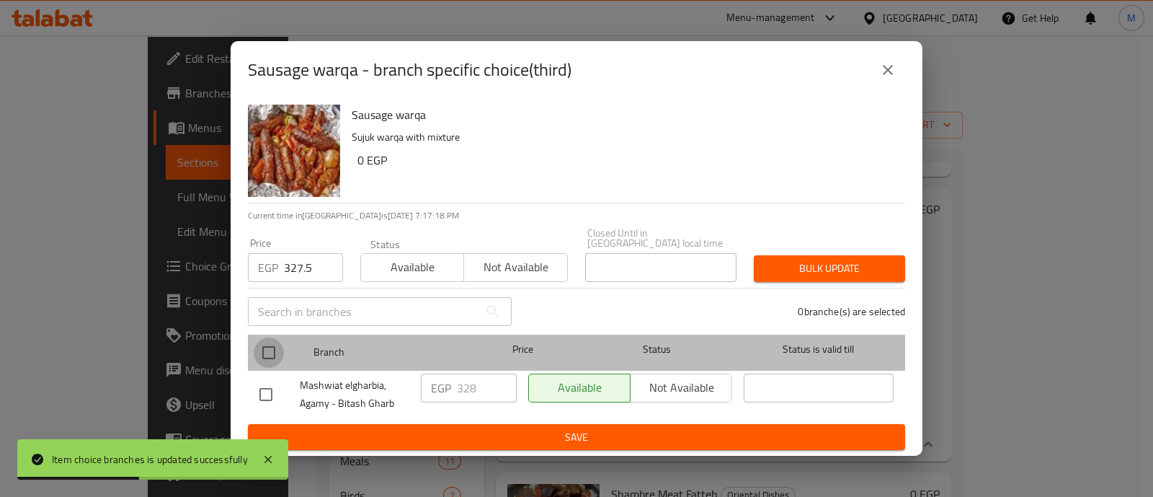
click at [267, 342] on input "checkbox" at bounding box center [269, 352] width 30 height 30
checkbox input "true"
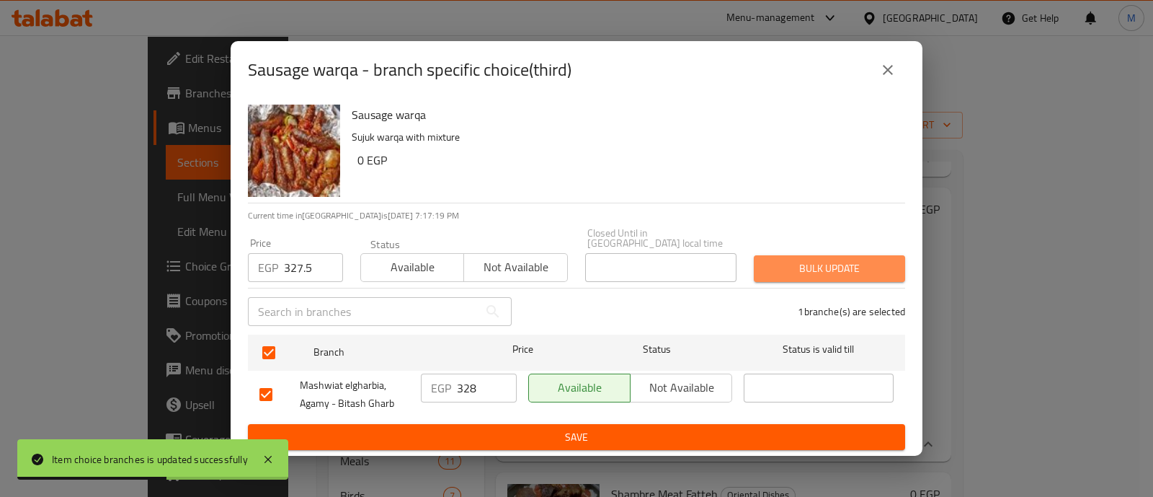
click at [828, 265] on span "Bulk update" at bounding box center [830, 268] width 128 height 18
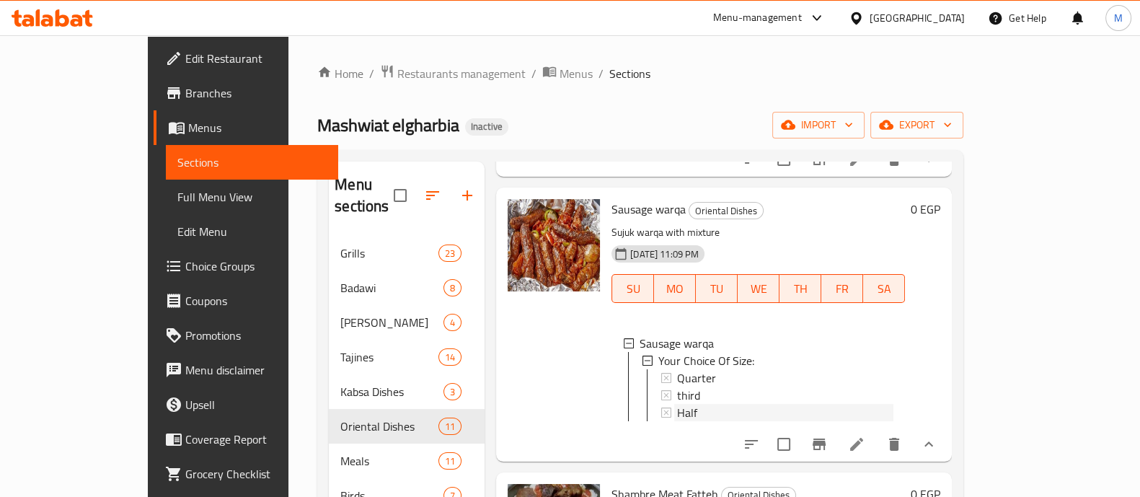
click at [677, 404] on span "Half" at bounding box center [687, 412] width 20 height 17
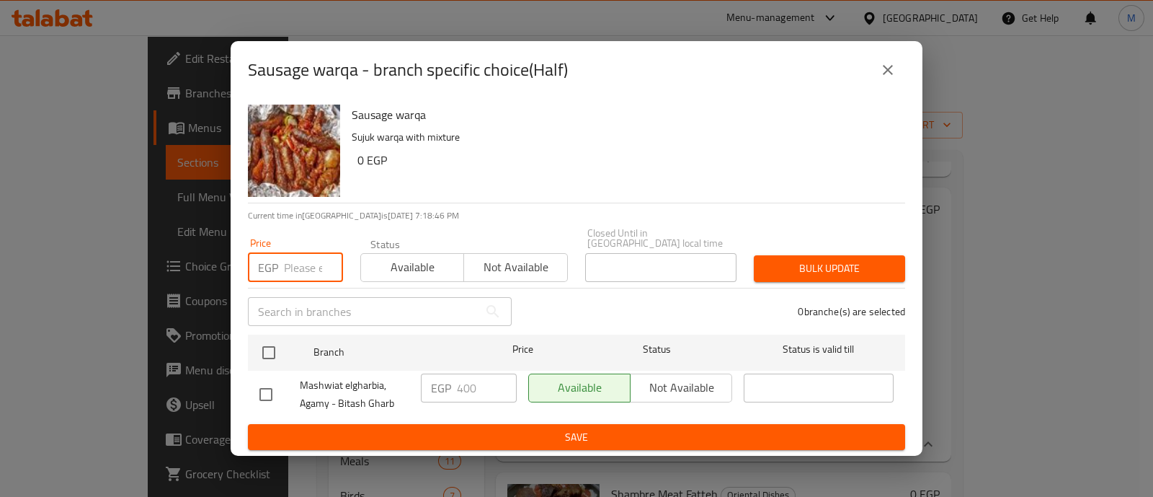
click at [290, 261] on input "number" at bounding box center [313, 267] width 59 height 29
paste input "402.5"
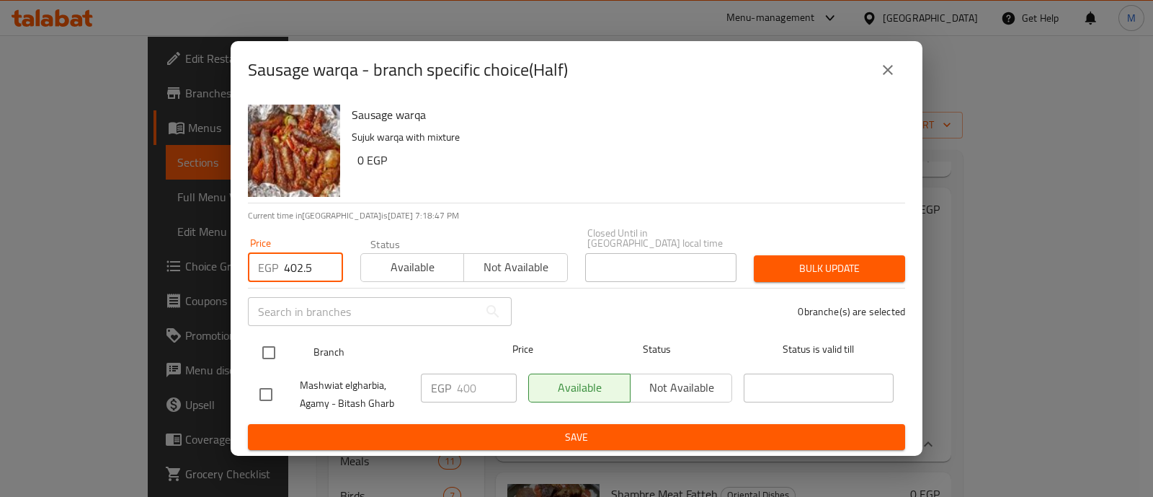
type input "402.5"
click at [271, 357] on input "checkbox" at bounding box center [269, 352] width 30 height 30
checkbox input "true"
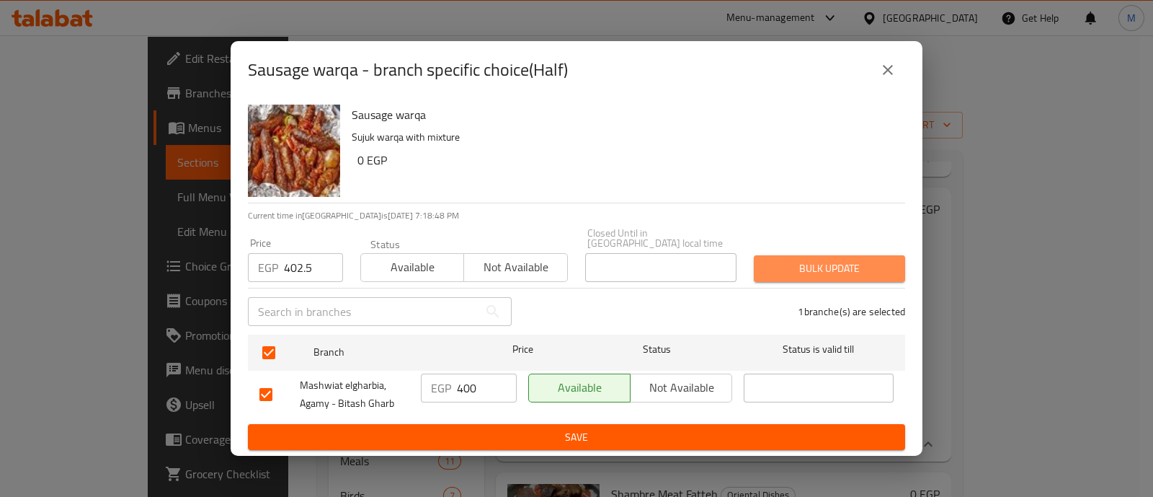
click at [833, 265] on span "Bulk update" at bounding box center [830, 268] width 128 height 18
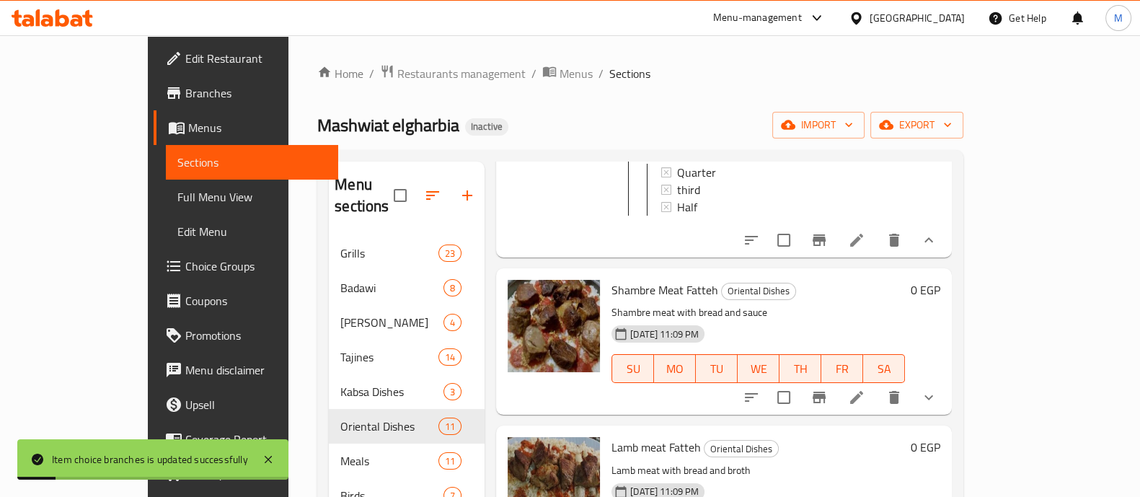
scroll to position [426, 0]
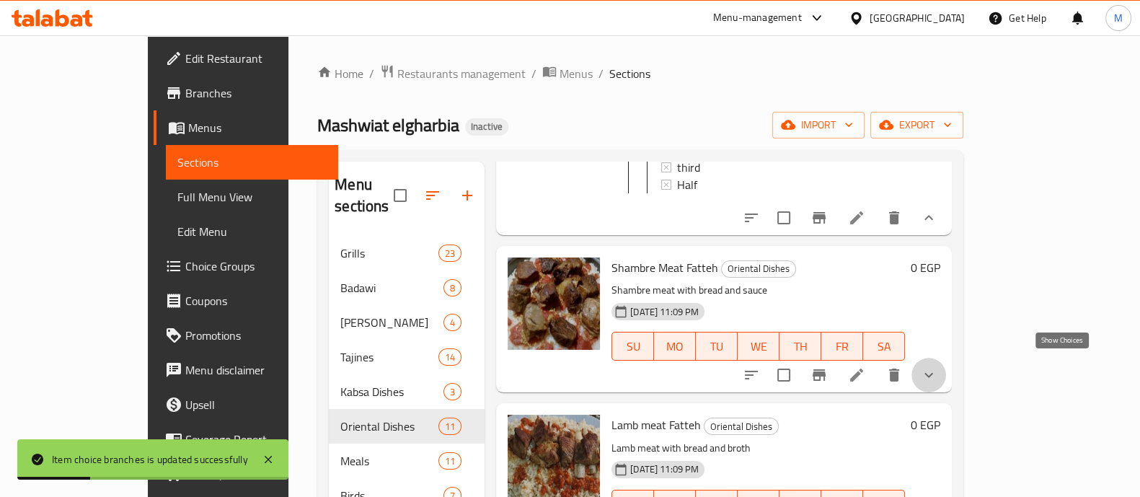
click at [937, 373] on icon "show more" at bounding box center [928, 374] width 17 height 17
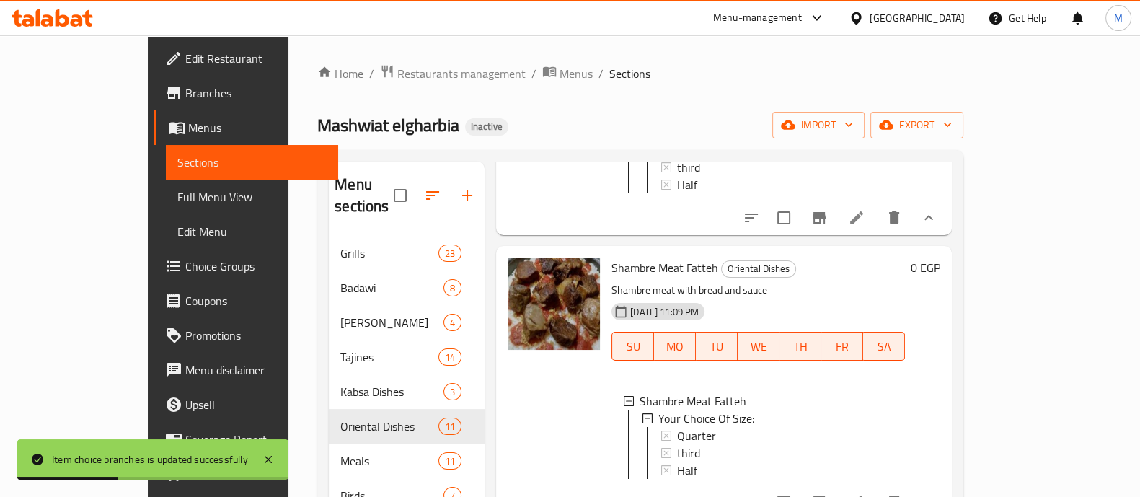
scroll to position [1, 0]
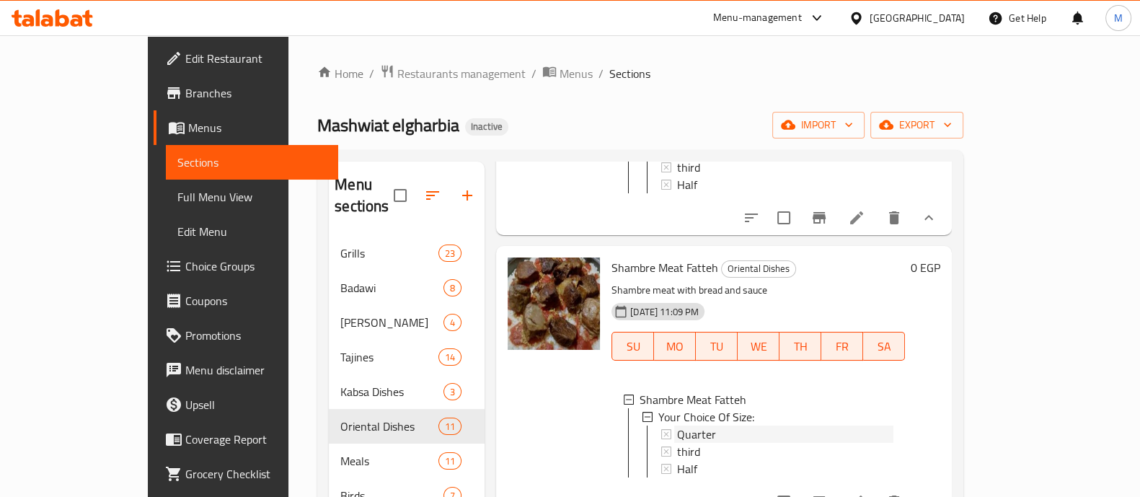
click at [677, 425] on span "Quarter" at bounding box center [696, 433] width 39 height 17
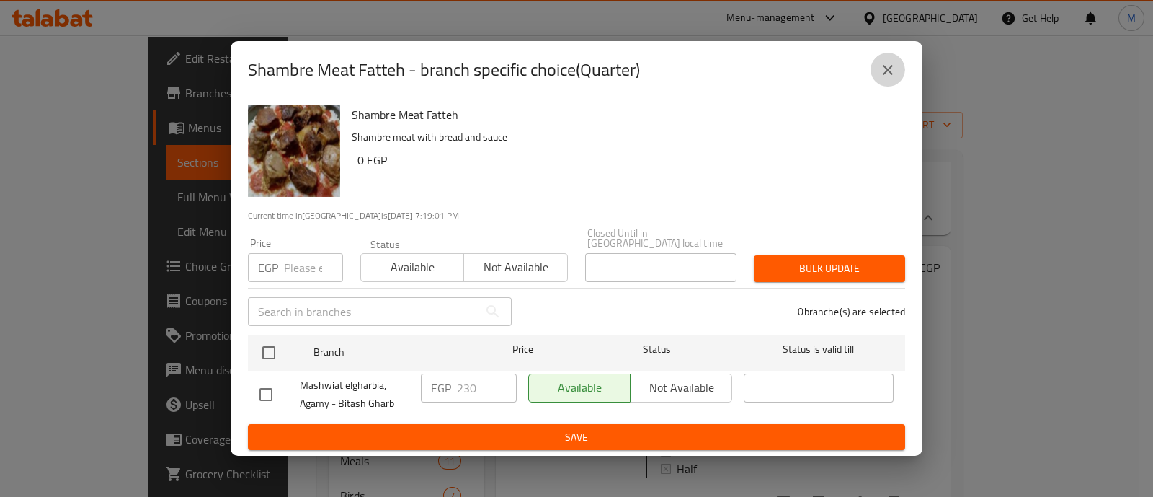
click at [881, 70] on icon "close" at bounding box center [887, 69] width 17 height 17
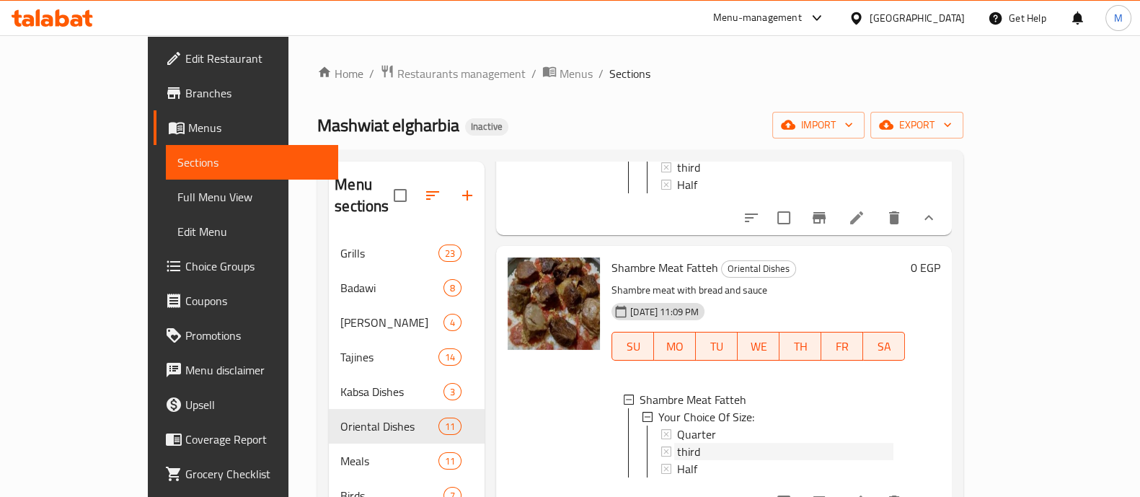
click at [677, 445] on div "third" at bounding box center [785, 451] width 216 height 17
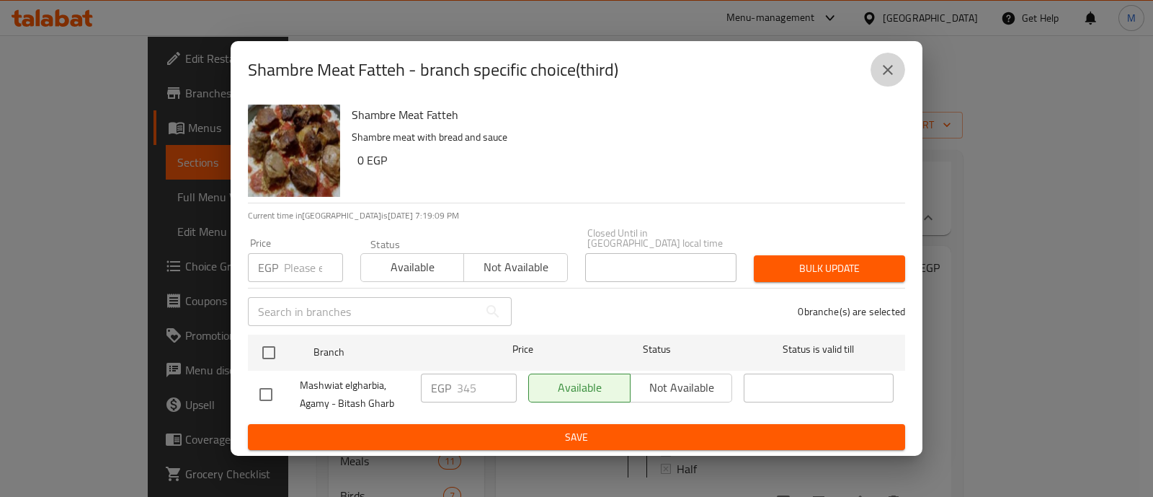
click at [894, 68] on icon "close" at bounding box center [887, 69] width 17 height 17
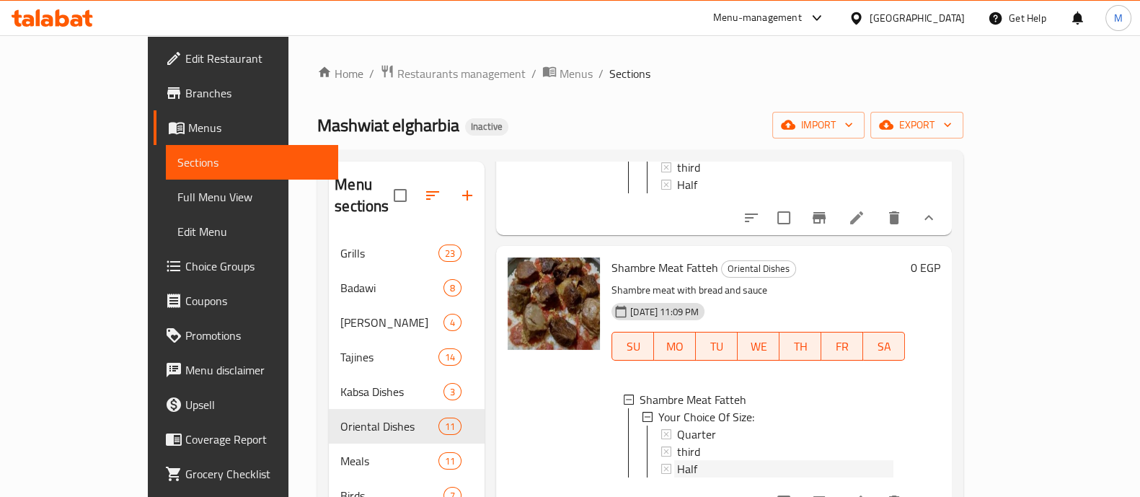
click at [677, 460] on span "Half" at bounding box center [687, 468] width 20 height 17
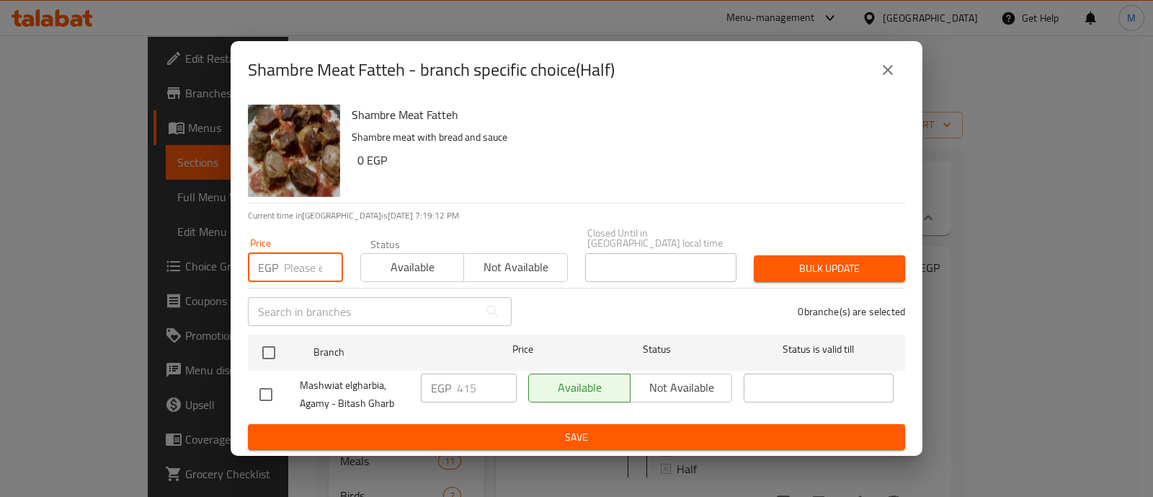
click at [291, 269] on input "number" at bounding box center [313, 267] width 59 height 29
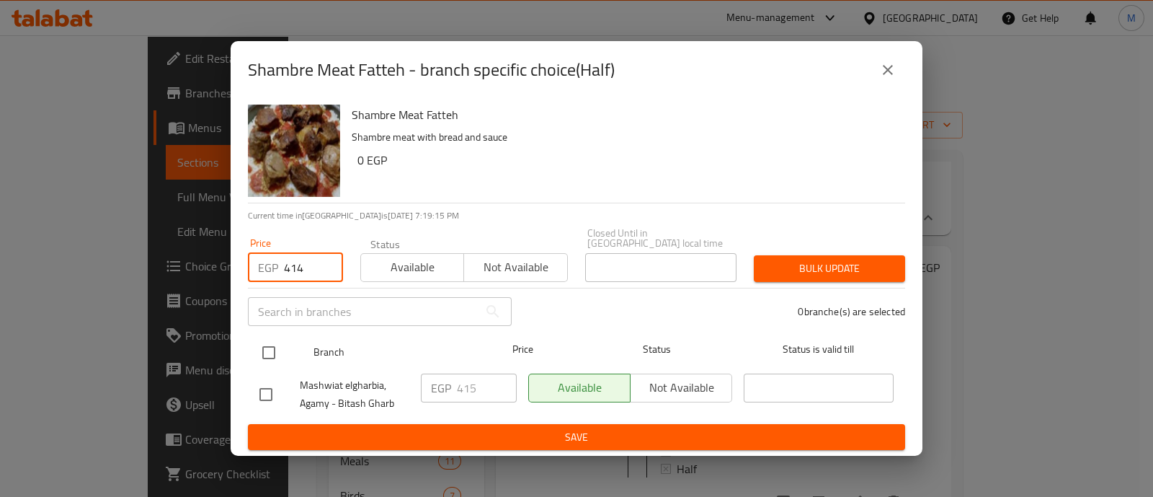
type input "414"
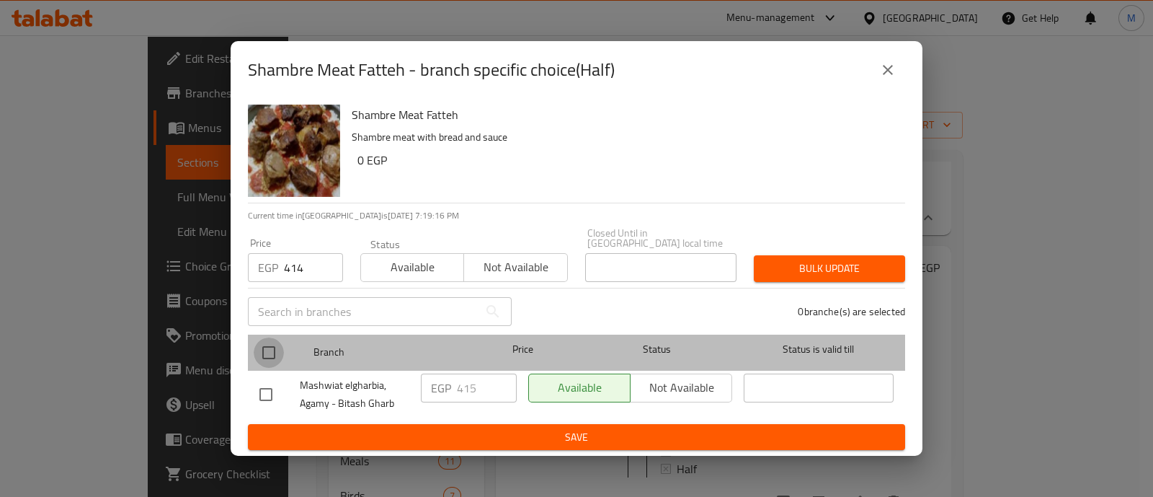
click at [267, 346] on input "checkbox" at bounding box center [269, 352] width 30 height 30
checkbox input "true"
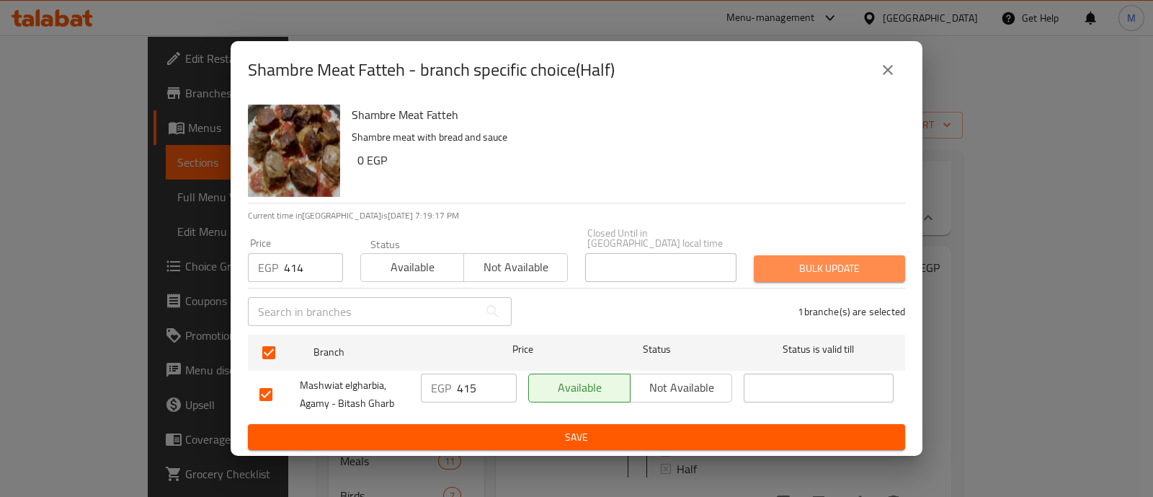
click at [844, 272] on button "Bulk update" at bounding box center [829, 268] width 151 height 27
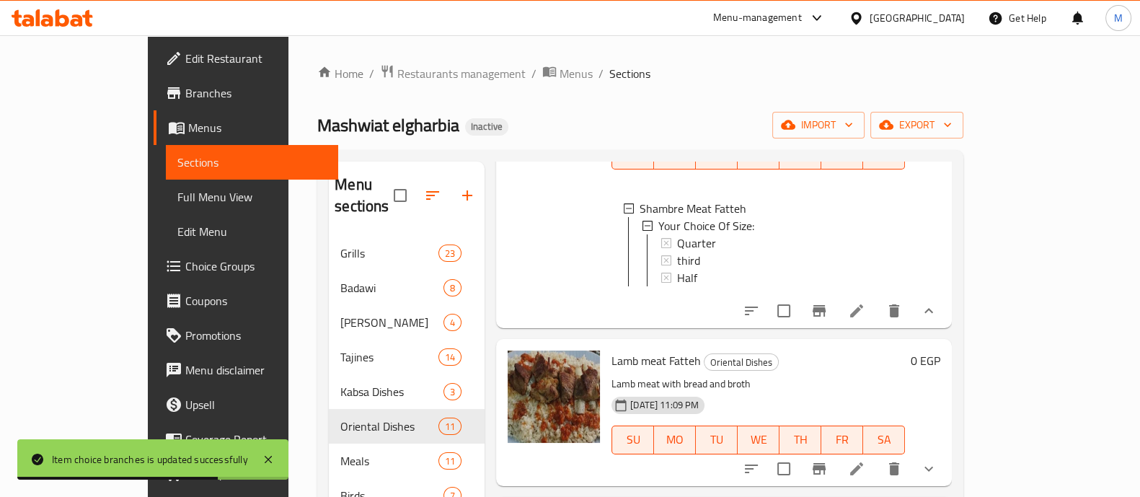
scroll to position [729, 0]
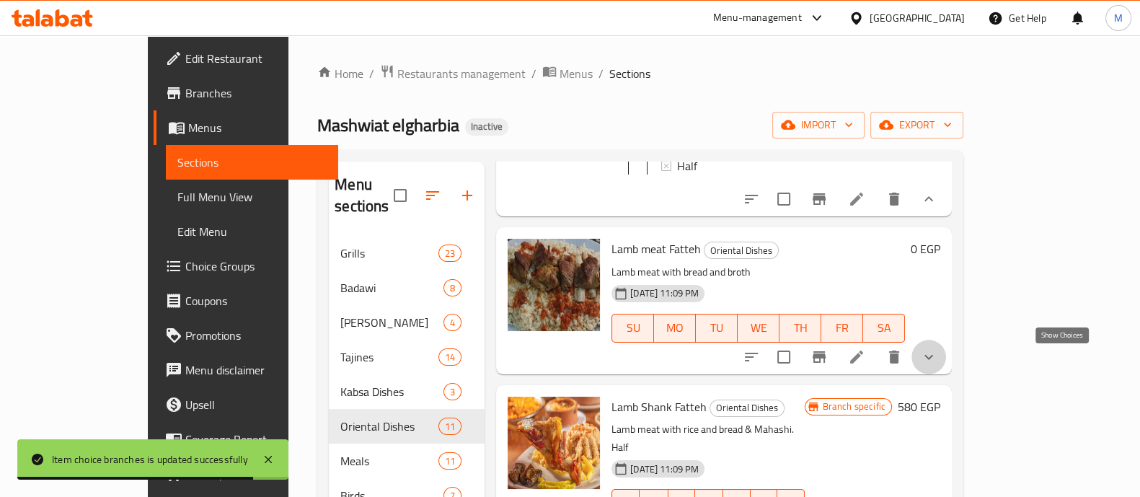
click at [937, 355] on icon "show more" at bounding box center [928, 356] width 17 height 17
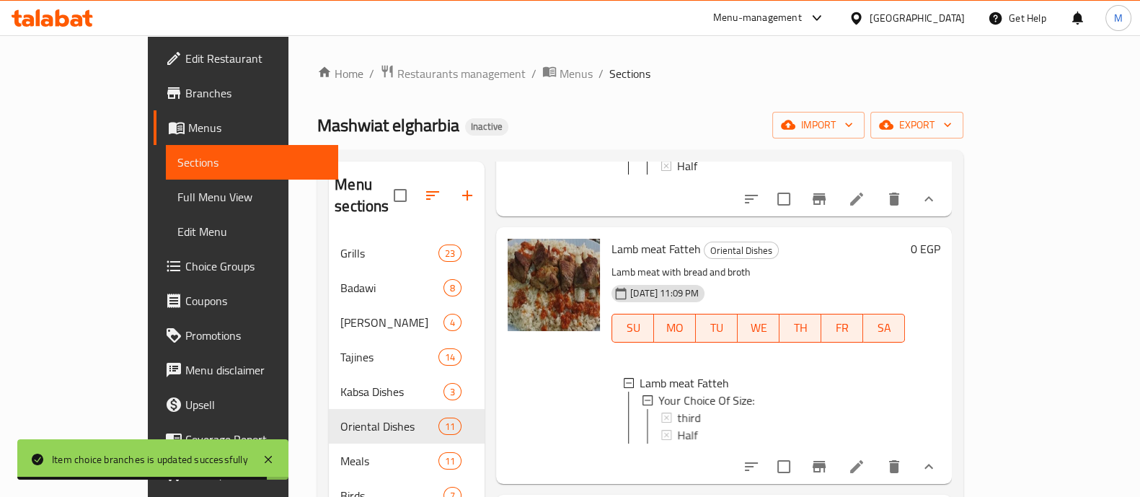
scroll to position [798, 0]
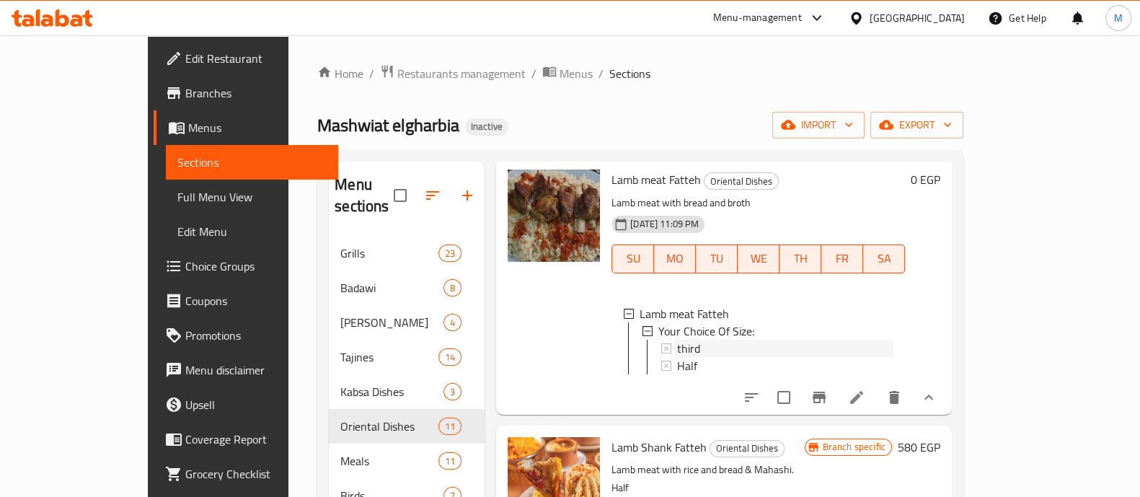
click at [677, 348] on div "third" at bounding box center [785, 348] width 216 height 17
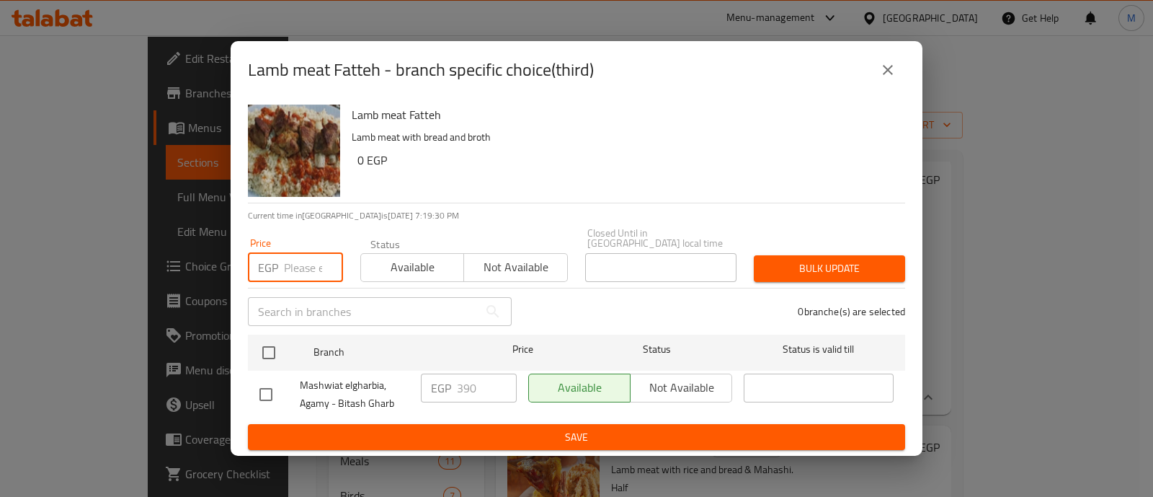
click at [291, 259] on input "number" at bounding box center [313, 267] width 59 height 29
paste input "391"
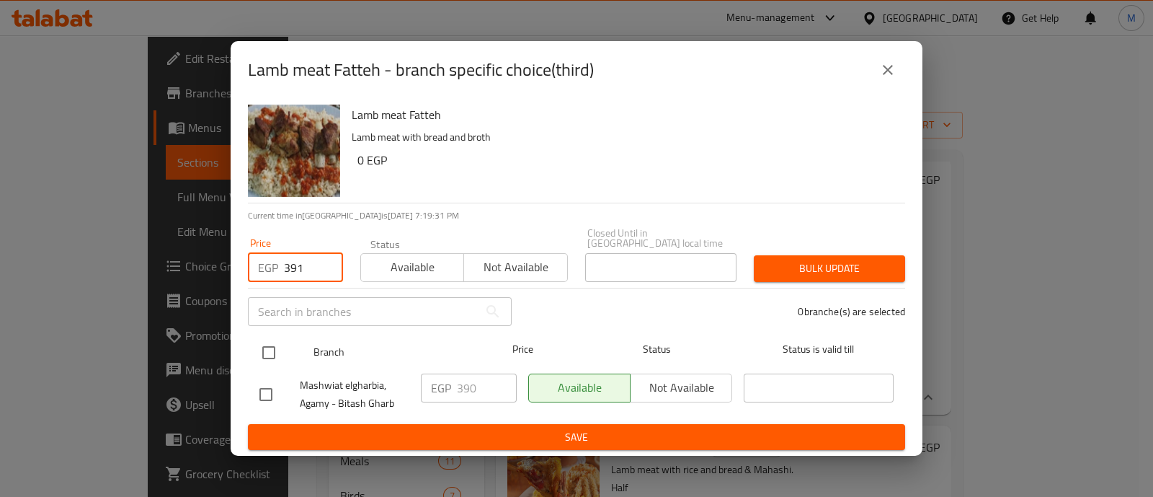
type input "391"
click at [265, 332] on div at bounding box center [281, 353] width 54 height 42
click at [267, 341] on input "checkbox" at bounding box center [269, 352] width 30 height 30
checkbox input "true"
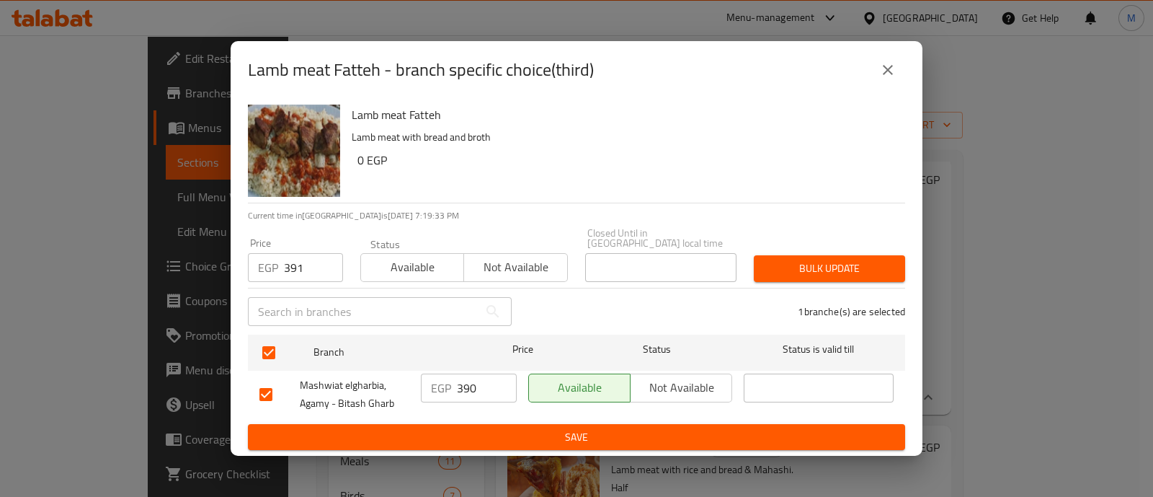
click at [835, 285] on div "1 branche(s) are selected" at bounding box center [717, 311] width 394 height 52
click at [818, 261] on span "Bulk update" at bounding box center [830, 268] width 128 height 18
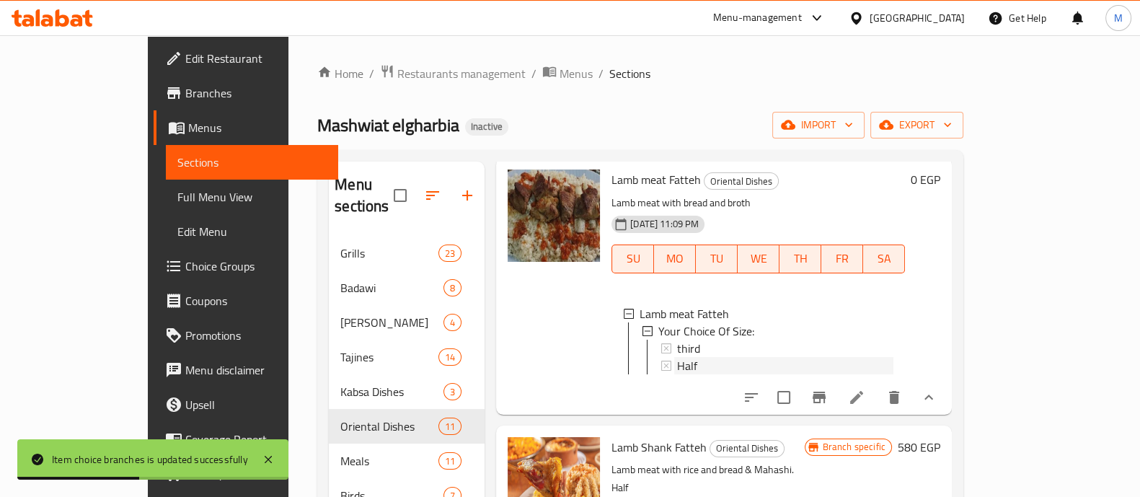
click at [677, 371] on span "Half" at bounding box center [687, 365] width 20 height 17
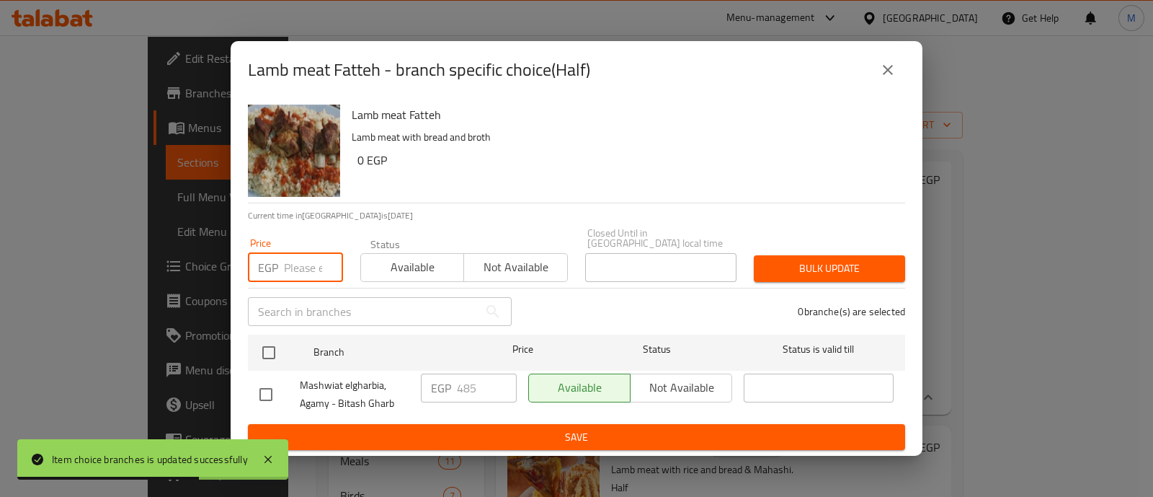
click at [301, 270] on input "number" at bounding box center [313, 267] width 59 height 29
paste input "483"
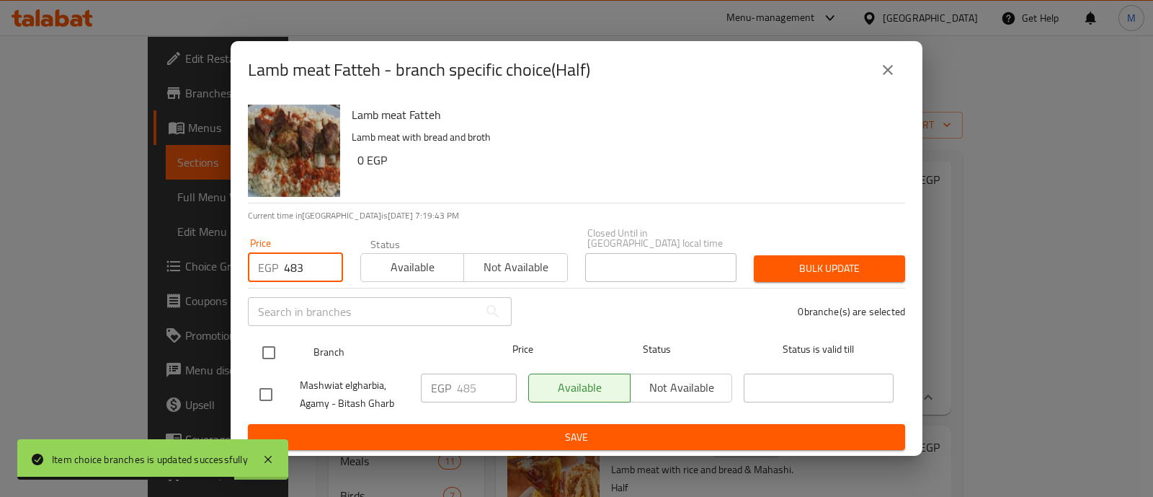
type input "483"
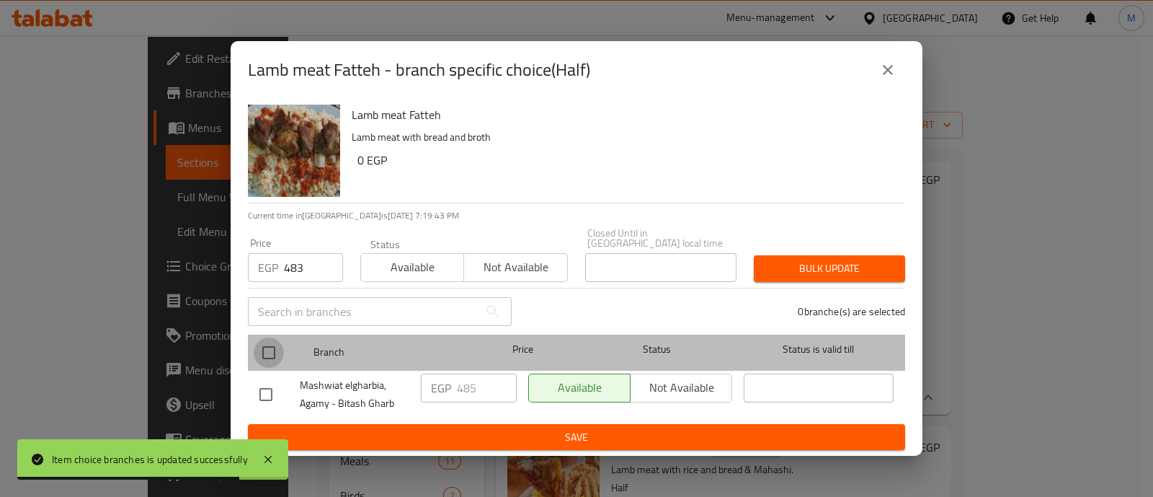
click at [271, 338] on input "checkbox" at bounding box center [269, 352] width 30 height 30
checkbox input "true"
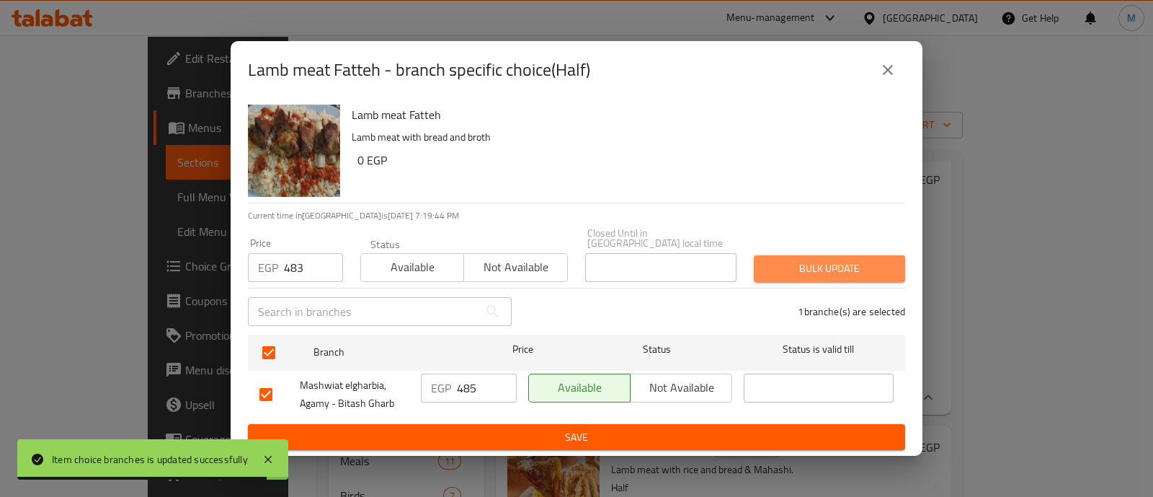
click at [802, 259] on span "Bulk update" at bounding box center [830, 268] width 128 height 18
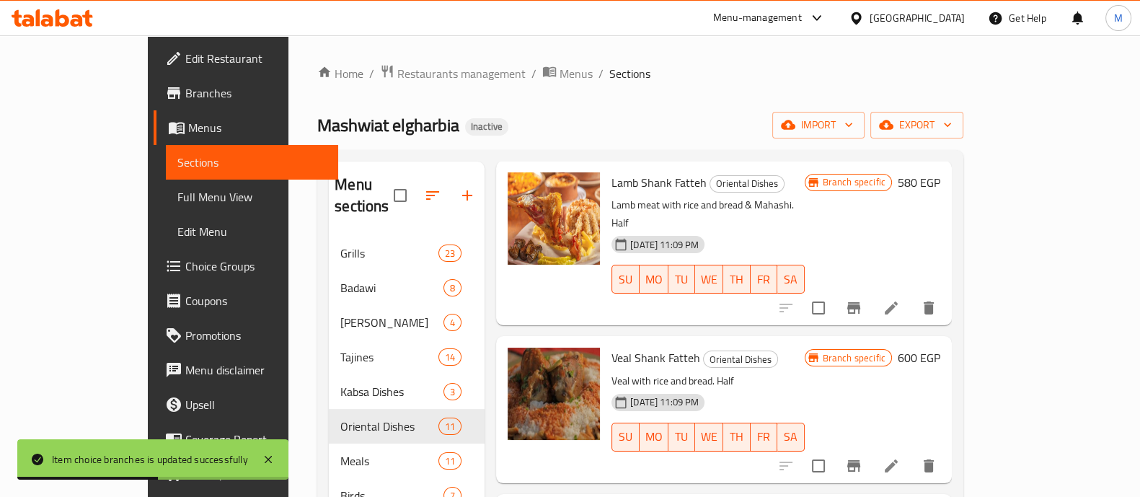
scroll to position [1063, 0]
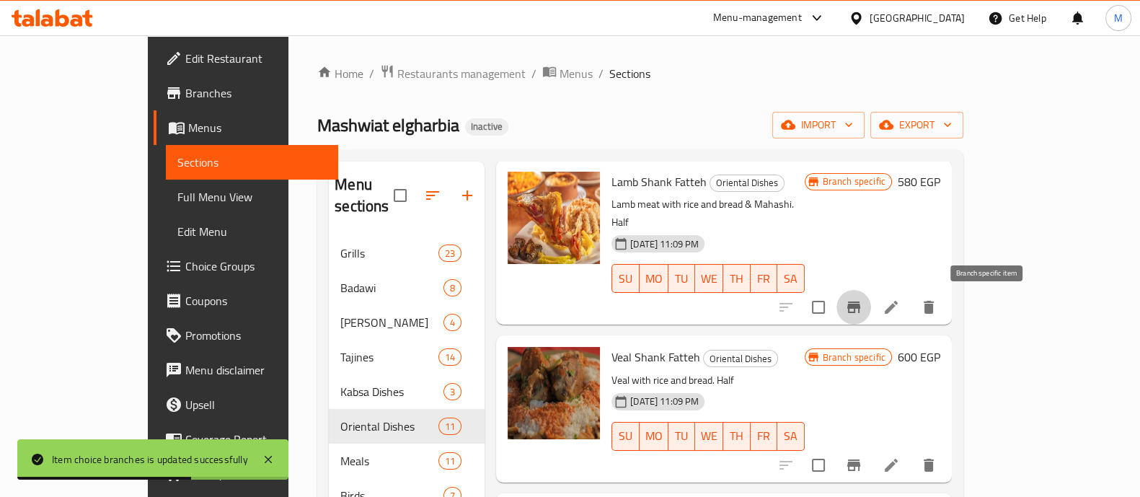
click at [860, 306] on icon "Branch-specific-item" at bounding box center [853, 307] width 13 height 12
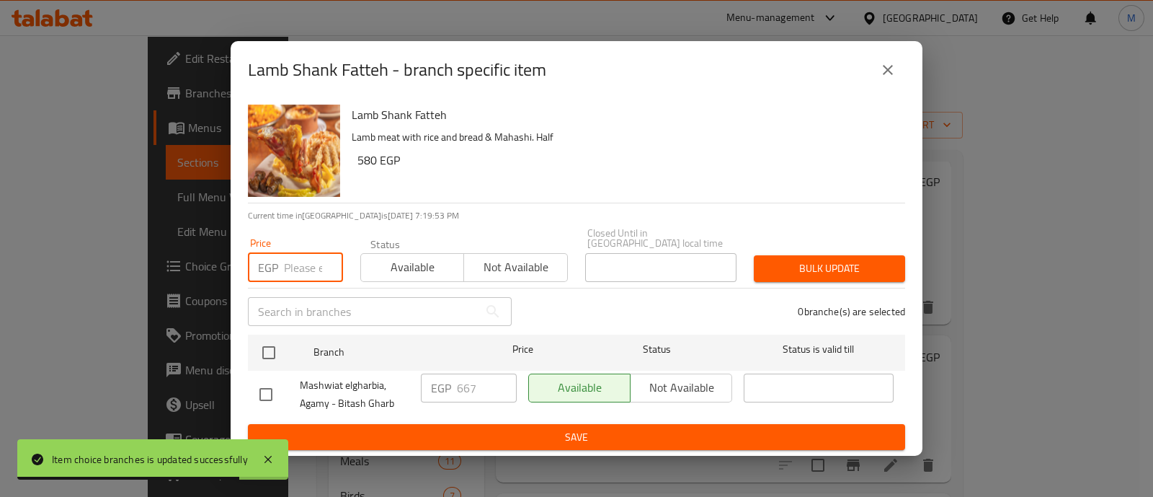
click at [289, 258] on input "number" at bounding box center [313, 267] width 59 height 29
paste input "667"
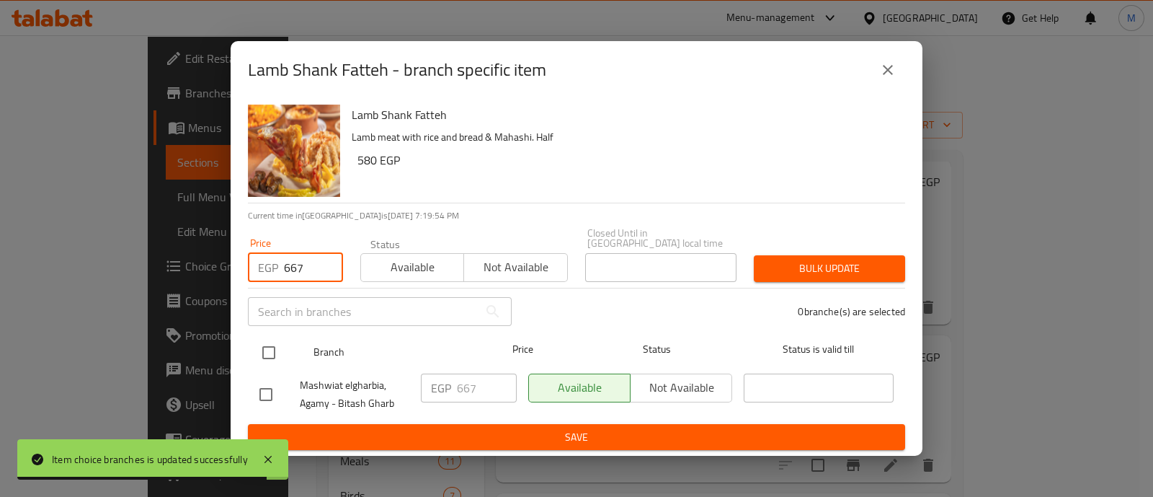
type input "667"
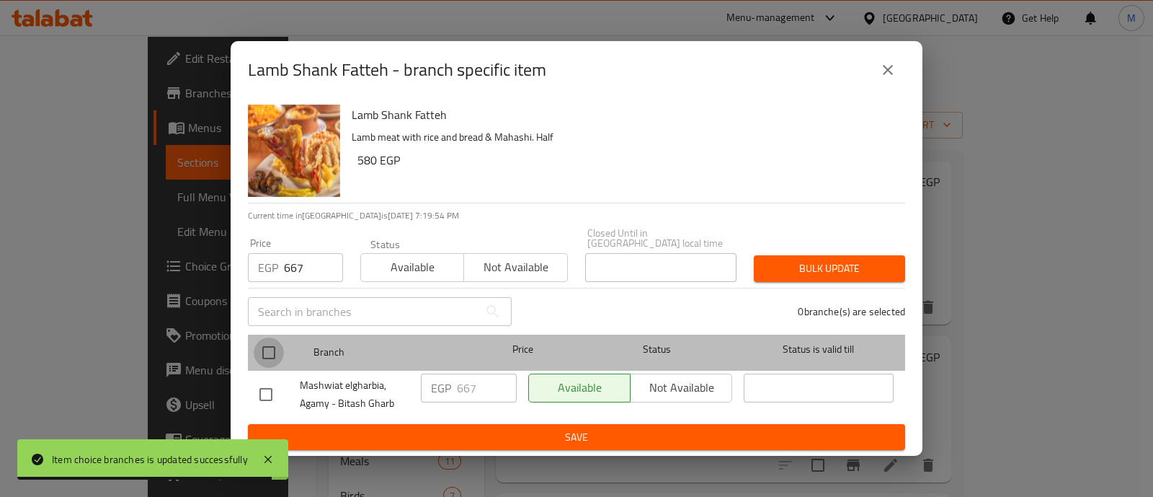
click at [275, 351] on input "checkbox" at bounding box center [269, 352] width 30 height 30
checkbox input "true"
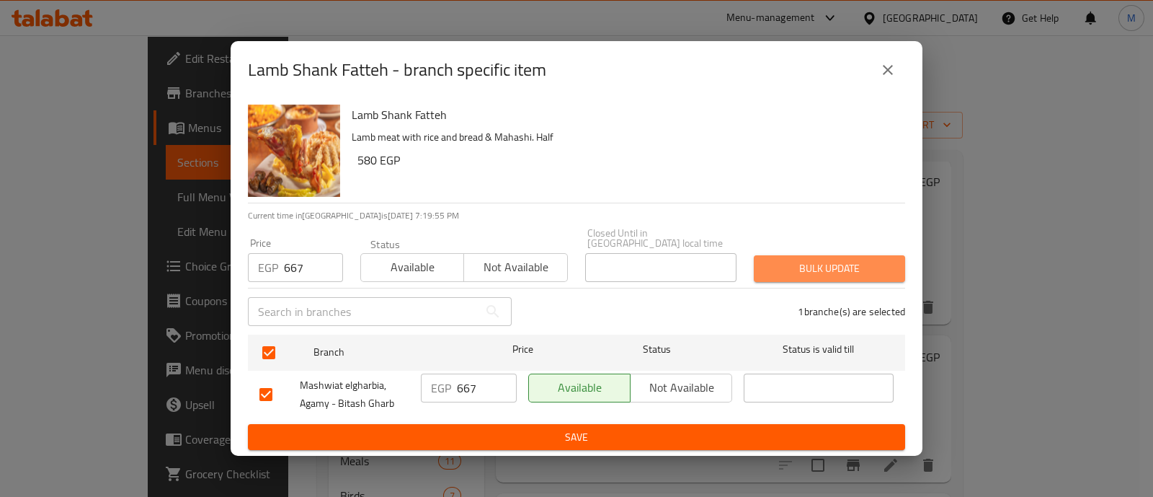
click at [856, 259] on span "Bulk update" at bounding box center [830, 268] width 128 height 18
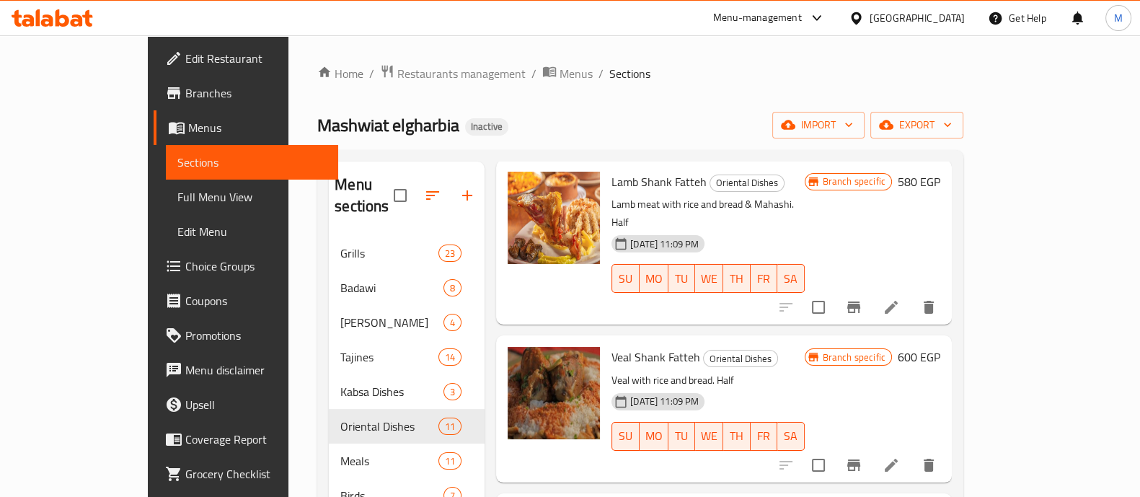
click at [940, 396] on div "Branch specific 600 EGP" at bounding box center [872, 408] width 136 height 123
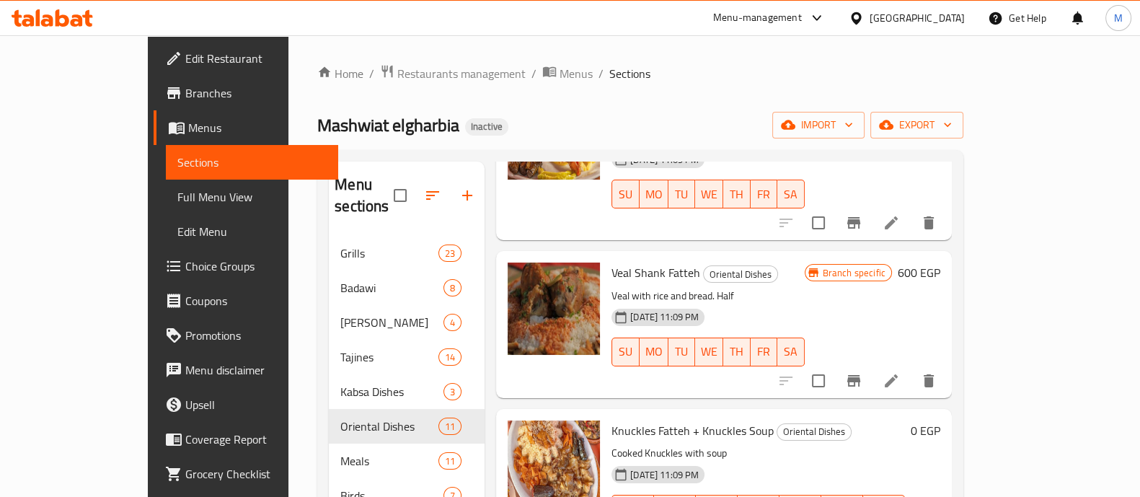
scroll to position [1160, 0]
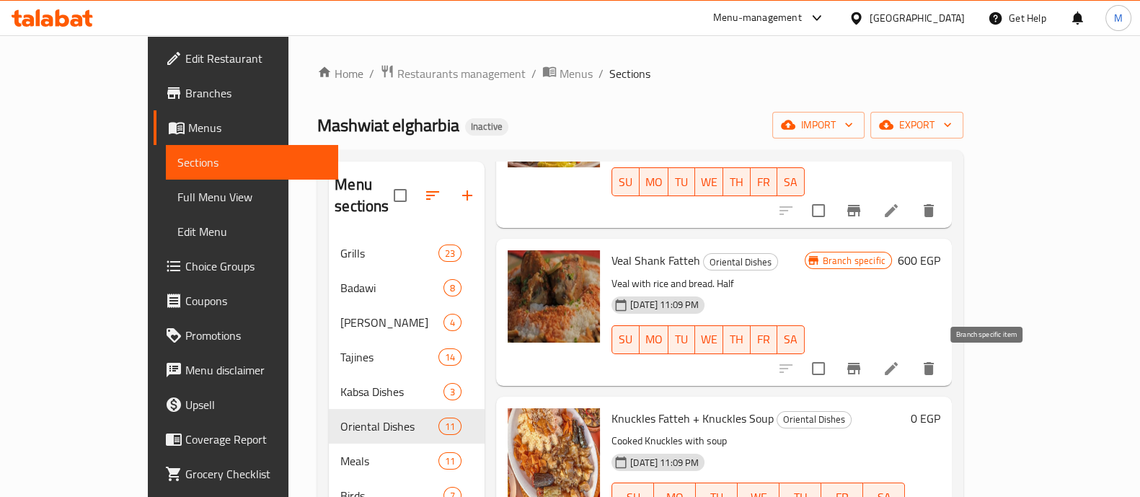
click at [860, 368] on icon "Branch-specific-item" at bounding box center [853, 369] width 13 height 12
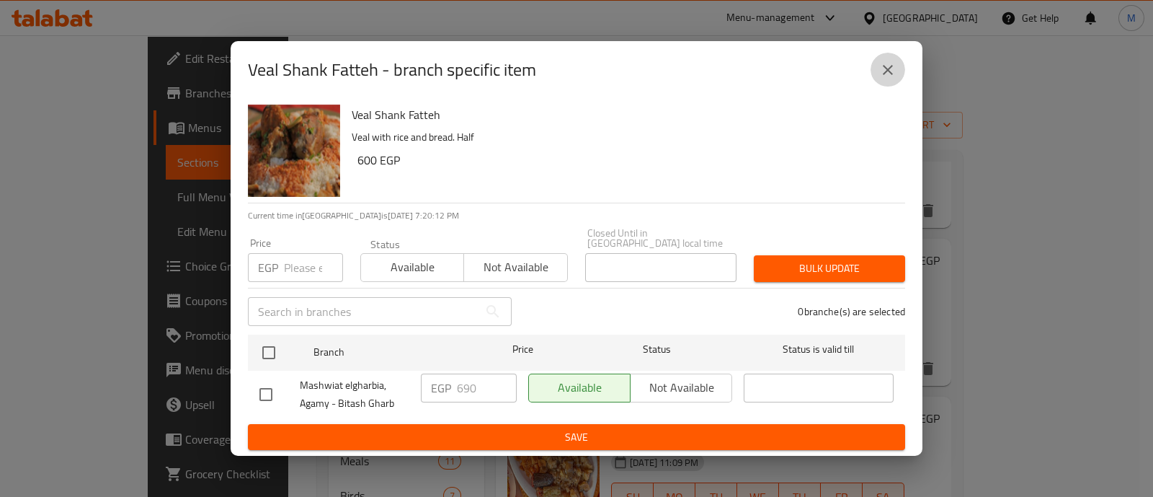
click at [879, 69] on icon "close" at bounding box center [887, 69] width 17 height 17
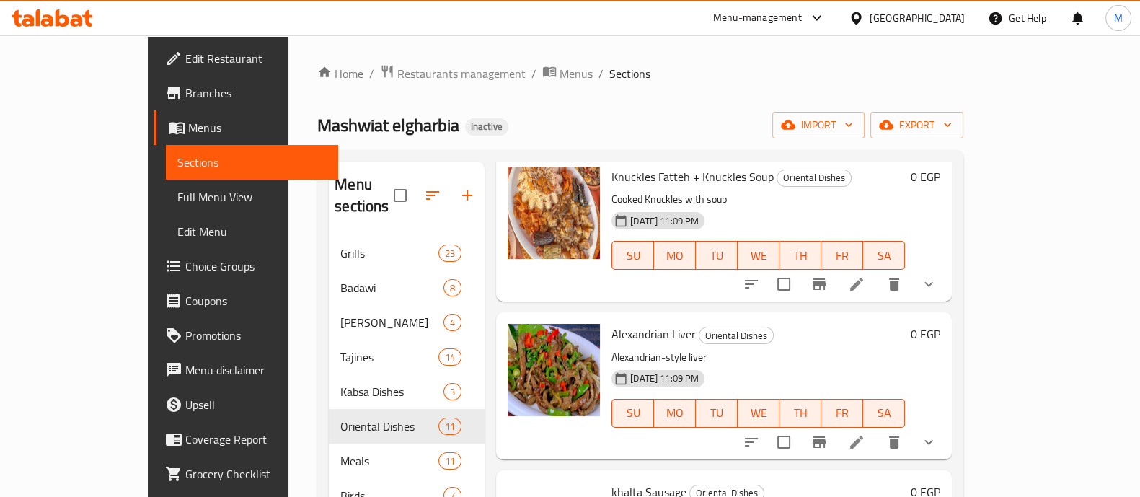
scroll to position [1403, 0]
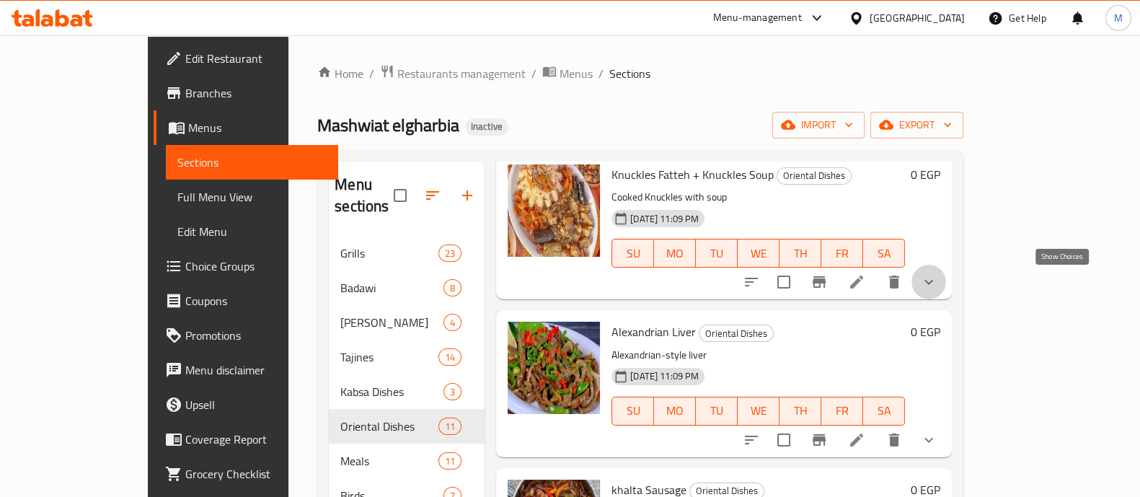
click at [937, 286] on icon "show more" at bounding box center [928, 281] width 17 height 17
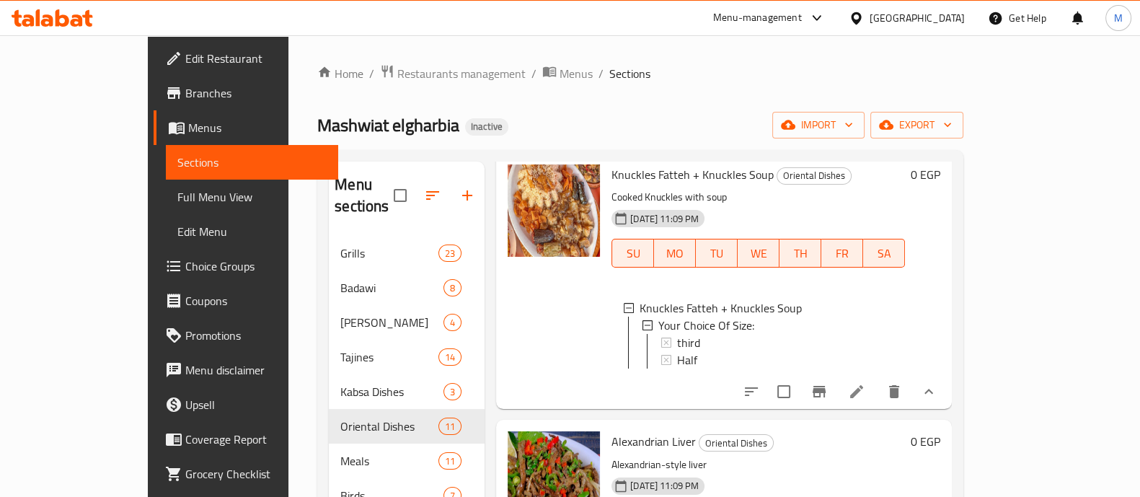
scroll to position [1, 0]
click at [677, 342] on div "third" at bounding box center [785, 340] width 216 height 17
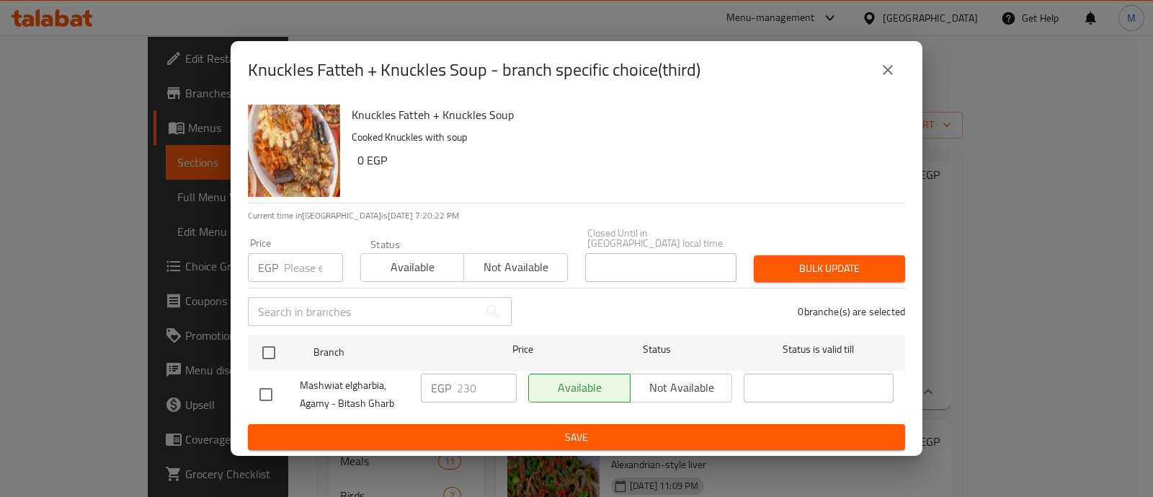
click at [894, 74] on icon "close" at bounding box center [887, 69] width 17 height 17
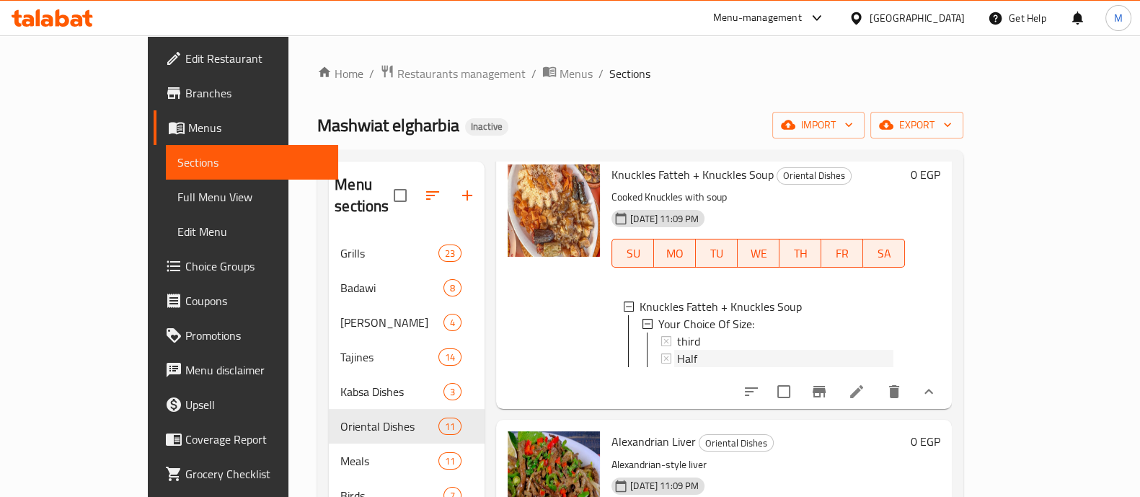
click at [696, 359] on div "Half" at bounding box center [785, 358] width 216 height 17
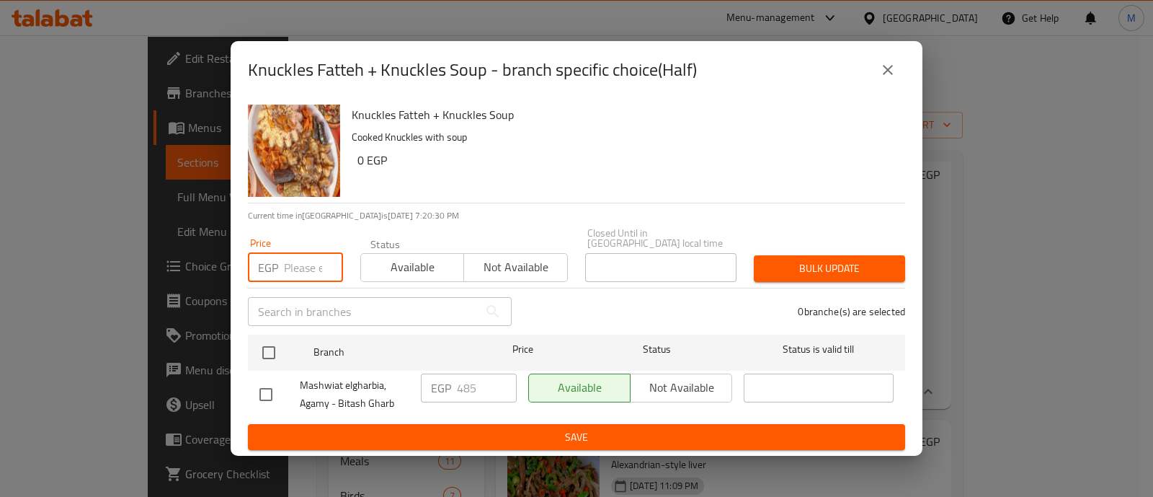
click at [293, 267] on input "number" at bounding box center [313, 267] width 59 height 29
paste input "483"
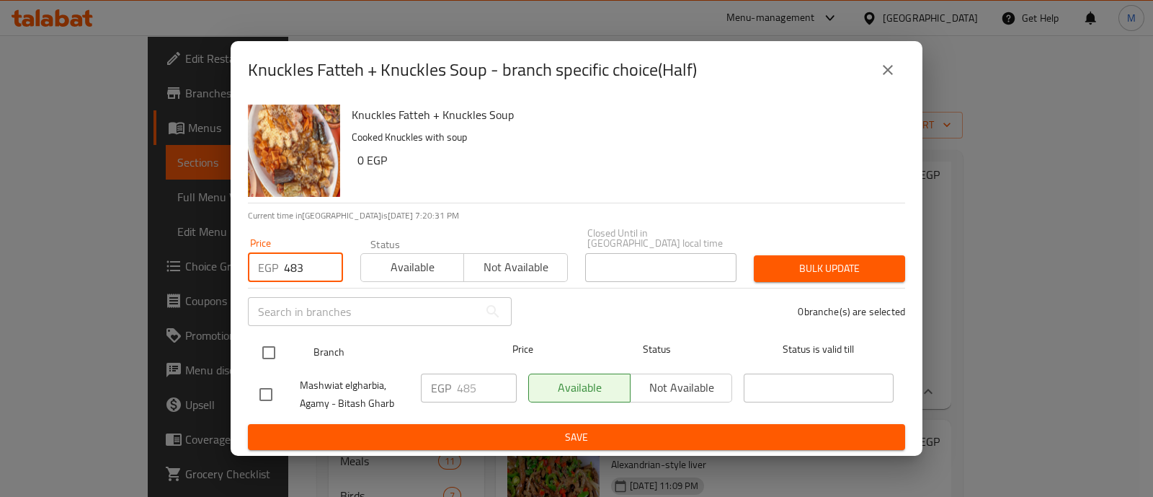
type input "483"
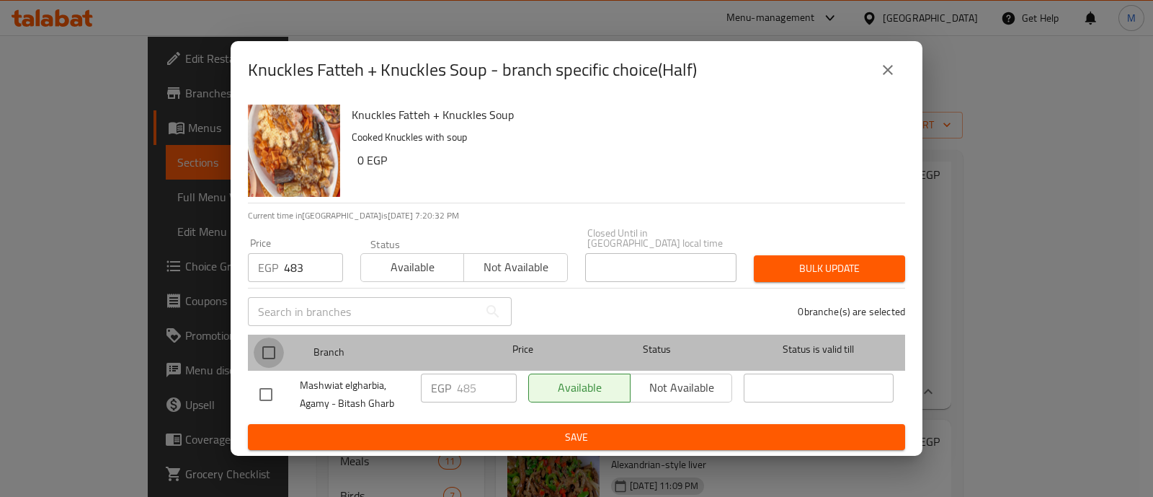
click at [280, 357] on input "checkbox" at bounding box center [269, 352] width 30 height 30
checkbox input "true"
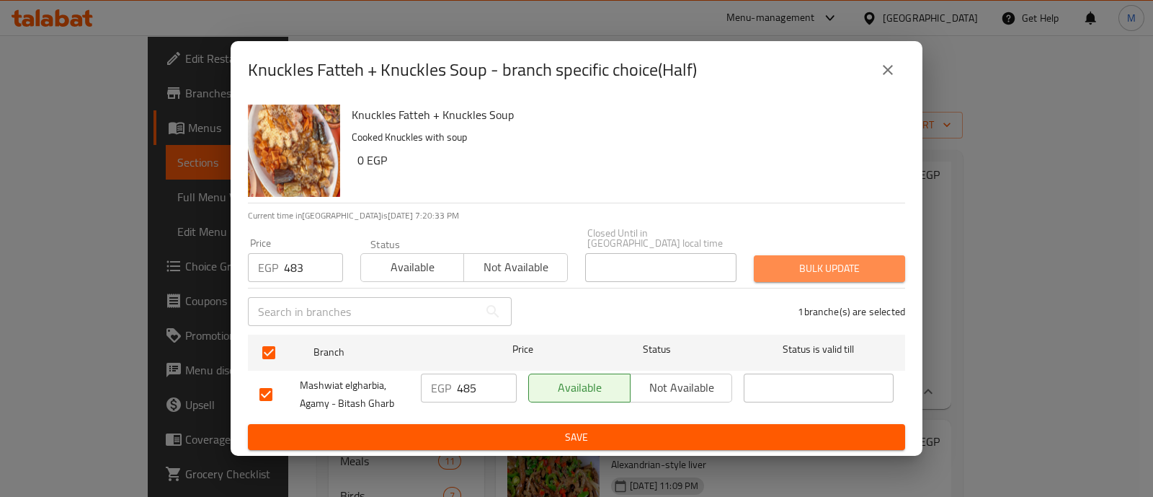
click at [814, 264] on span "Bulk update" at bounding box center [830, 268] width 128 height 18
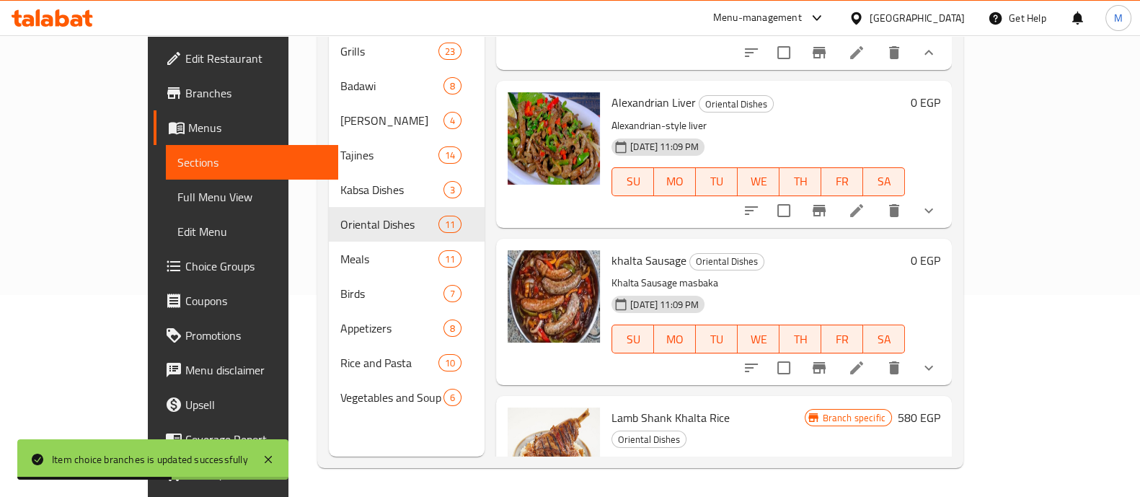
scroll to position [1537, 0]
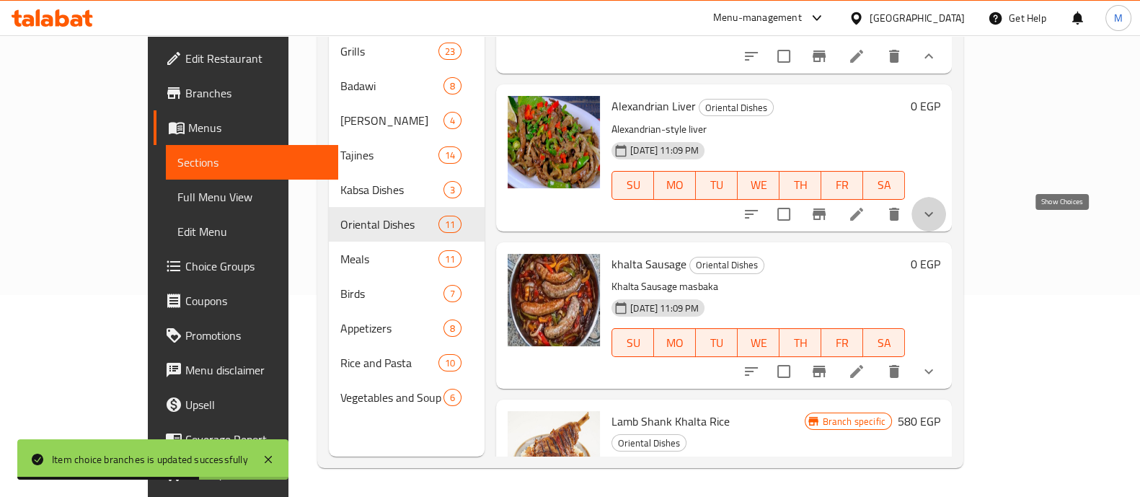
click at [937, 223] on icon "show more" at bounding box center [928, 213] width 17 height 17
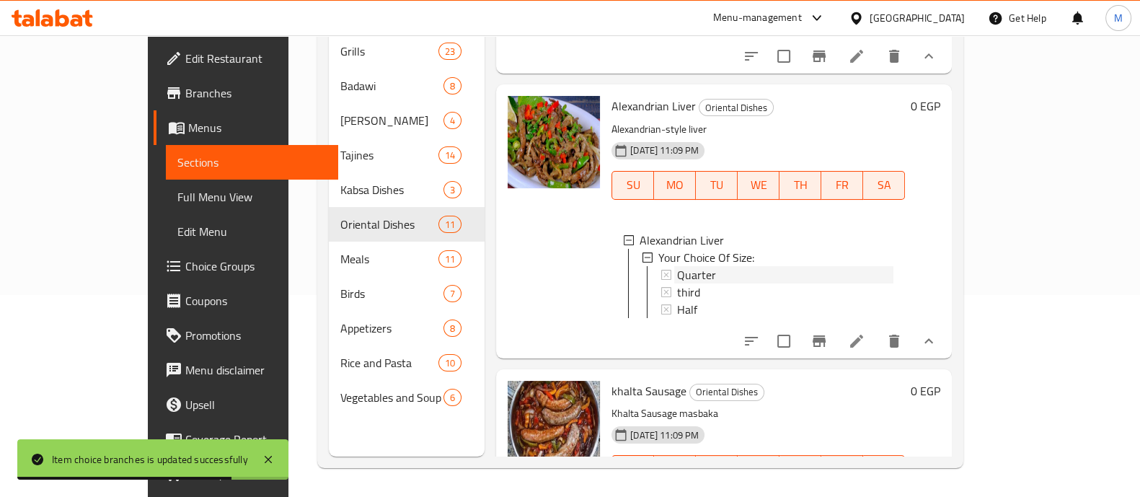
click at [683, 283] on div "Quarter" at bounding box center [785, 274] width 216 height 17
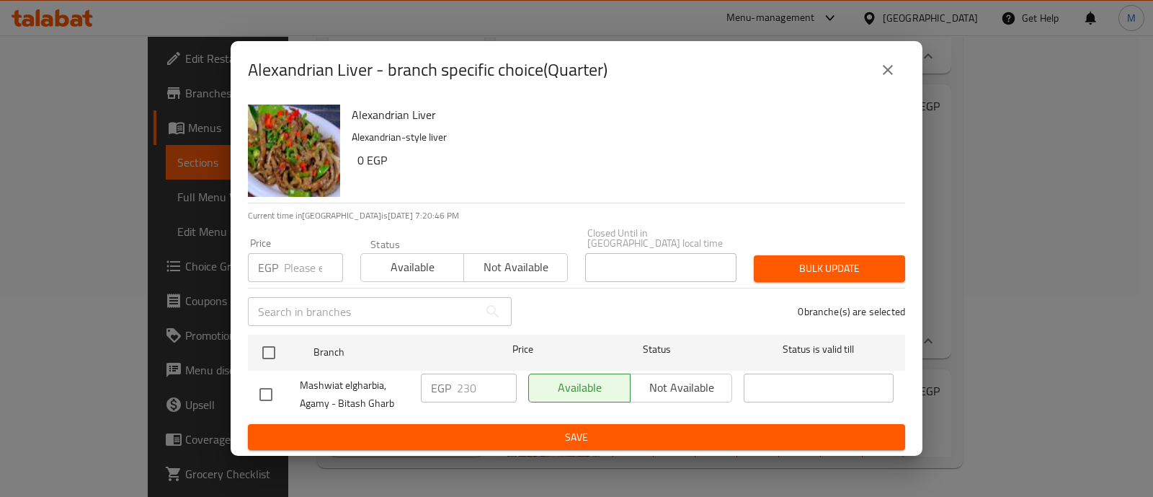
click at [591, 399] on div "Available Not available" at bounding box center [631, 394] width 216 height 53
click at [881, 72] on icon "close" at bounding box center [887, 69] width 17 height 17
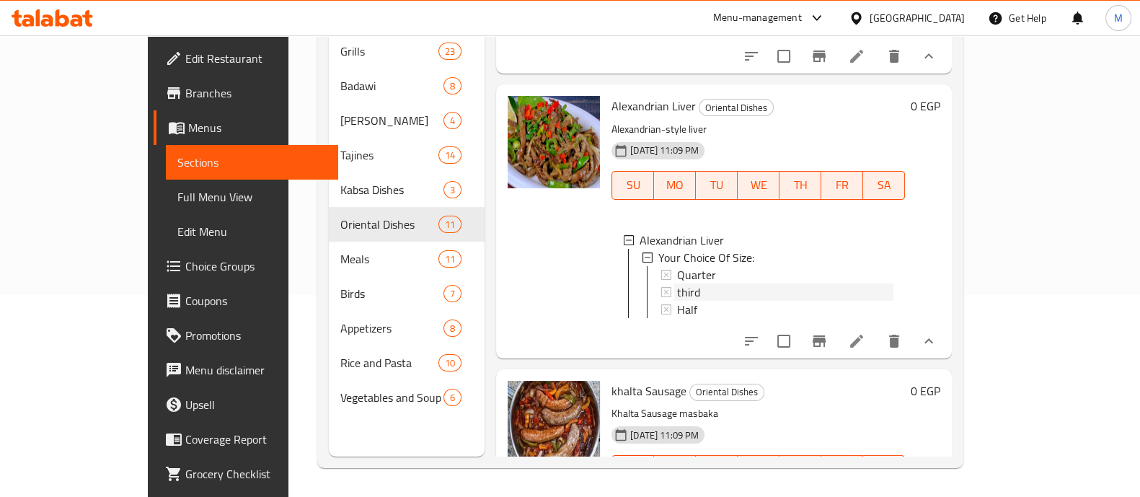
click at [677, 301] on span "third" at bounding box center [688, 291] width 23 height 17
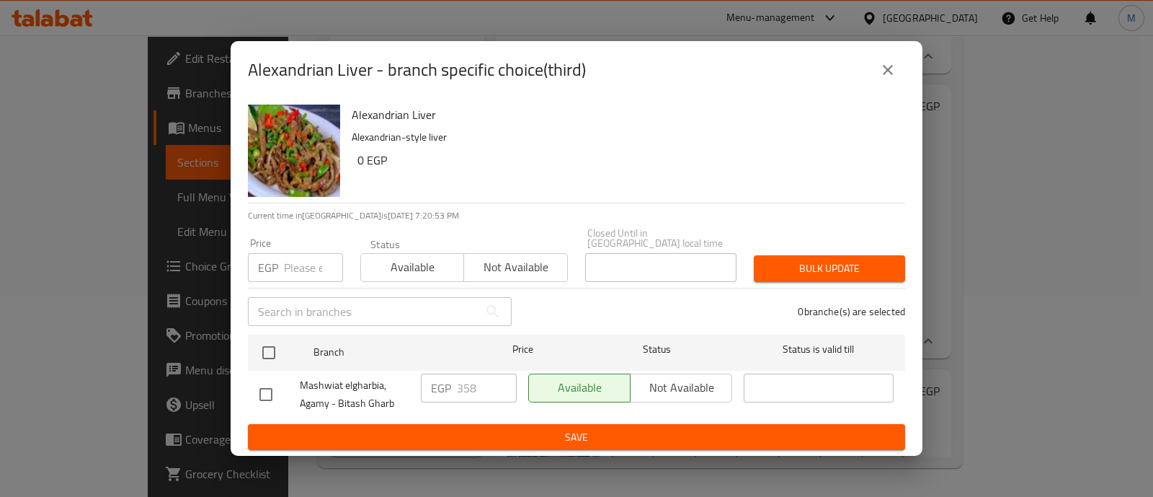
click at [1070, 251] on div "Alexandrian Liver - branch specific choice(third) Alexandrian Liver Alexandrian…" at bounding box center [576, 248] width 1153 height 497
click at [303, 259] on input "number" at bounding box center [313, 267] width 59 height 29
paste input "356.5"
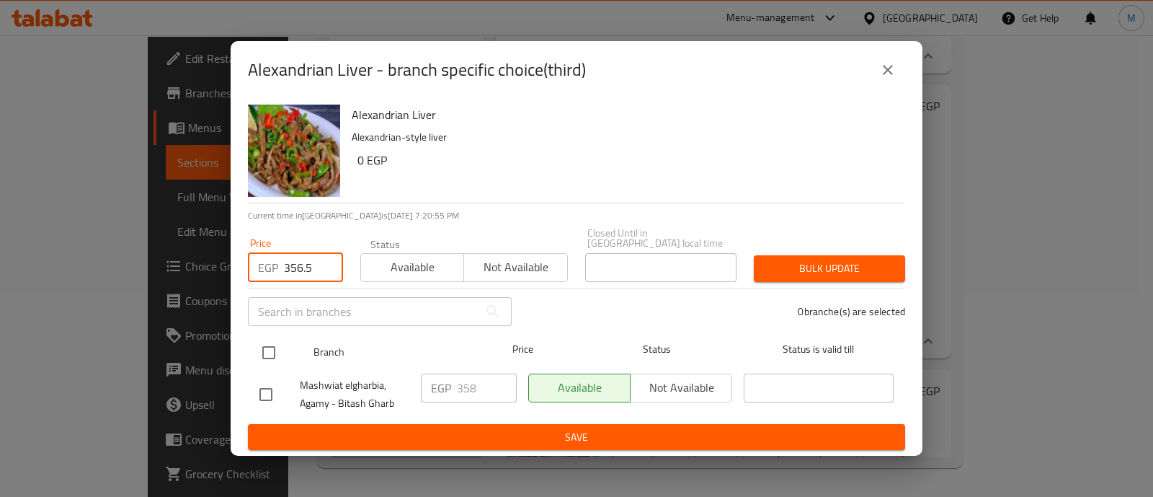
type input "356.5"
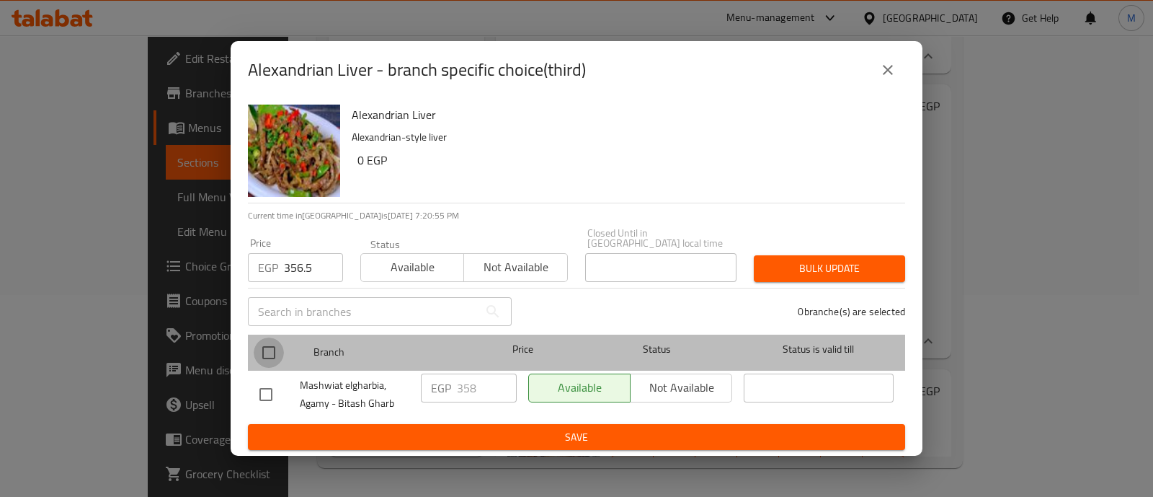
click at [278, 347] on input "checkbox" at bounding box center [269, 352] width 30 height 30
checkbox input "true"
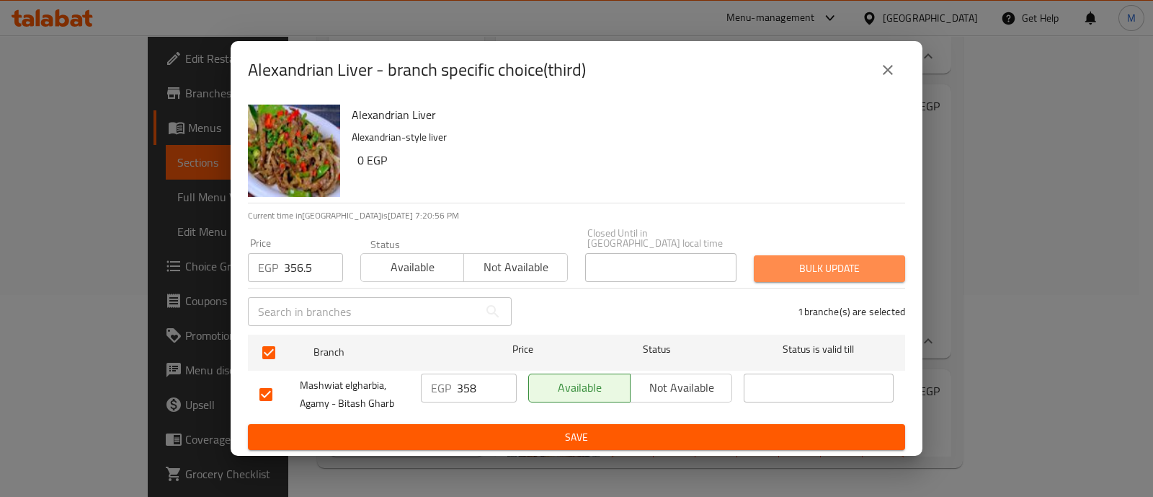
click at [864, 259] on span "Bulk update" at bounding box center [830, 268] width 128 height 18
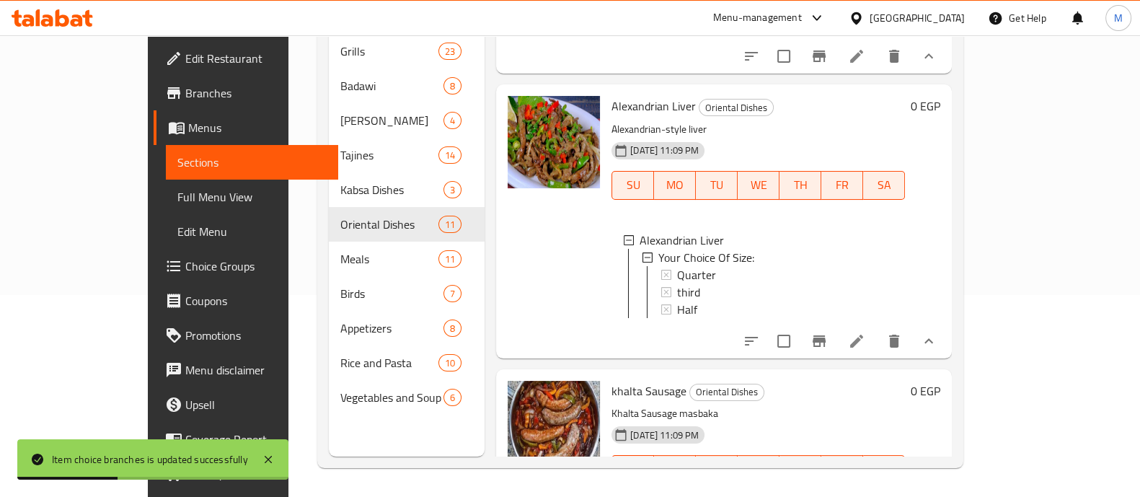
click at [940, 250] on div "0 EGP" at bounding box center [922, 221] width 35 height 250
click at [677, 318] on div "Half" at bounding box center [785, 309] width 216 height 17
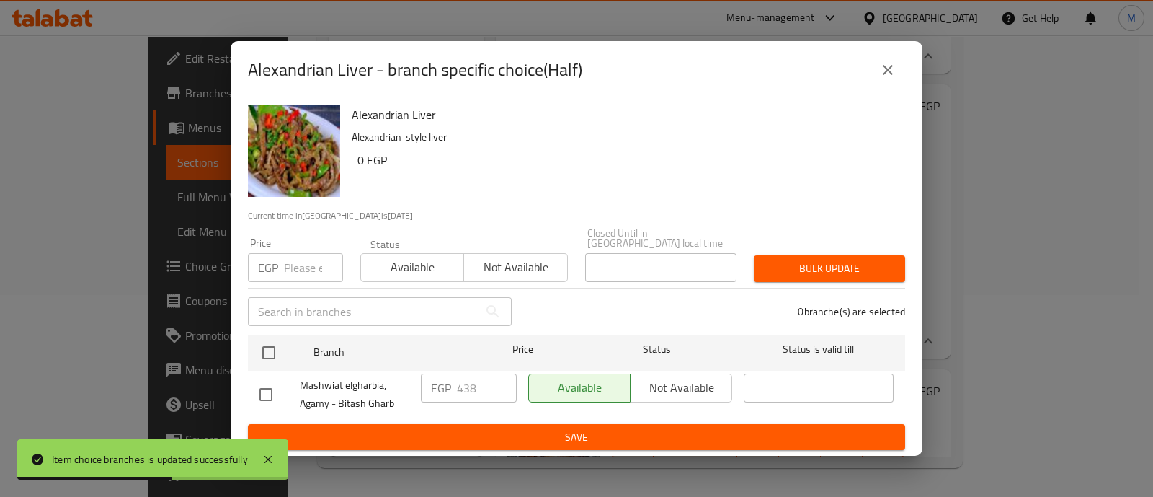
click at [290, 265] on input "number" at bounding box center [313, 267] width 59 height 29
paste input "437"
type input "437"
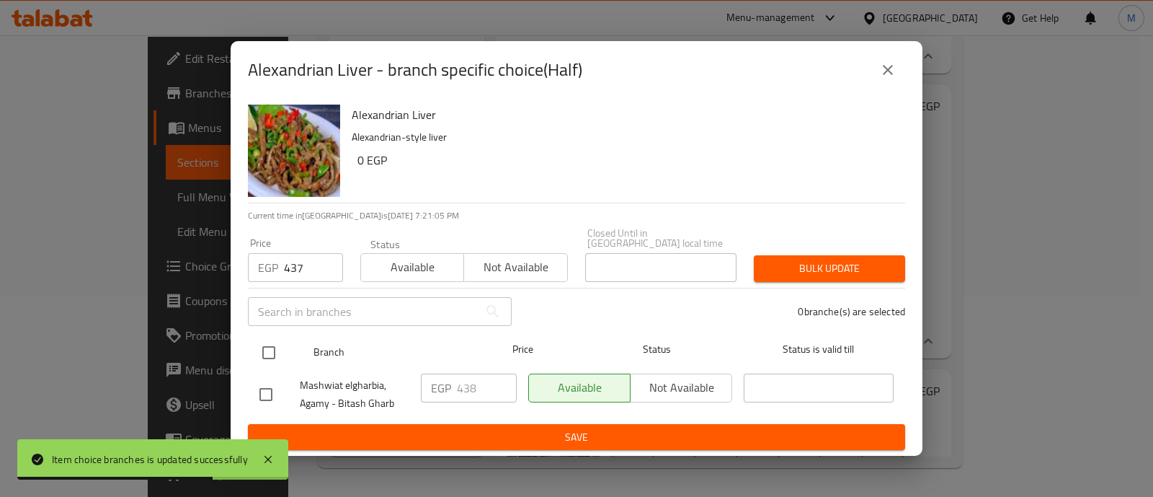
drag, startPoint x: 271, startPoint y: 324, endPoint x: 270, endPoint y: 334, distance: 9.4
click at [270, 334] on ul "Branch Price Status Status is valid till Mashwiat elgharbia, Agamy - Bitash Gha…" at bounding box center [576, 376] width 657 height 95
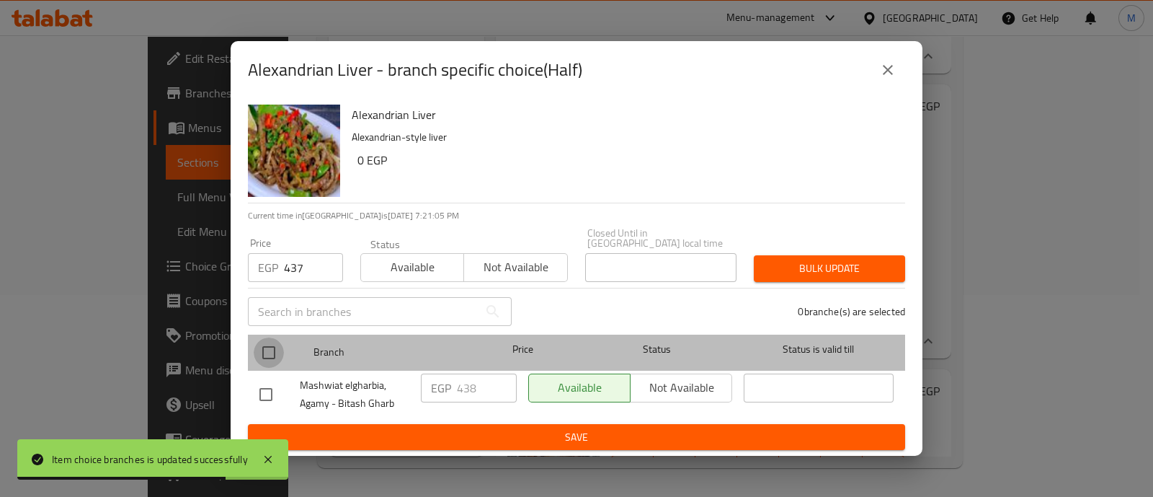
click at [270, 337] on input "checkbox" at bounding box center [269, 352] width 30 height 30
checkbox input "true"
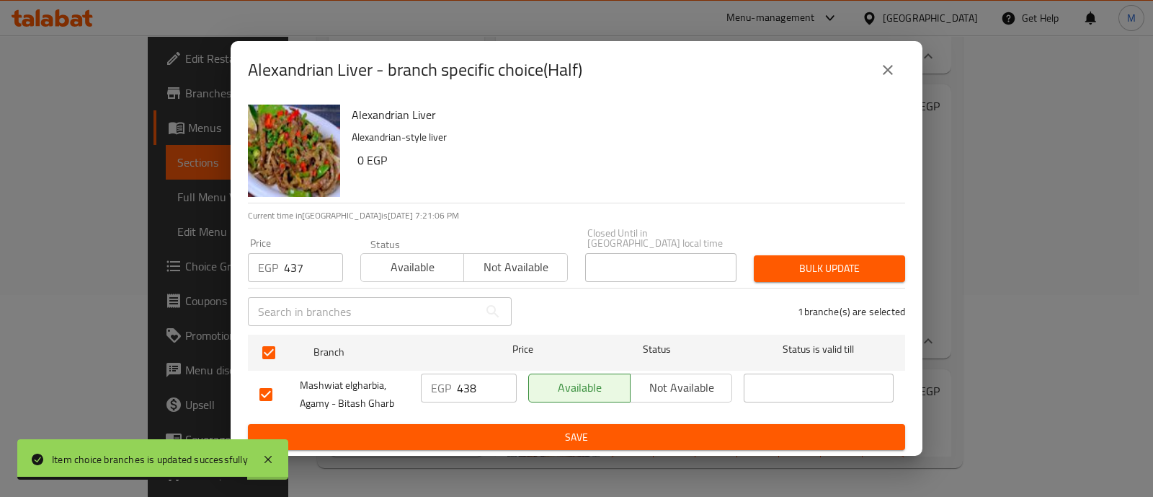
click at [856, 265] on span "Bulk update" at bounding box center [830, 268] width 128 height 18
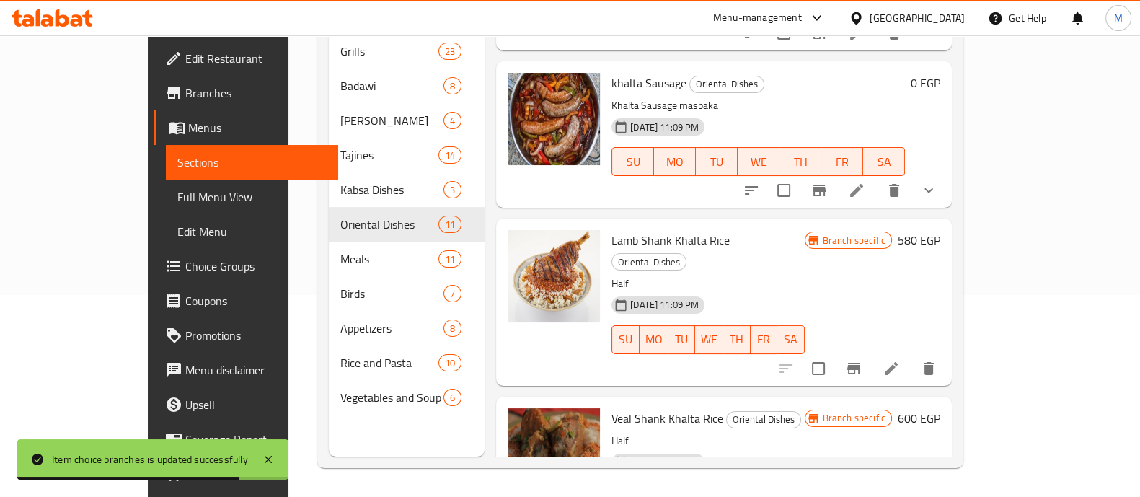
scroll to position [1846, 0]
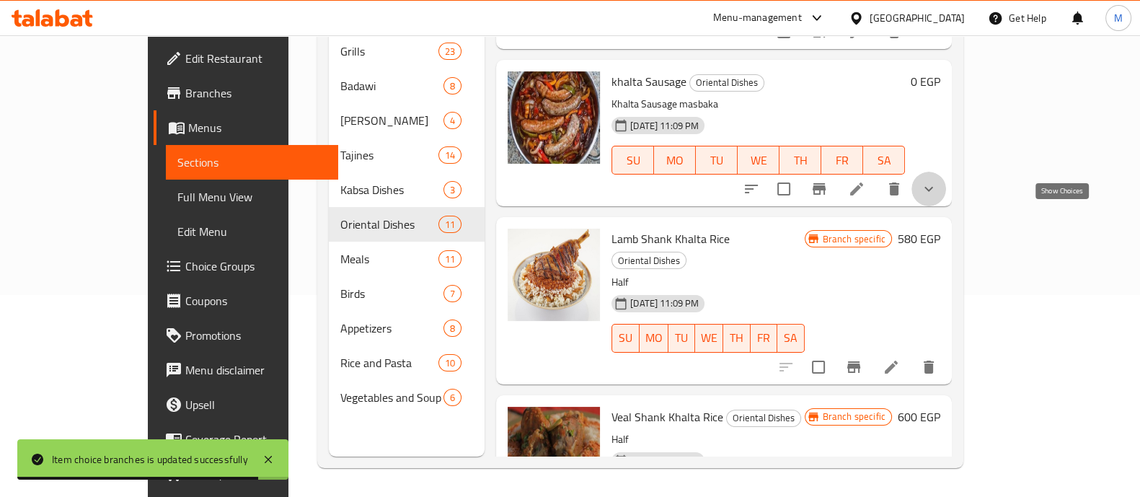
click at [937, 198] on icon "show more" at bounding box center [928, 188] width 17 height 17
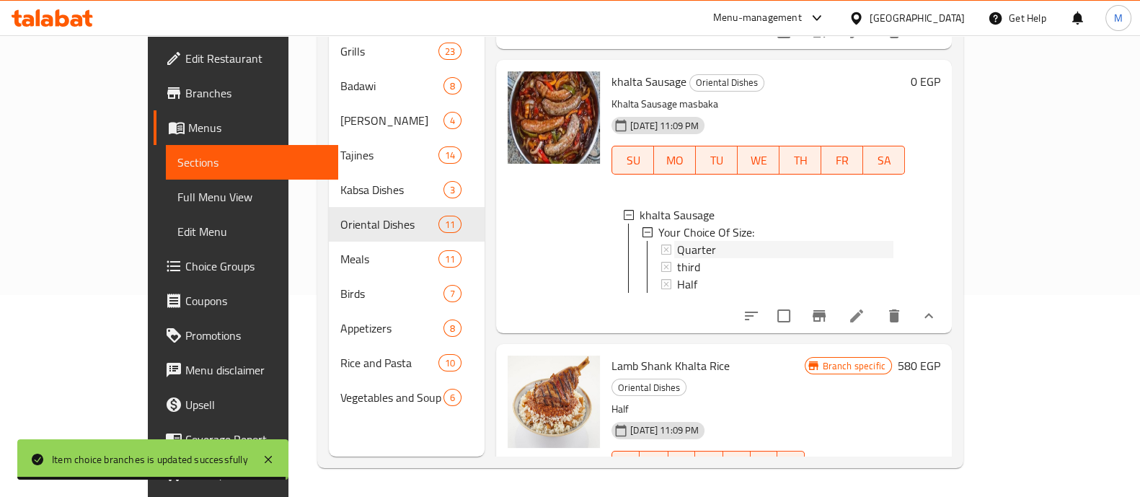
click at [660, 258] on div "Quarter" at bounding box center [776, 249] width 233 height 17
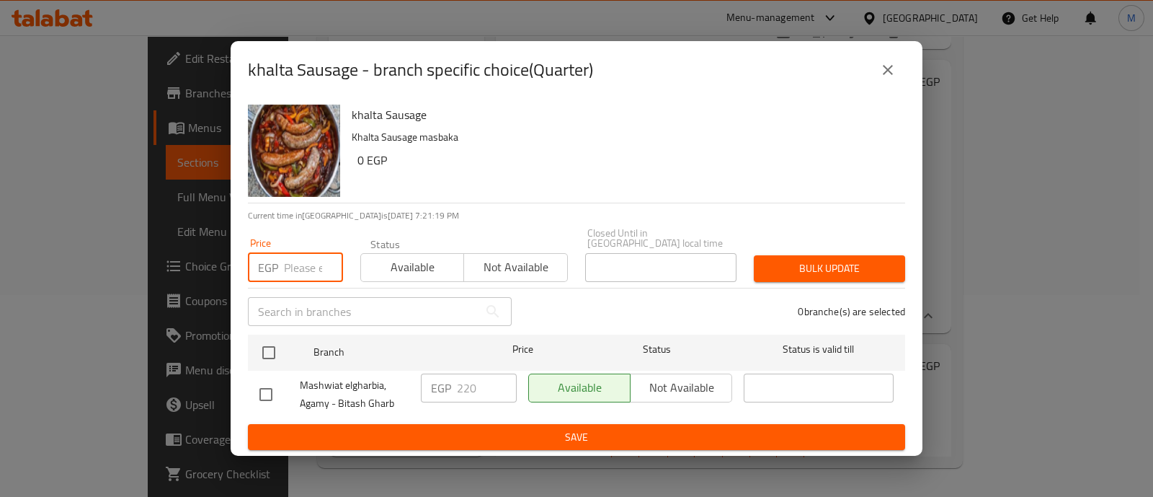
click at [285, 253] on input "number" at bounding box center [313, 267] width 59 height 29
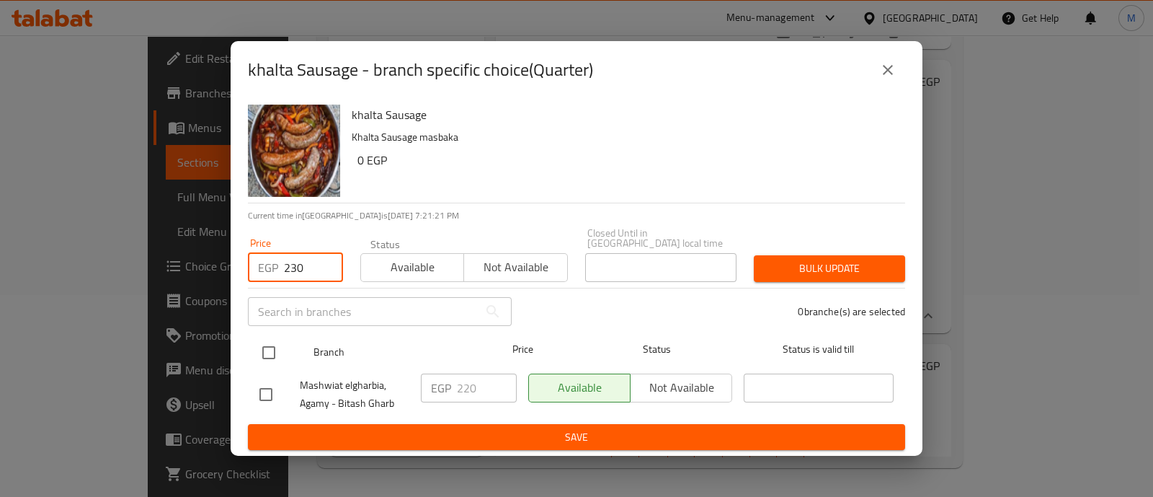
type input "230"
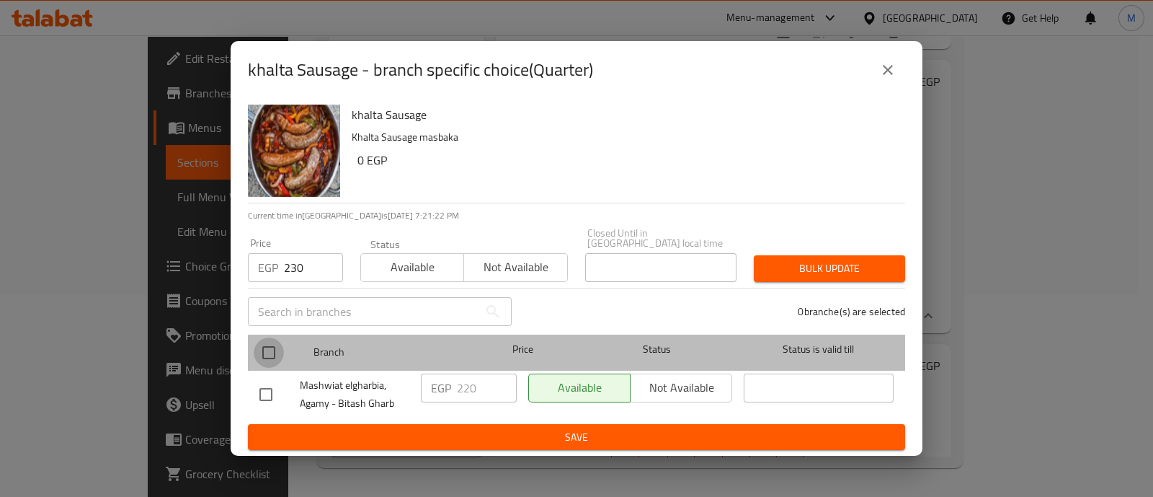
click at [256, 350] on input "checkbox" at bounding box center [269, 352] width 30 height 30
checkbox input "true"
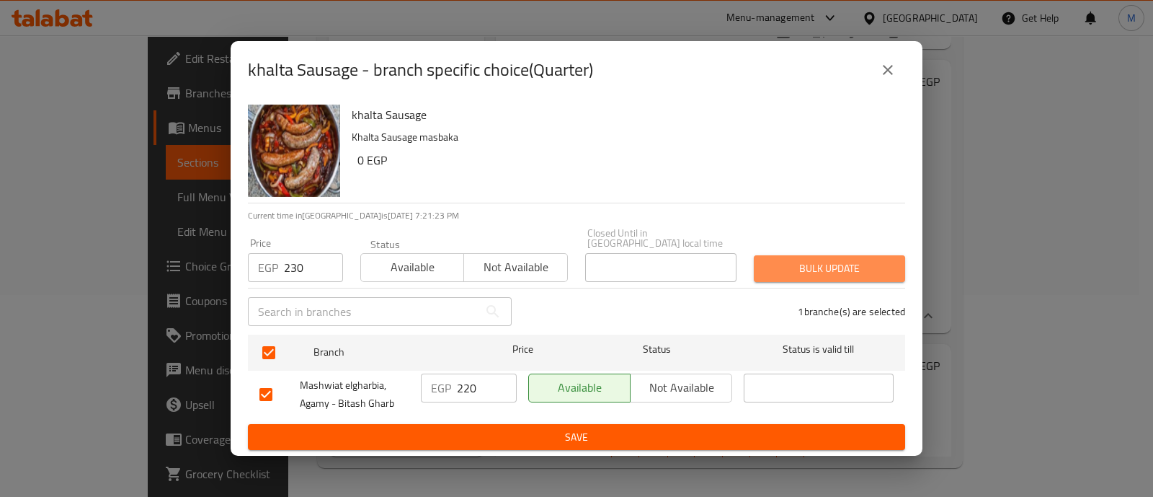
click at [830, 265] on span "Bulk update" at bounding box center [830, 268] width 128 height 18
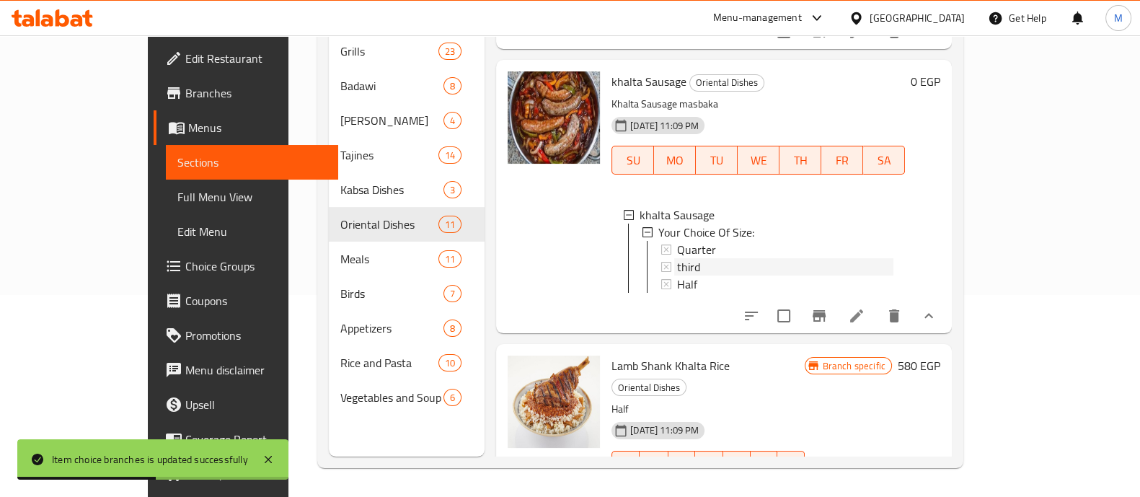
click at [677, 275] on div "third" at bounding box center [785, 266] width 216 height 17
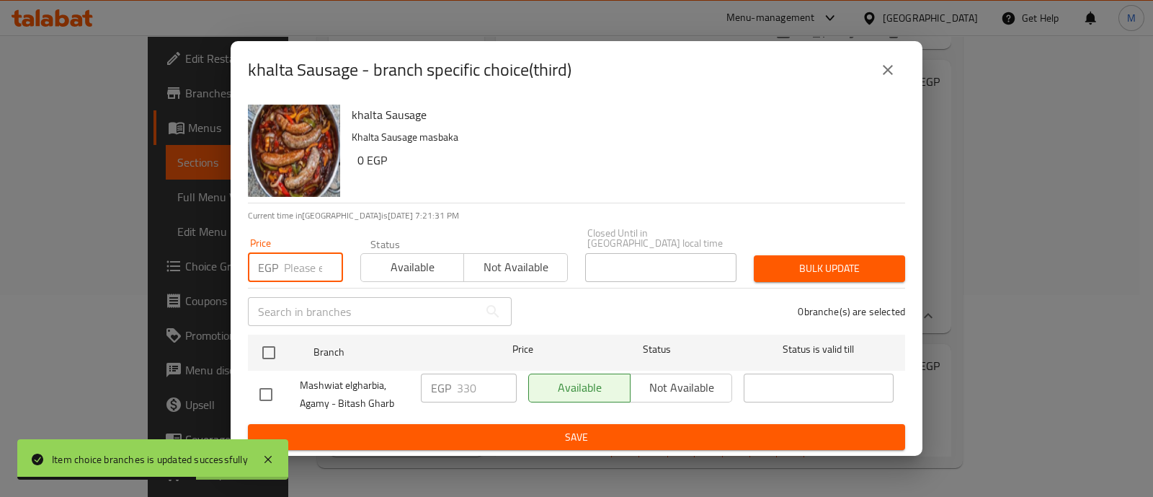
click at [292, 257] on input "number" at bounding box center [313, 267] width 59 height 29
paste input "327.5"
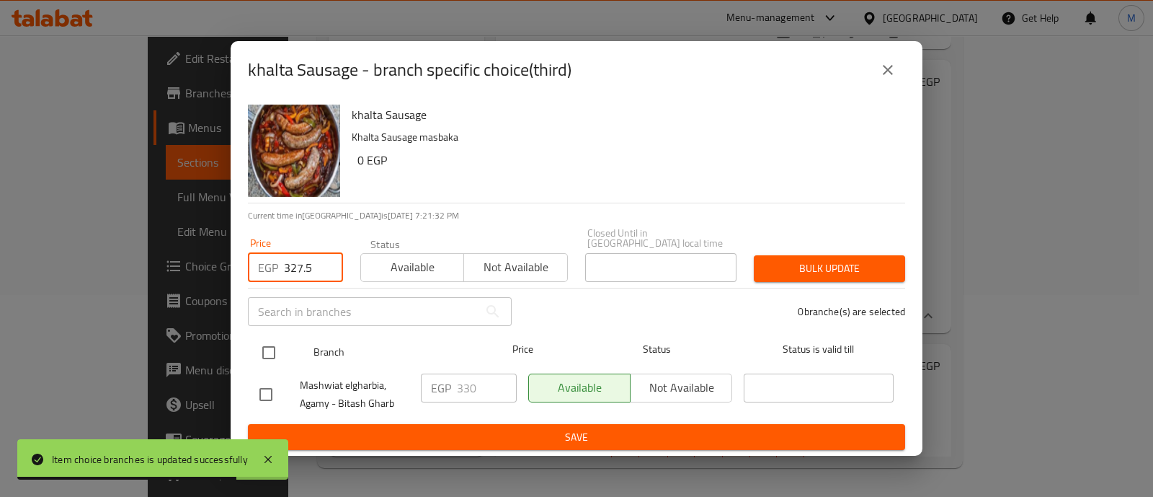
type input "327.5"
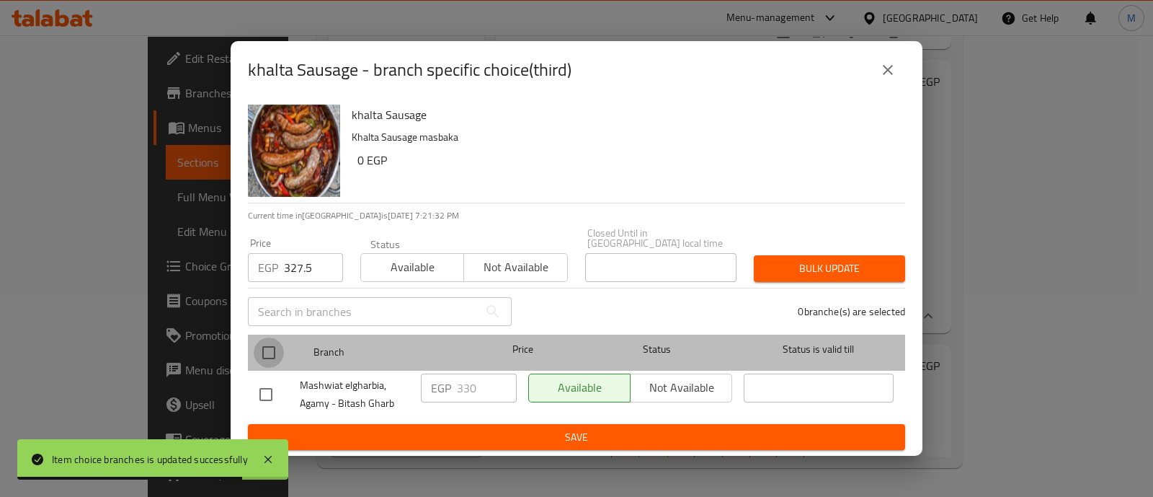
click at [262, 338] on input "checkbox" at bounding box center [269, 352] width 30 height 30
checkbox input "true"
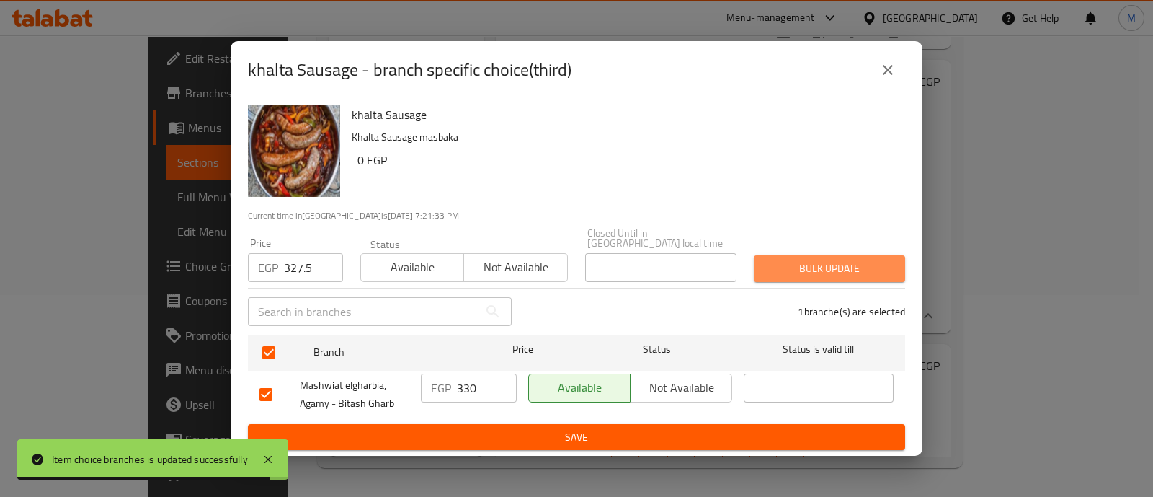
click at [853, 259] on span "Bulk update" at bounding box center [830, 268] width 128 height 18
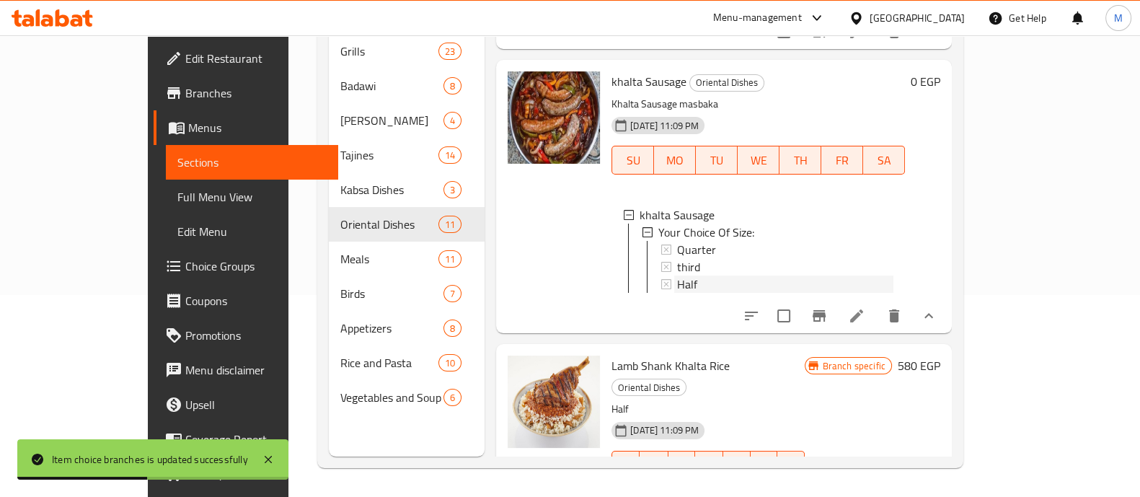
click at [677, 293] on div "Half" at bounding box center [785, 283] width 216 height 17
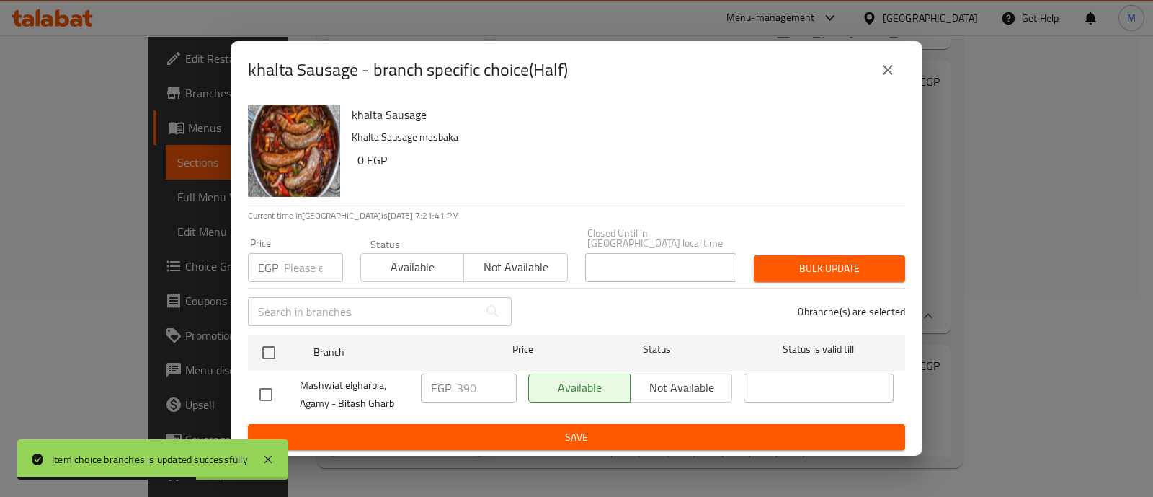
click at [305, 261] on input "number" at bounding box center [313, 267] width 59 height 29
paste input "391"
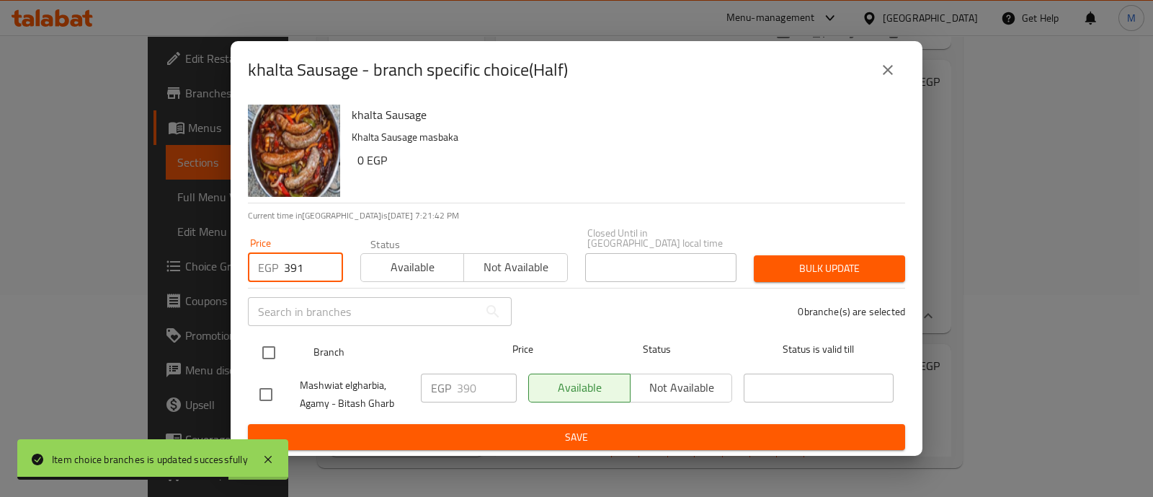
type input "391"
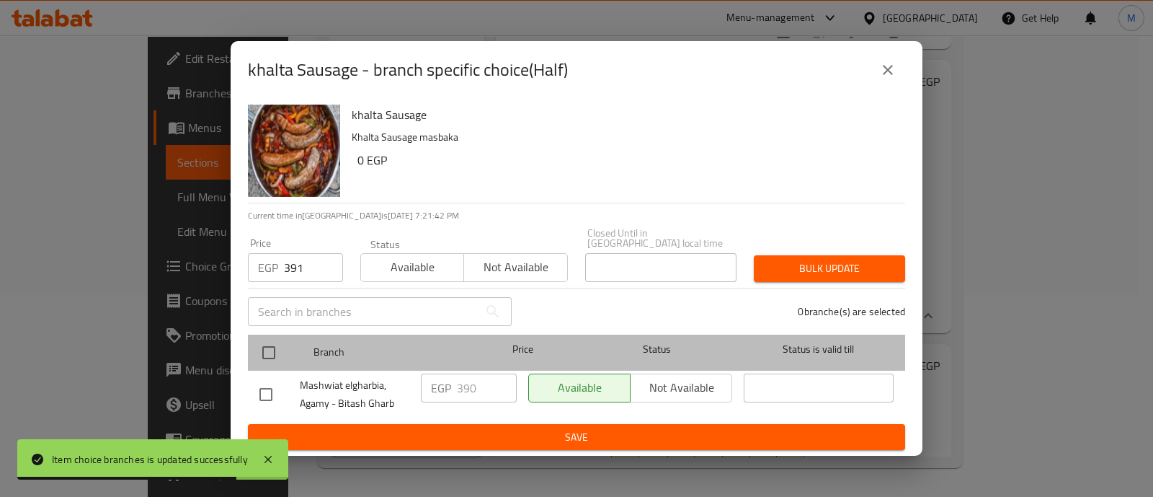
click at [288, 336] on div at bounding box center [281, 353] width 54 height 42
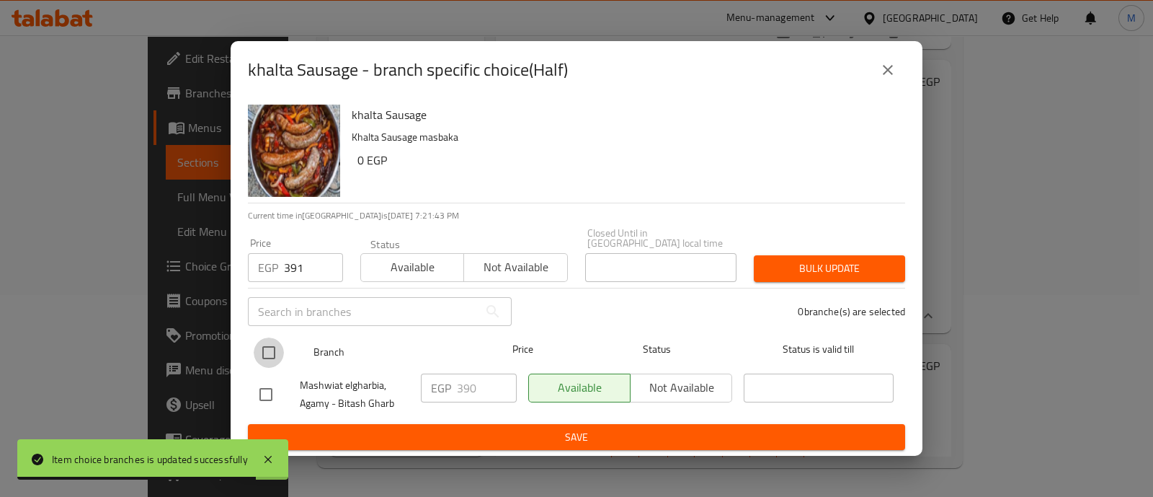
click at [279, 340] on input "checkbox" at bounding box center [269, 352] width 30 height 30
checkbox input "true"
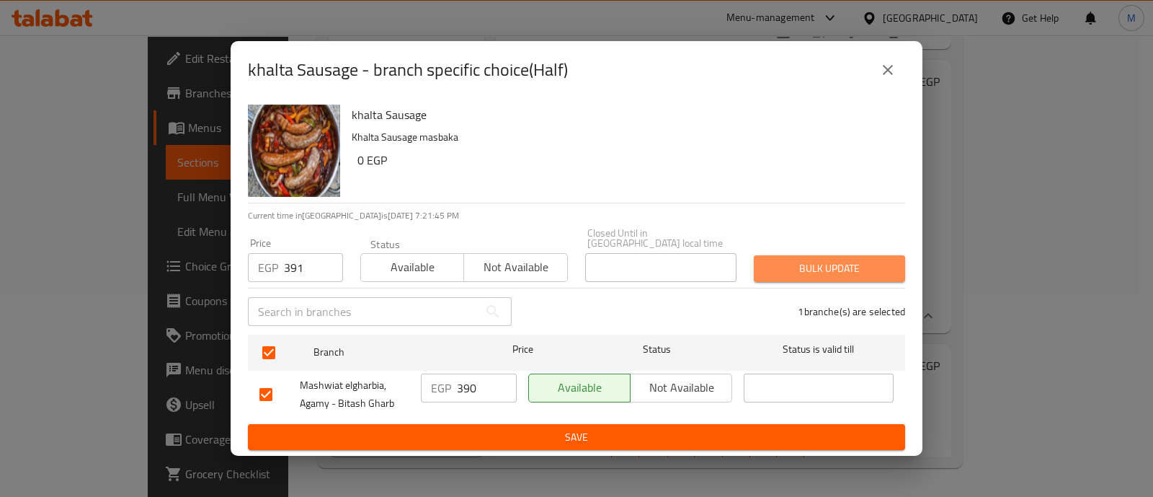
click at [827, 263] on span "Bulk update" at bounding box center [830, 268] width 128 height 18
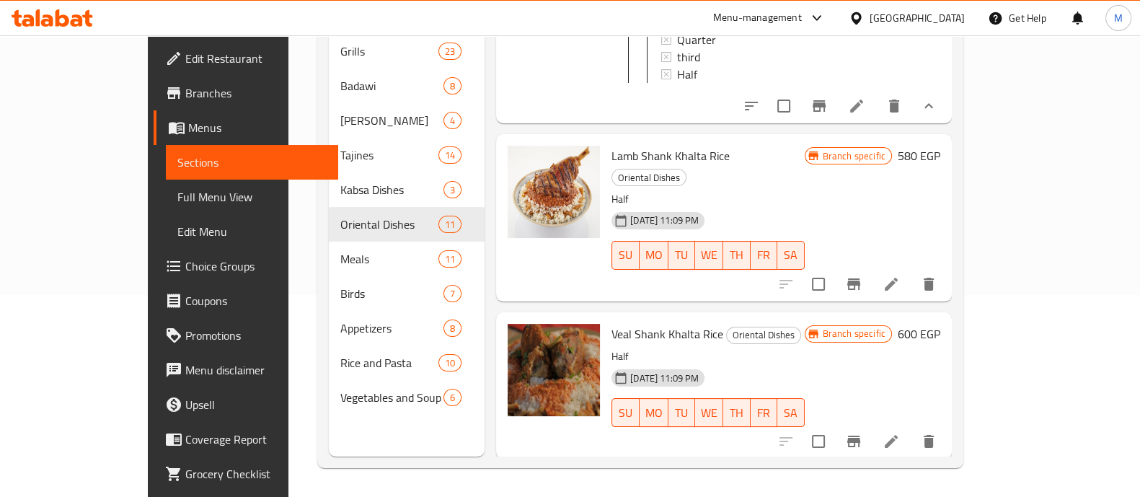
scroll to position [2080, 0]
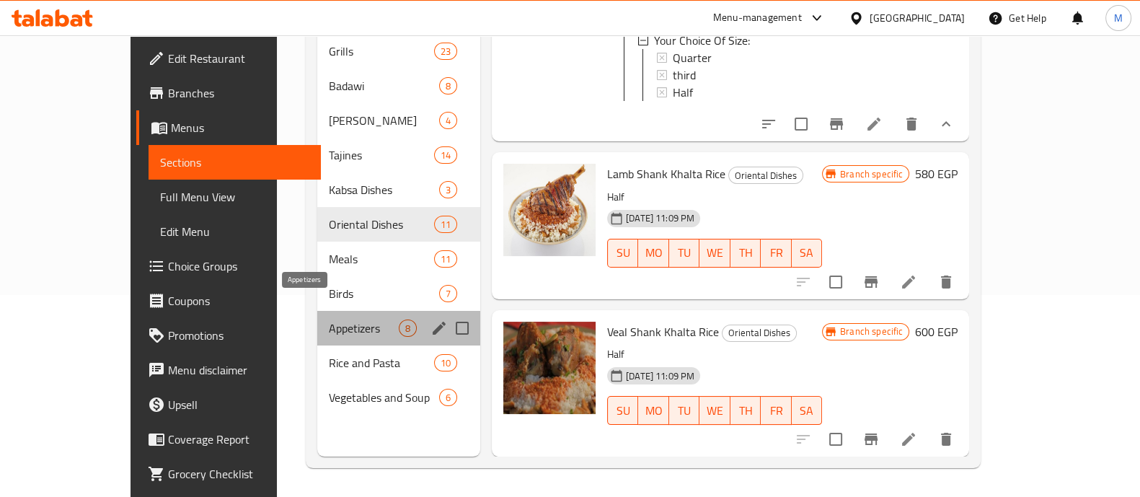
drag, startPoint x: 318, startPoint y: 309, endPoint x: 319, endPoint y: 368, distance: 58.4
click at [319, 368] on div "Grills 23 Badawi 8 Al Hawashi 4 Tajines 14 Kabsa Dishes 3 Oriental Dishes 11 Me…" at bounding box center [398, 224] width 163 height 381
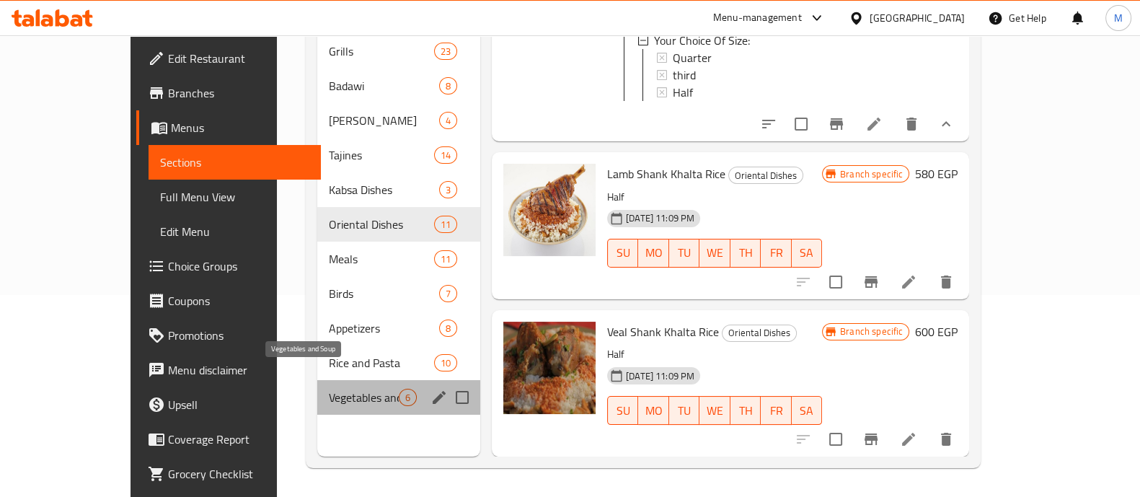
click at [329, 389] on span "Vegetables and Soup" at bounding box center [364, 397] width 70 height 17
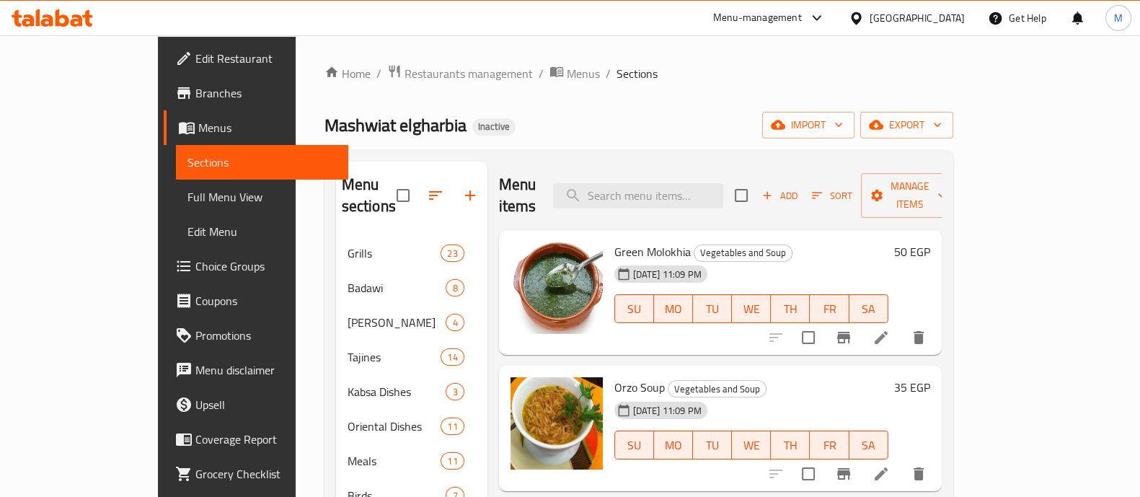
scroll to position [1, 0]
click at [852, 328] on icon "Branch-specific-item" at bounding box center [843, 336] width 17 height 17
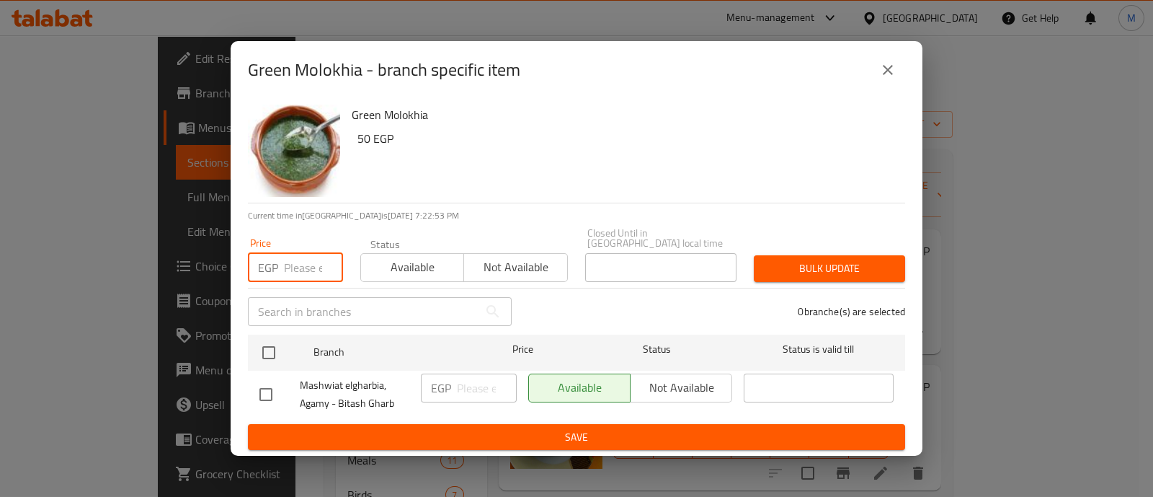
click at [288, 266] on input "number" at bounding box center [313, 267] width 59 height 29
paste input "57.5"
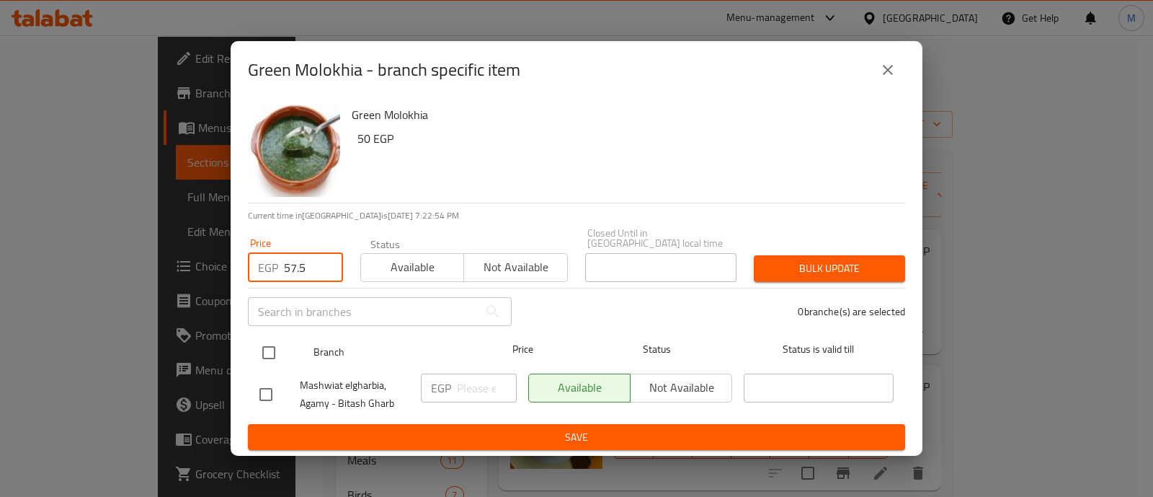
type input "57.5"
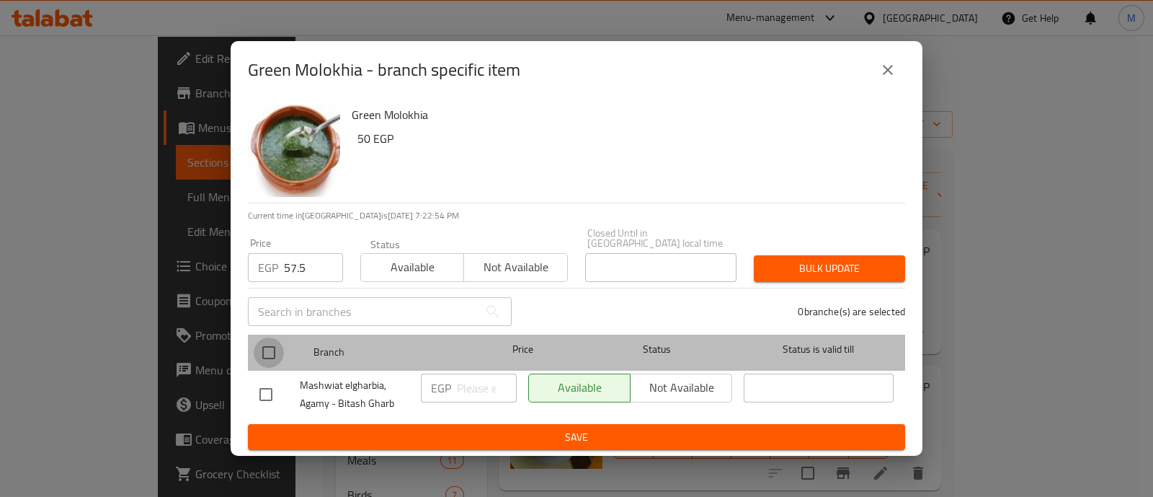
click at [275, 340] on input "checkbox" at bounding box center [269, 352] width 30 height 30
checkbox input "true"
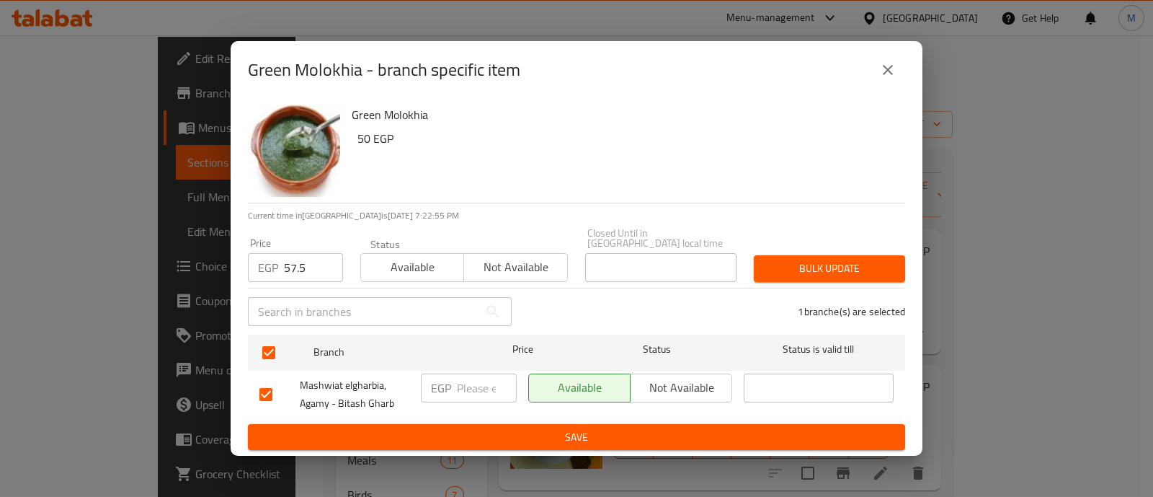
click at [780, 249] on div "Bulk update" at bounding box center [829, 269] width 169 height 44
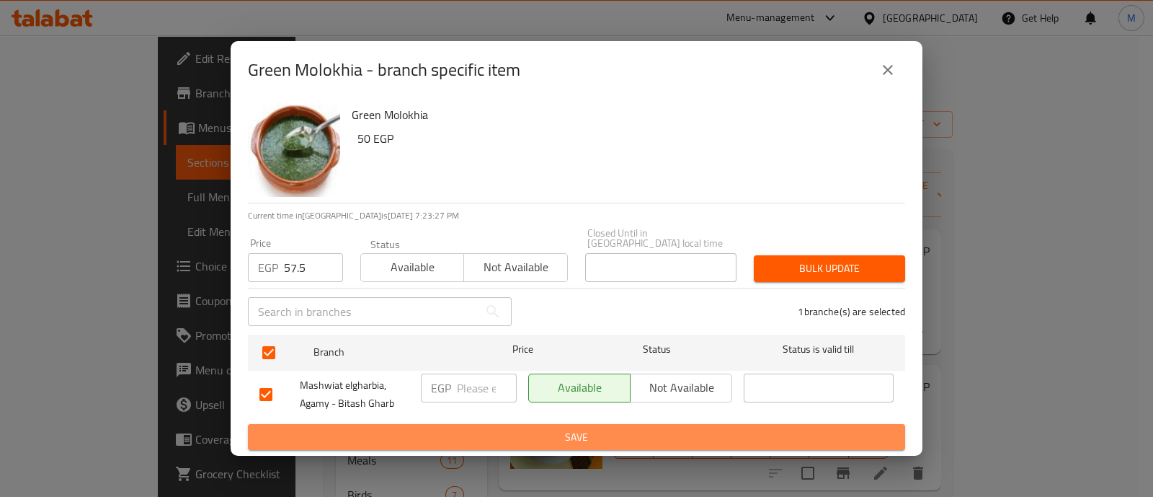
click at [600, 434] on span "Save" at bounding box center [576, 437] width 634 height 18
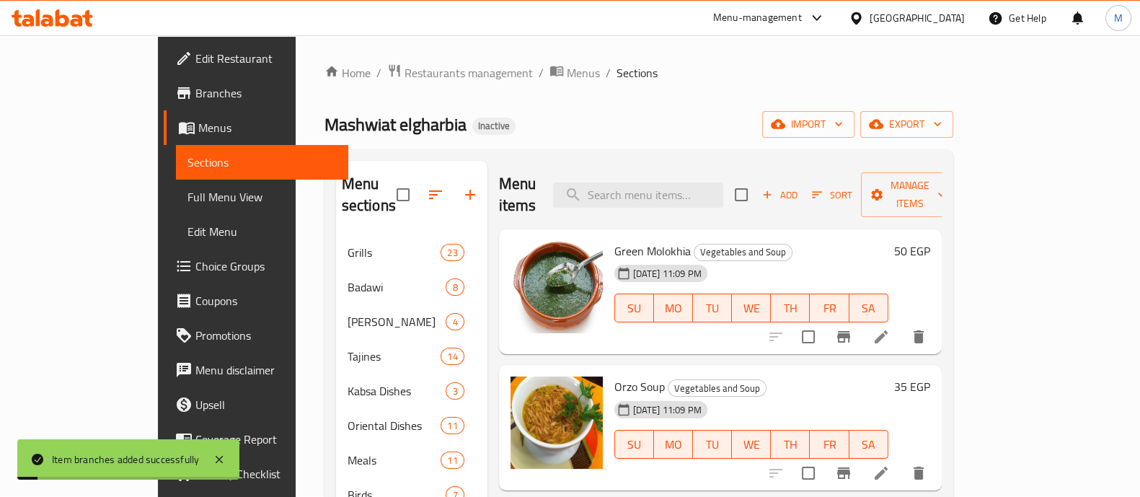
scroll to position [131, 0]
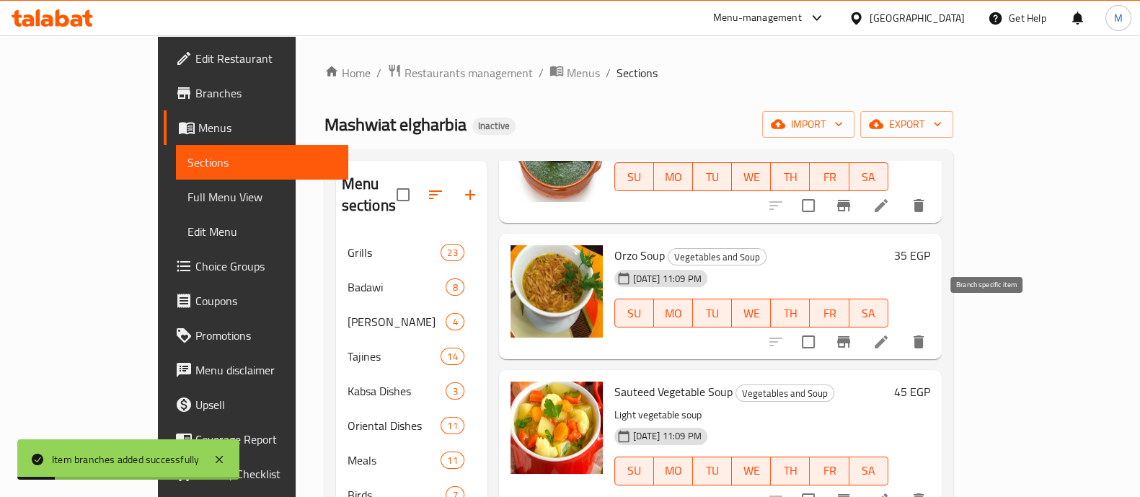
click at [852, 333] on icon "Branch-specific-item" at bounding box center [843, 341] width 17 height 17
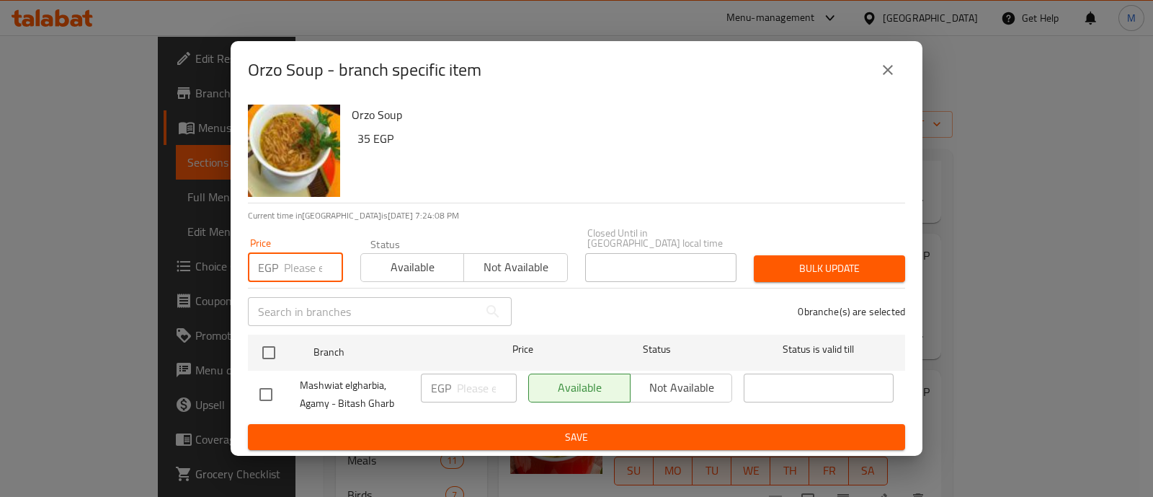
click at [294, 262] on input "number" at bounding box center [313, 267] width 59 height 29
paste input "40.5"
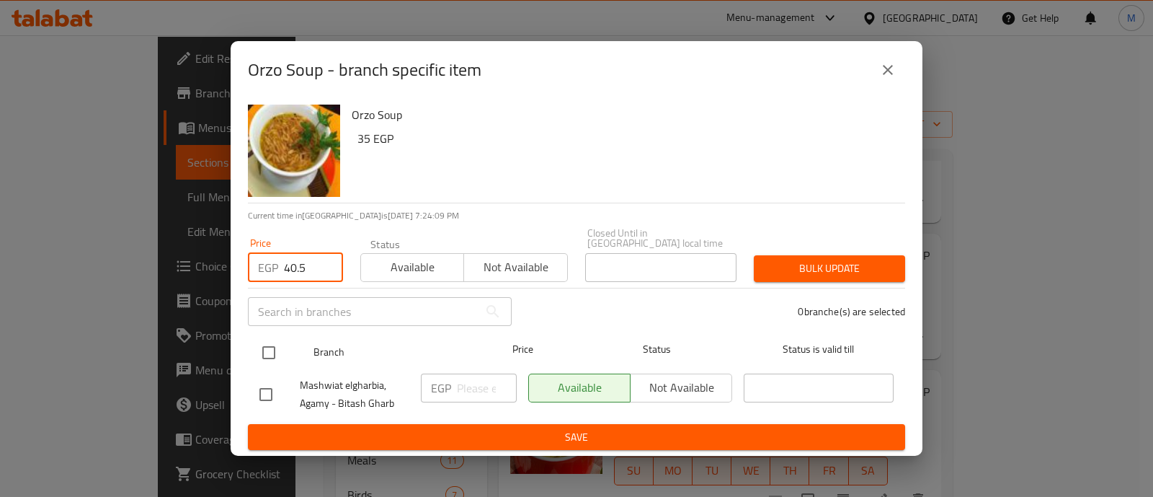
type input "40.5"
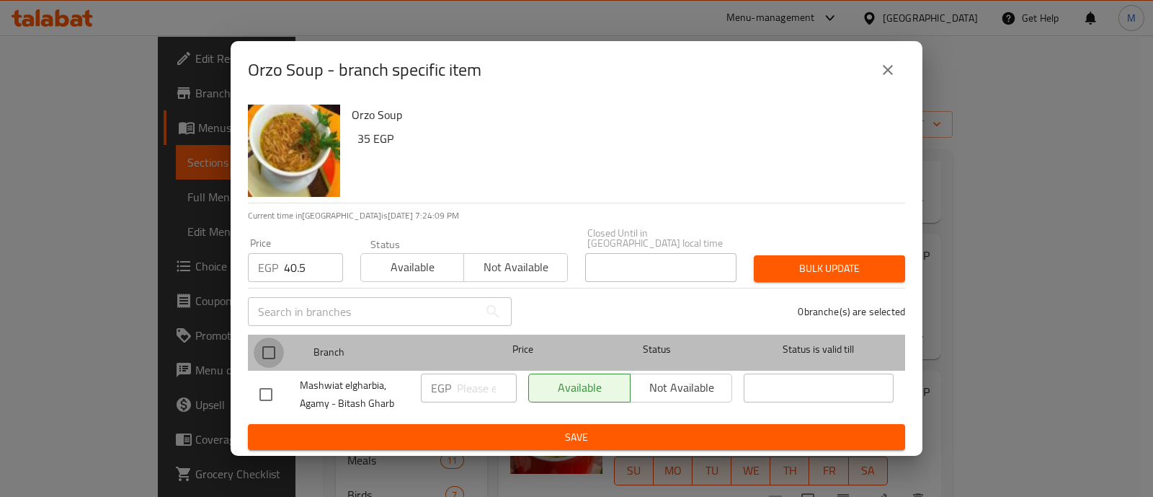
click at [272, 354] on input "checkbox" at bounding box center [269, 352] width 30 height 30
checkbox input "true"
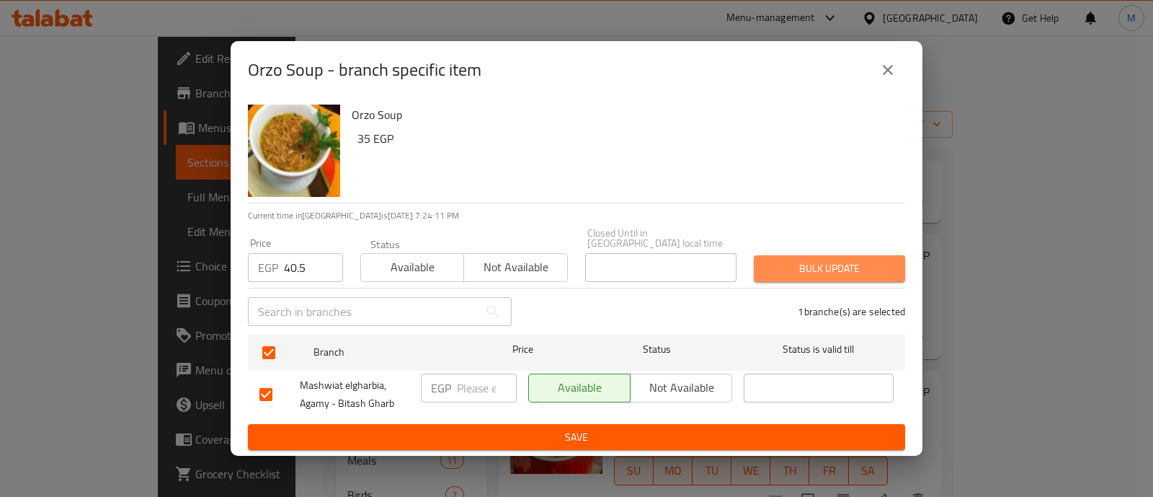
click at [866, 266] on span "Bulk update" at bounding box center [830, 268] width 128 height 18
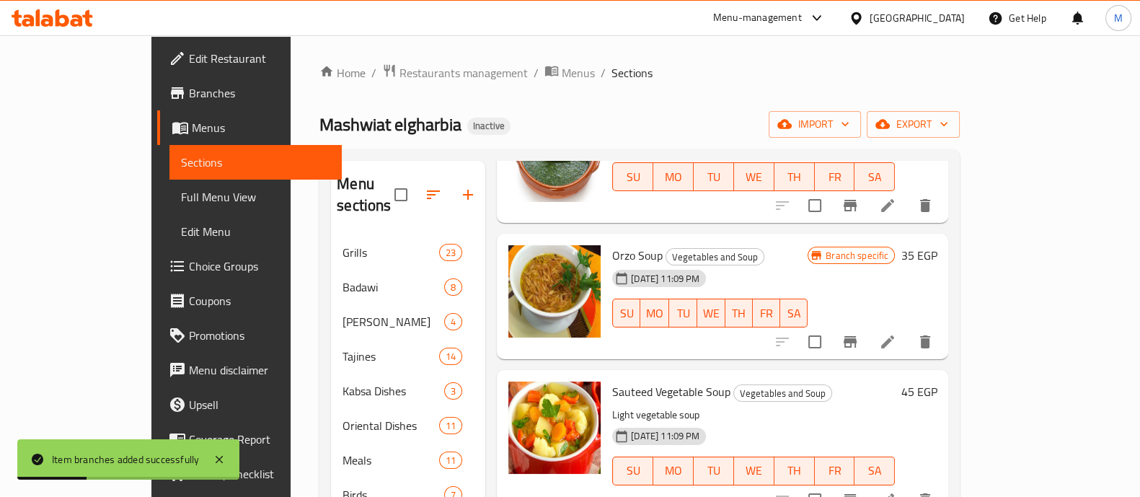
click at [988, 260] on div "Home / Restaurants management / Menus / Sections Mashwiat elgharbia Inactive im…" at bounding box center [639, 366] width 698 height 663
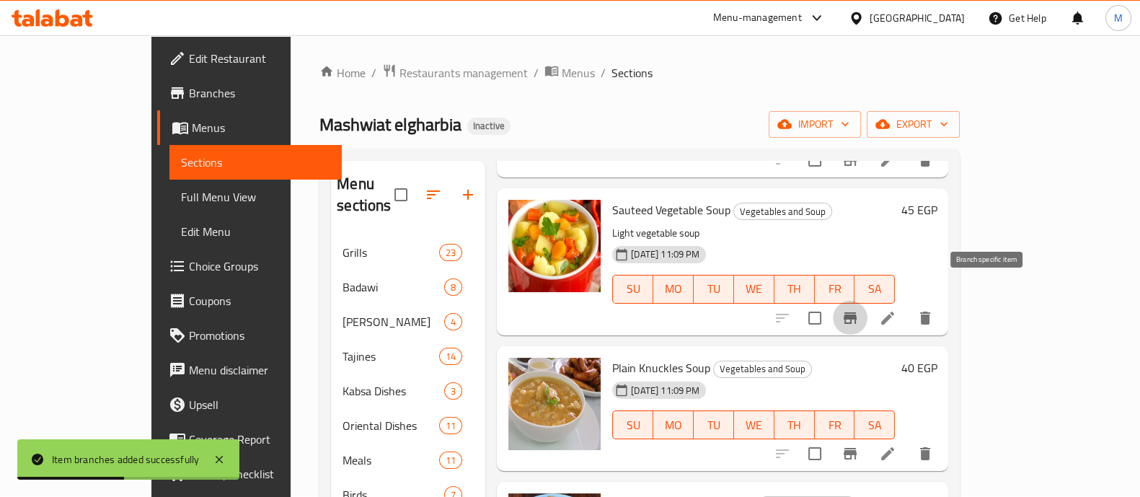
click at [859, 309] on icon "Branch-specific-item" at bounding box center [849, 317] width 17 height 17
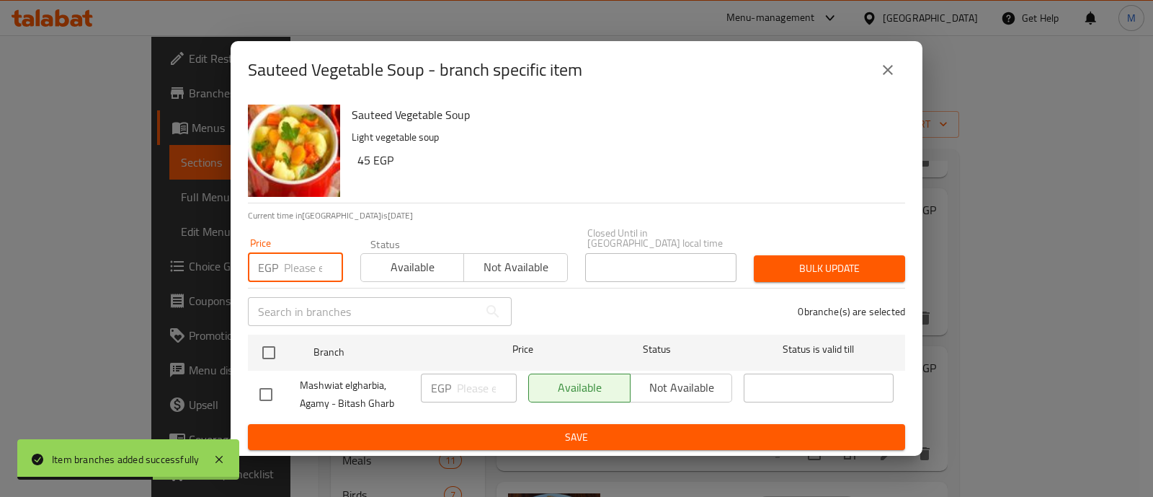
click at [284, 267] on input "number" at bounding box center [313, 267] width 59 height 29
paste input "51.75"
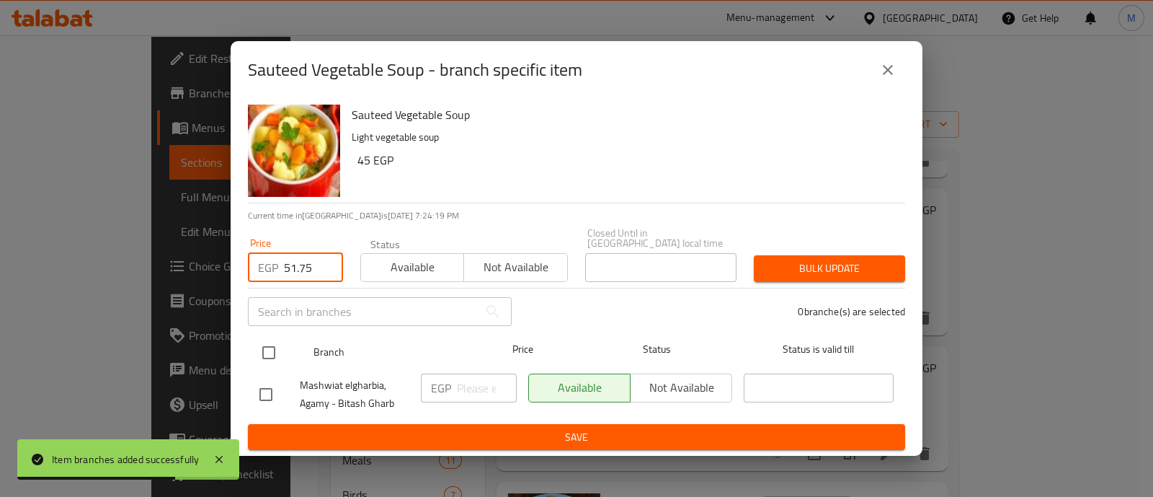
type input "51.75"
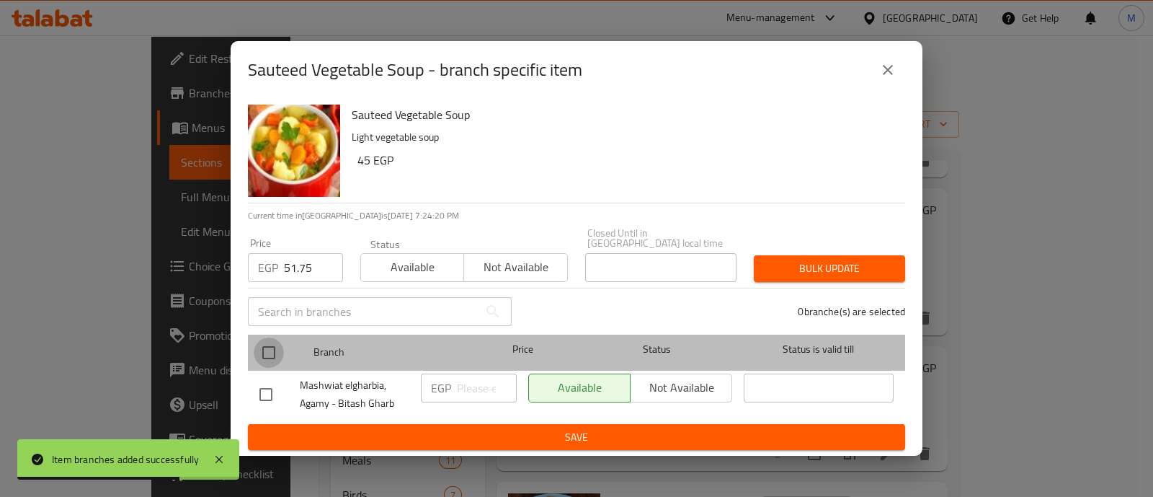
click at [272, 342] on input "checkbox" at bounding box center [269, 352] width 30 height 30
checkbox input "true"
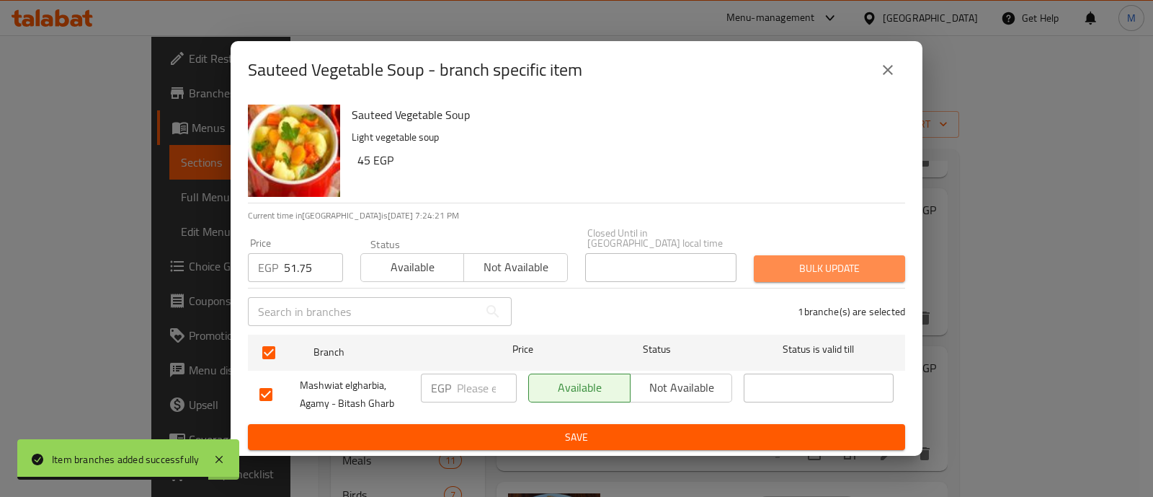
click at [836, 263] on span "Bulk update" at bounding box center [830, 268] width 128 height 18
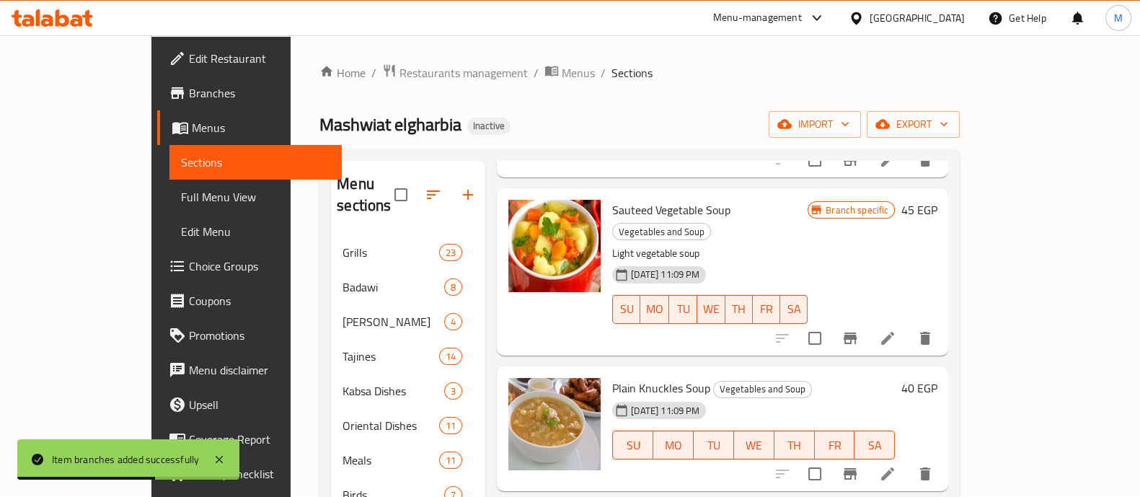
click at [988, 337] on div "Home / Restaurants management / Menus / Sections Mashwiat elgharbia Inactive im…" at bounding box center [639, 366] width 698 height 663
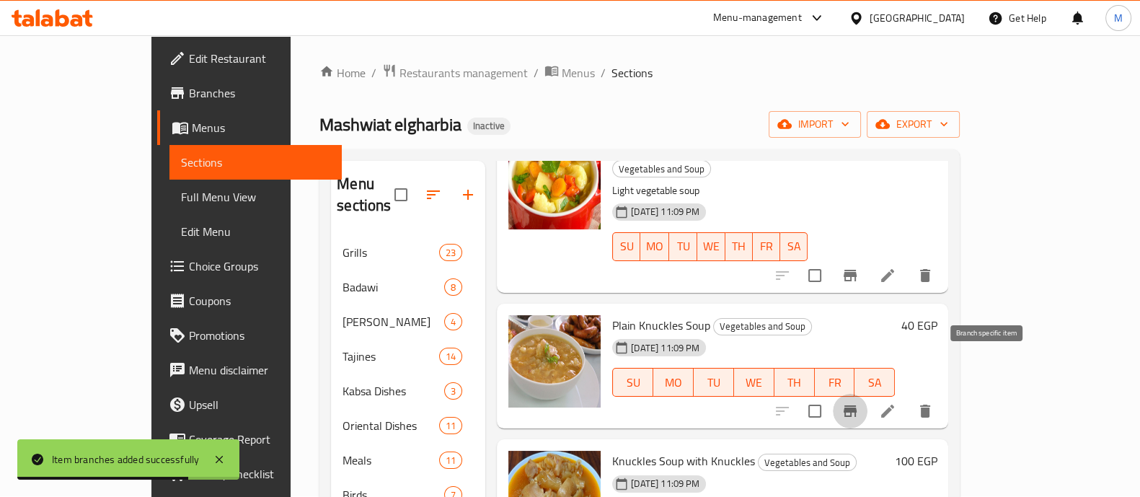
click at [859, 402] on icon "Branch-specific-item" at bounding box center [849, 410] width 17 height 17
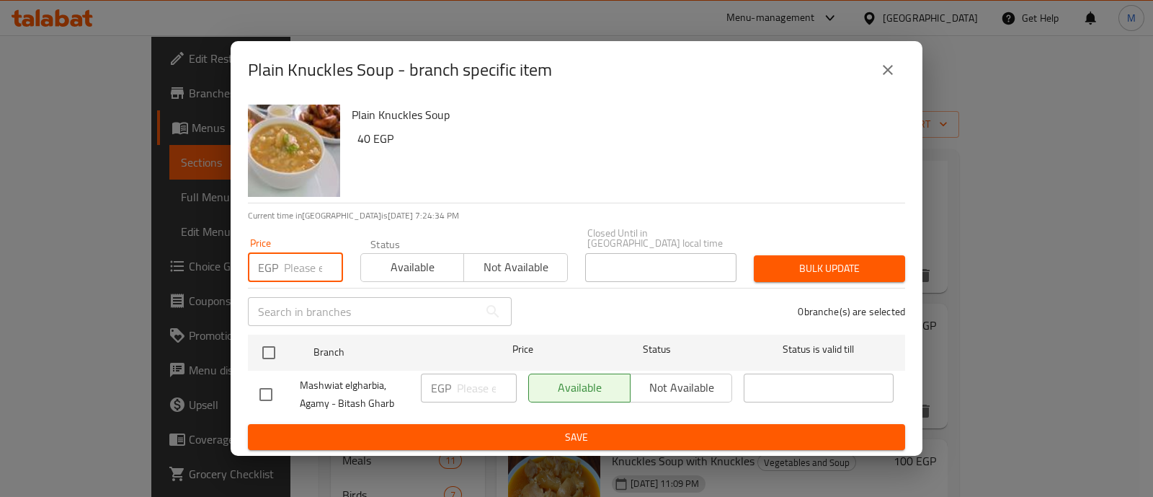
click at [303, 262] on input "number" at bounding box center [313, 267] width 59 height 29
paste input "46"
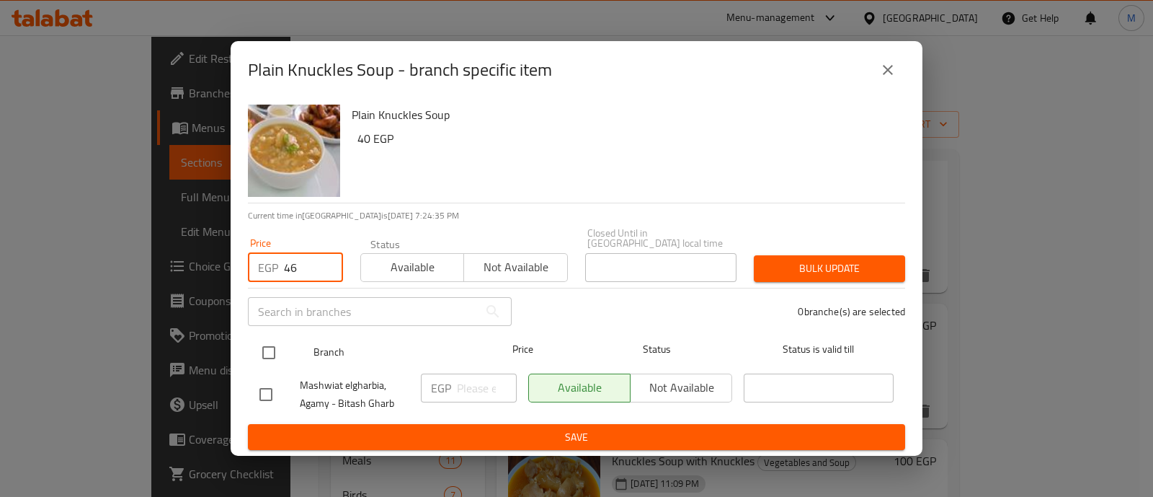
type input "46"
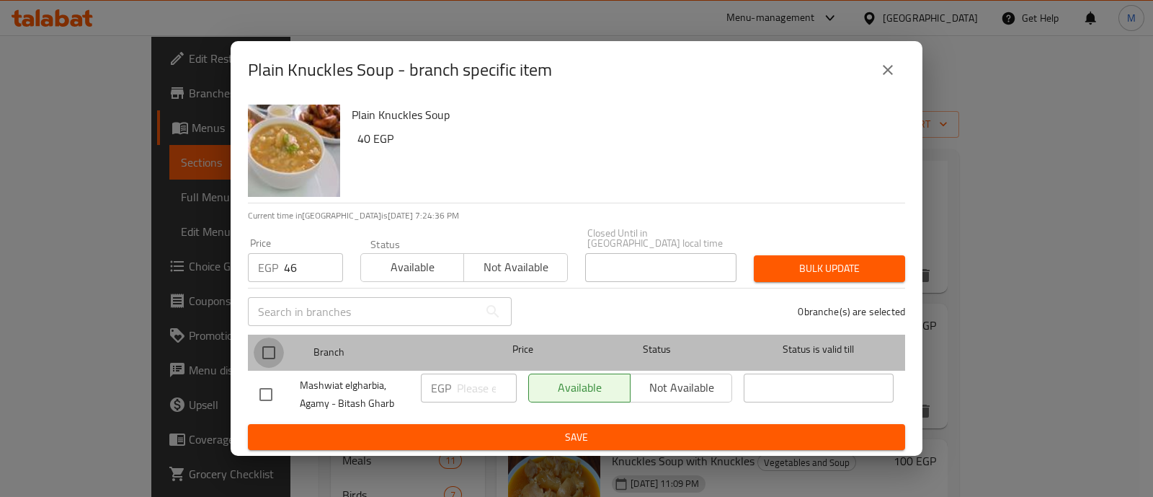
click at [278, 344] on input "checkbox" at bounding box center [269, 352] width 30 height 30
checkbox input "true"
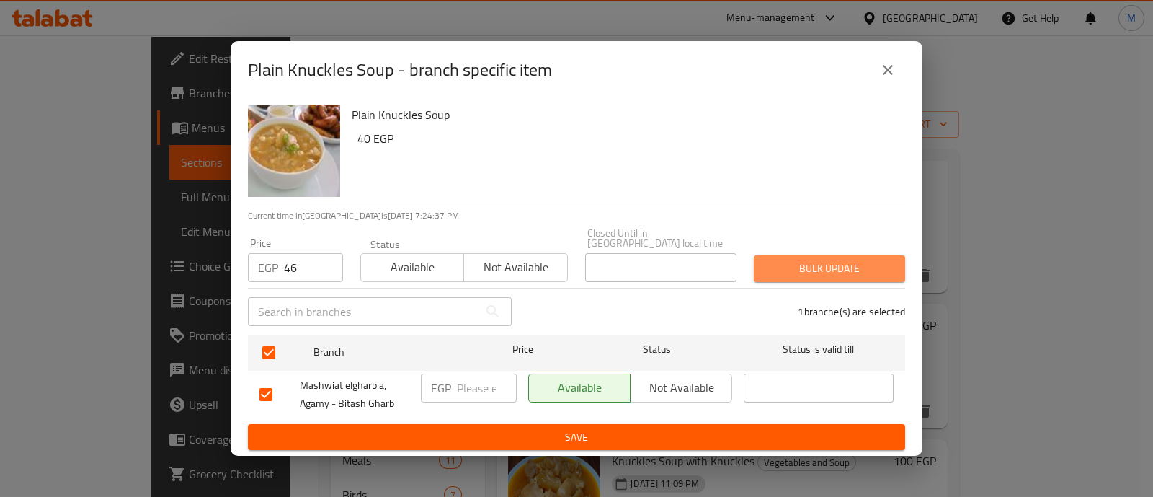
click at [850, 260] on span "Bulk update" at bounding box center [830, 268] width 128 height 18
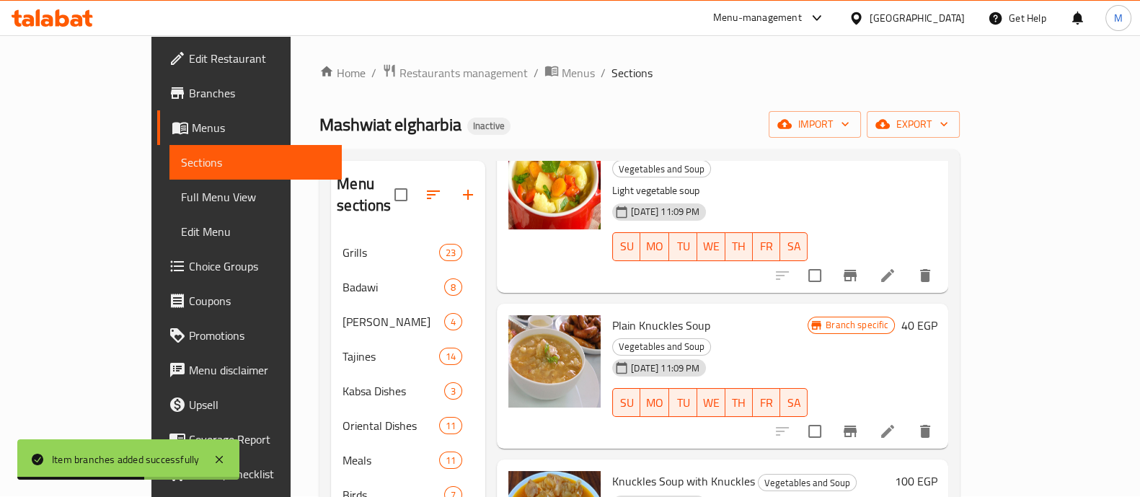
click at [988, 382] on div "Home / Restaurants management / Menus / Sections Mashwiat elgharbia Inactive im…" at bounding box center [639, 366] width 698 height 663
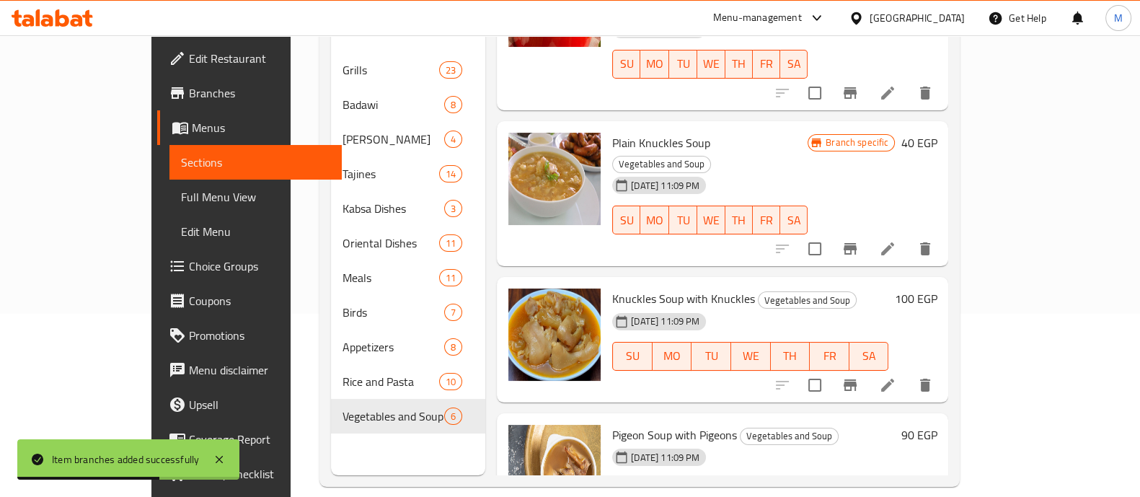
scroll to position [195, 0]
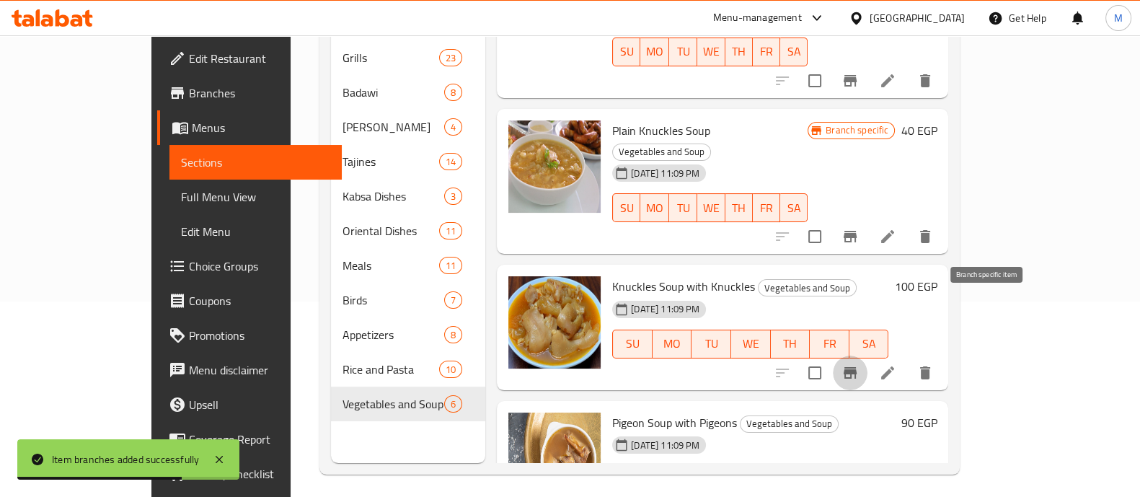
click at [859, 364] on icon "Branch-specific-item" at bounding box center [849, 372] width 17 height 17
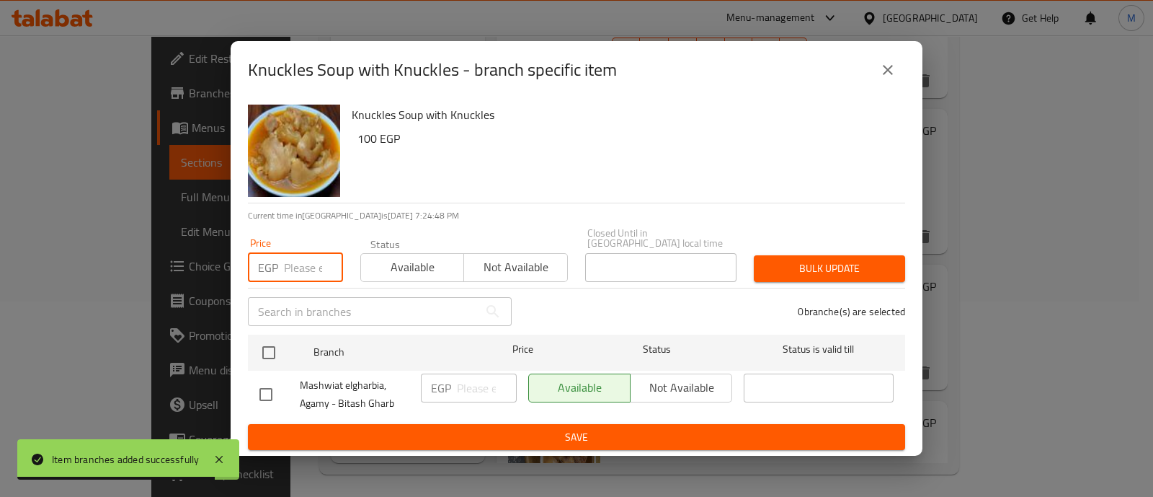
click at [309, 272] on input "number" at bounding box center [313, 267] width 59 height 29
paste input "115"
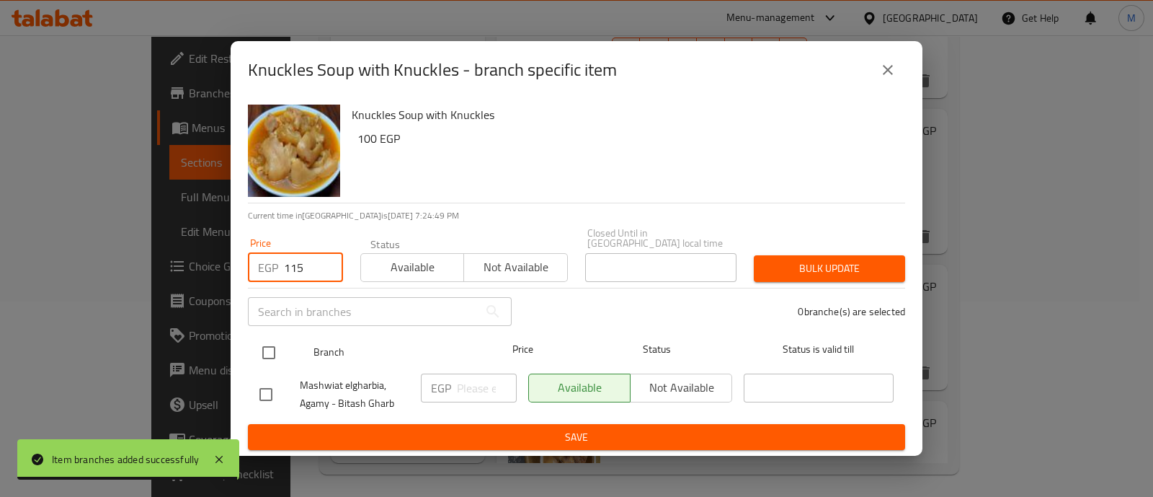
type input "115"
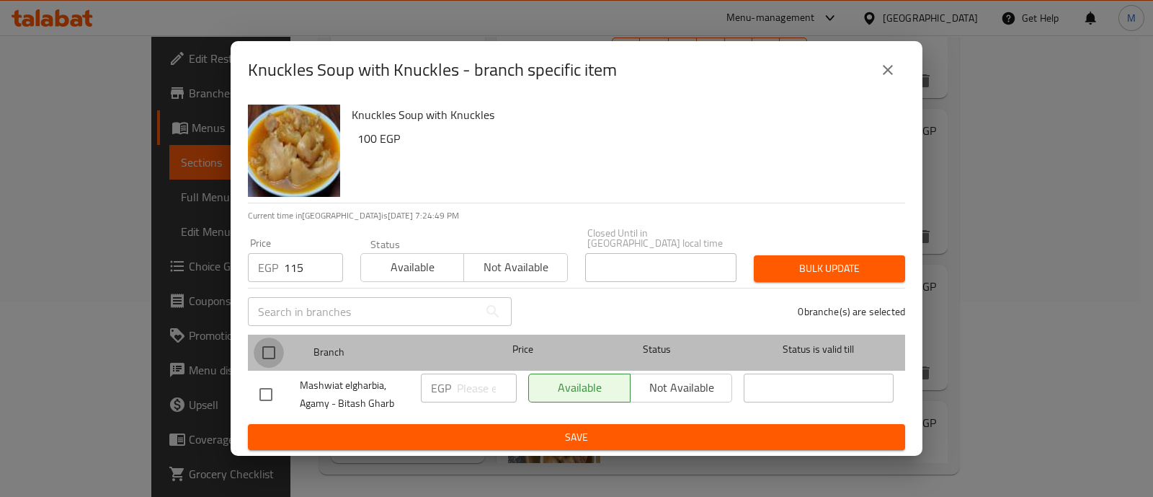
click at [270, 354] on input "checkbox" at bounding box center [269, 352] width 30 height 30
checkbox input "true"
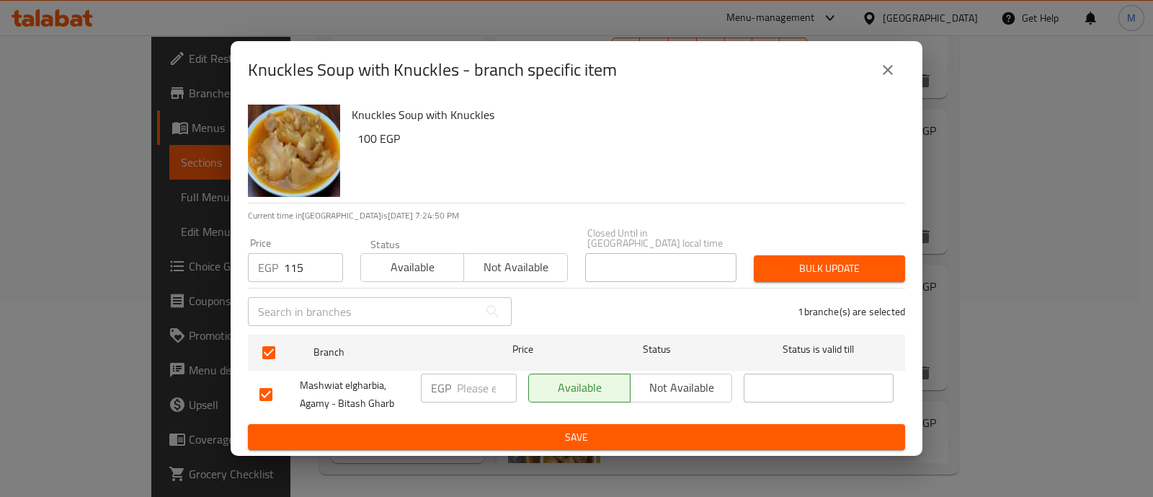
click at [835, 259] on span "Bulk update" at bounding box center [830, 268] width 128 height 18
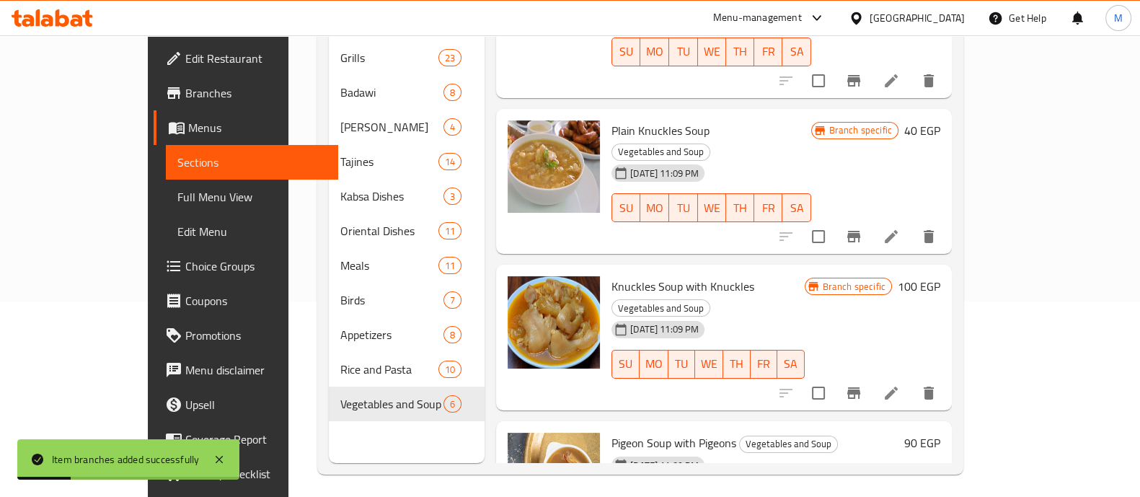
click at [992, 331] on div "Home / Restaurants management / Menus / Sections Mashwiat elgharbia Inactive im…" at bounding box center [640, 171] width 704 height 663
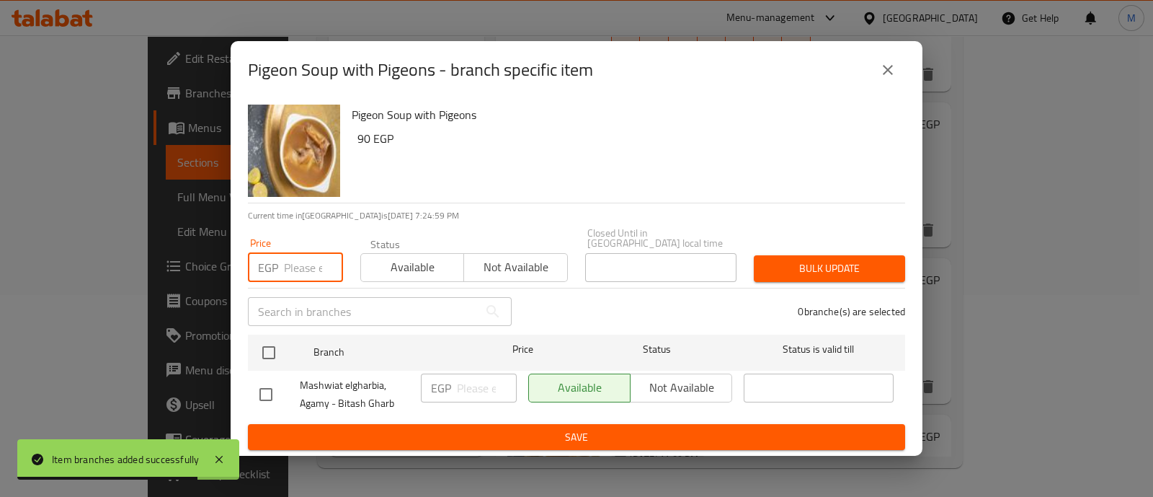
click at [302, 267] on input "number" at bounding box center [313, 267] width 59 height 29
paste input "103.5"
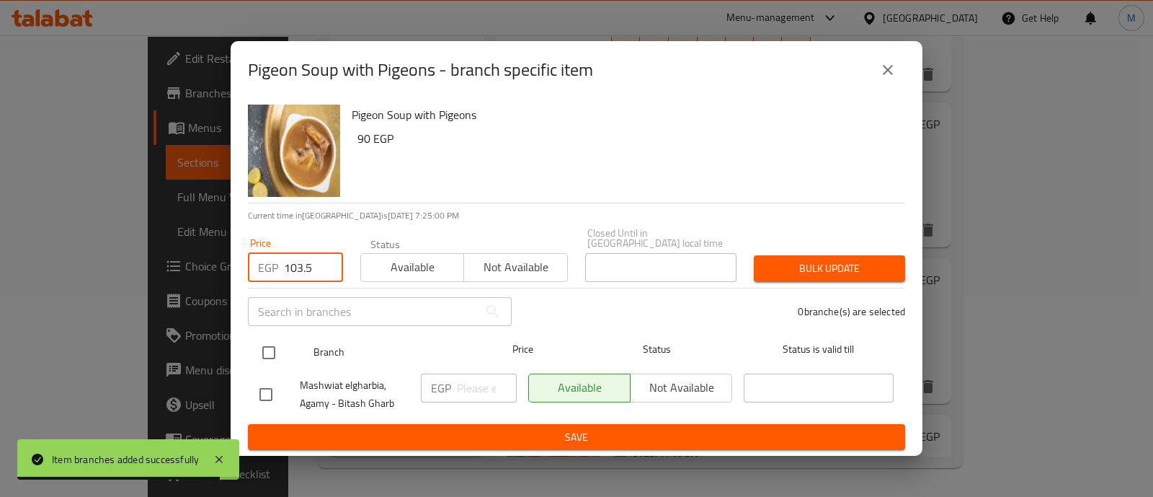
type input "103.5"
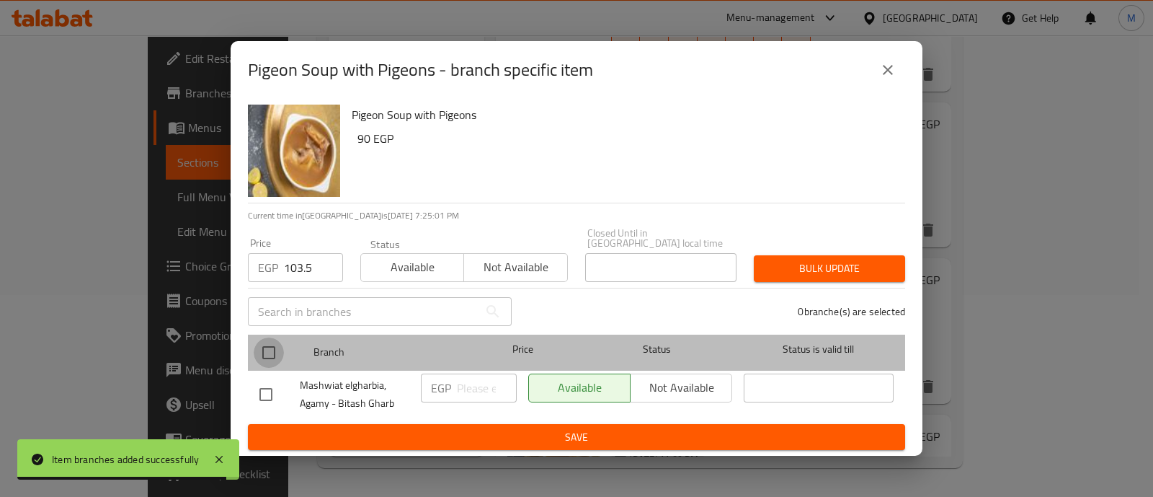
click at [267, 360] on input "checkbox" at bounding box center [269, 352] width 30 height 30
checkbox input "true"
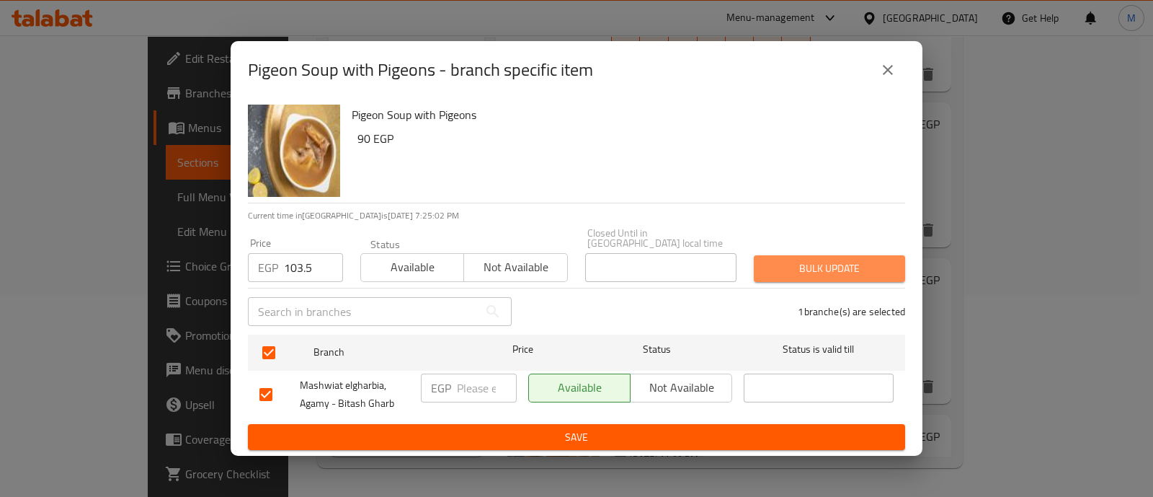
click at [830, 266] on span "Bulk update" at bounding box center [830, 268] width 128 height 18
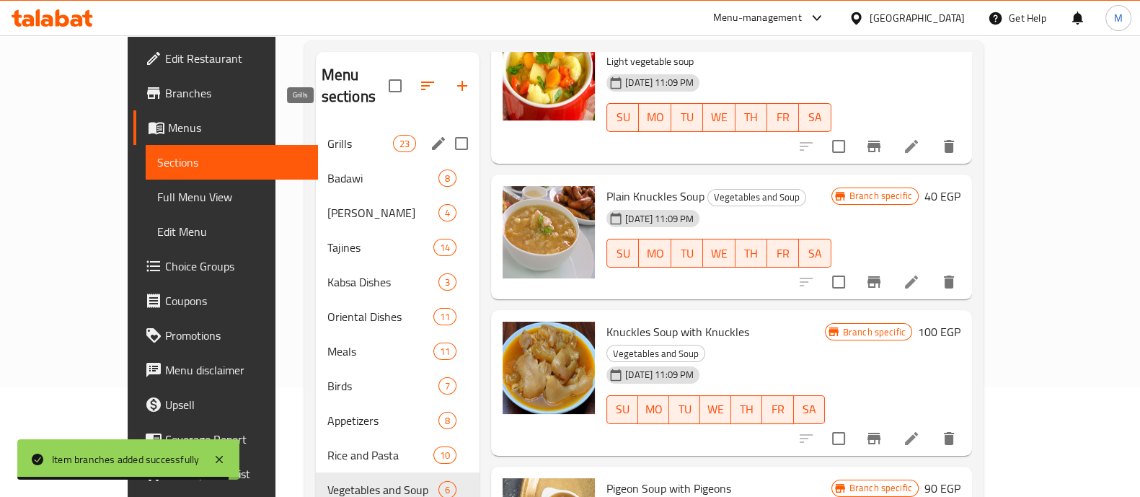
scroll to position [92, 0]
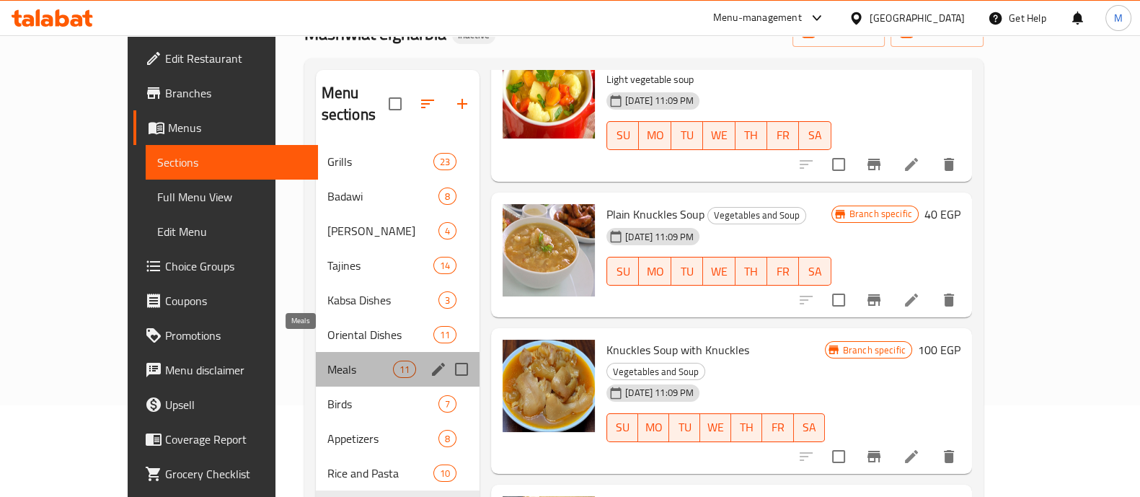
click at [327, 360] on span "Meals" at bounding box center [360, 368] width 66 height 17
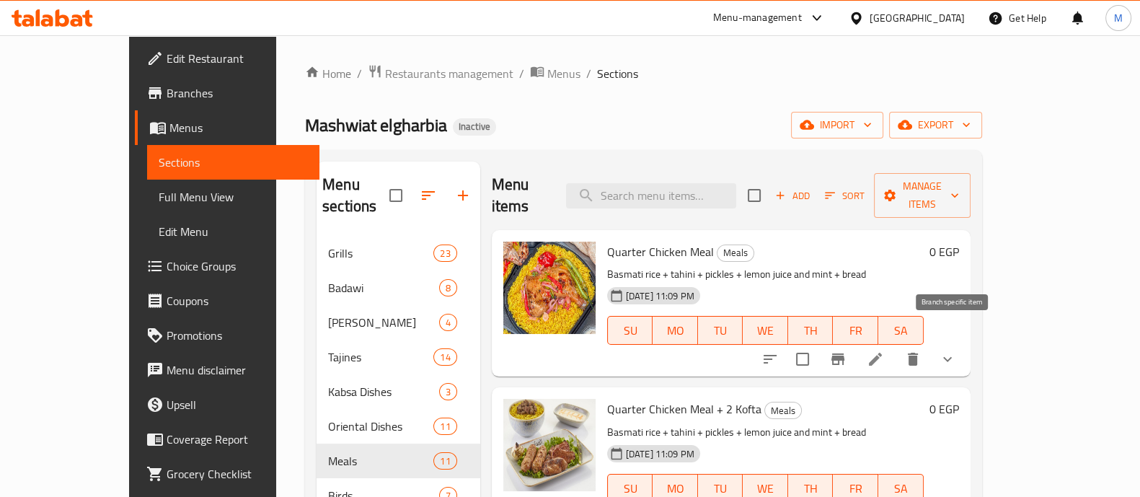
click at [844, 353] on icon "Branch-specific-item" at bounding box center [837, 359] width 13 height 12
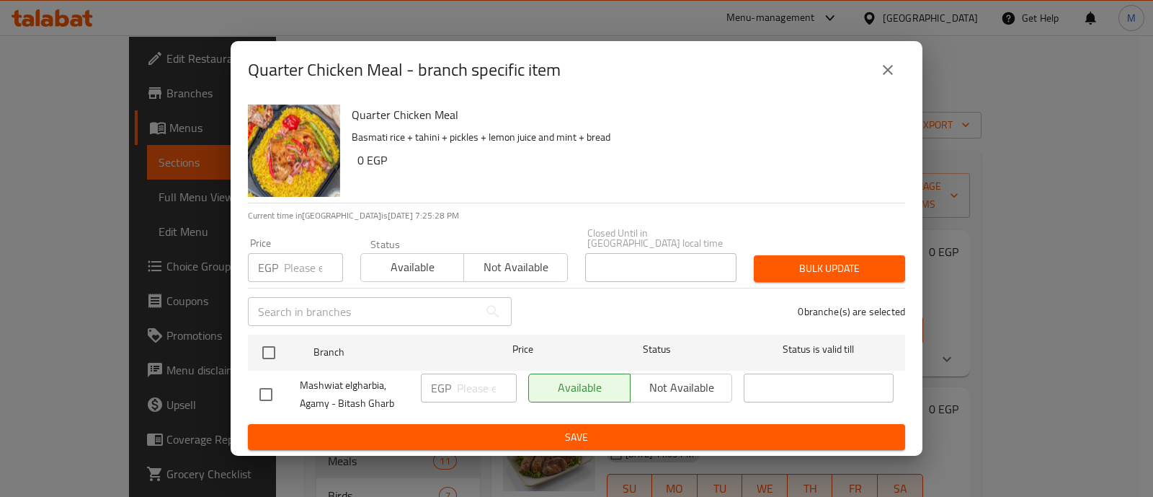
click at [982, 334] on div "Quarter Chicken Meal - branch specific item Quarter Chicken Meal Basmati rice +…" at bounding box center [576, 248] width 1153 height 497
click at [885, 66] on icon "close" at bounding box center [887, 69] width 17 height 17
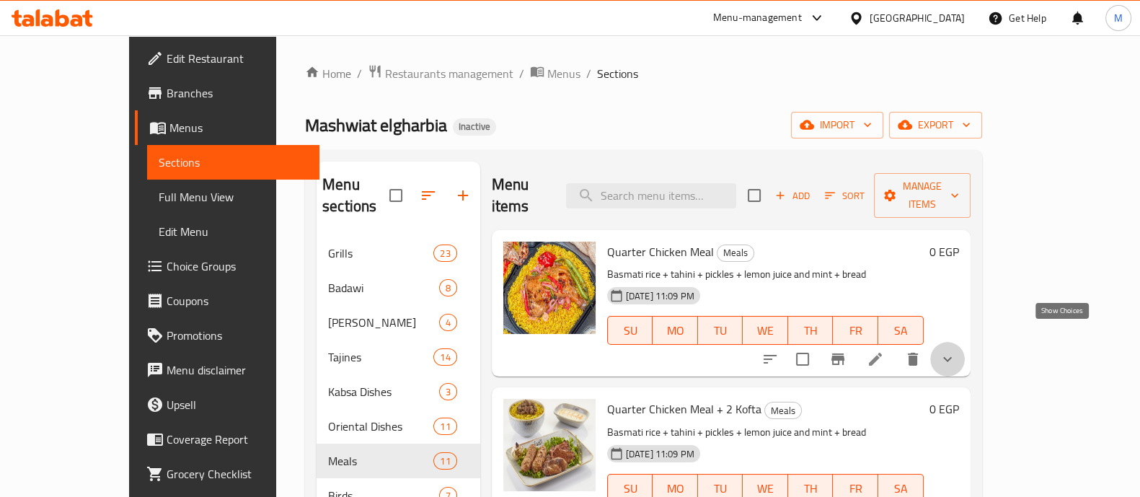
click at [956, 350] on icon "show more" at bounding box center [947, 358] width 17 height 17
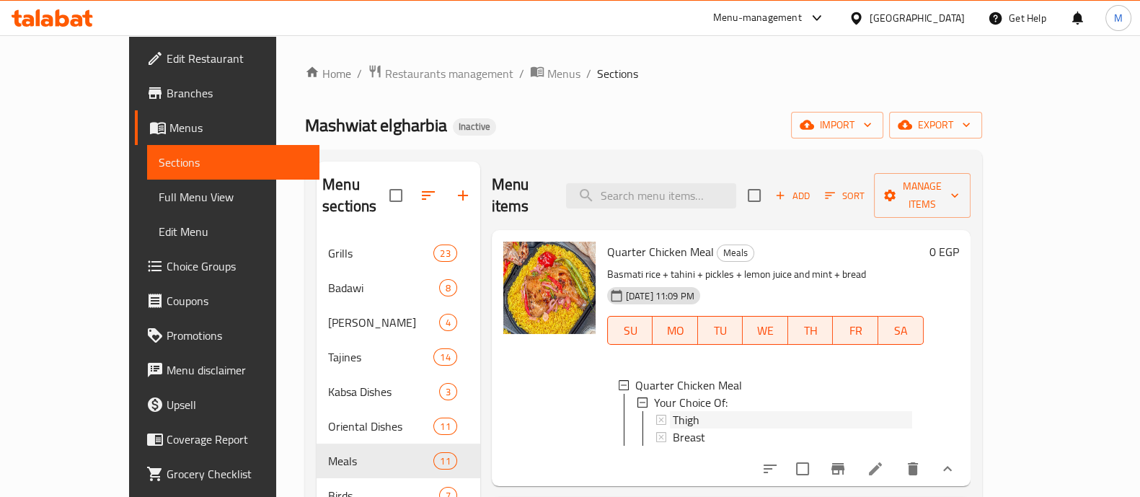
click at [673, 411] on span "Thigh" at bounding box center [686, 419] width 27 height 17
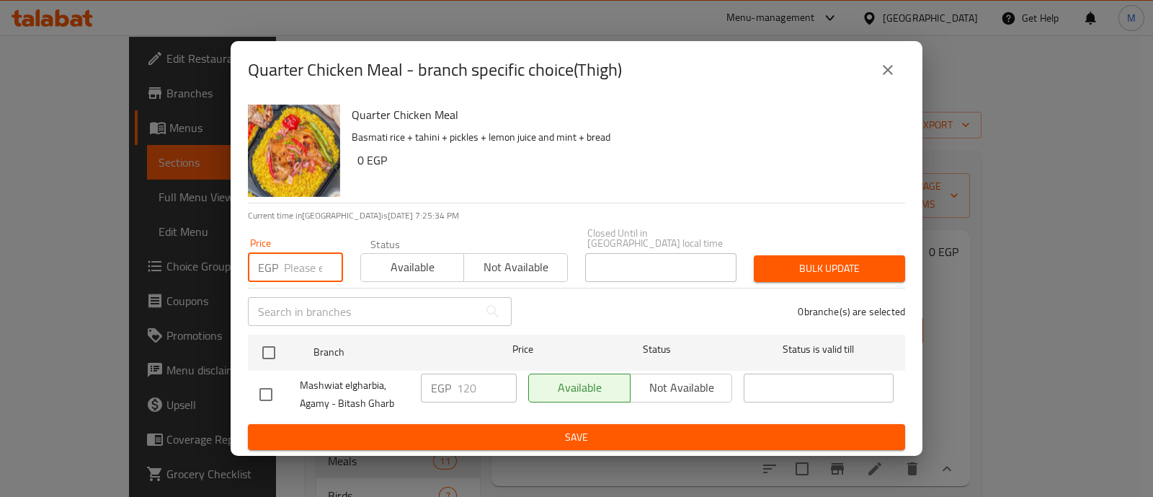
click at [298, 257] on input "number" at bounding box center [313, 267] width 59 height 29
paste input "133"
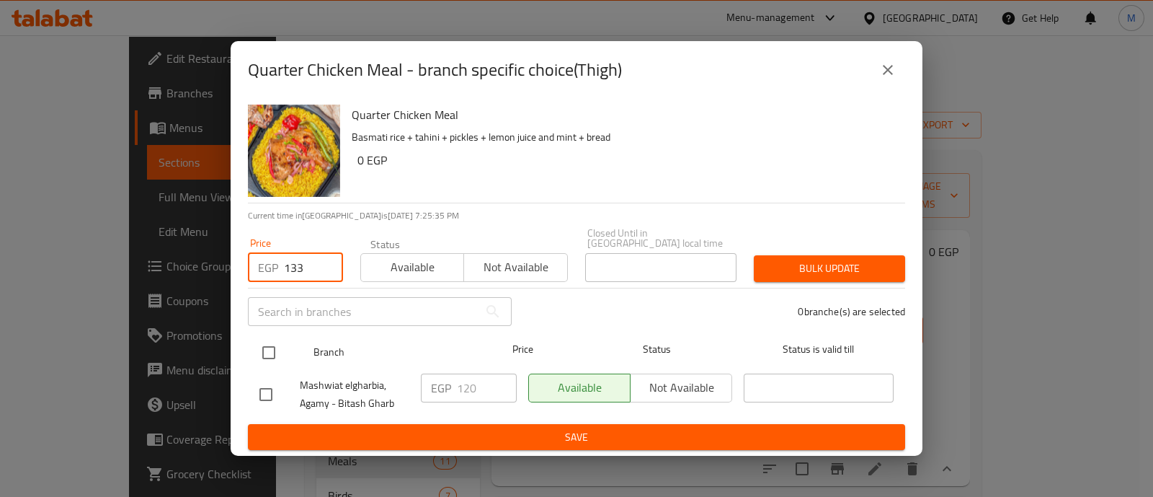
type input "133"
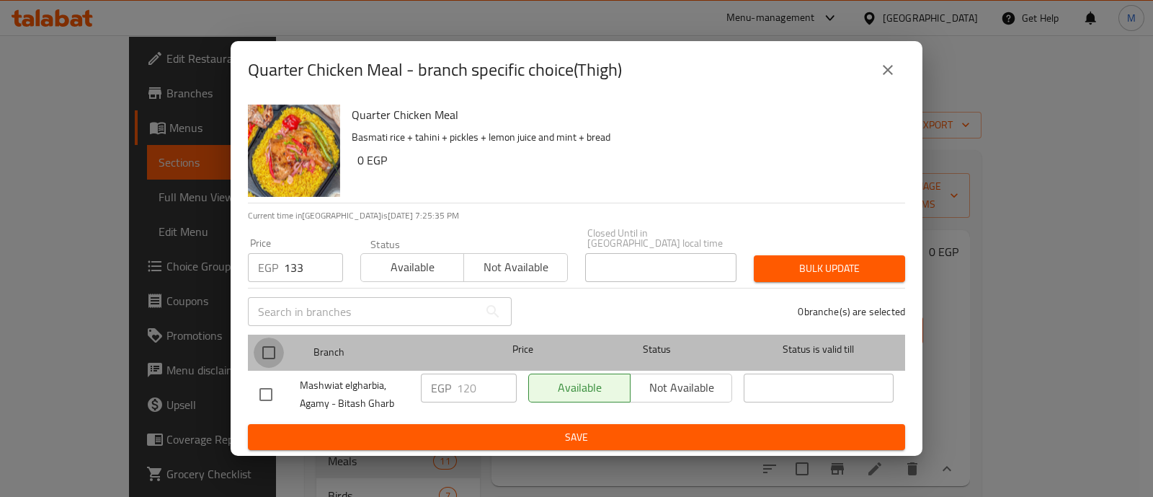
click at [267, 362] on input "checkbox" at bounding box center [269, 352] width 30 height 30
checkbox input "true"
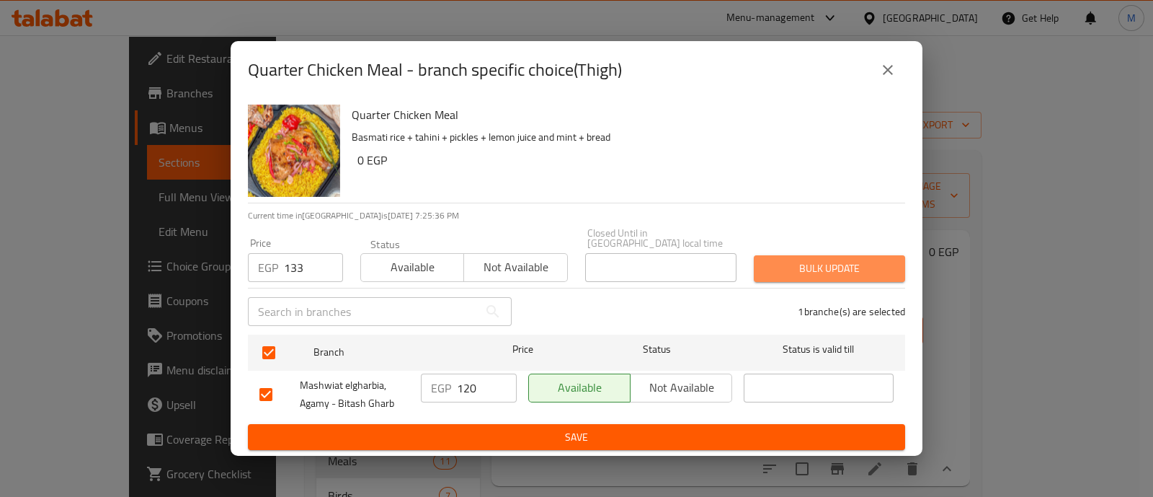
click at [835, 259] on span "Bulk update" at bounding box center [830, 268] width 128 height 18
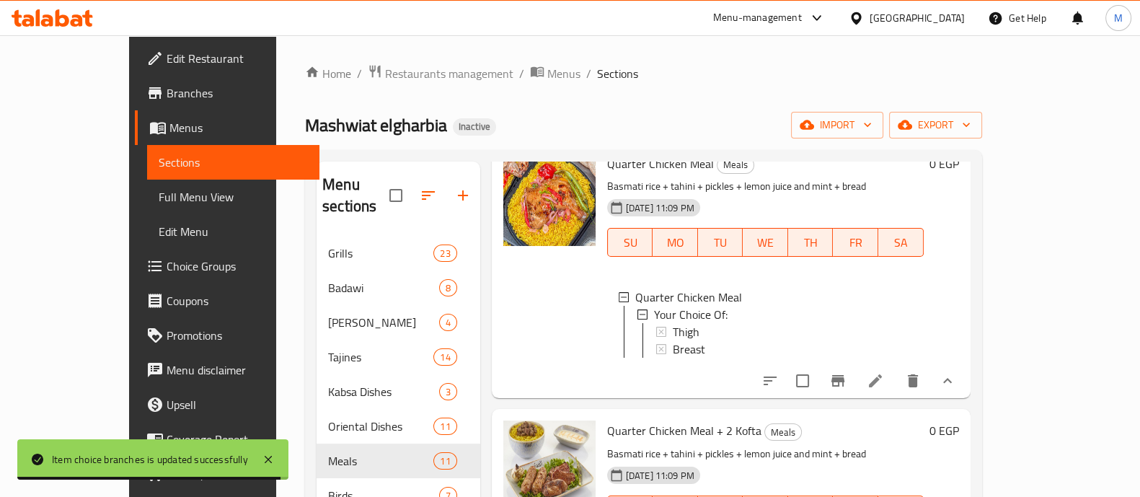
scroll to position [89, 0]
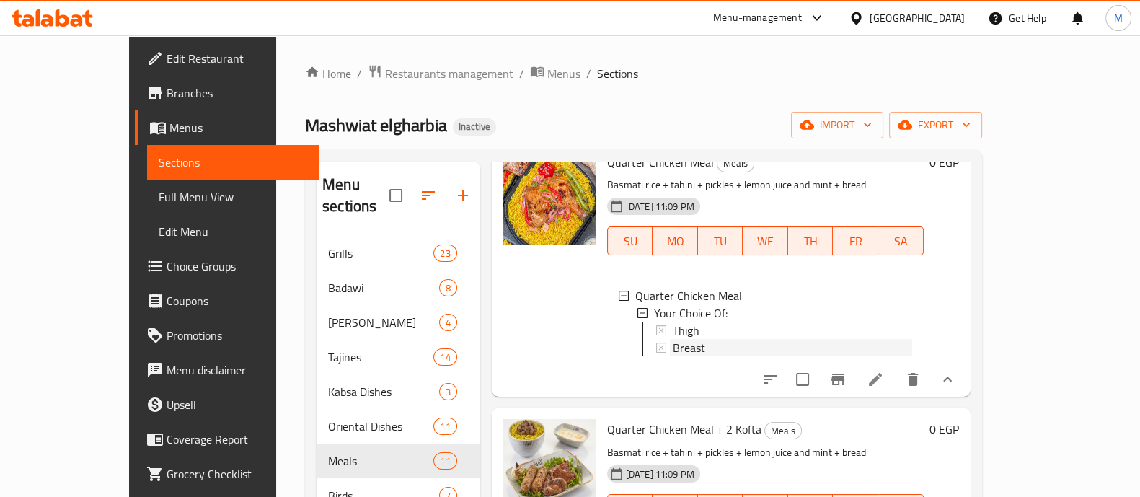
click at [673, 339] on span "Breast" at bounding box center [689, 347] width 32 height 17
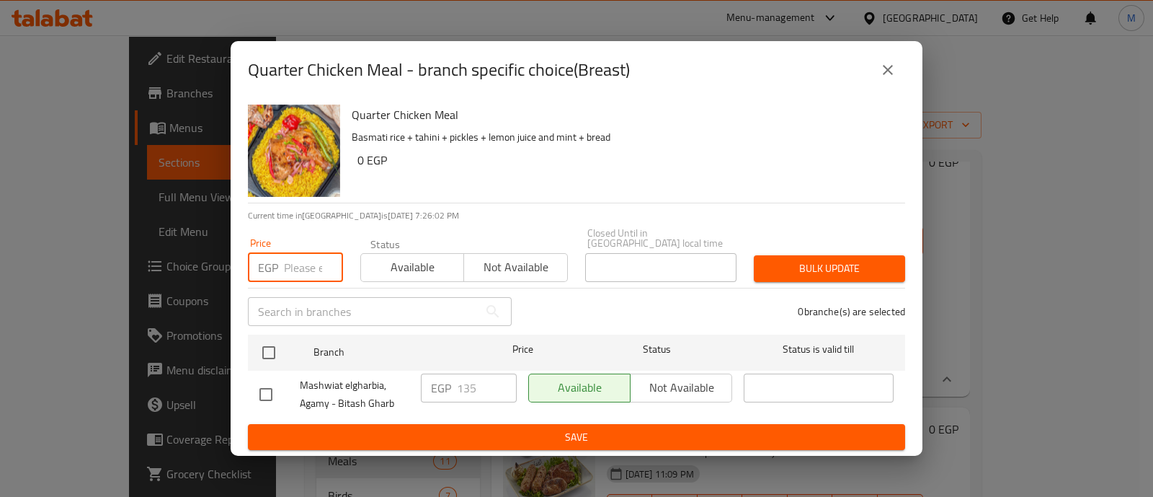
click at [292, 261] on input "number" at bounding box center [313, 267] width 59 height 29
click at [890, 67] on icon "close" at bounding box center [887, 69] width 17 height 17
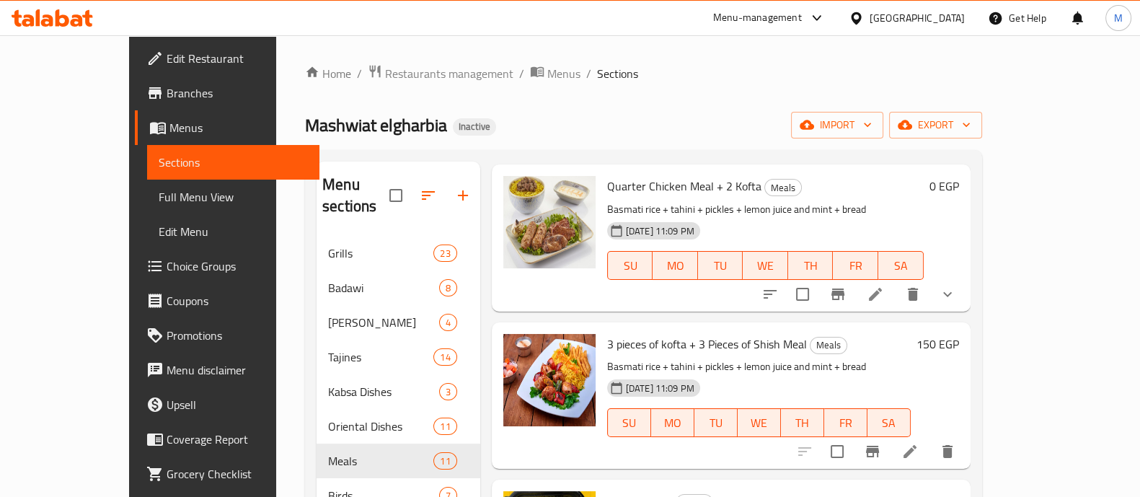
scroll to position [333, 0]
click at [956, 288] on icon "show more" at bounding box center [947, 293] width 17 height 17
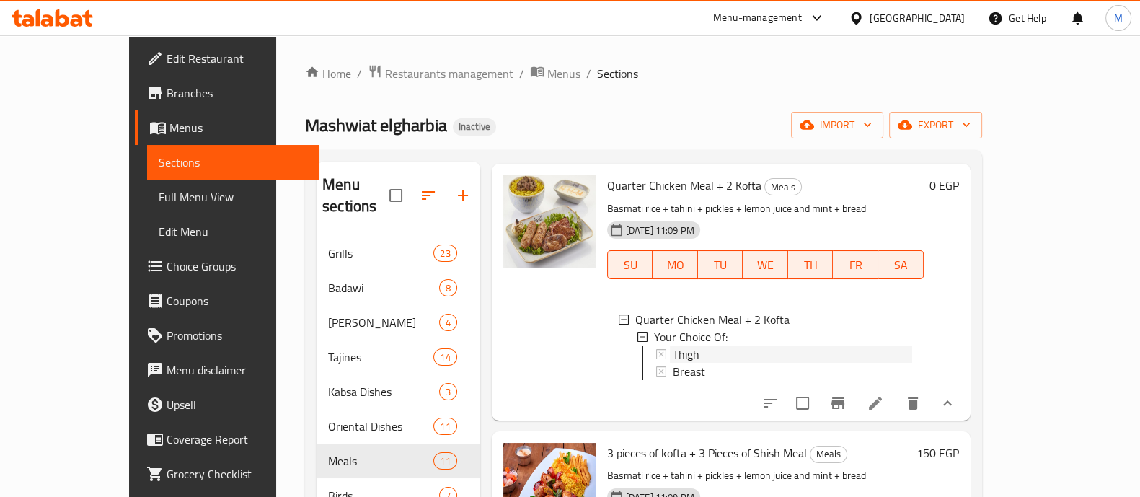
click at [673, 345] on div "Thigh" at bounding box center [792, 353] width 239 height 17
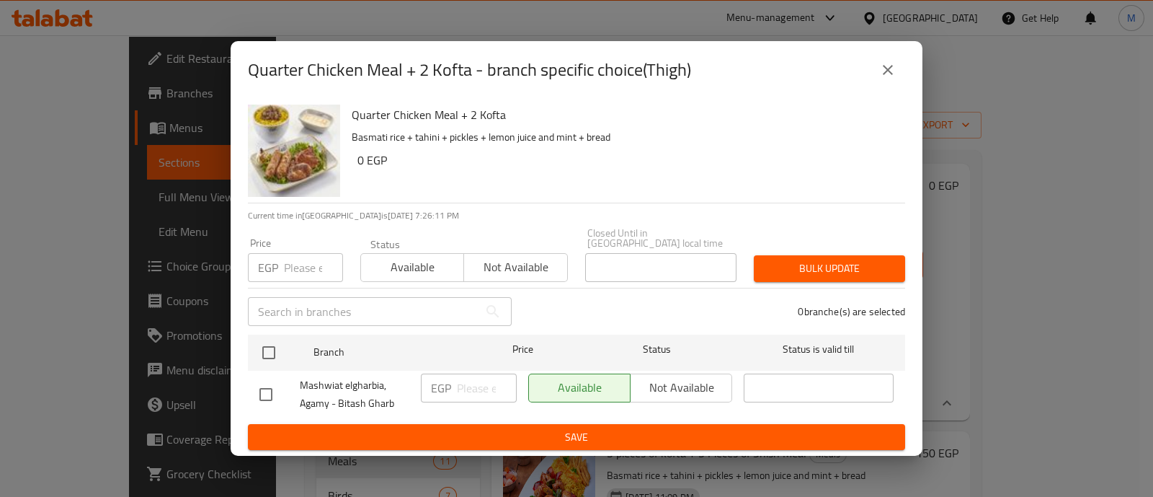
click at [1031, 256] on div "Quarter Chicken Meal + 2 Kofta - branch specific choice(Thigh) Quarter Chicken …" at bounding box center [576, 248] width 1153 height 497
click at [884, 71] on icon "close" at bounding box center [888, 70] width 10 height 10
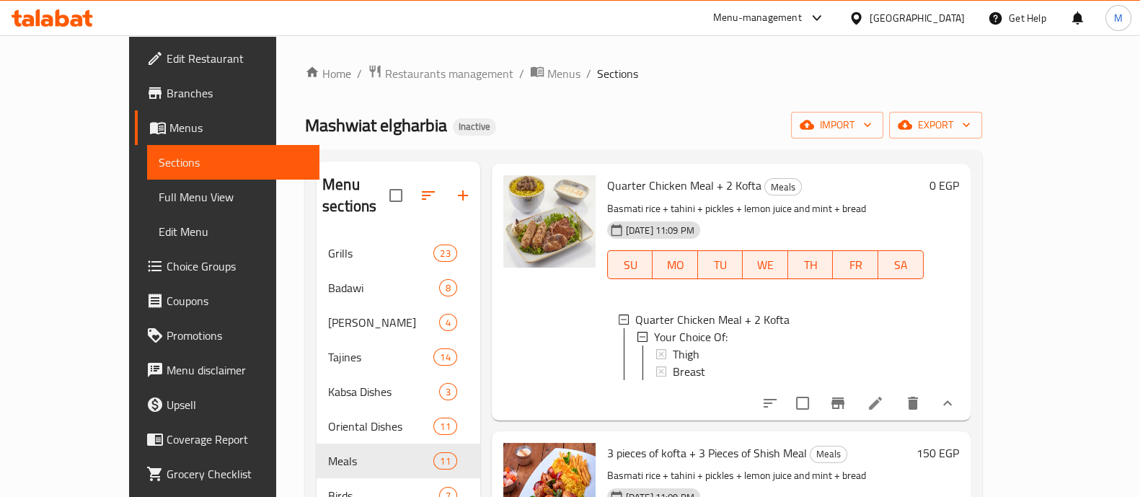
click at [697, 345] on div "Thigh" at bounding box center [792, 353] width 239 height 17
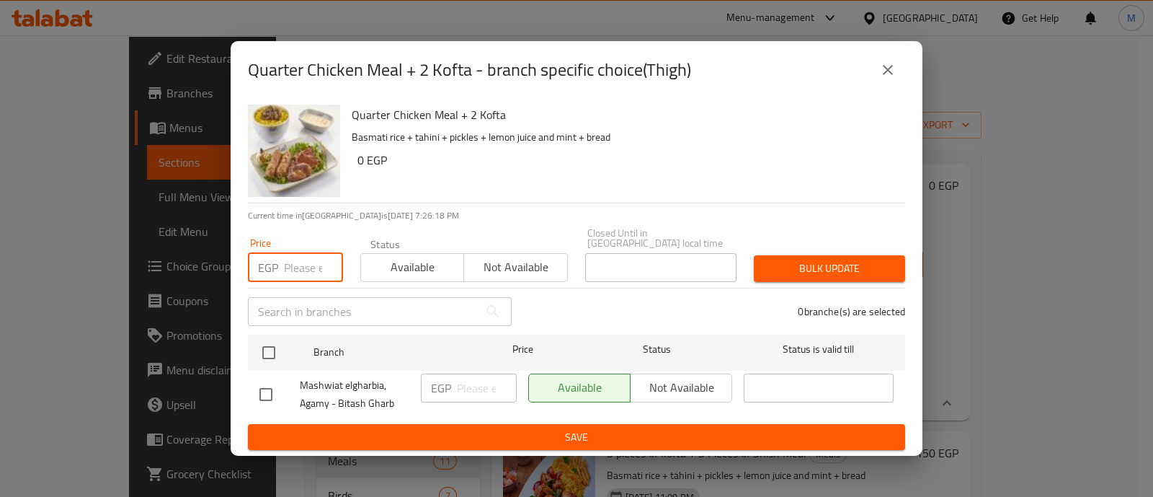
click at [285, 255] on input "number" at bounding box center [313, 267] width 59 height 29
paste input "167"
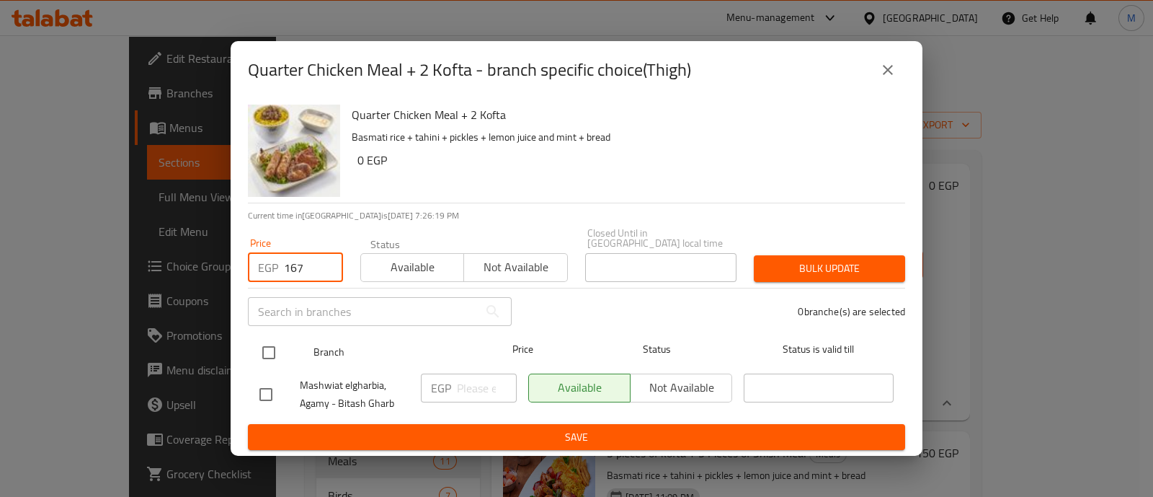
type input "167"
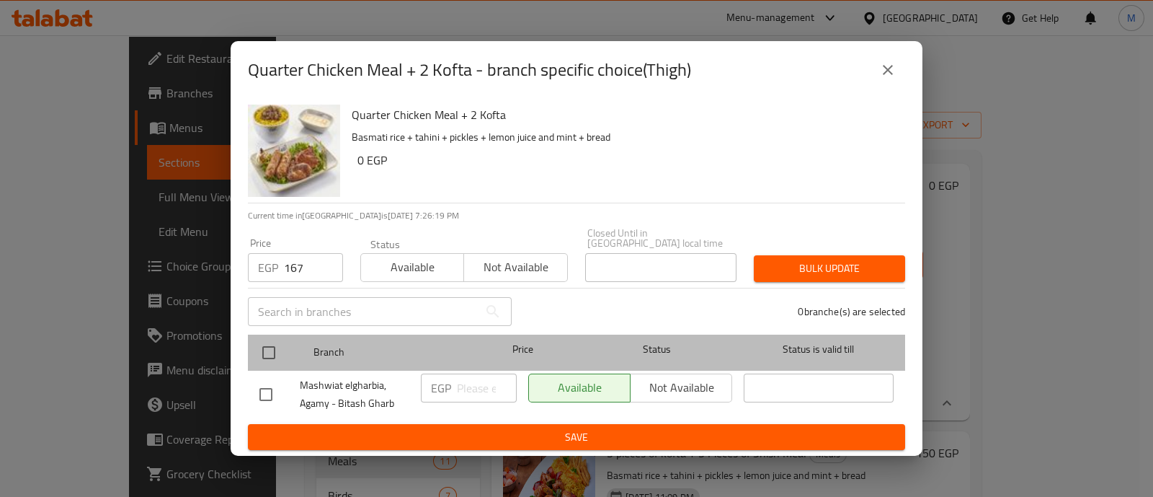
click at [290, 358] on div at bounding box center [281, 353] width 54 height 42
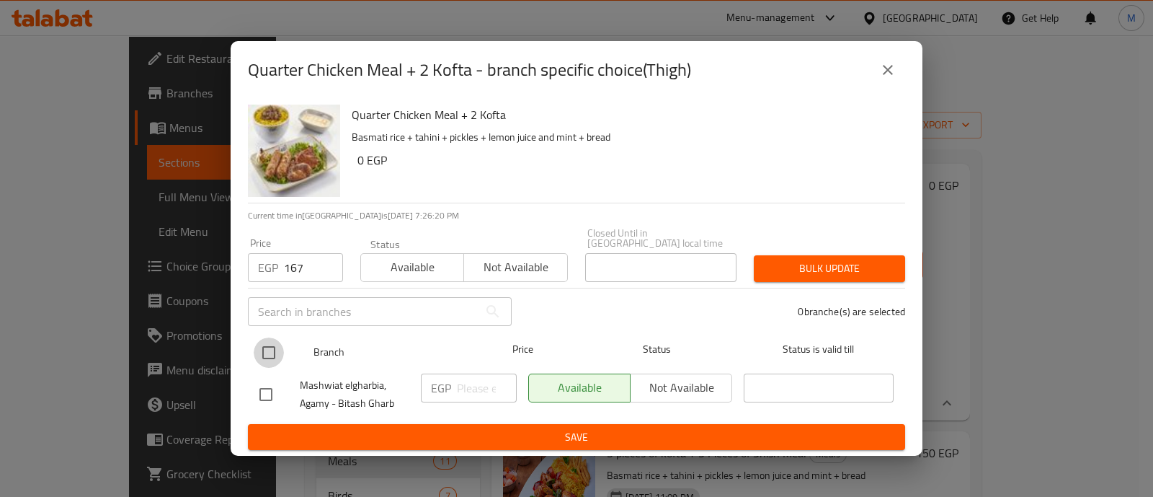
click at [280, 351] on input "checkbox" at bounding box center [269, 352] width 30 height 30
checkbox input "true"
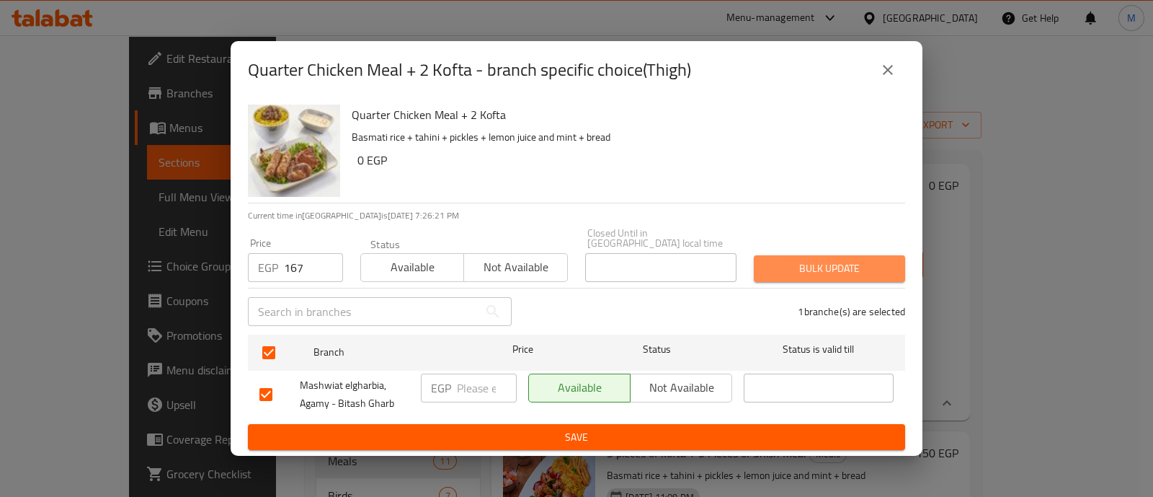
click at [818, 265] on span "Bulk update" at bounding box center [830, 268] width 128 height 18
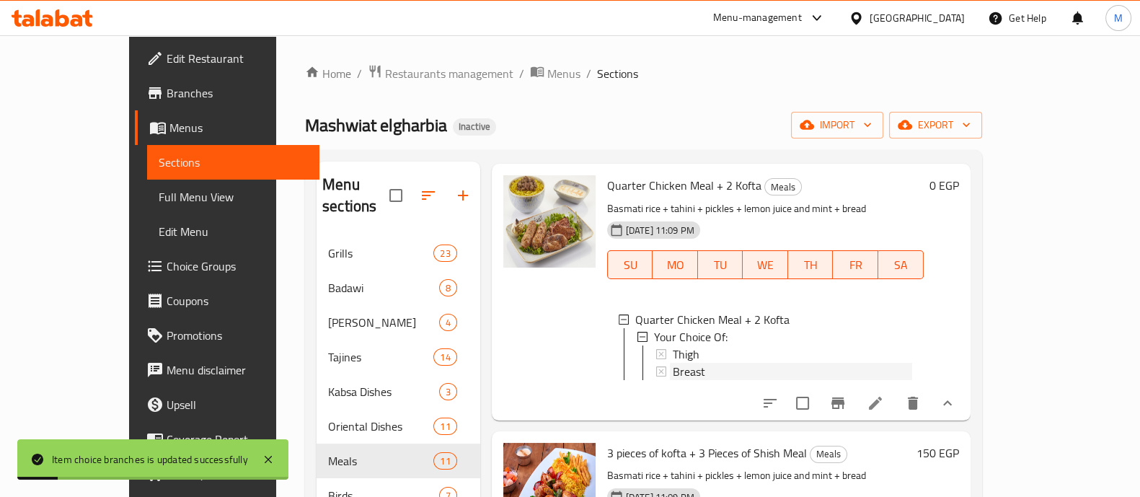
click at [673, 363] on span "Breast" at bounding box center [689, 371] width 32 height 17
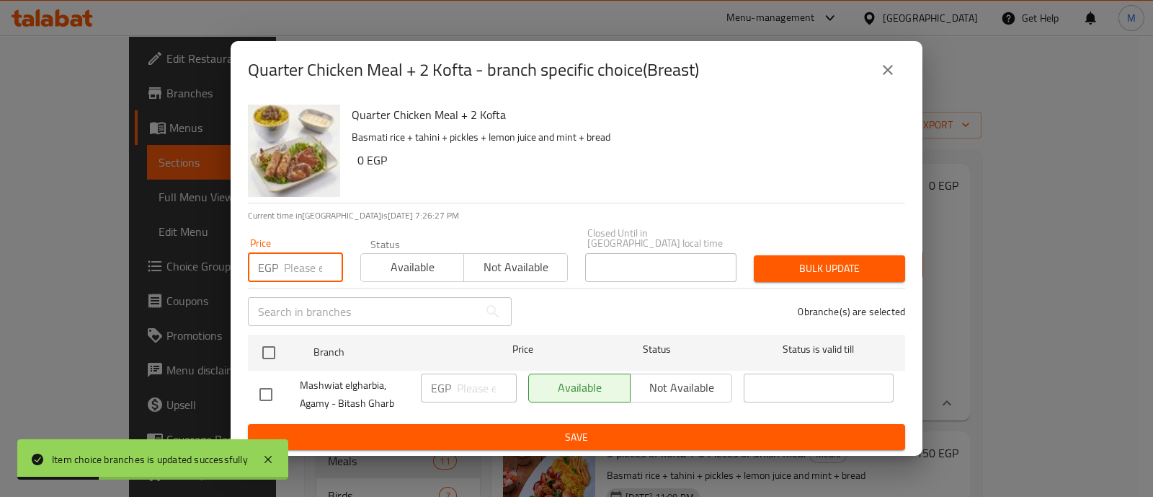
click at [308, 262] on input "number" at bounding box center [313, 267] width 59 height 29
paste input "167"
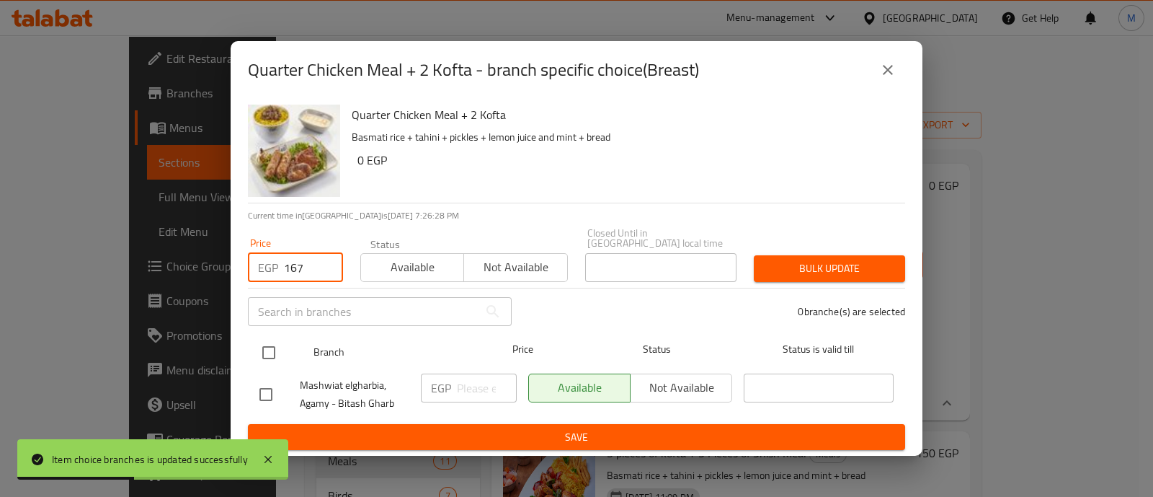
type input "167"
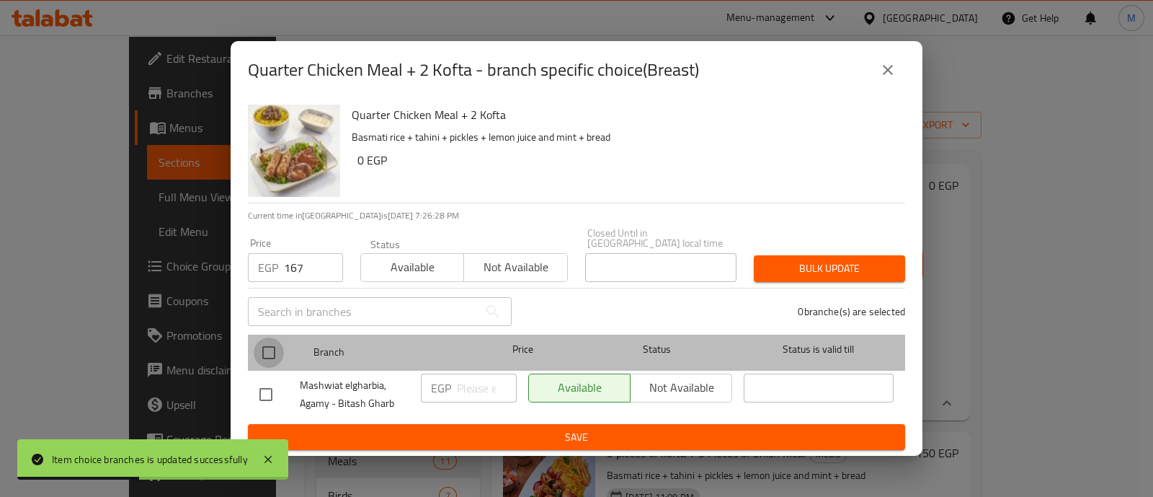
click at [275, 349] on input "checkbox" at bounding box center [269, 352] width 30 height 30
checkbox input "true"
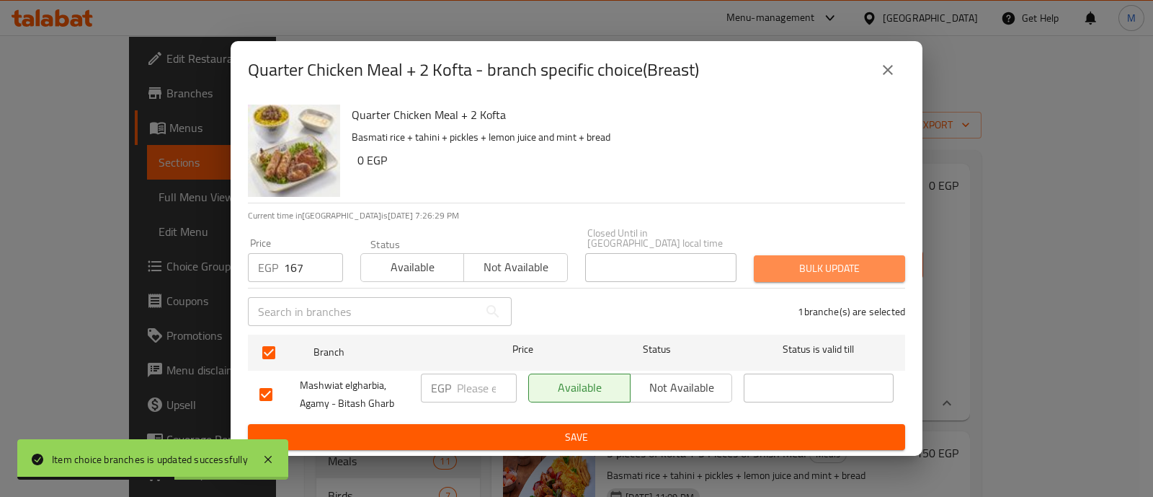
click at [848, 259] on span "Bulk update" at bounding box center [830, 268] width 128 height 18
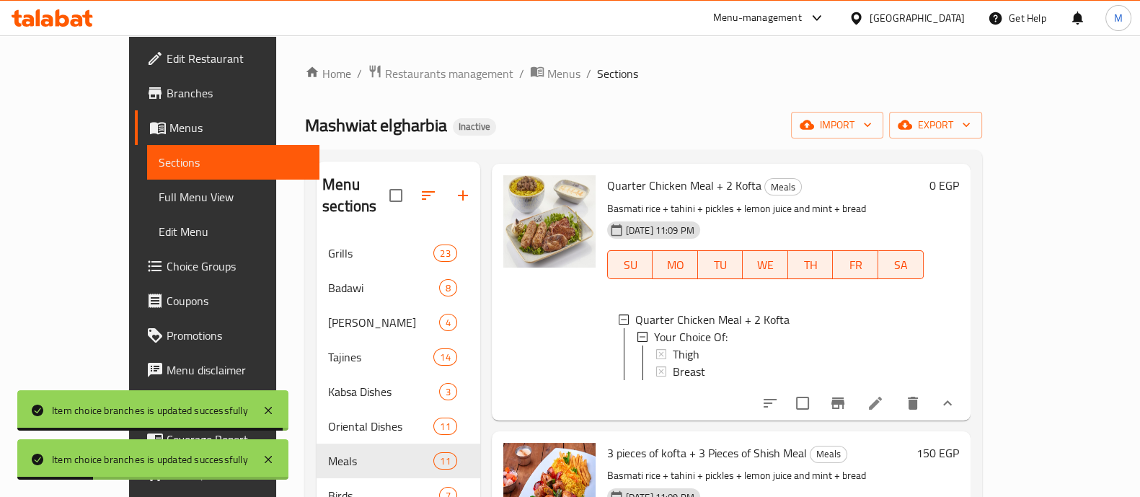
scroll to position [495, 0]
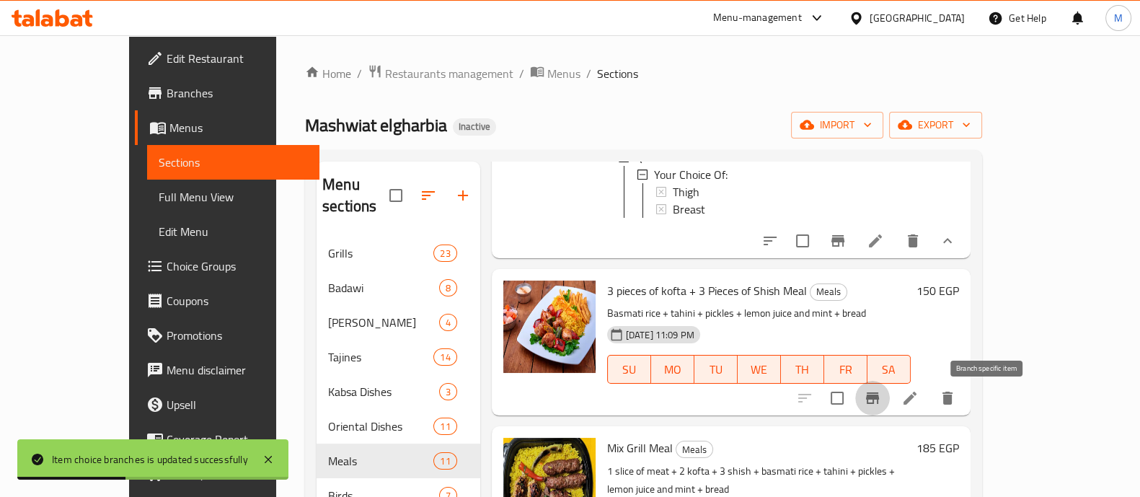
click at [881, 396] on icon "Branch-specific-item" at bounding box center [872, 397] width 17 height 17
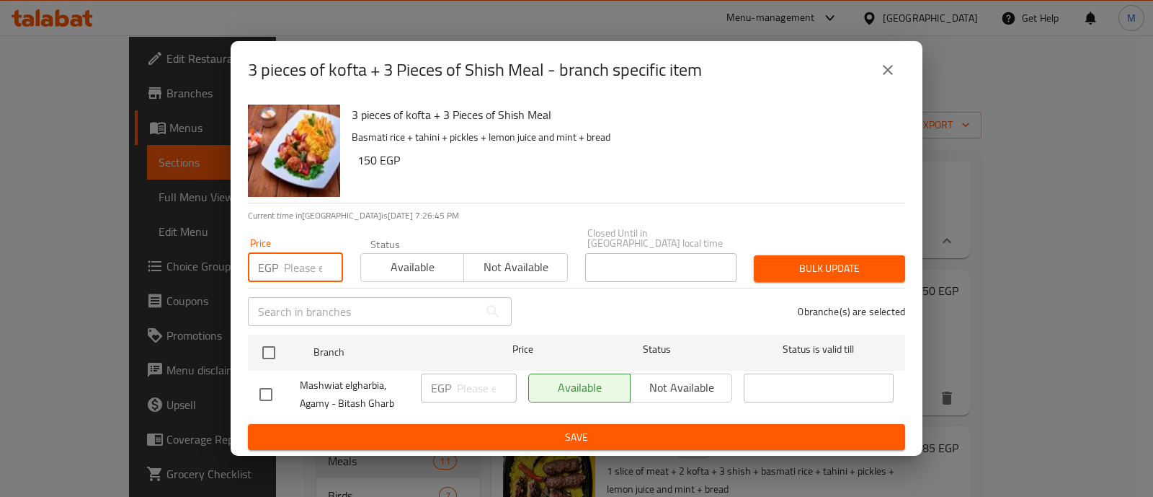
click at [287, 257] on input "number" at bounding box center [313, 267] width 59 height 29
paste input "172.5"
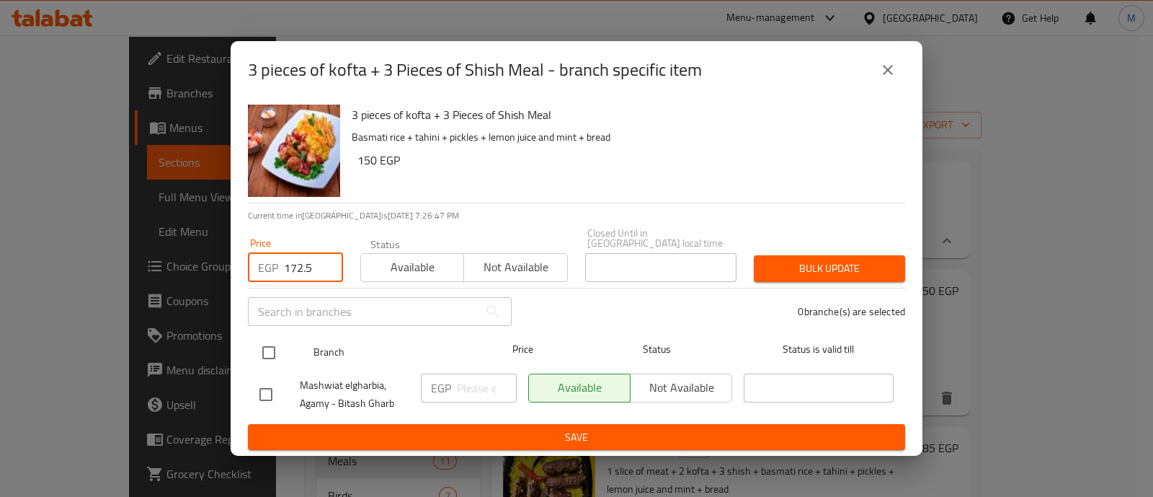
type input "172.5"
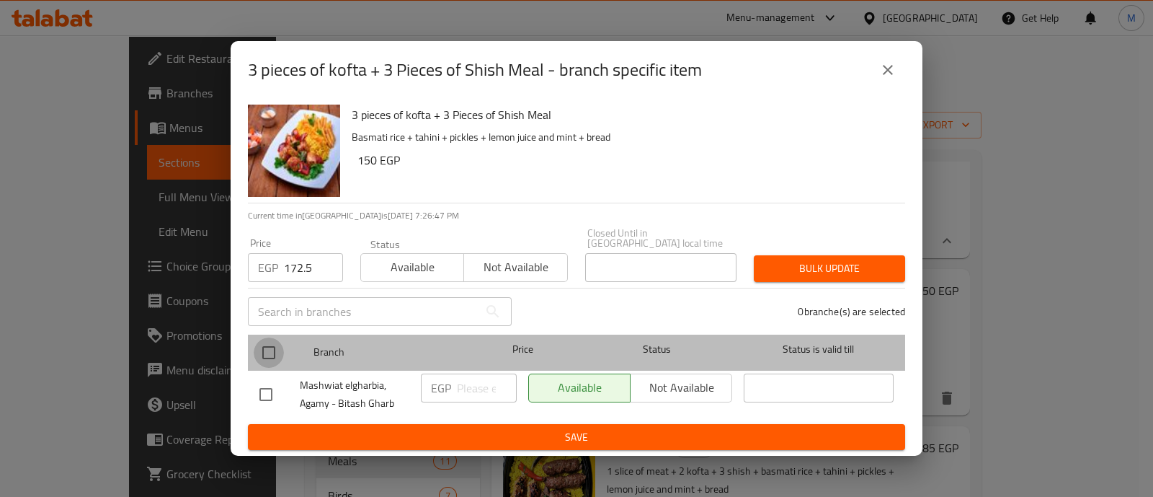
click at [267, 348] on input "checkbox" at bounding box center [269, 352] width 30 height 30
checkbox input "true"
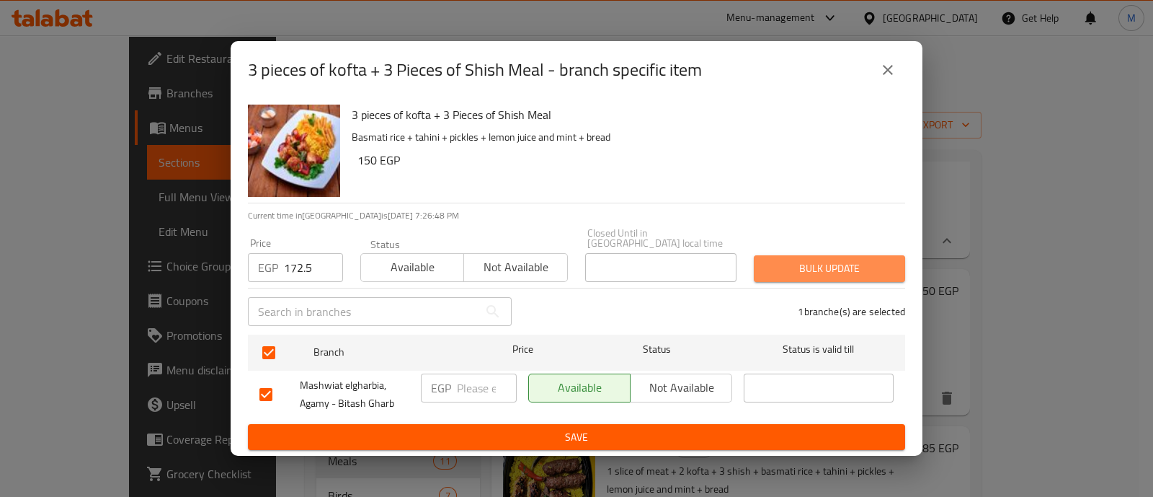
click at [823, 265] on span "Bulk update" at bounding box center [830, 268] width 128 height 18
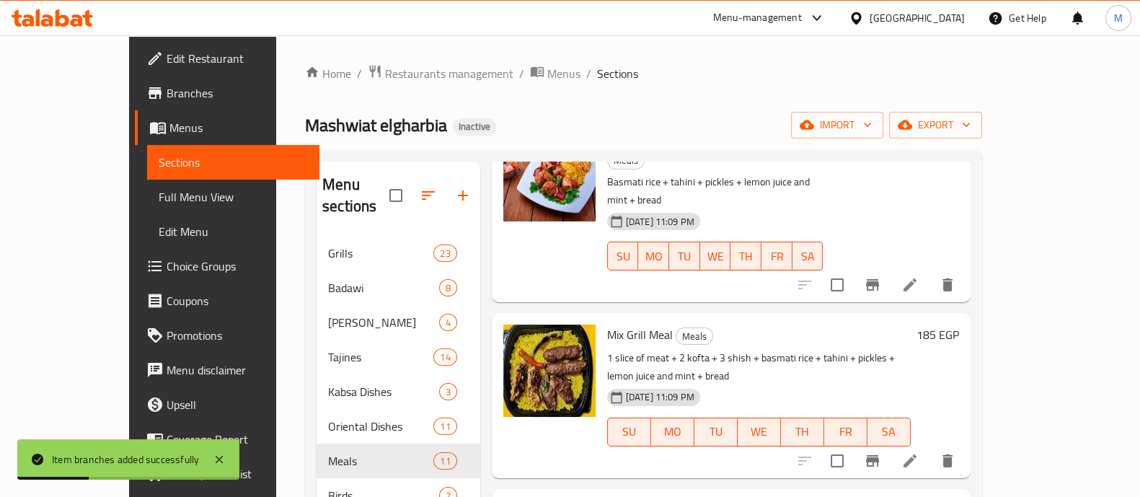
scroll to position [659, 0]
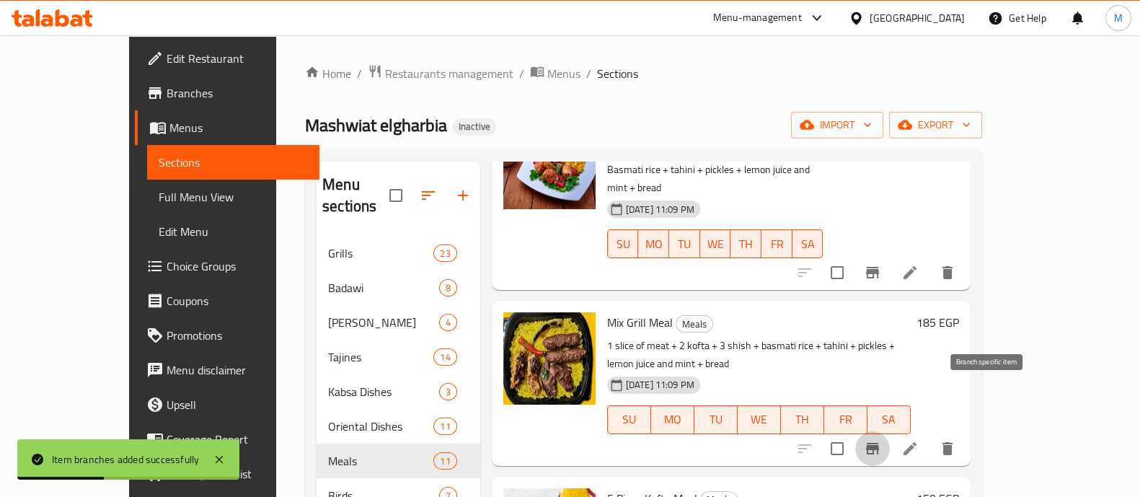
click at [879, 443] on icon "Branch-specific-item" at bounding box center [872, 449] width 13 height 12
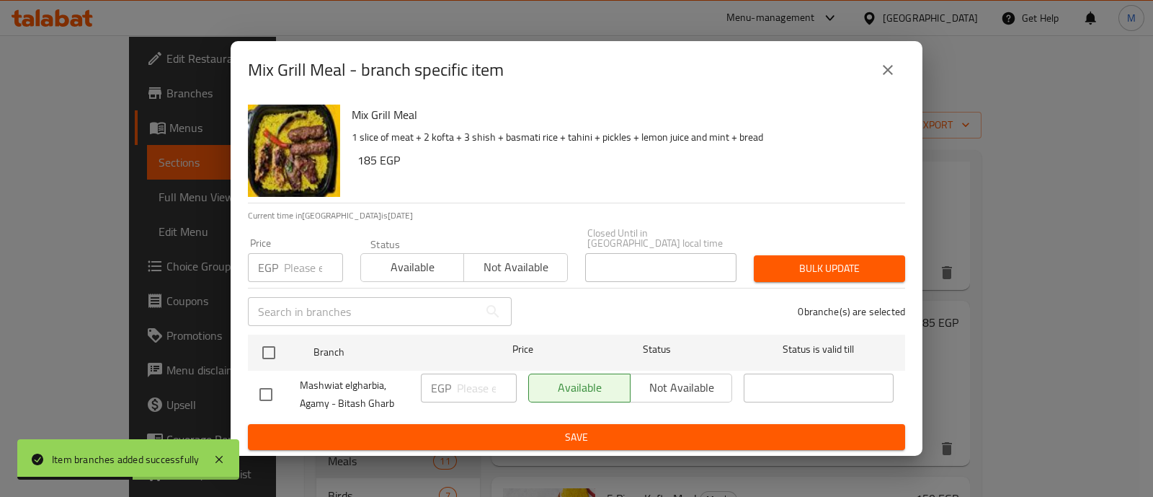
click at [281, 262] on div "EGP Price" at bounding box center [295, 267] width 95 height 29
paste input "212.5"
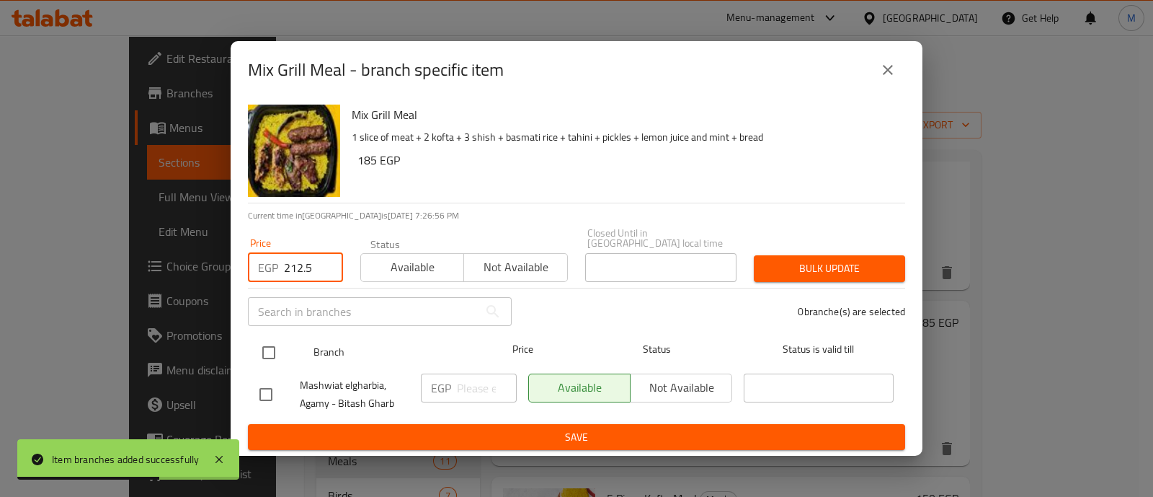
type input "212.5"
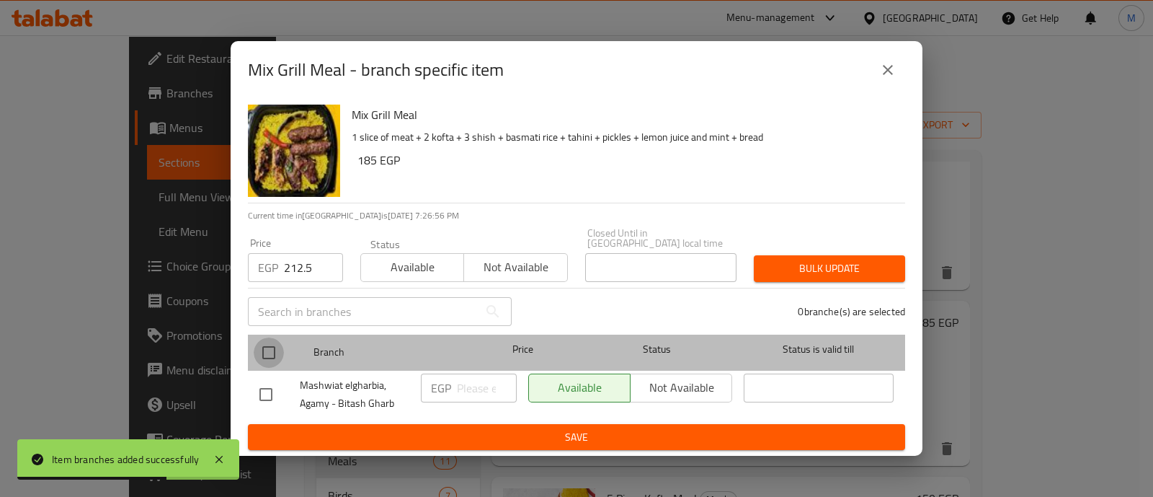
click at [269, 344] on input "checkbox" at bounding box center [269, 352] width 30 height 30
checkbox input "true"
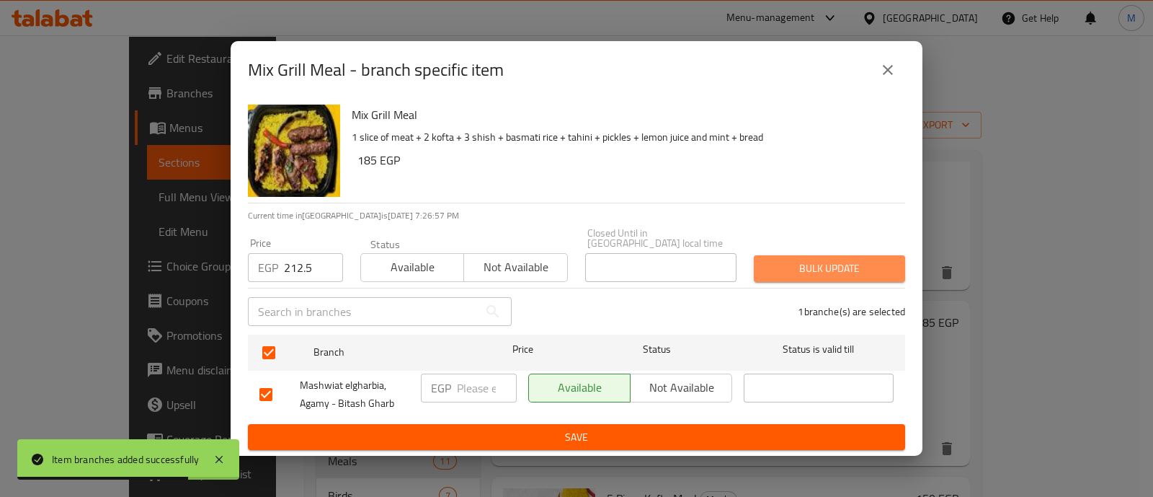
click at [879, 265] on span "Bulk update" at bounding box center [830, 268] width 128 height 18
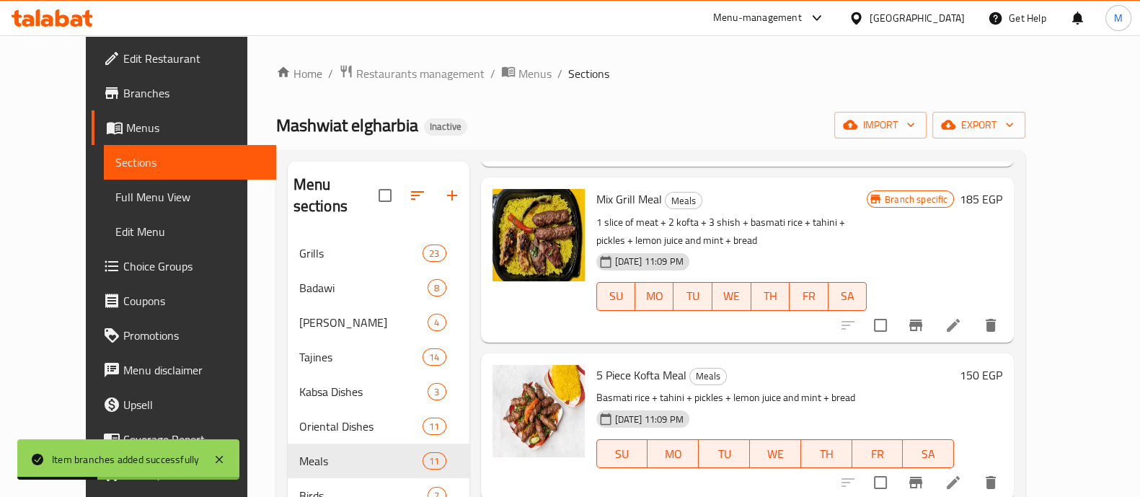
scroll to position [760, 0]
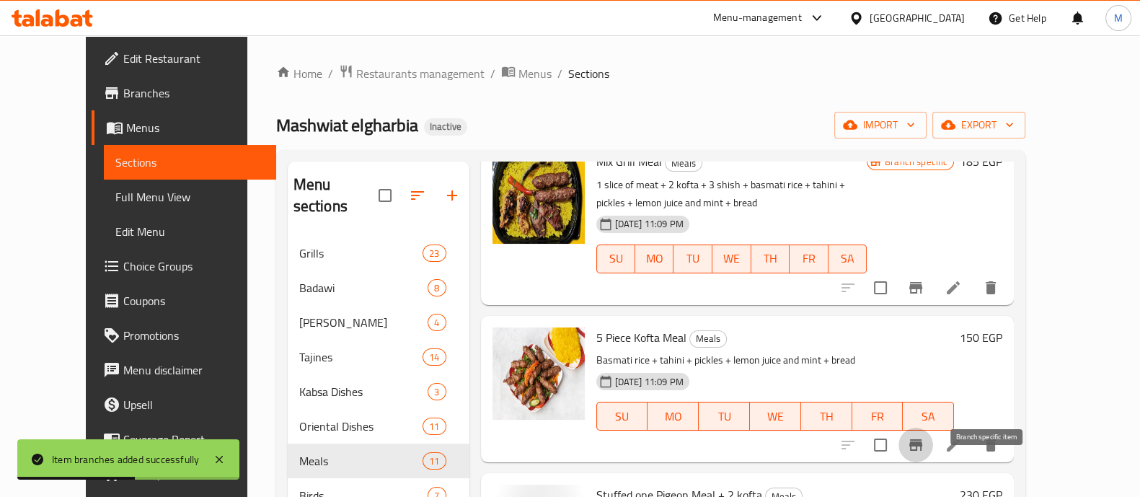
click at [924, 453] on icon "Branch-specific-item" at bounding box center [915, 444] width 17 height 17
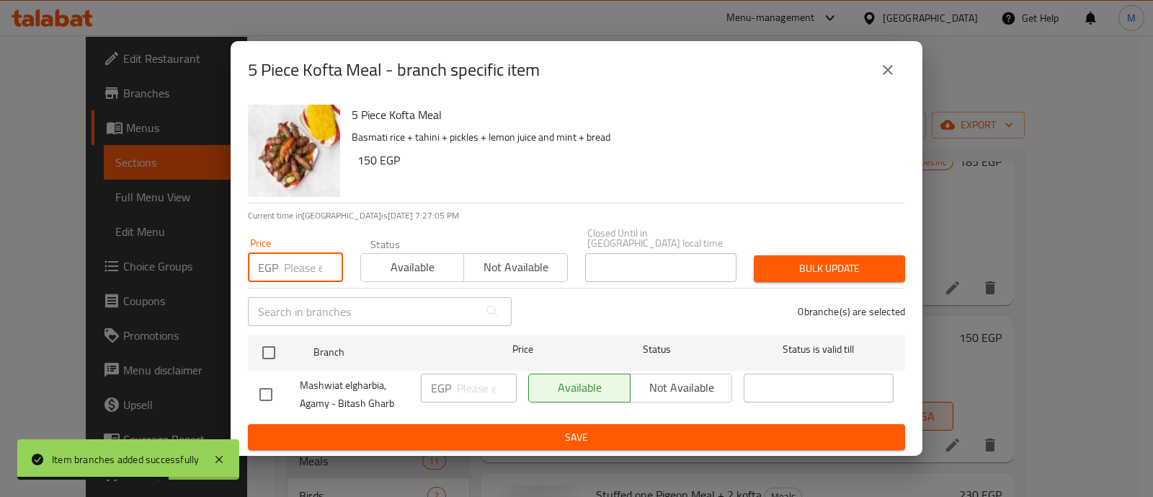
click at [285, 262] on input "number" at bounding box center [313, 267] width 59 height 29
paste input "172.5"
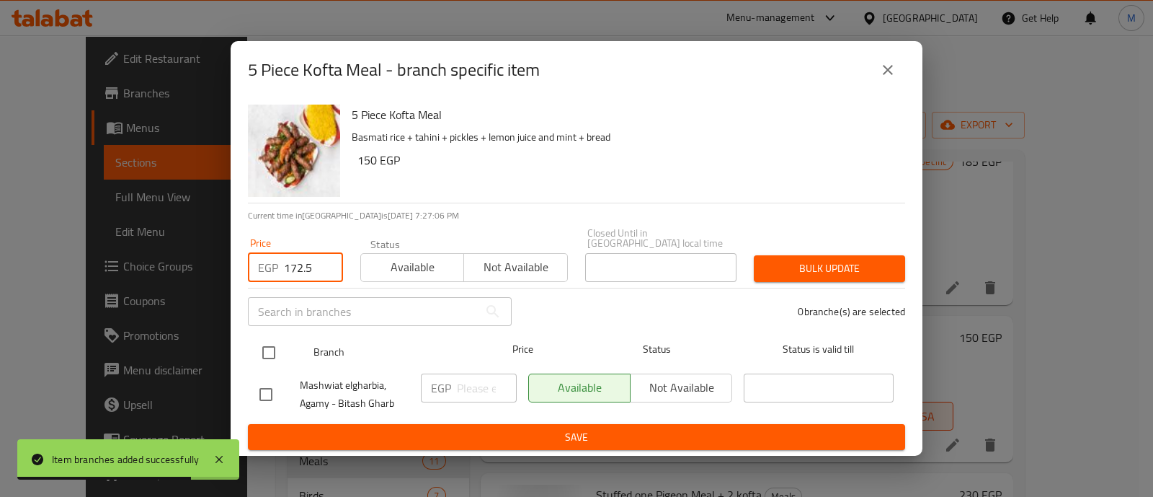
type input "172.5"
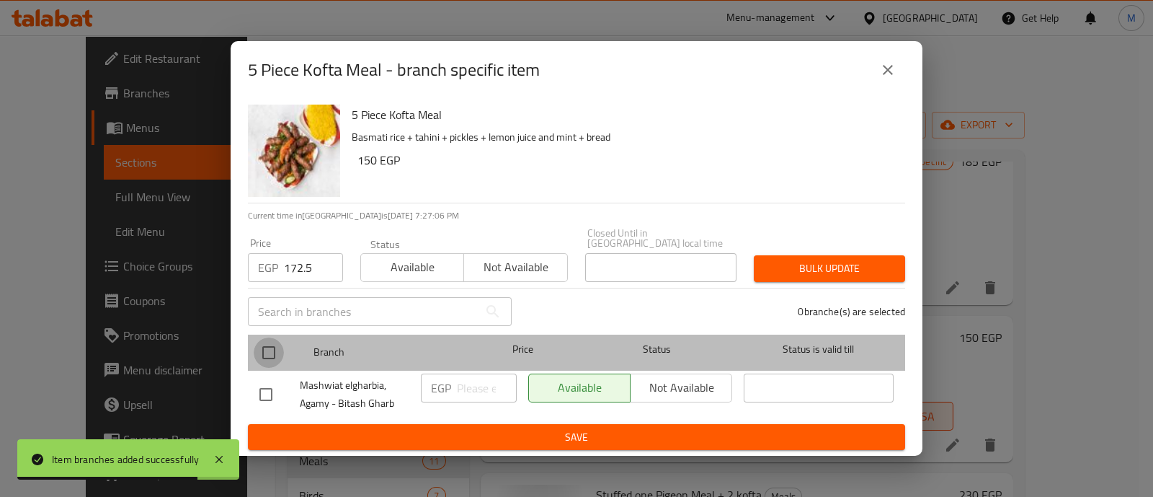
click at [270, 347] on input "checkbox" at bounding box center [269, 352] width 30 height 30
checkbox input "true"
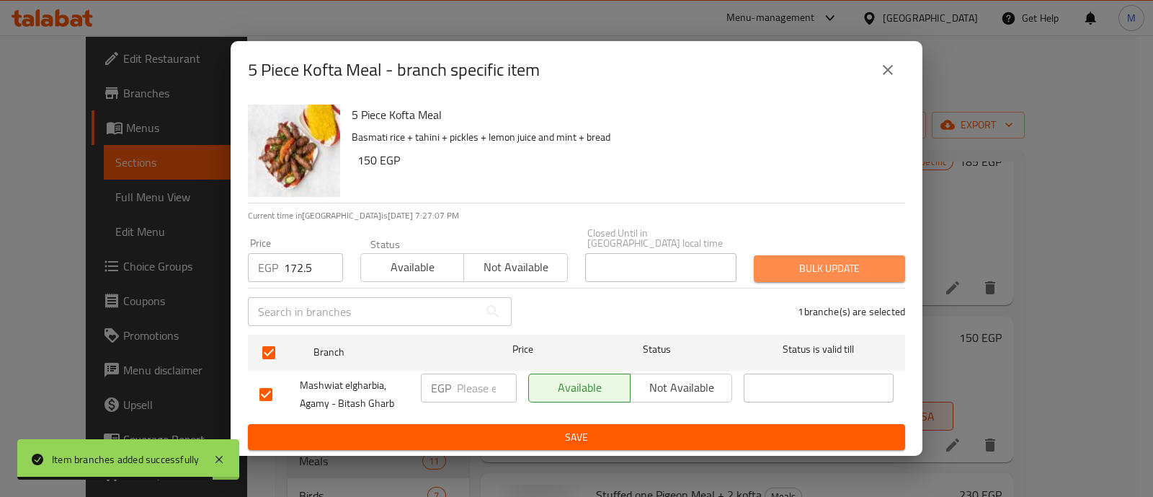
click at [794, 262] on span "Bulk update" at bounding box center [830, 268] width 128 height 18
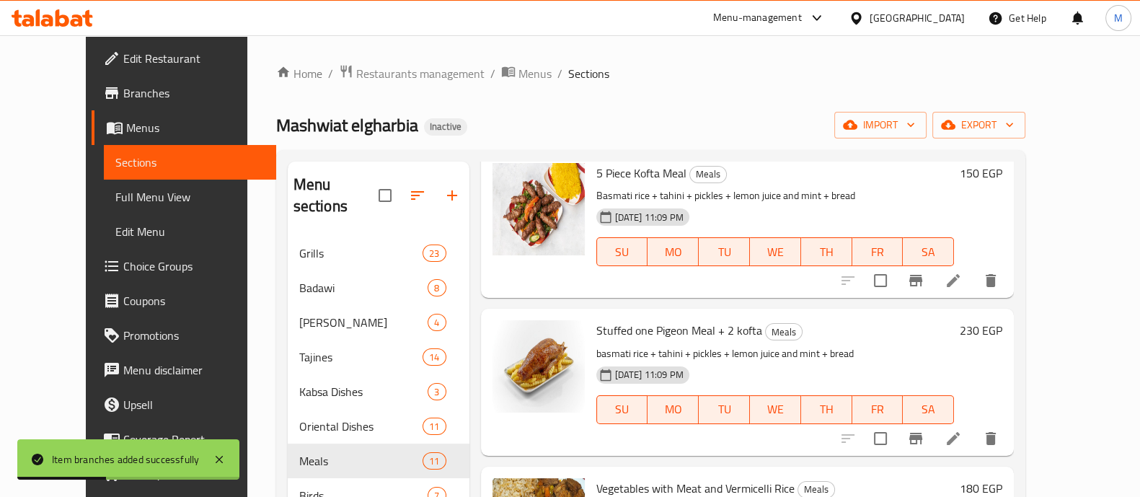
scroll to position [941, 0]
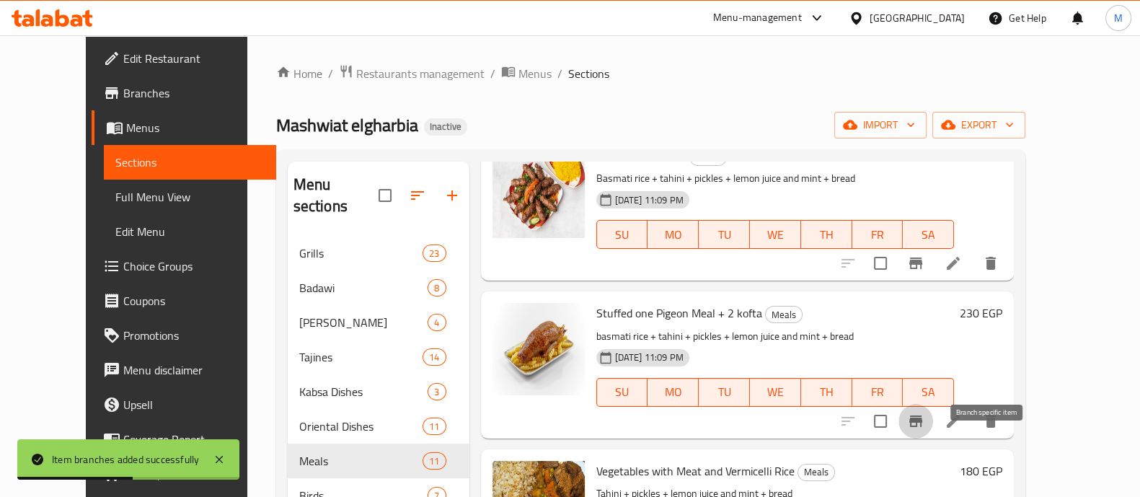
click at [924, 430] on icon "Branch-specific-item" at bounding box center [915, 420] width 17 height 17
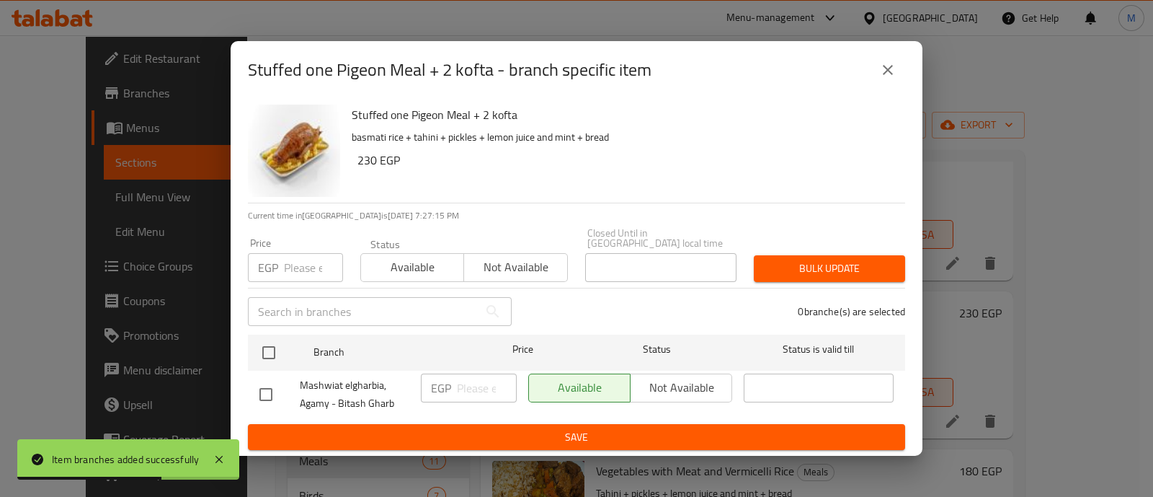
click at [285, 257] on input "number" at bounding box center [313, 267] width 59 height 29
paste input "264.5"
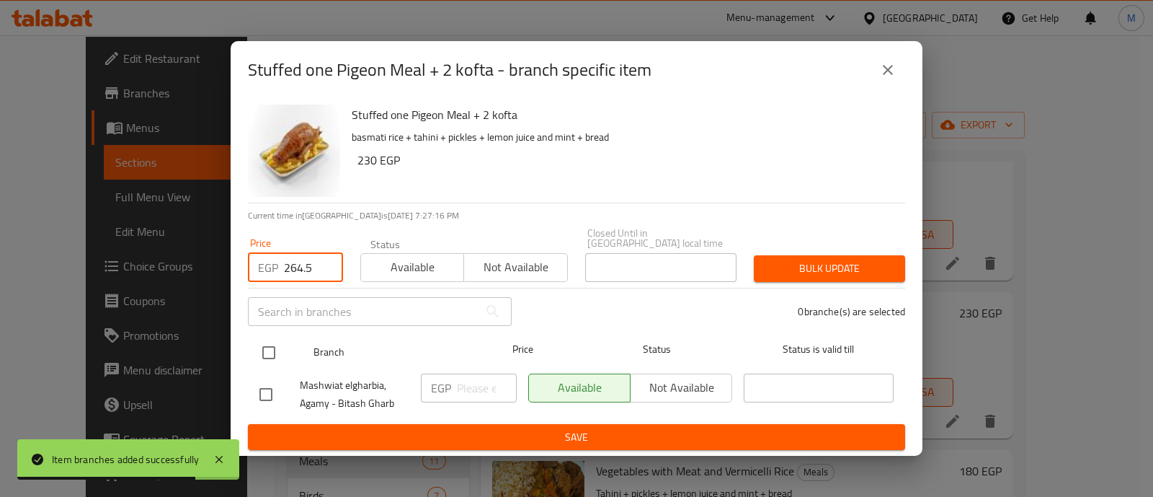
type input "264.5"
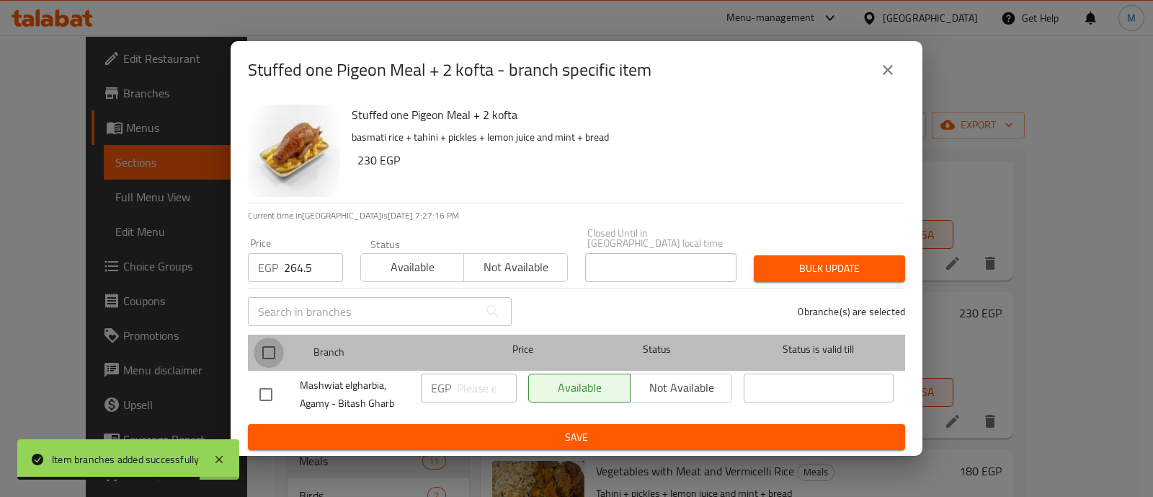
click at [274, 342] on input "checkbox" at bounding box center [269, 352] width 30 height 30
checkbox input "true"
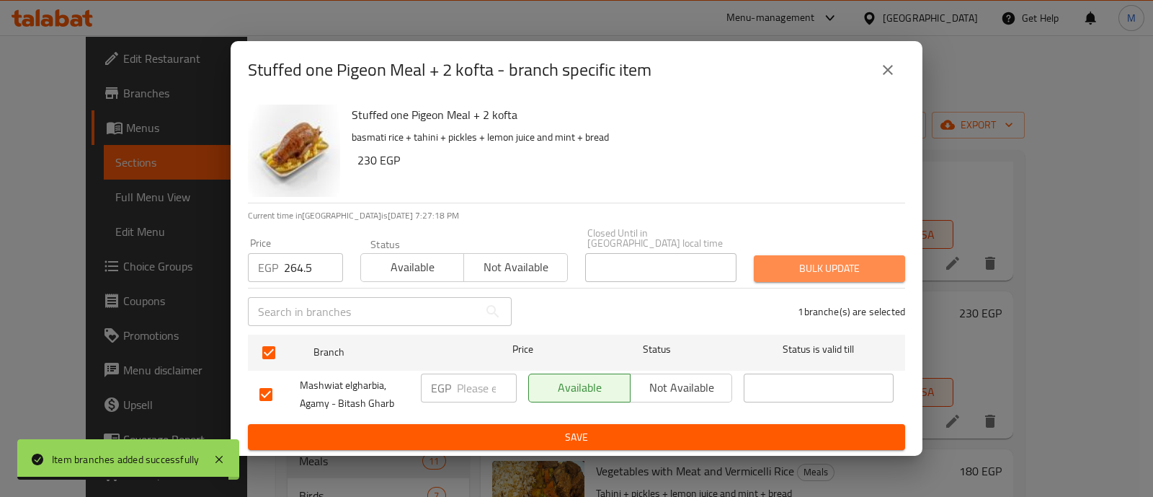
click at [833, 261] on span "Bulk update" at bounding box center [830, 268] width 128 height 18
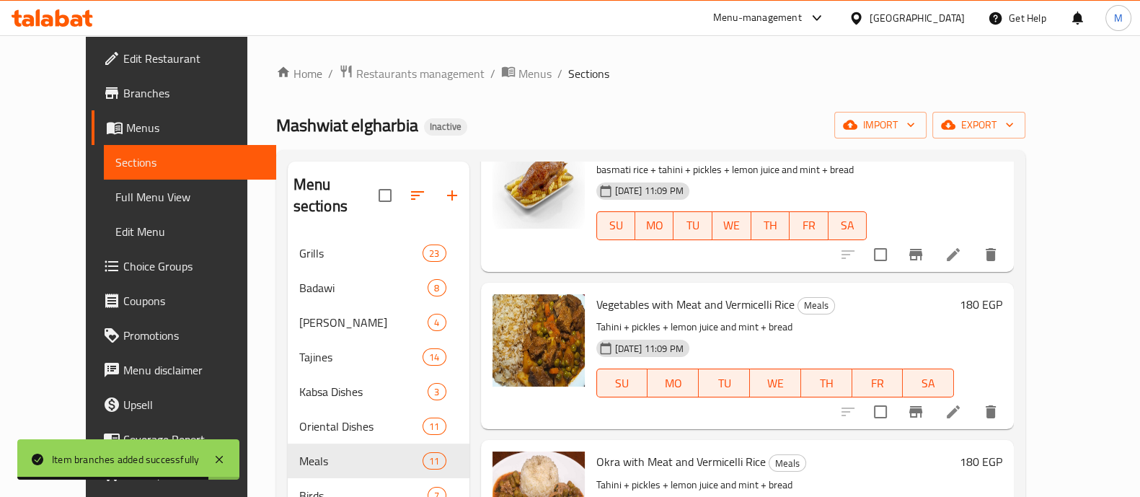
scroll to position [1111, 0]
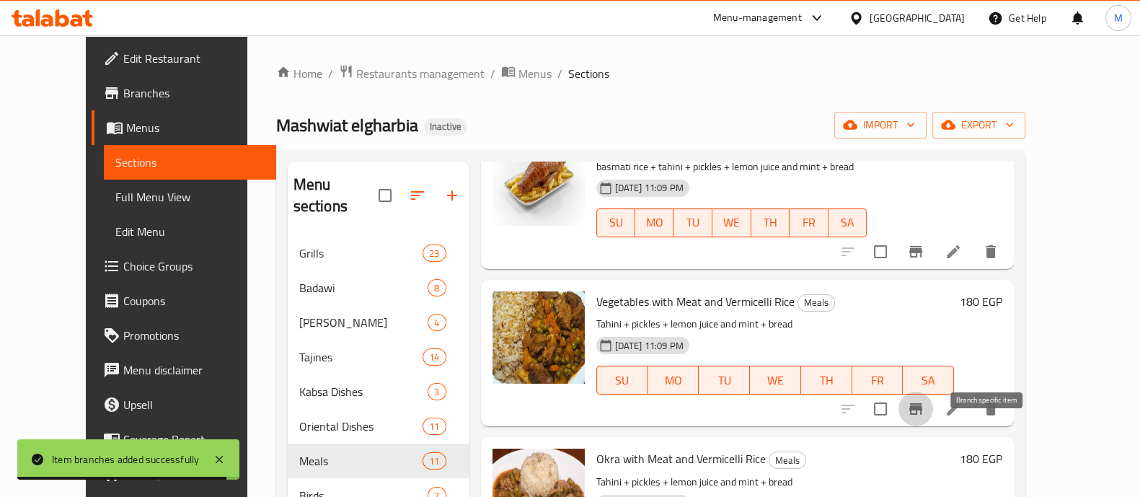
click at [922, 414] on icon "Branch-specific-item" at bounding box center [915, 409] width 13 height 12
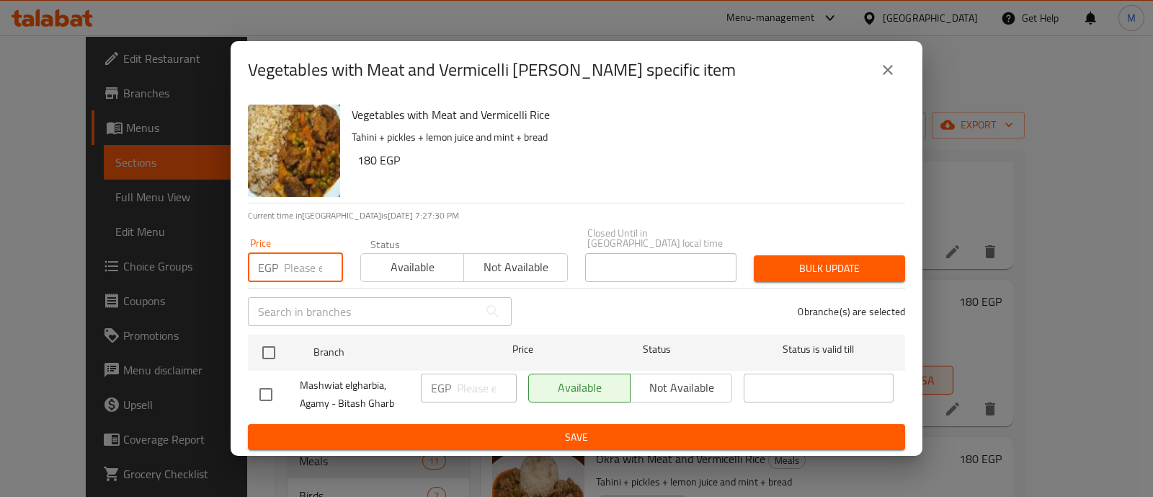
click at [310, 262] on input "number" at bounding box center [313, 267] width 59 height 29
paste input "207"
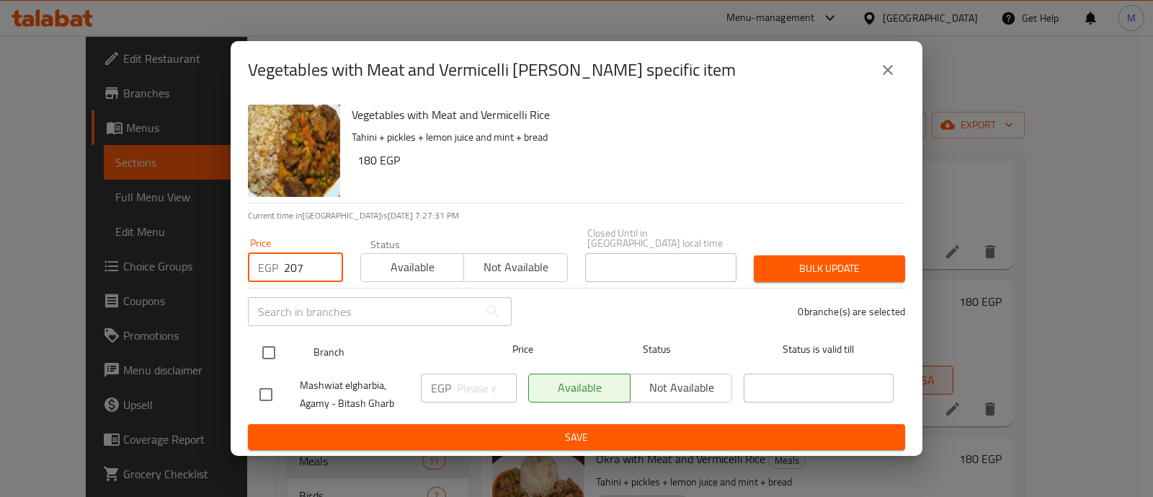
type input "207"
click at [270, 347] on input "checkbox" at bounding box center [269, 352] width 30 height 30
checkbox input "true"
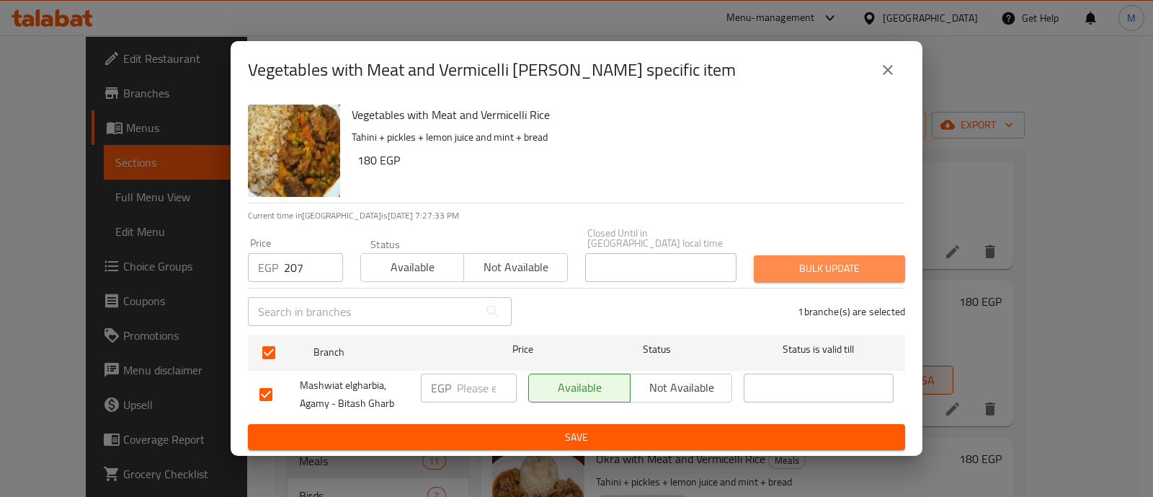
click at [858, 261] on span "Bulk update" at bounding box center [830, 268] width 128 height 18
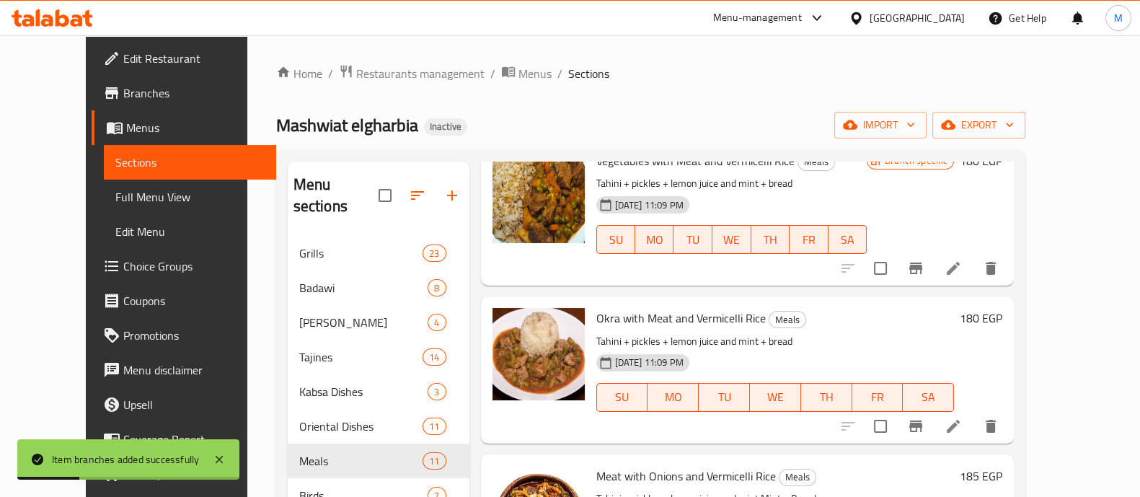
scroll to position [1254, 0]
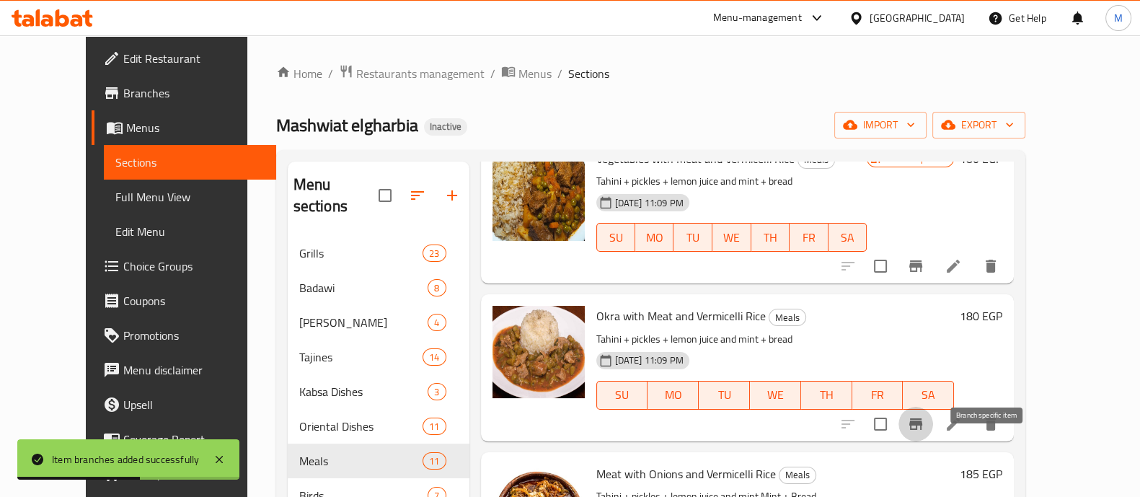
click at [922, 430] on icon "Branch-specific-item" at bounding box center [915, 424] width 13 height 12
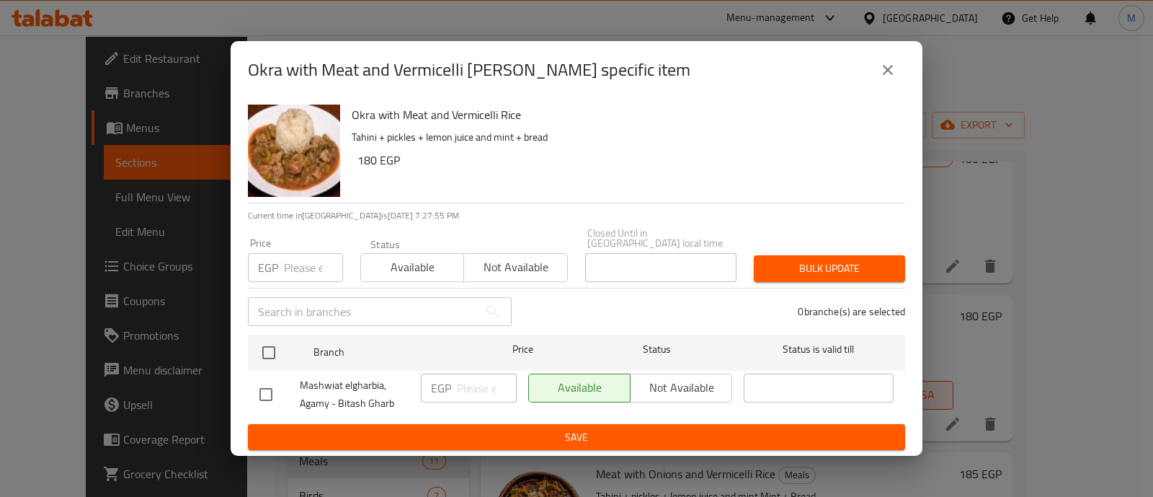
click at [994, 252] on div "Okra with Meat and Vermicelli [PERSON_NAME] specific item Okra with Meat and Ve…" at bounding box center [576, 248] width 1153 height 497
click at [281, 253] on div "EGP Price" at bounding box center [295, 267] width 95 height 29
paste input "207"
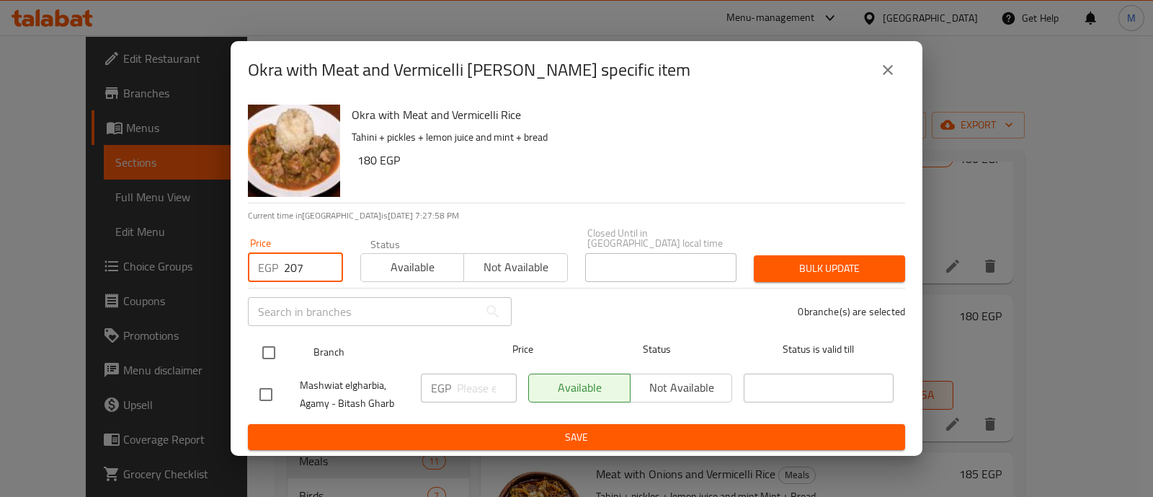
type input "207"
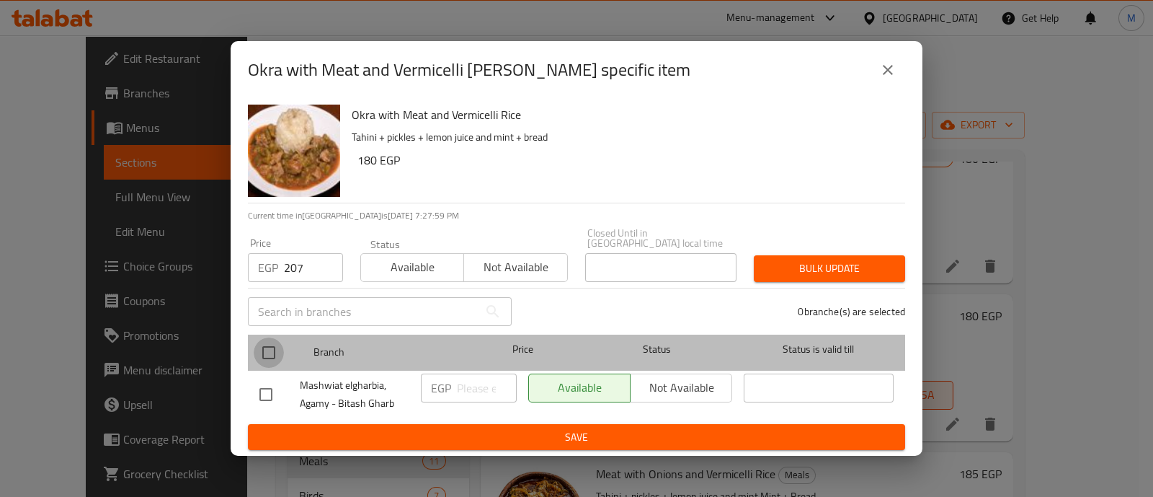
click at [266, 351] on input "checkbox" at bounding box center [269, 352] width 30 height 30
checkbox input "true"
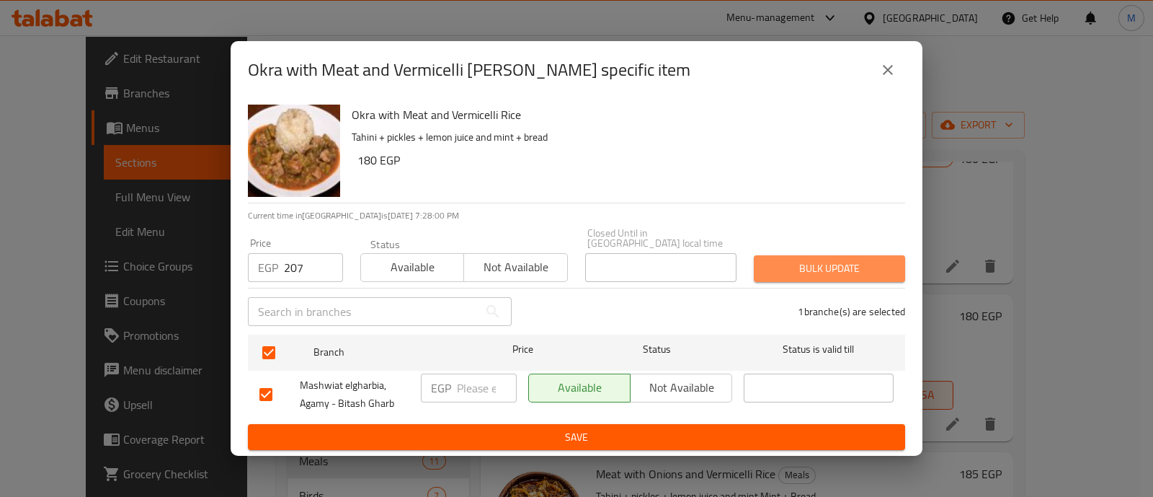
click at [836, 259] on span "Bulk update" at bounding box center [830, 268] width 128 height 18
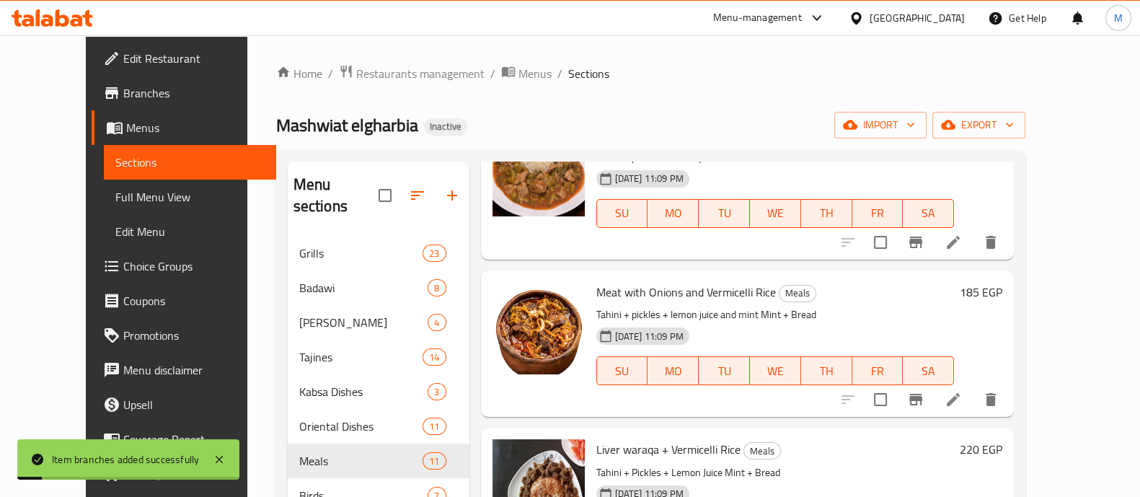
scroll to position [1439, 0]
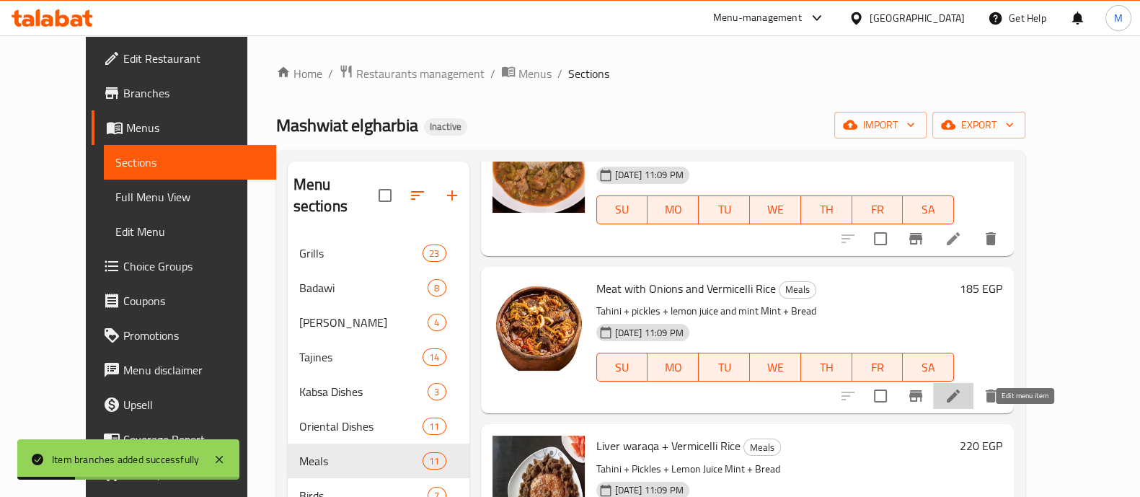
click at [959, 402] on icon at bounding box center [952, 395] width 13 height 13
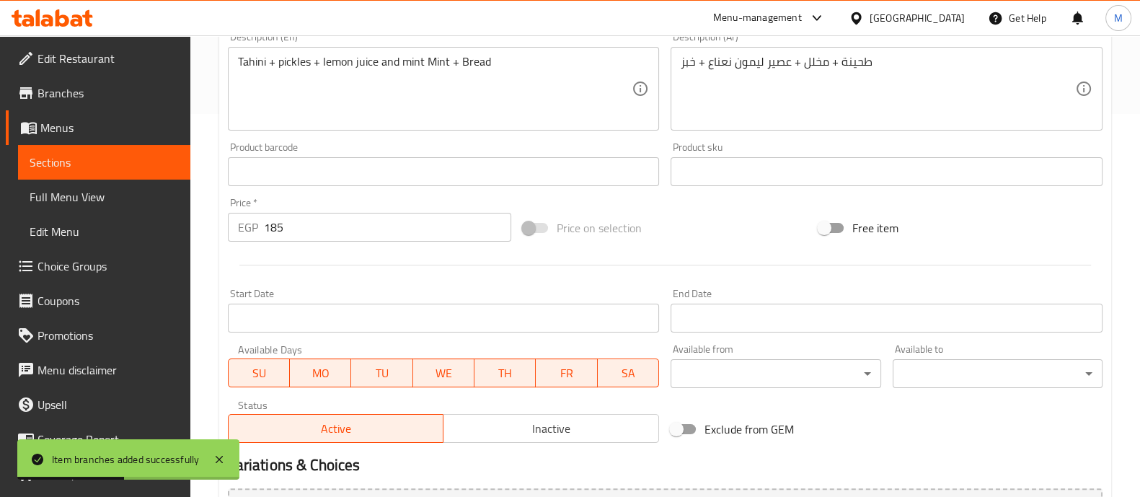
scroll to position [436, 0]
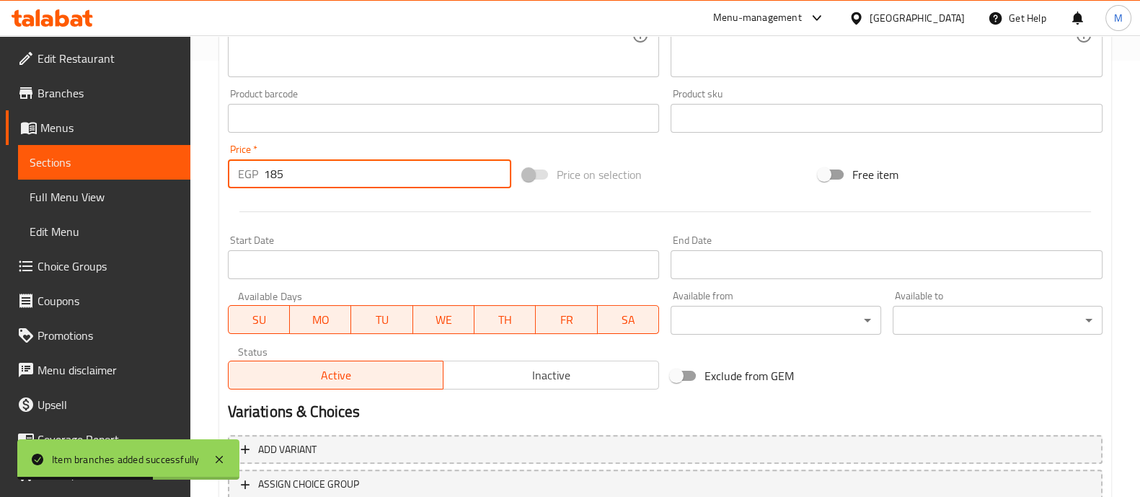
drag, startPoint x: 301, startPoint y: 174, endPoint x: 0, endPoint y: 178, distance: 301.3
click at [0, 178] on div "Edit Restaurant Branches Menus Sections Full Menu View Edit Menu Choice Groups …" at bounding box center [570, 101] width 1140 height 1004
paste input "207"
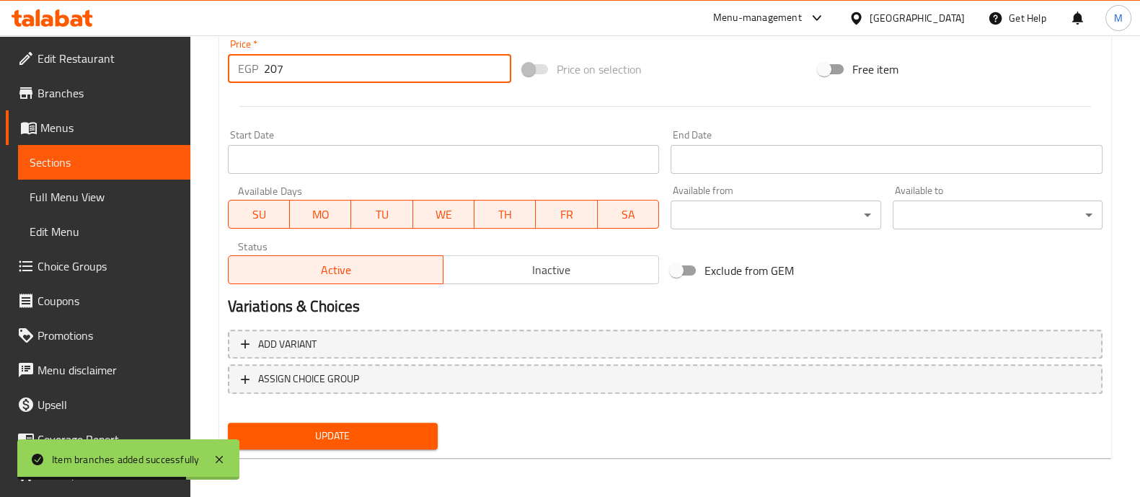
type input "207"
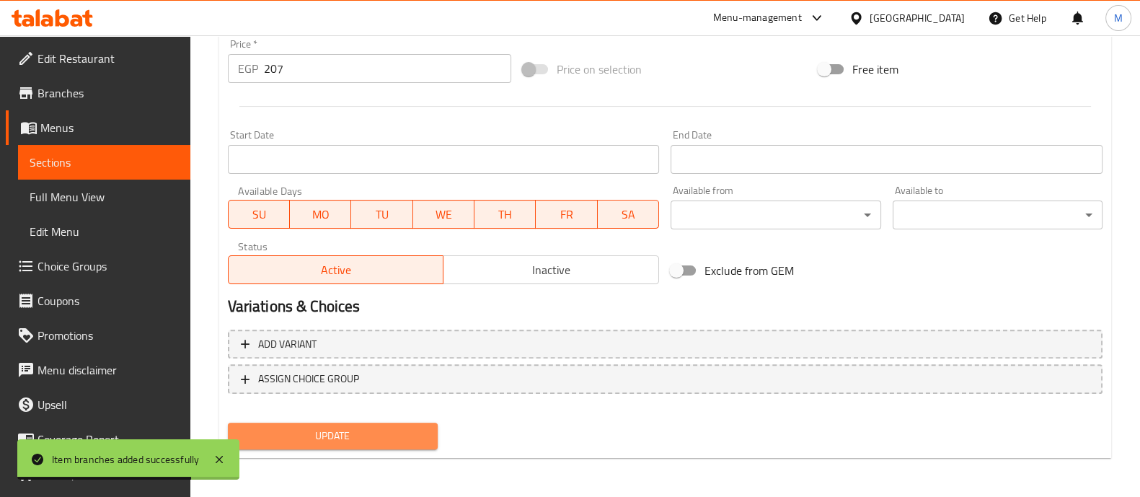
click at [348, 430] on span "Update" at bounding box center [332, 436] width 187 height 18
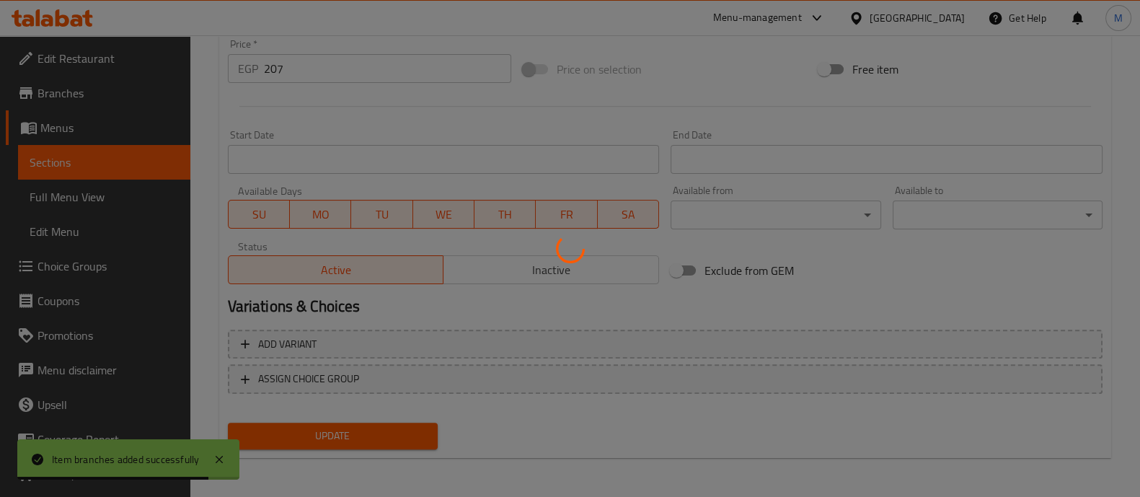
scroll to position [0, 0]
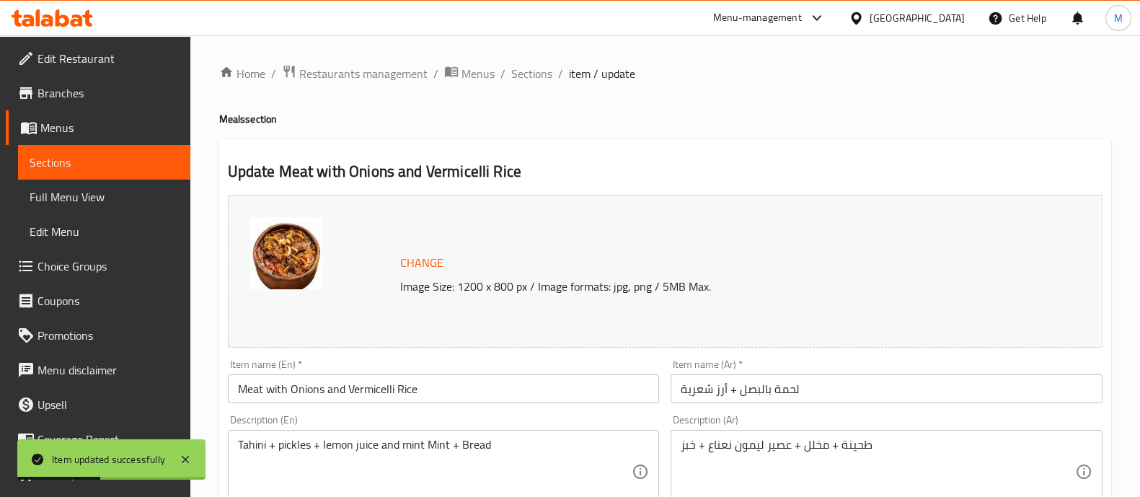
click at [957, 334] on div "Change Image Size: 1200 x 800 px / Image formats: jpg, png / 5MB Max." at bounding box center [665, 271] width 874 height 153
click at [531, 73] on span "Sections" at bounding box center [531, 73] width 41 height 17
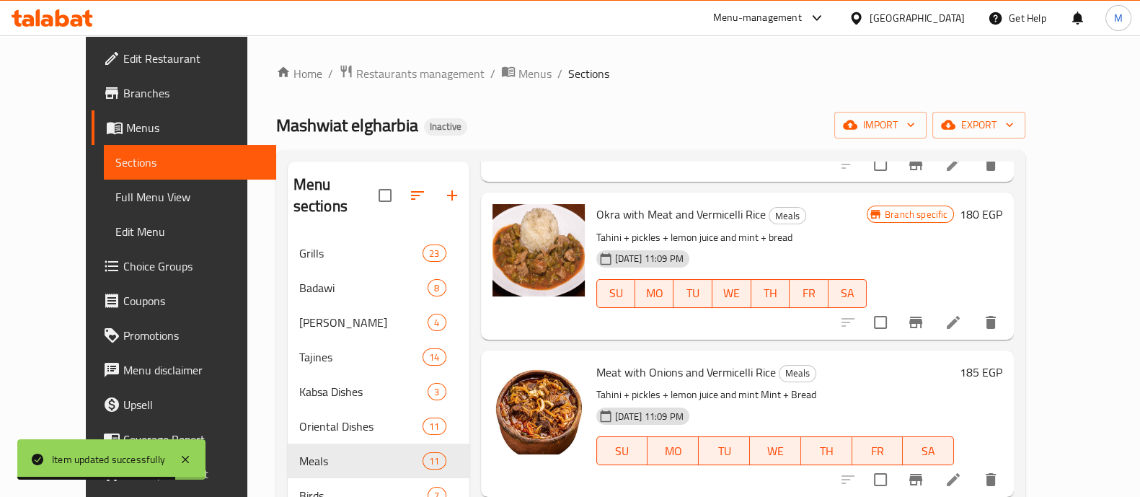
scroll to position [1250, 0]
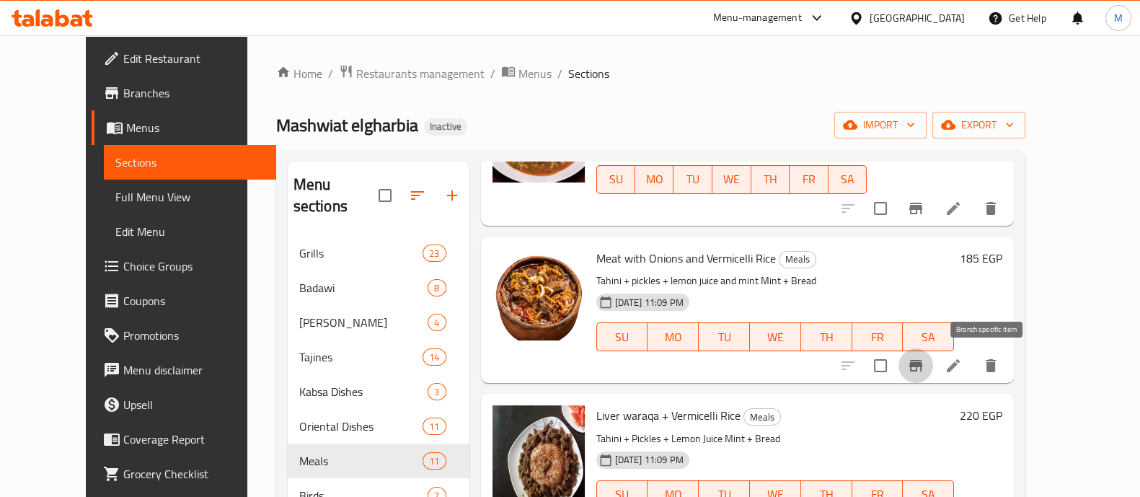
click at [924, 357] on icon "Branch-specific-item" at bounding box center [915, 365] width 17 height 17
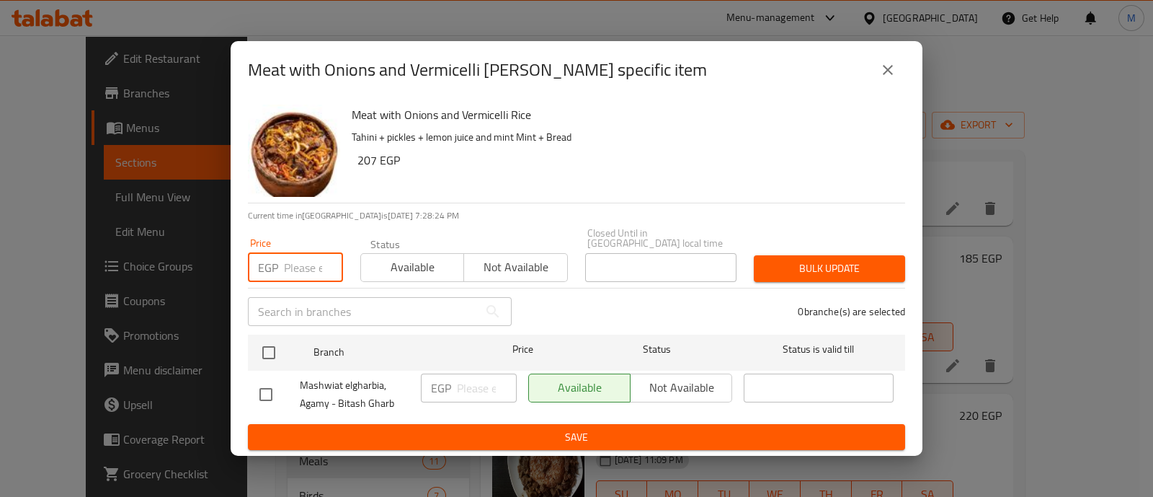
click at [288, 257] on input "number" at bounding box center [313, 267] width 59 height 29
paste input "207"
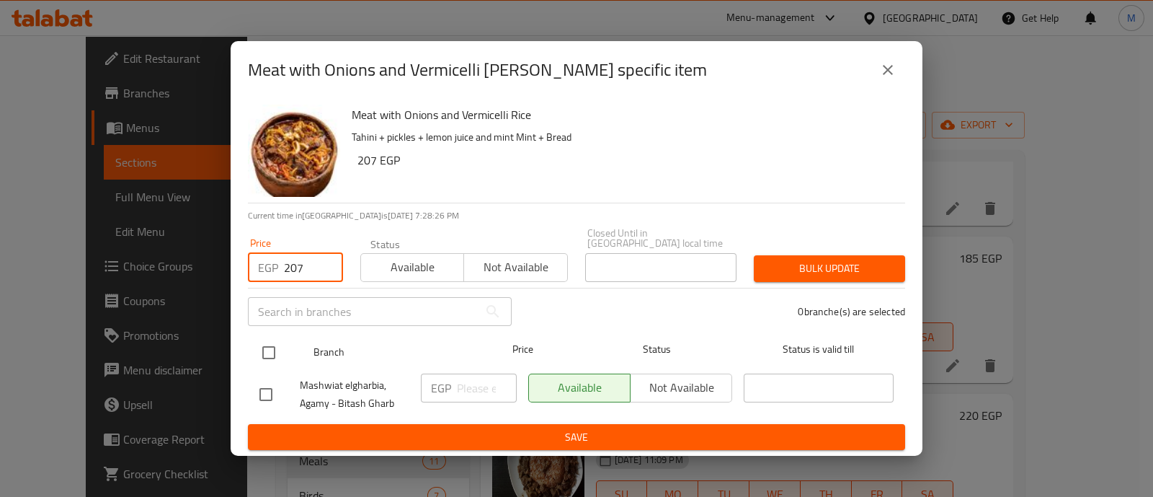
type input "207"
click at [265, 347] on input "checkbox" at bounding box center [269, 352] width 30 height 30
checkbox input "true"
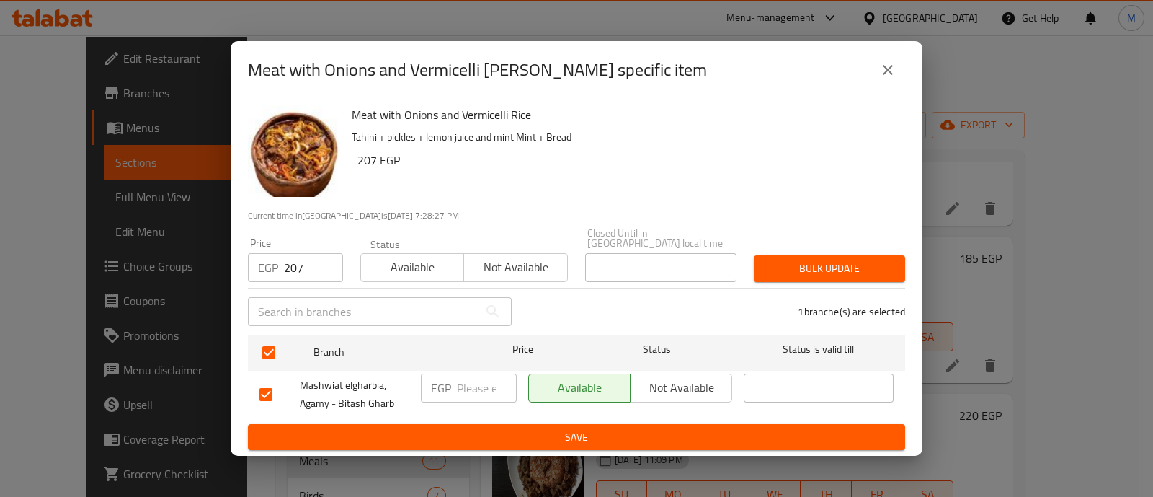
click at [848, 261] on span "Bulk update" at bounding box center [830, 268] width 128 height 18
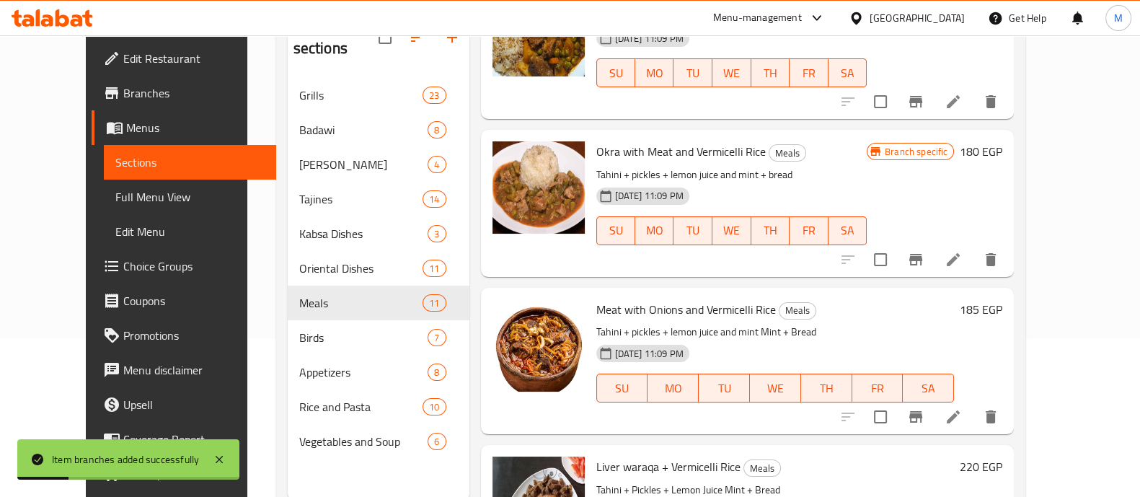
scroll to position [1039, 0]
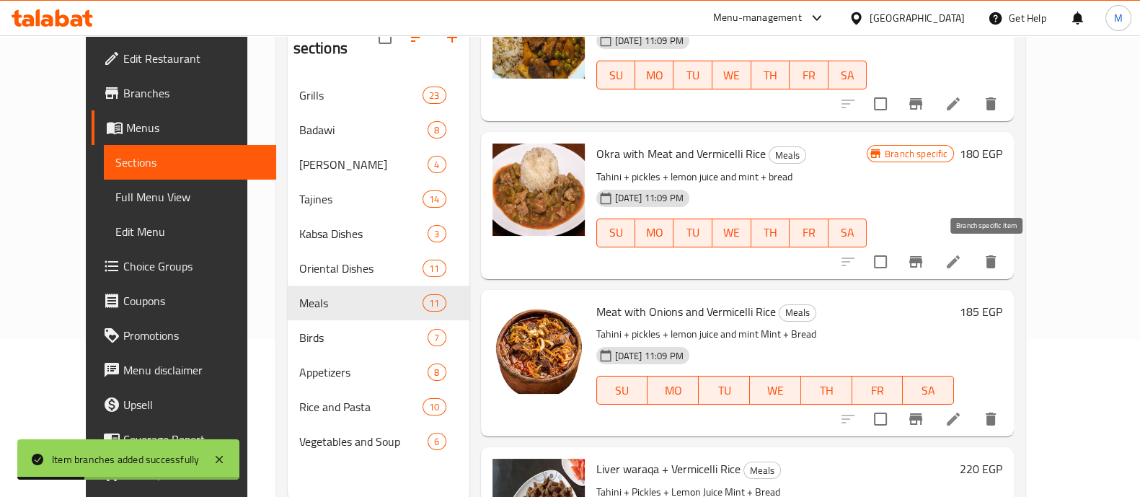
click at [933, 259] on button "Branch-specific-item" at bounding box center [915, 261] width 35 height 35
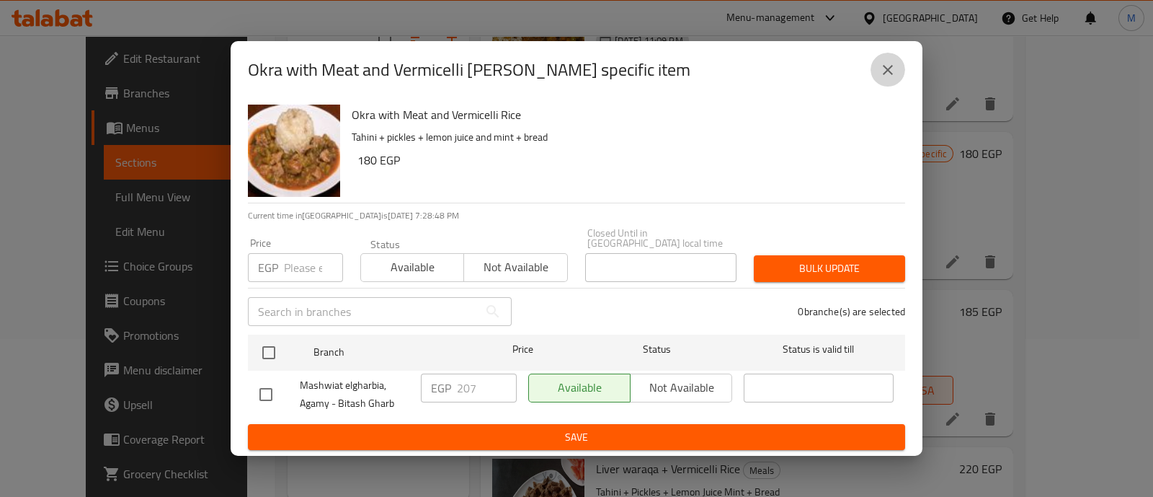
click at [879, 86] on button "close" at bounding box center [888, 70] width 35 height 35
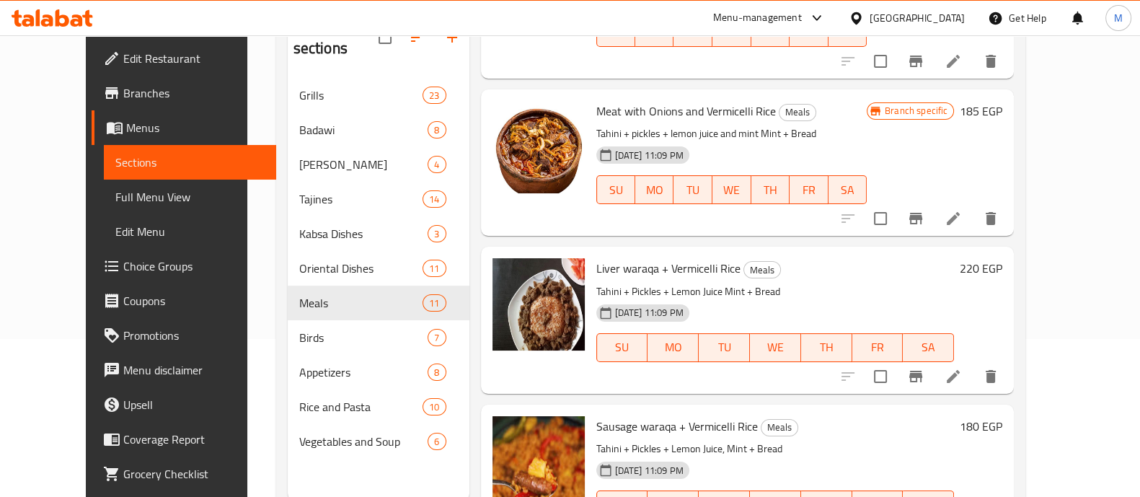
scroll to position [1250, 0]
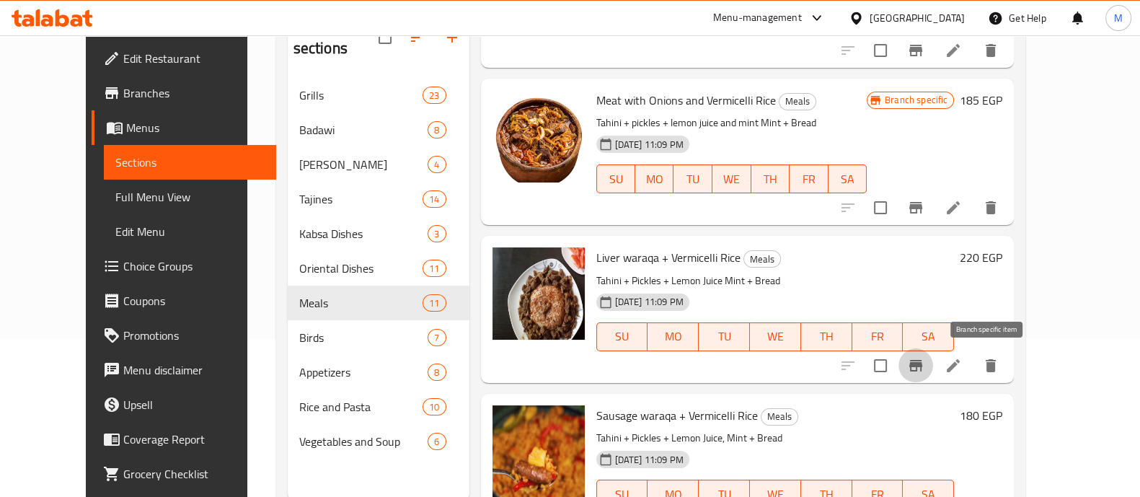
click at [924, 362] on icon "Branch-specific-item" at bounding box center [915, 365] width 17 height 17
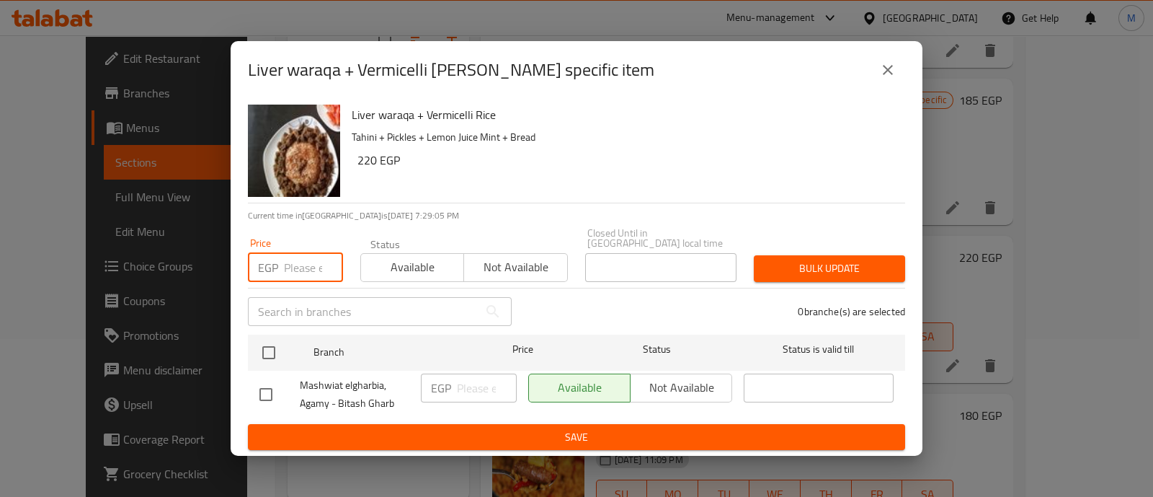
click at [299, 274] on input "number" at bounding box center [313, 267] width 59 height 29
paste input "212"
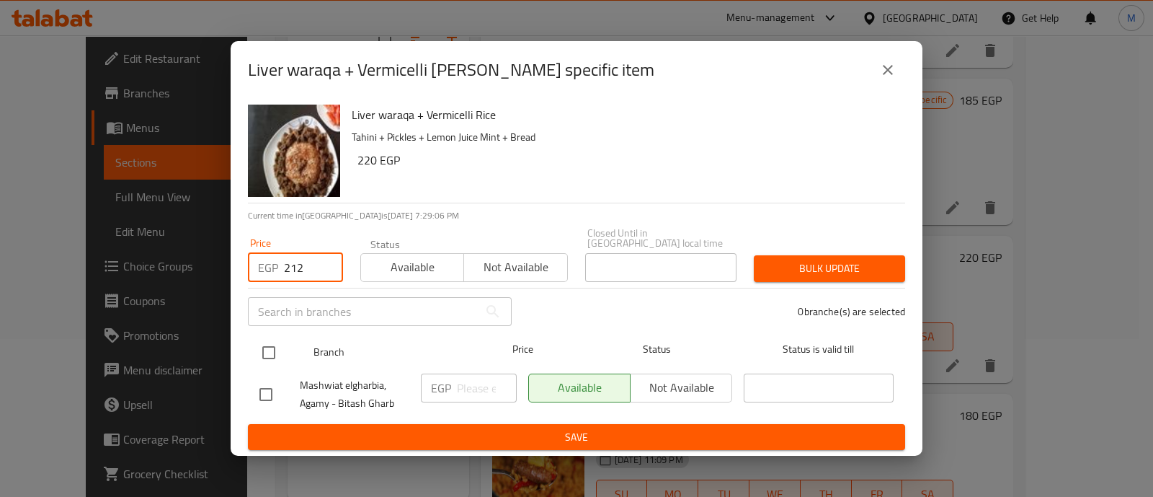
type input "212"
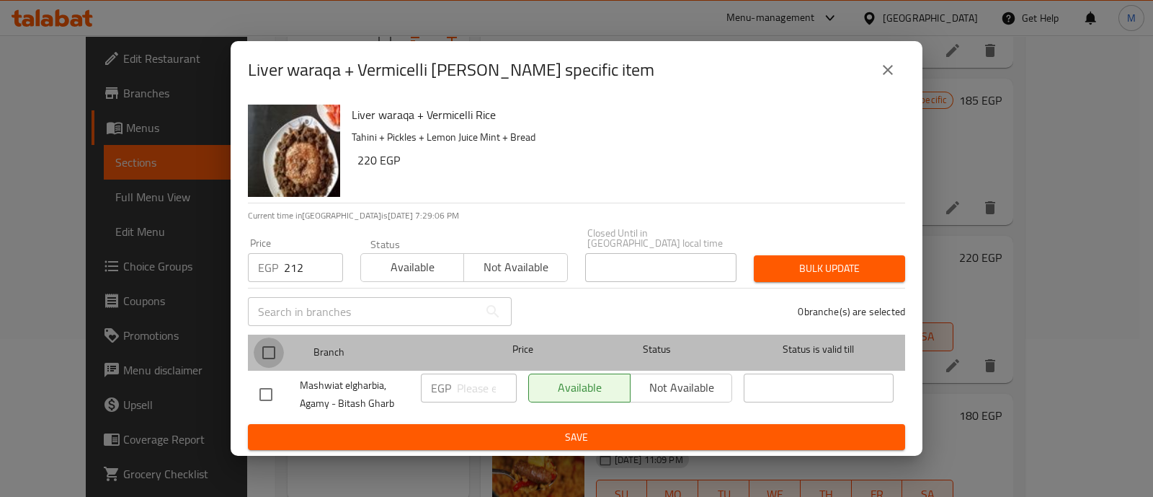
click at [268, 354] on input "checkbox" at bounding box center [269, 352] width 30 height 30
checkbox input "true"
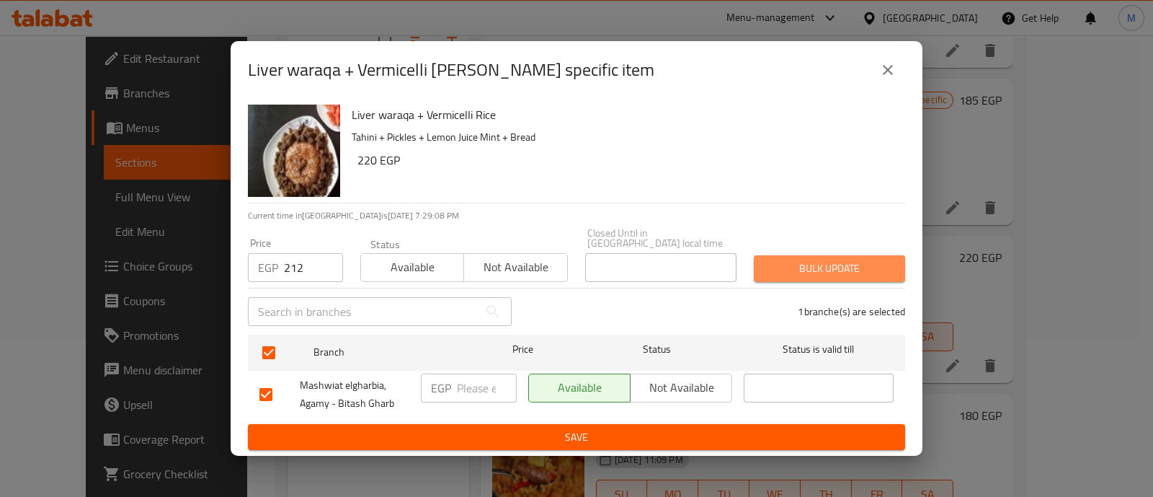
click at [818, 262] on span "Bulk update" at bounding box center [830, 268] width 128 height 18
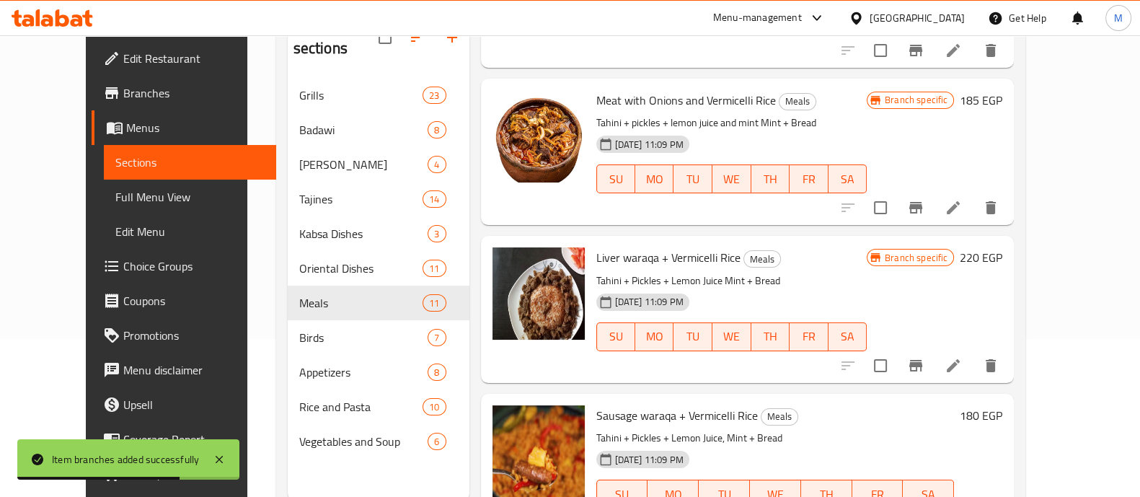
click at [1055, 330] on div "Home / Restaurants management / Menus / Sections Mashwiat elgharbia Inactive im…" at bounding box center [650, 208] width 807 height 663
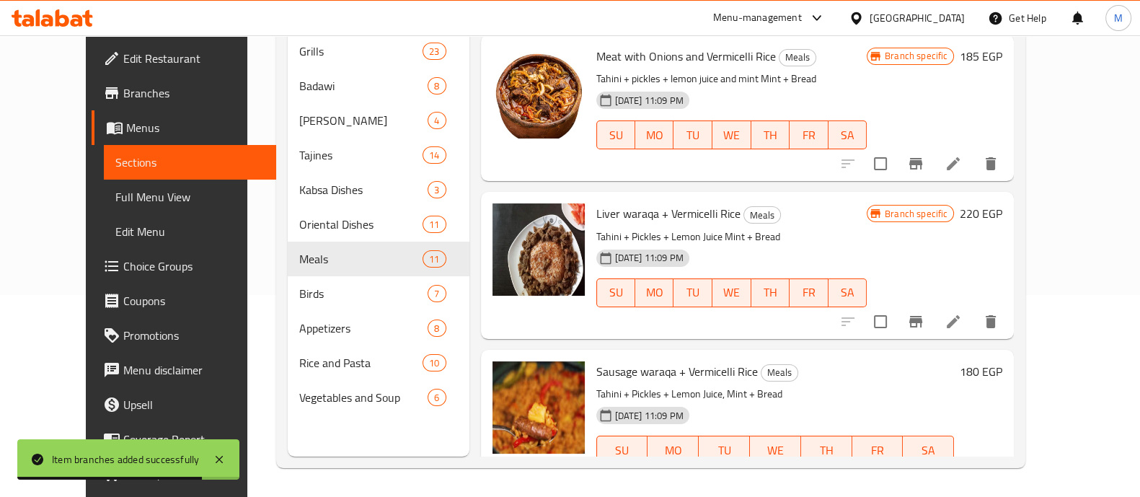
scroll to position [1289, 0]
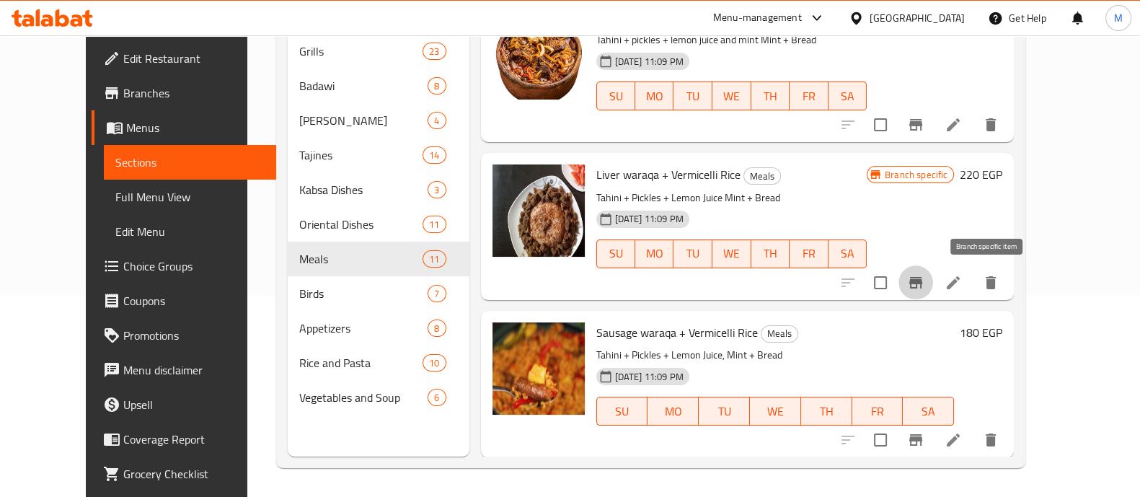
click at [924, 283] on icon "Branch-specific-item" at bounding box center [915, 282] width 17 height 17
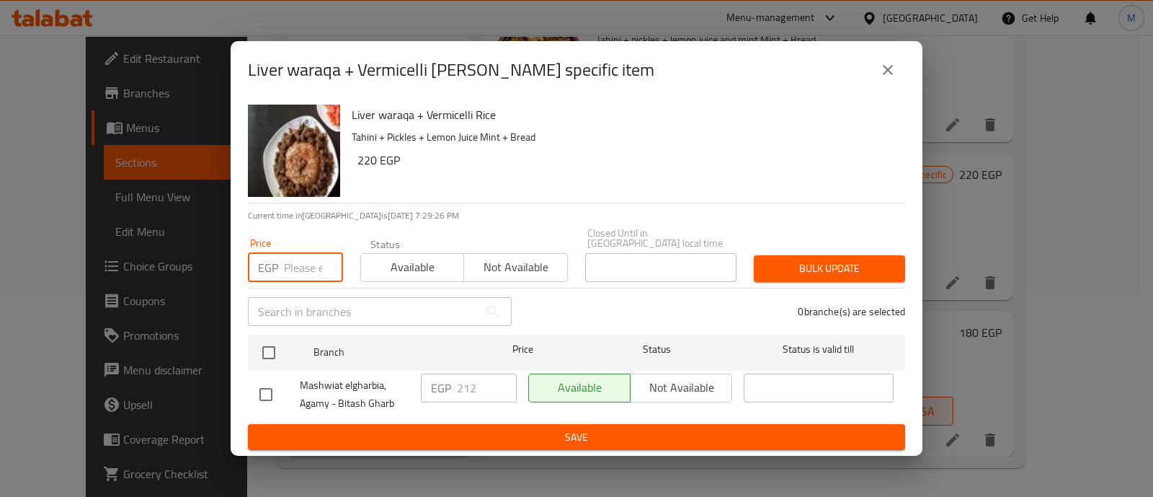
click at [296, 268] on input "number" at bounding box center [313, 267] width 59 height 29
paste input "253"
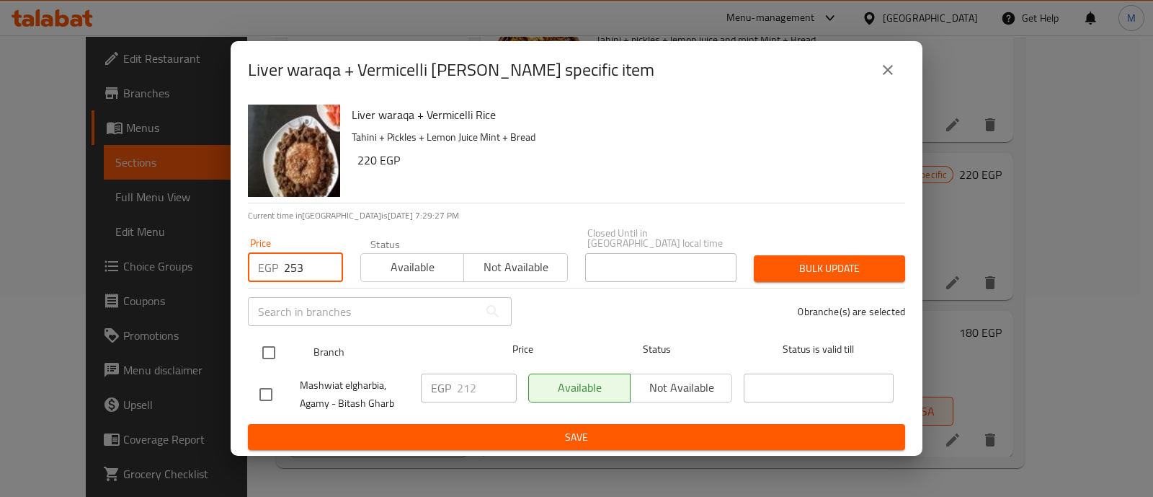
type input "253"
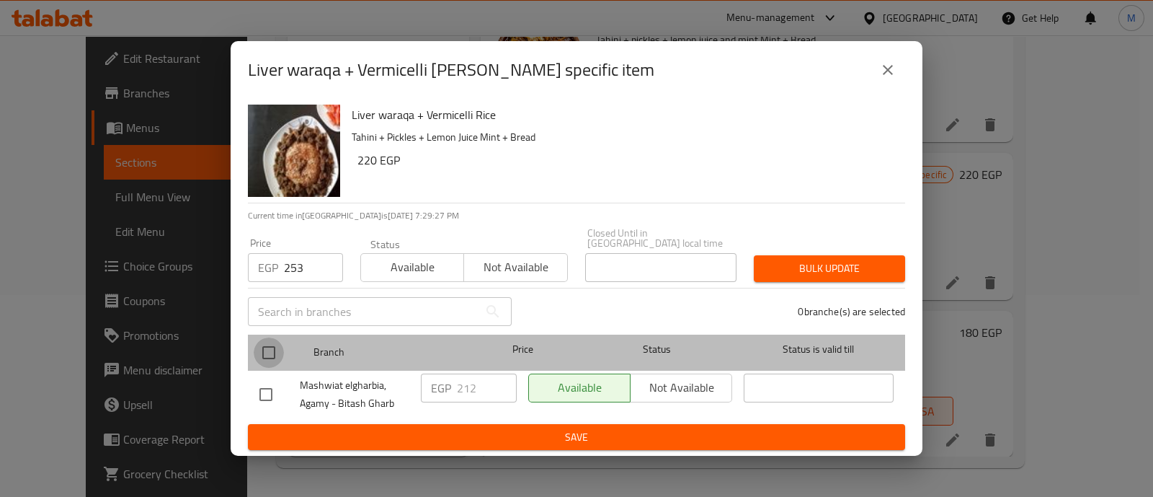
click at [264, 337] on input "checkbox" at bounding box center [269, 352] width 30 height 30
checkbox input "true"
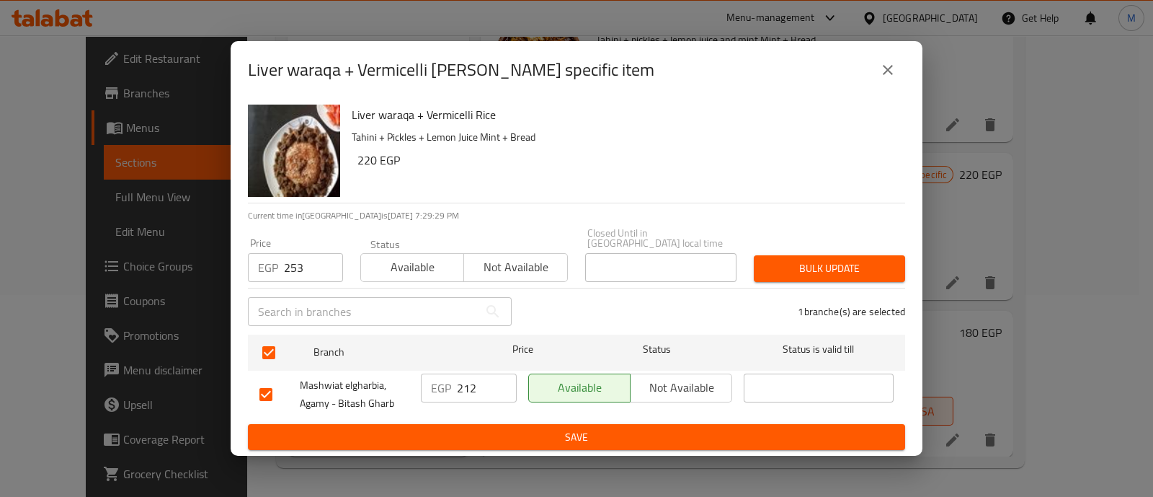
click at [864, 267] on span "Bulk update" at bounding box center [830, 268] width 128 height 18
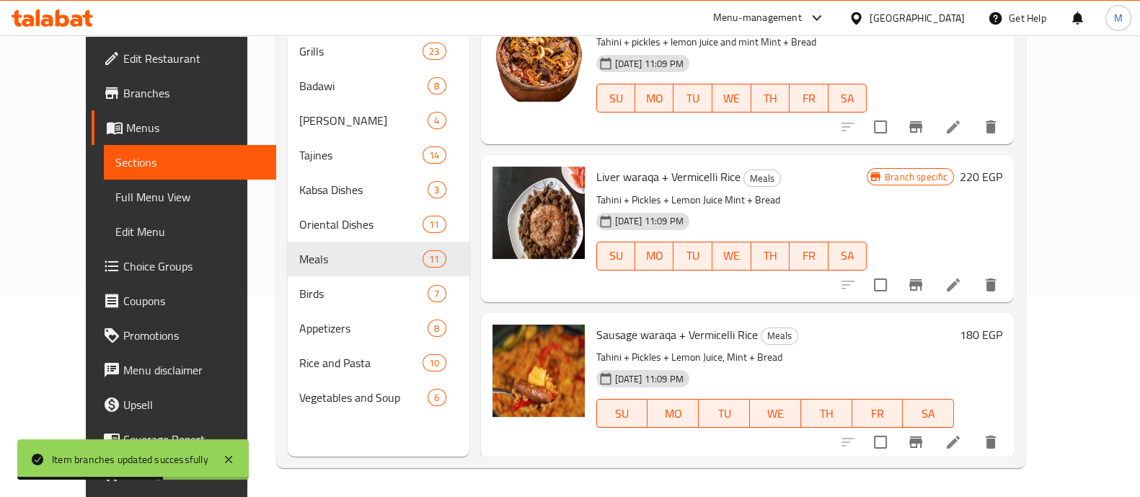
scroll to position [1225, 0]
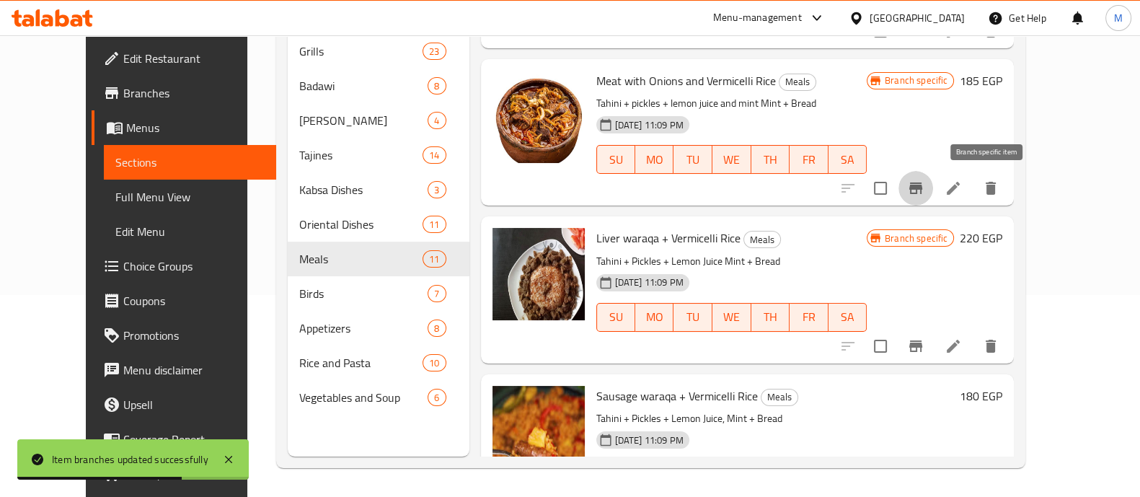
click at [924, 185] on icon "Branch-specific-item" at bounding box center [915, 187] width 17 height 17
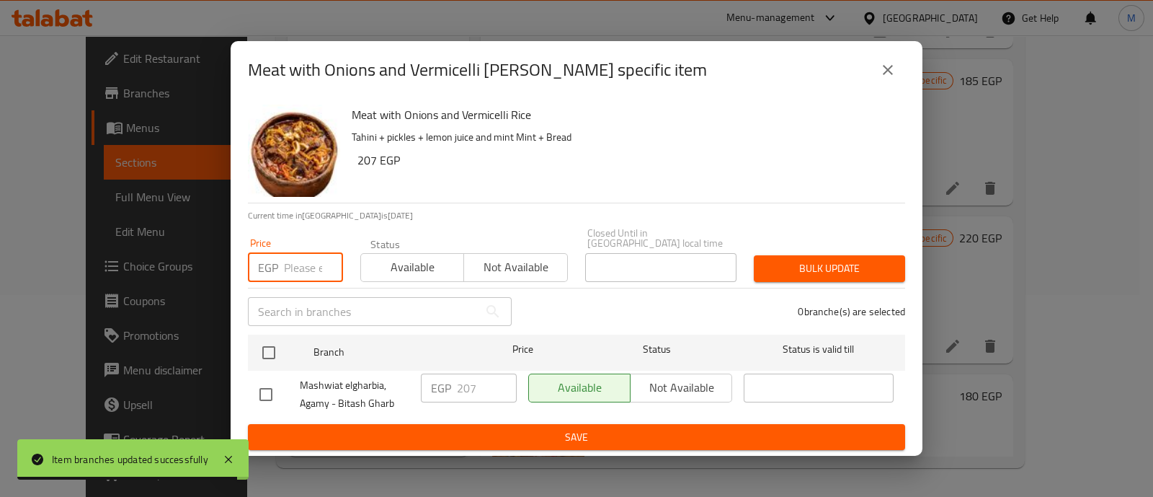
click at [315, 264] on input "number" at bounding box center [313, 267] width 59 height 29
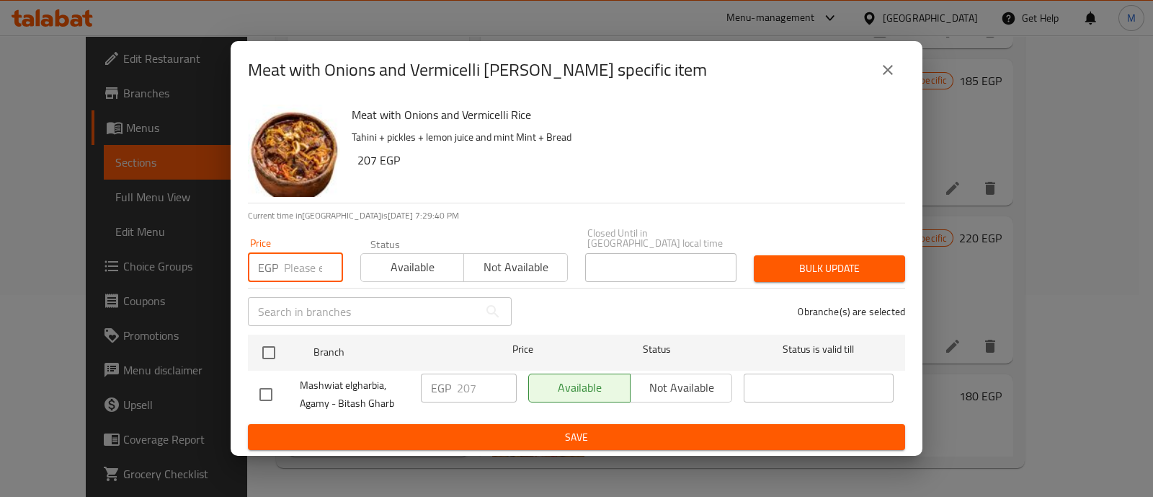
paste input "212"
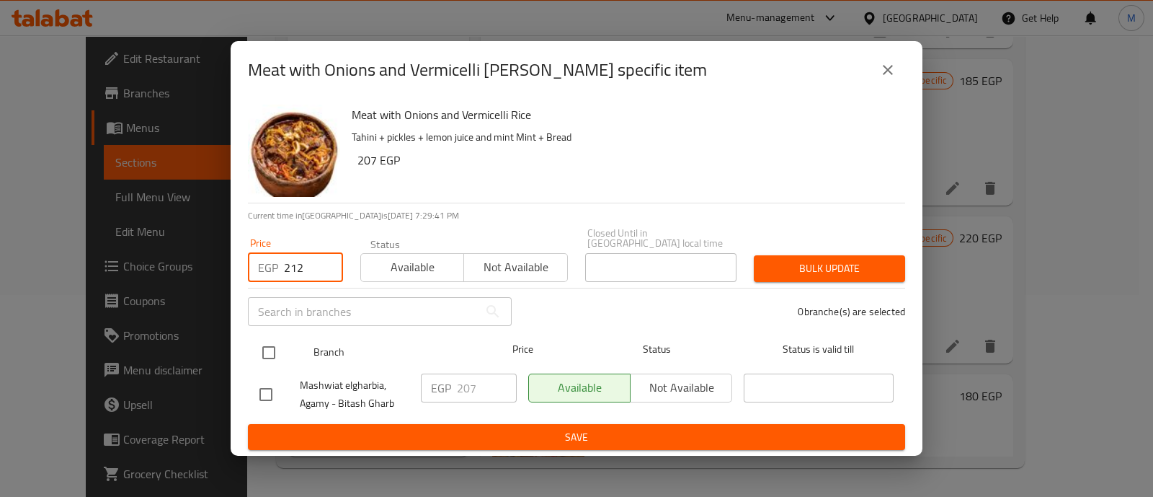
type input "212"
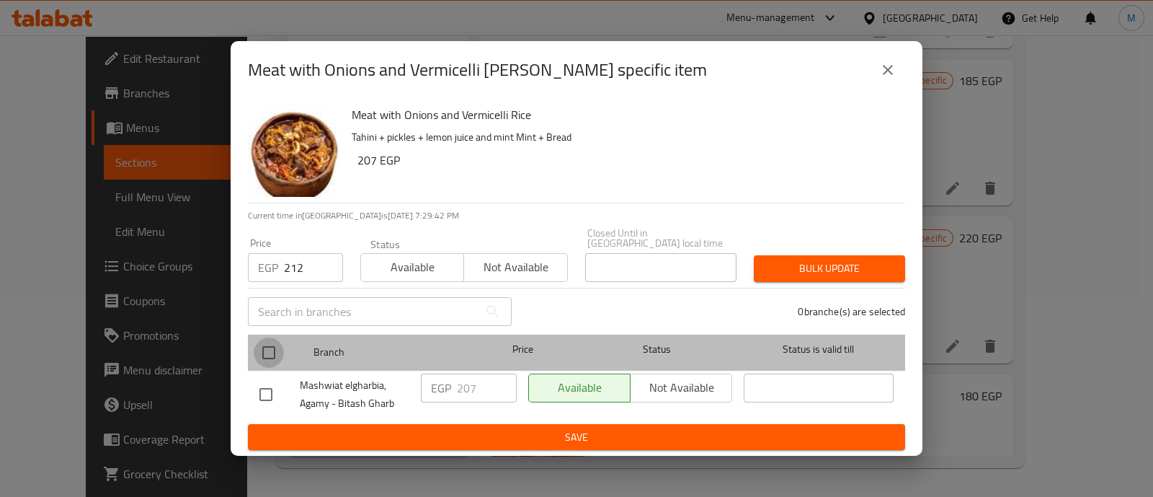
click at [267, 351] on input "checkbox" at bounding box center [269, 352] width 30 height 30
checkbox input "true"
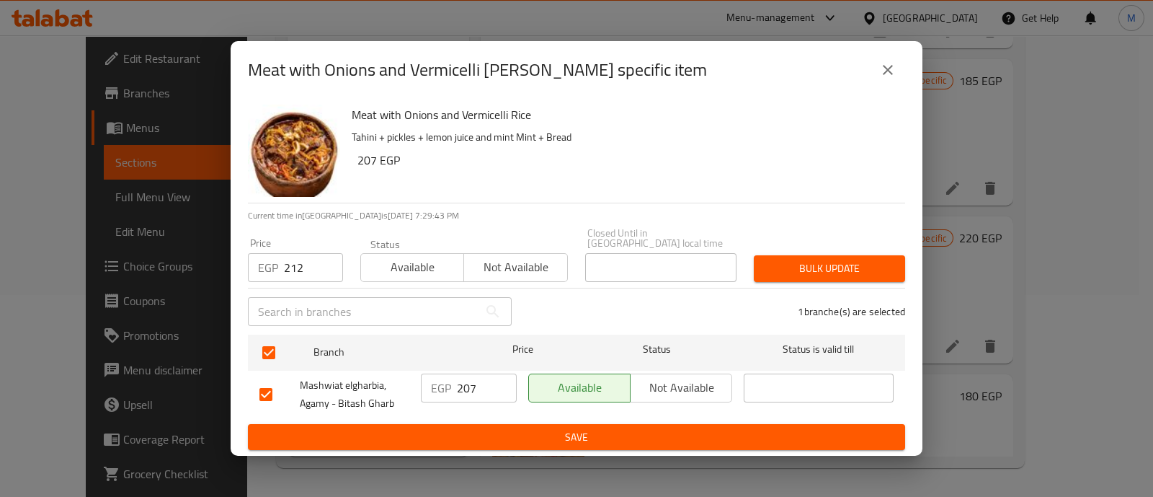
click at [833, 260] on span "Bulk update" at bounding box center [830, 268] width 128 height 18
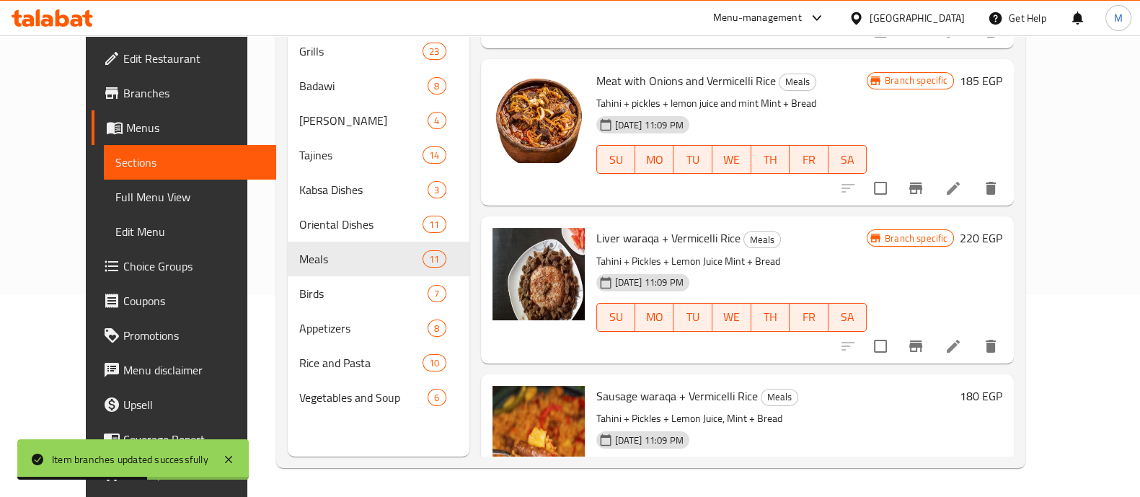
scroll to position [1289, 0]
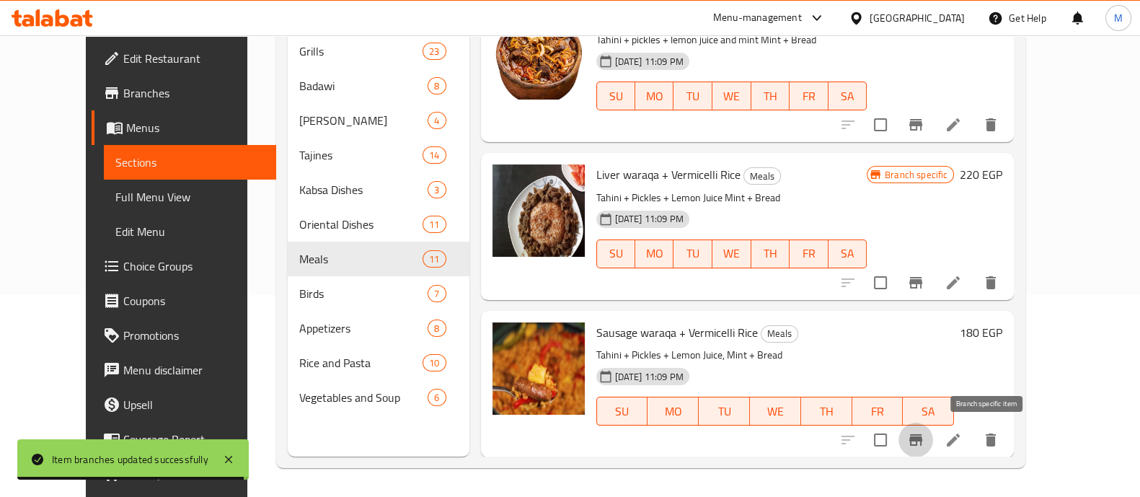
click at [922, 438] on icon "Branch-specific-item" at bounding box center [915, 440] width 13 height 12
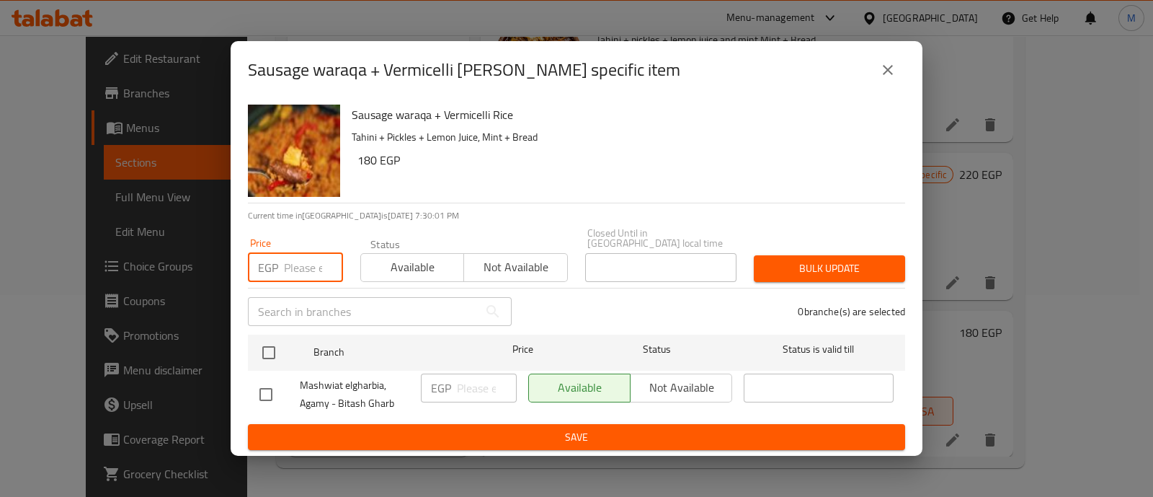
click at [315, 265] on input "number" at bounding box center [313, 267] width 59 height 29
paste input "207"
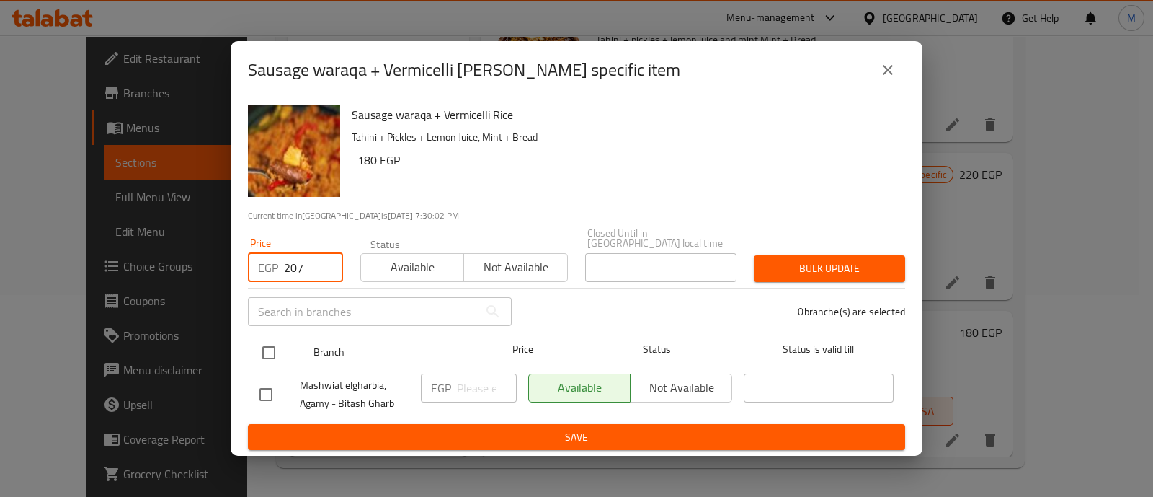
type input "207"
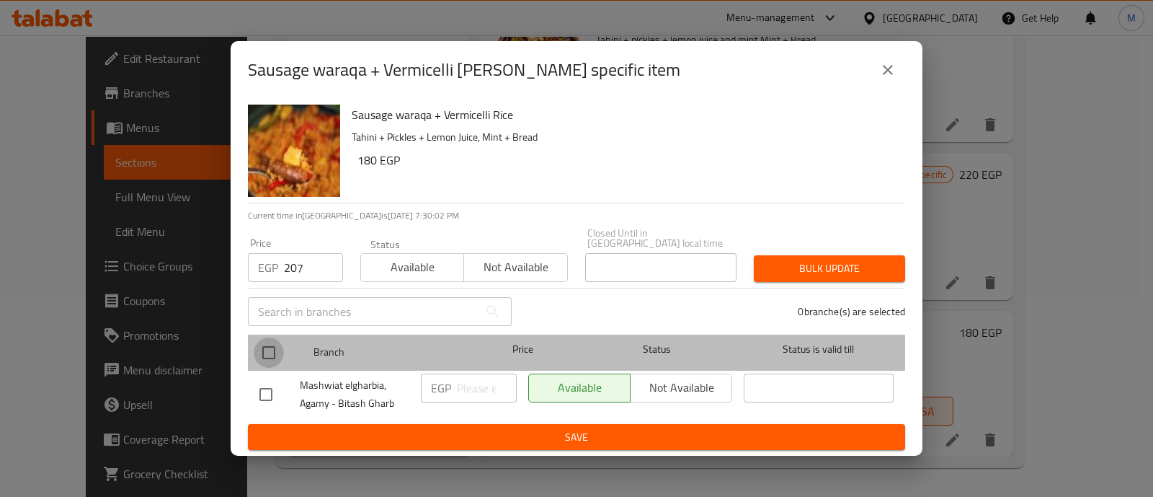
click at [267, 348] on input "checkbox" at bounding box center [269, 352] width 30 height 30
checkbox input "true"
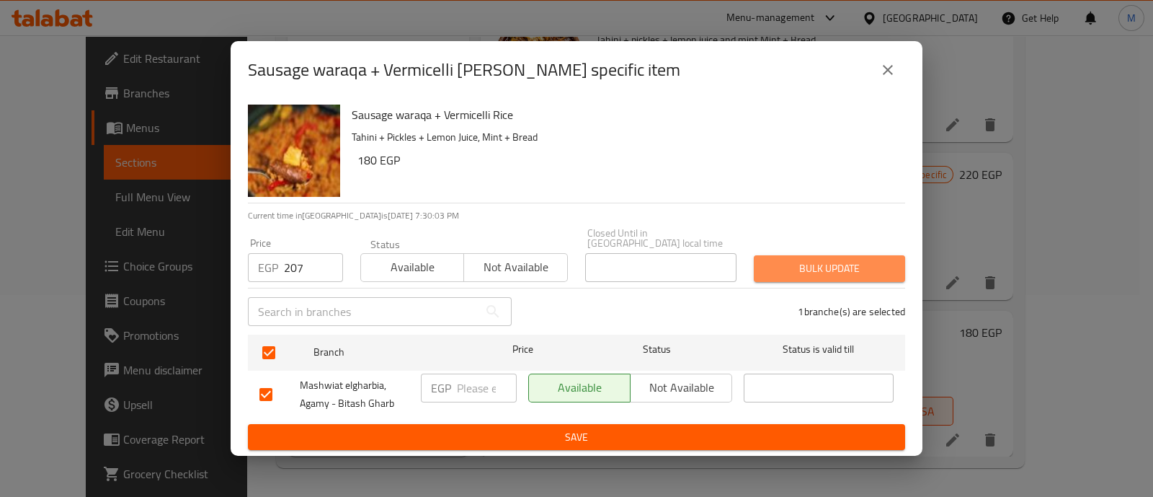
click at [870, 259] on span "Bulk update" at bounding box center [830, 268] width 128 height 18
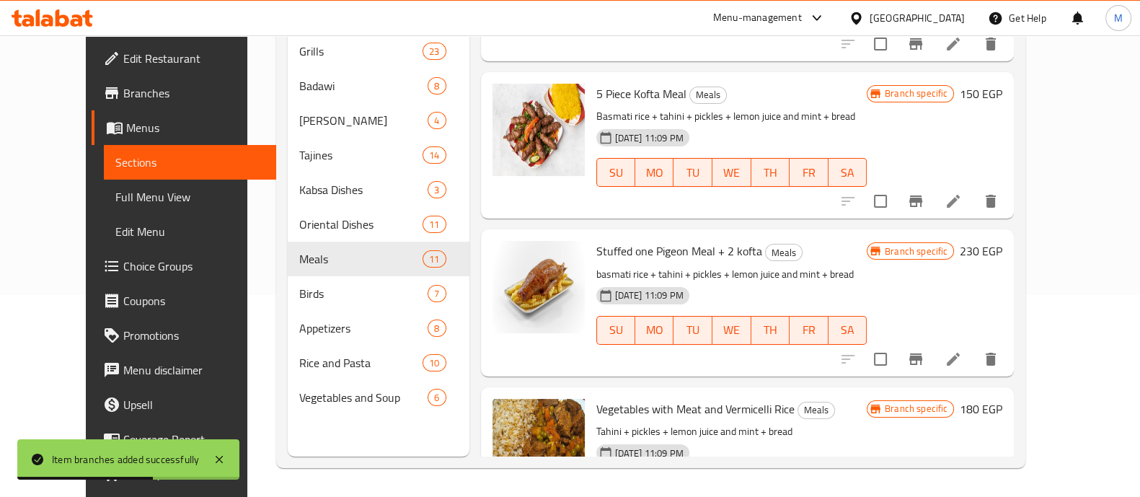
scroll to position [562, 0]
